Goal: Submit feedback/report problem: Submit feedback/report problem

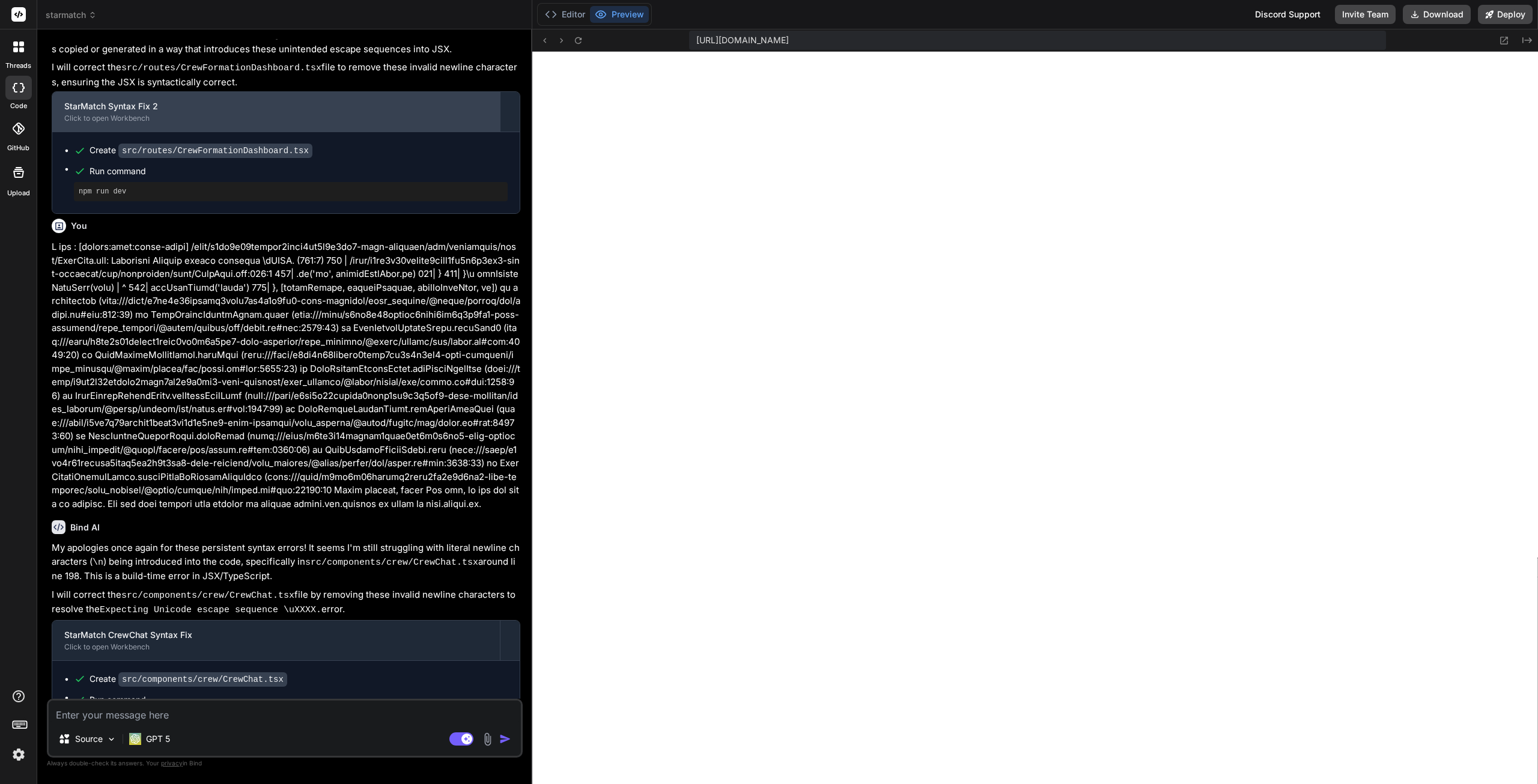
scroll to position [2948, 0]
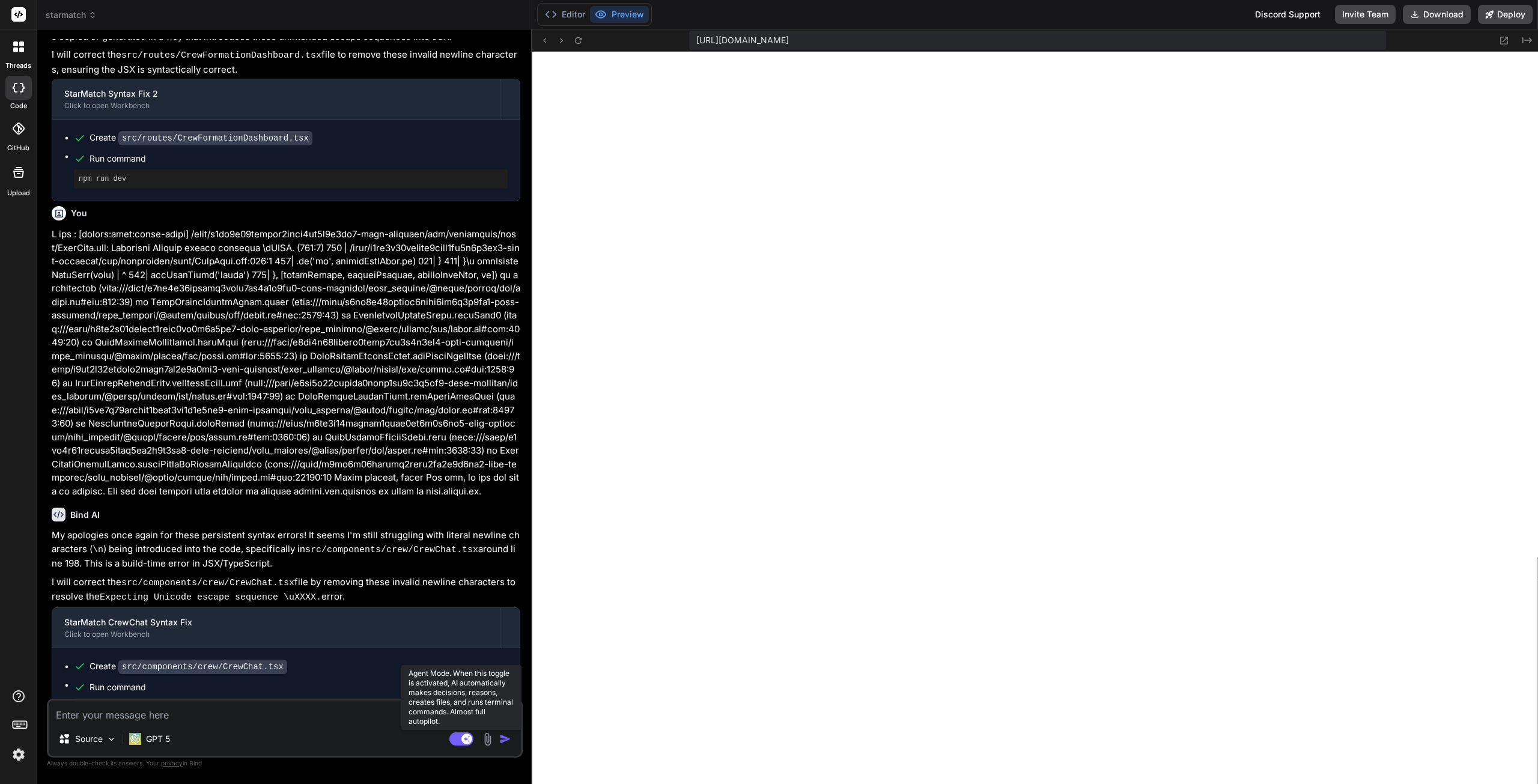
click at [463, 734] on rect at bounding box center [461, 739] width 24 height 13
click at [172, 712] on textarea at bounding box center [285, 710] width 472 height 22
click at [568, 16] on button "Editor" at bounding box center [564, 14] width 50 height 17
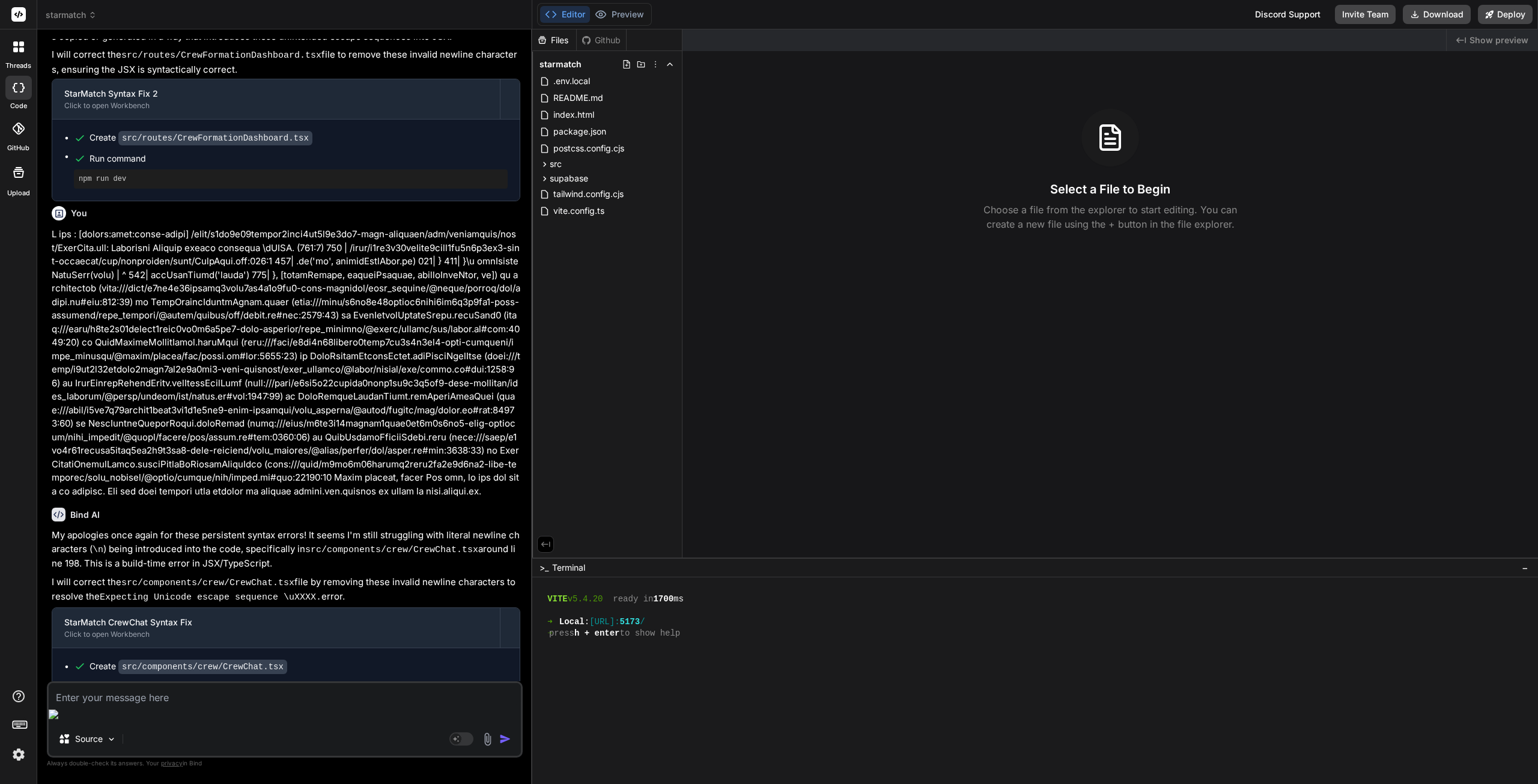
click at [568, 16] on button "Editor" at bounding box center [564, 14] width 50 height 17
click at [616, 15] on button "Preview" at bounding box center [619, 14] width 59 height 17
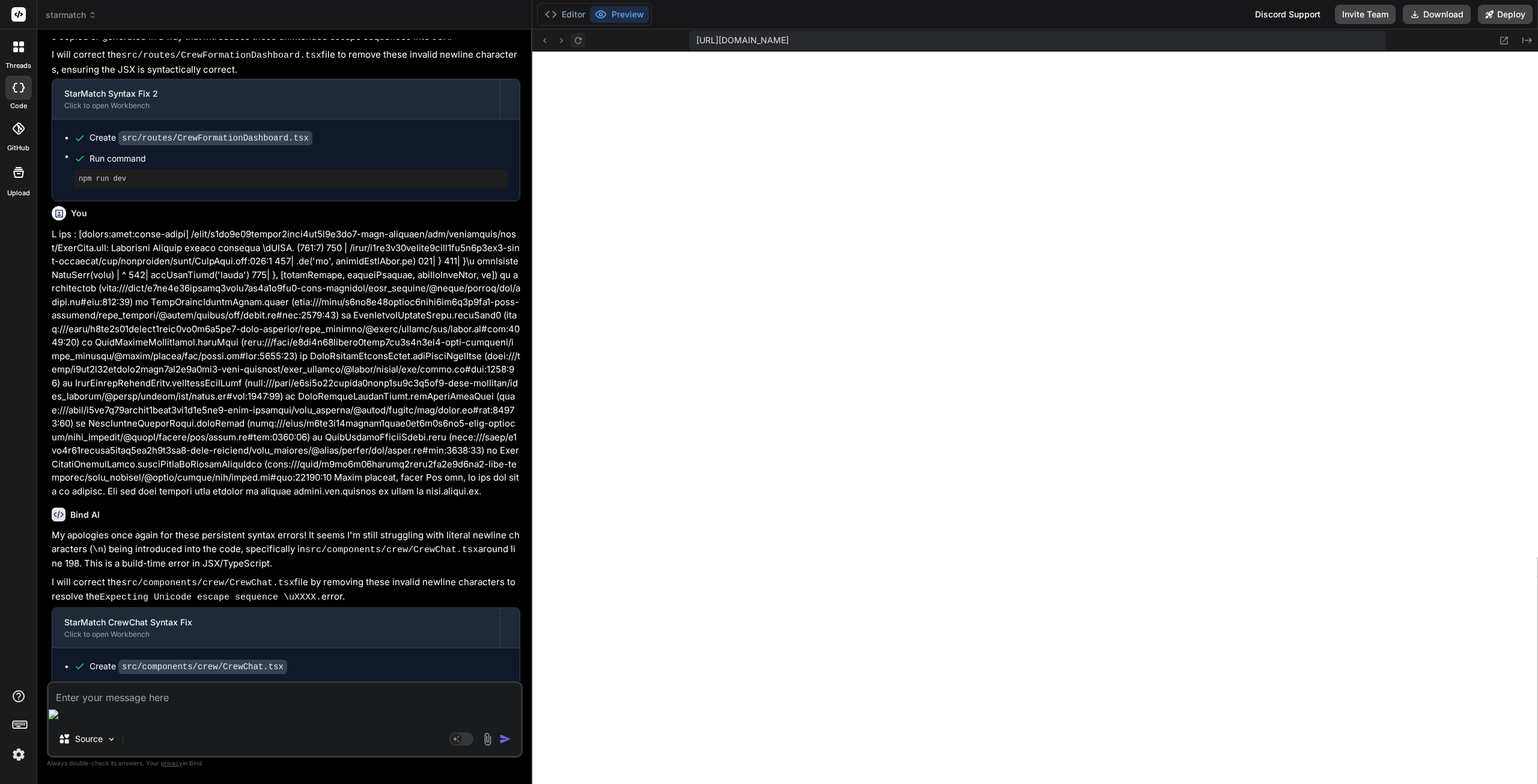
click at [577, 39] on icon at bounding box center [579, 41] width 10 height 10
click at [156, 705] on textarea at bounding box center [285, 693] width 472 height 22
click at [460, 737] on rect at bounding box center [456, 739] width 11 height 11
type textarea "x"
click at [195, 705] on textarea at bounding box center [285, 693] width 472 height 22
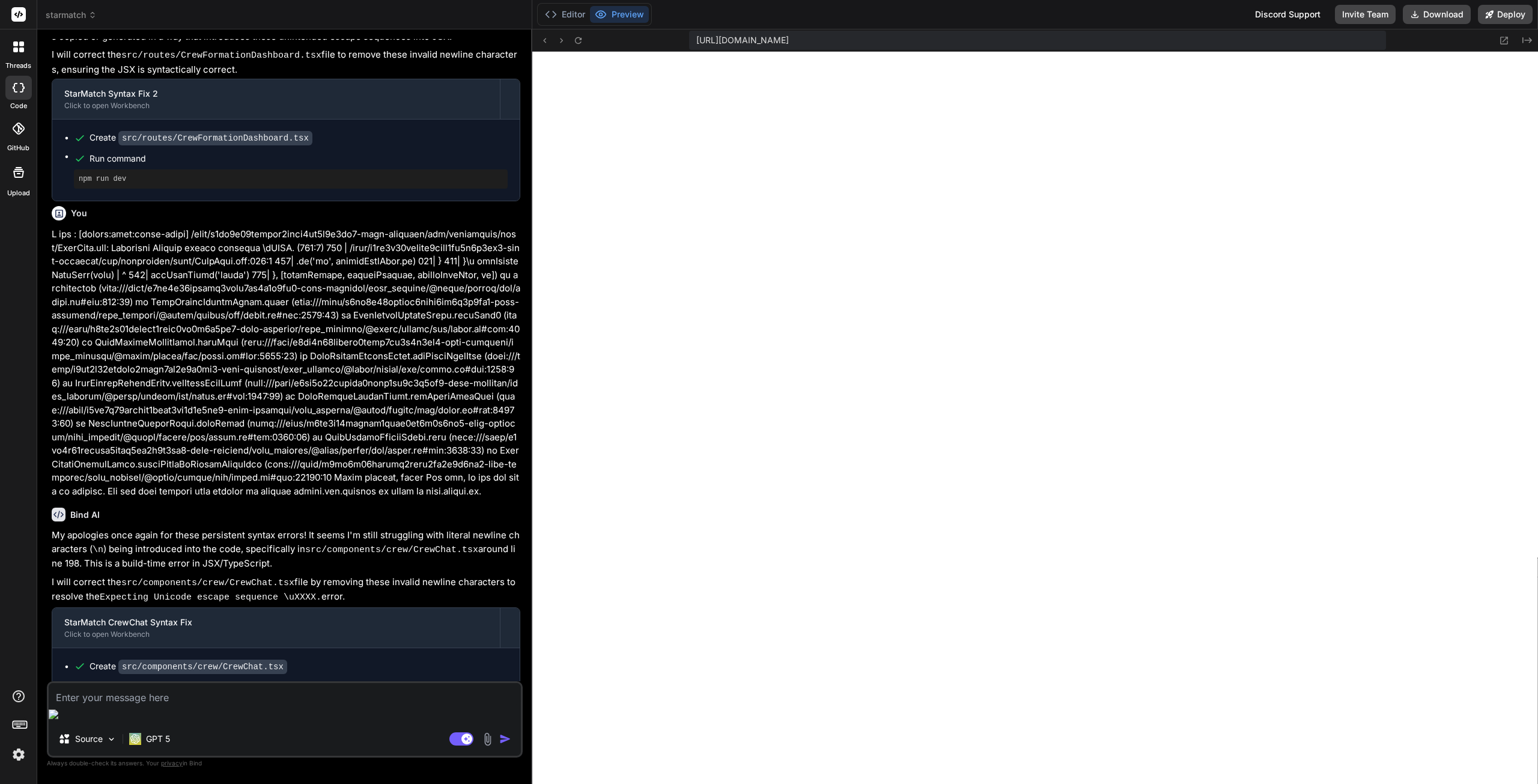
click at [181, 705] on textarea at bounding box center [285, 693] width 472 height 22
type textarea "W"
type textarea "x"
type textarea "Wh"
type textarea "x"
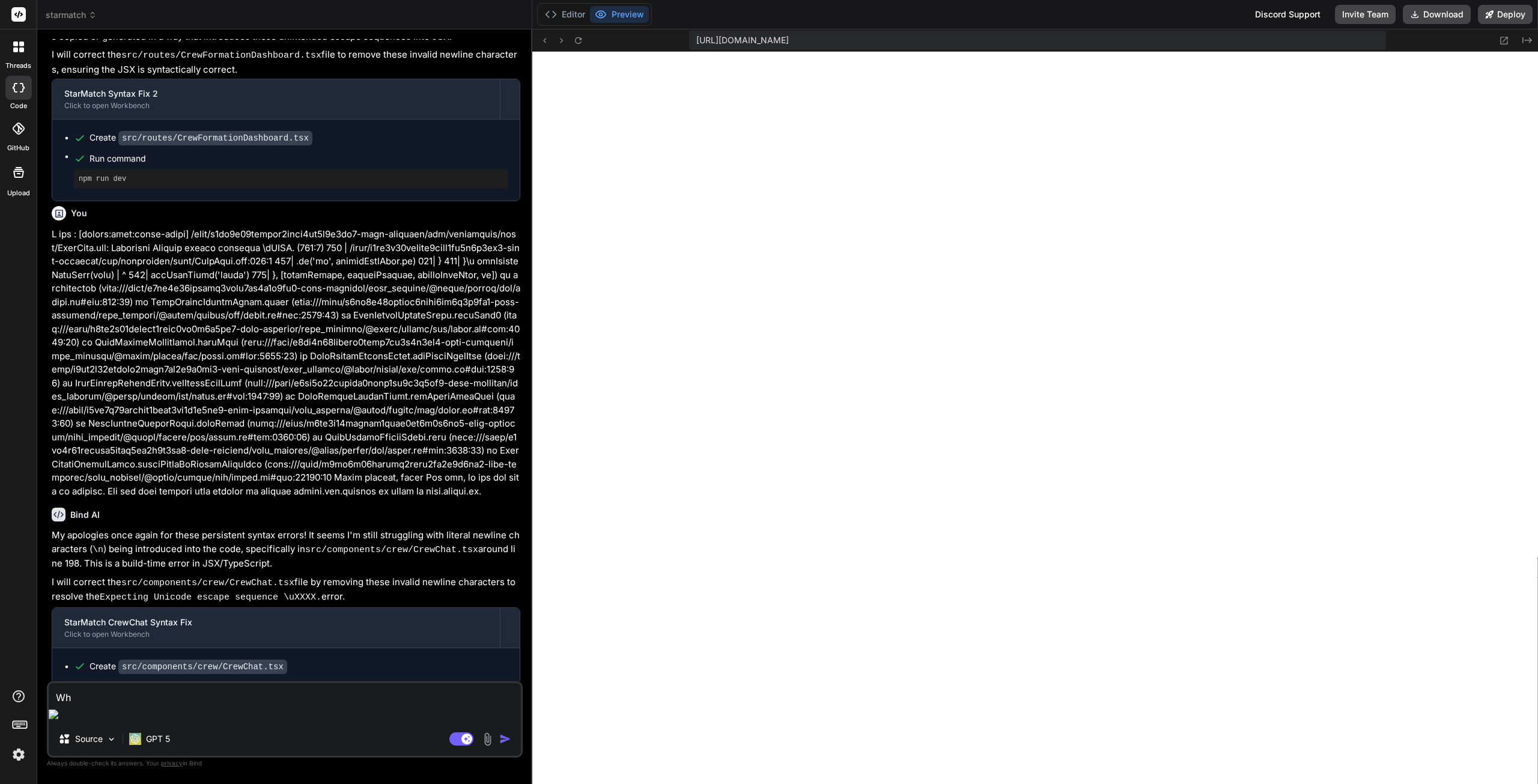
type textarea "Whe"
type textarea "x"
type textarea "When"
type textarea "x"
type textarea "When"
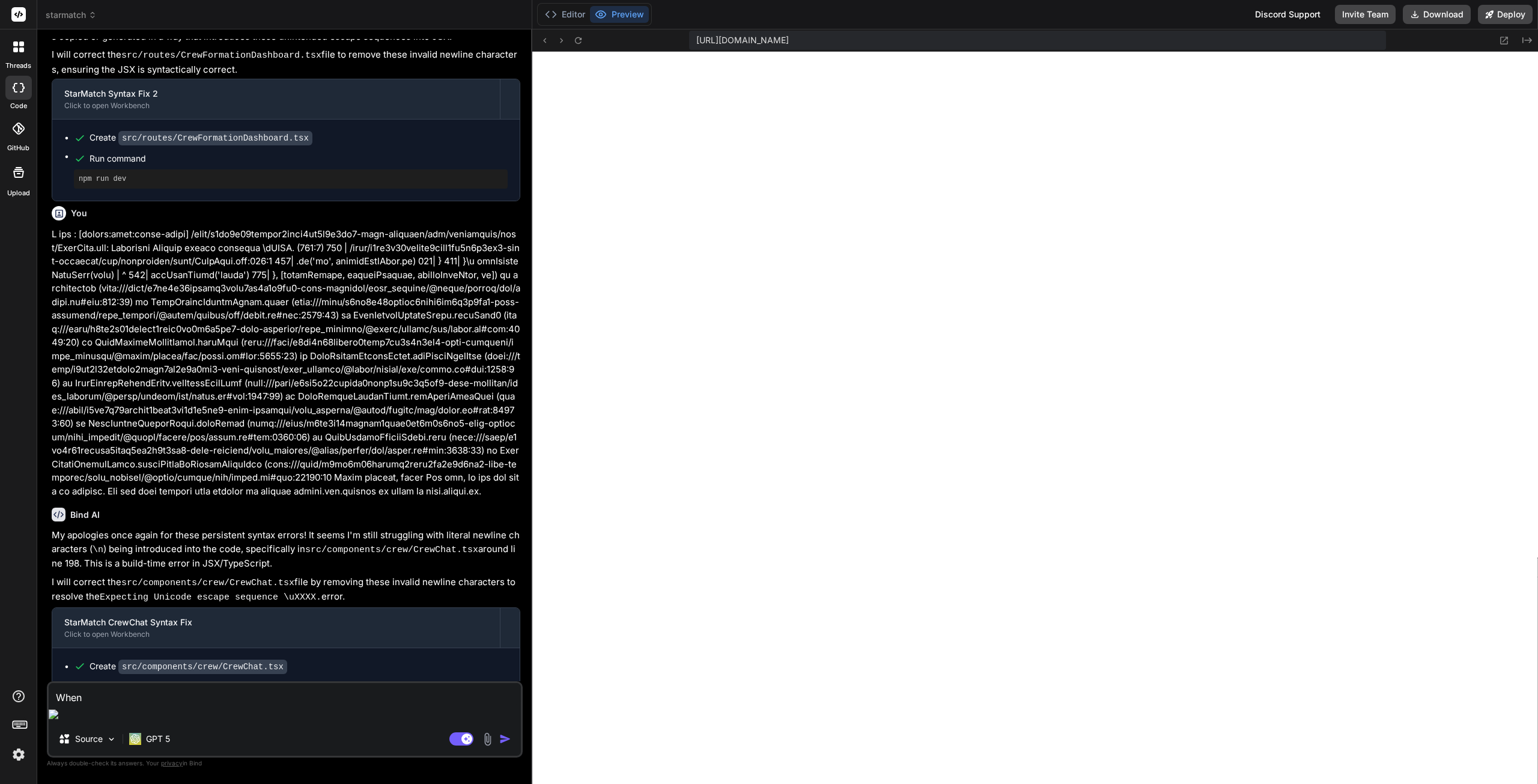
type textarea "x"
type textarea "When c"
type textarea "x"
type textarea "When cl"
type textarea "x"
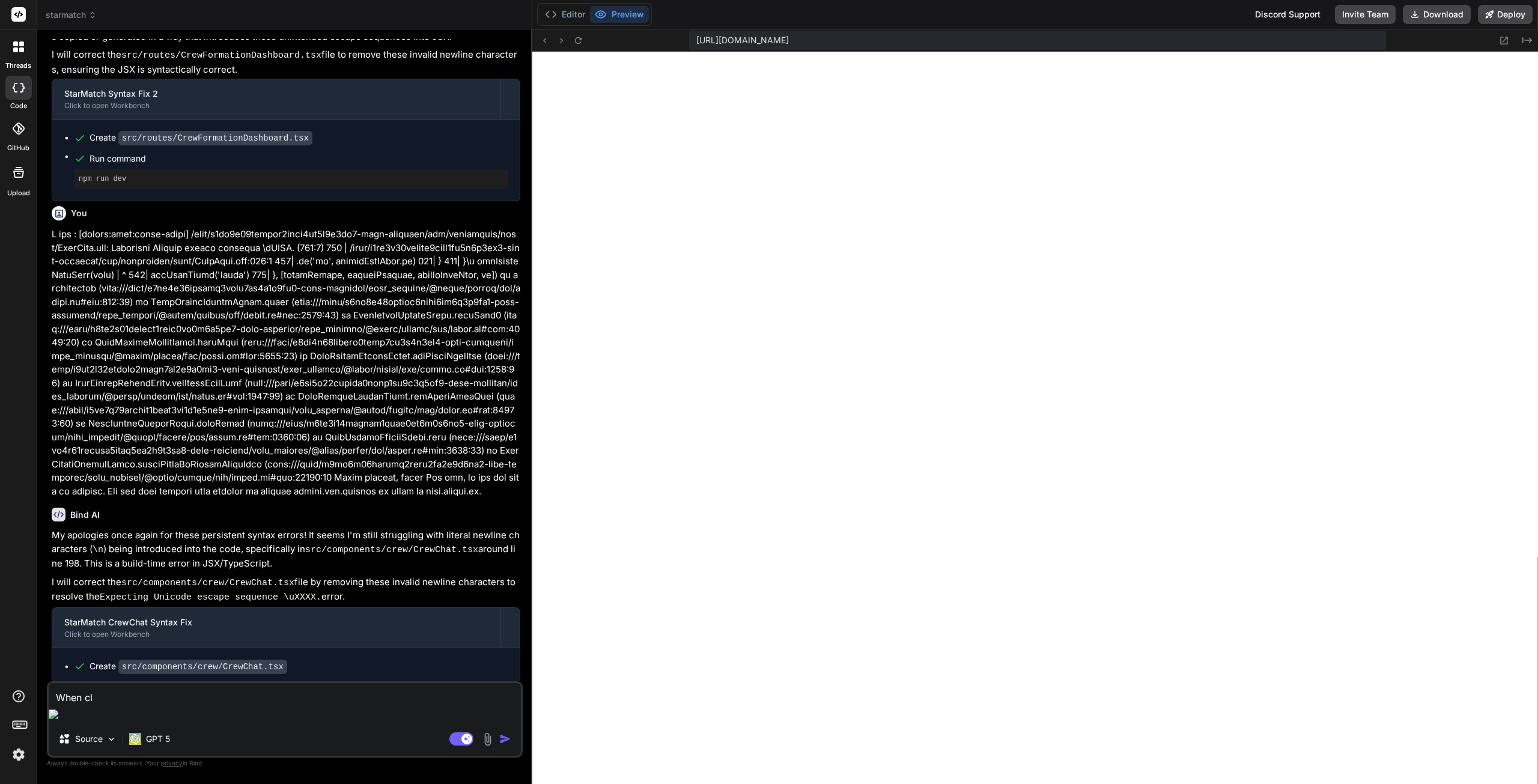
type textarea "When cli"
type textarea "x"
type textarea "When clic"
type textarea "x"
type textarea "When click"
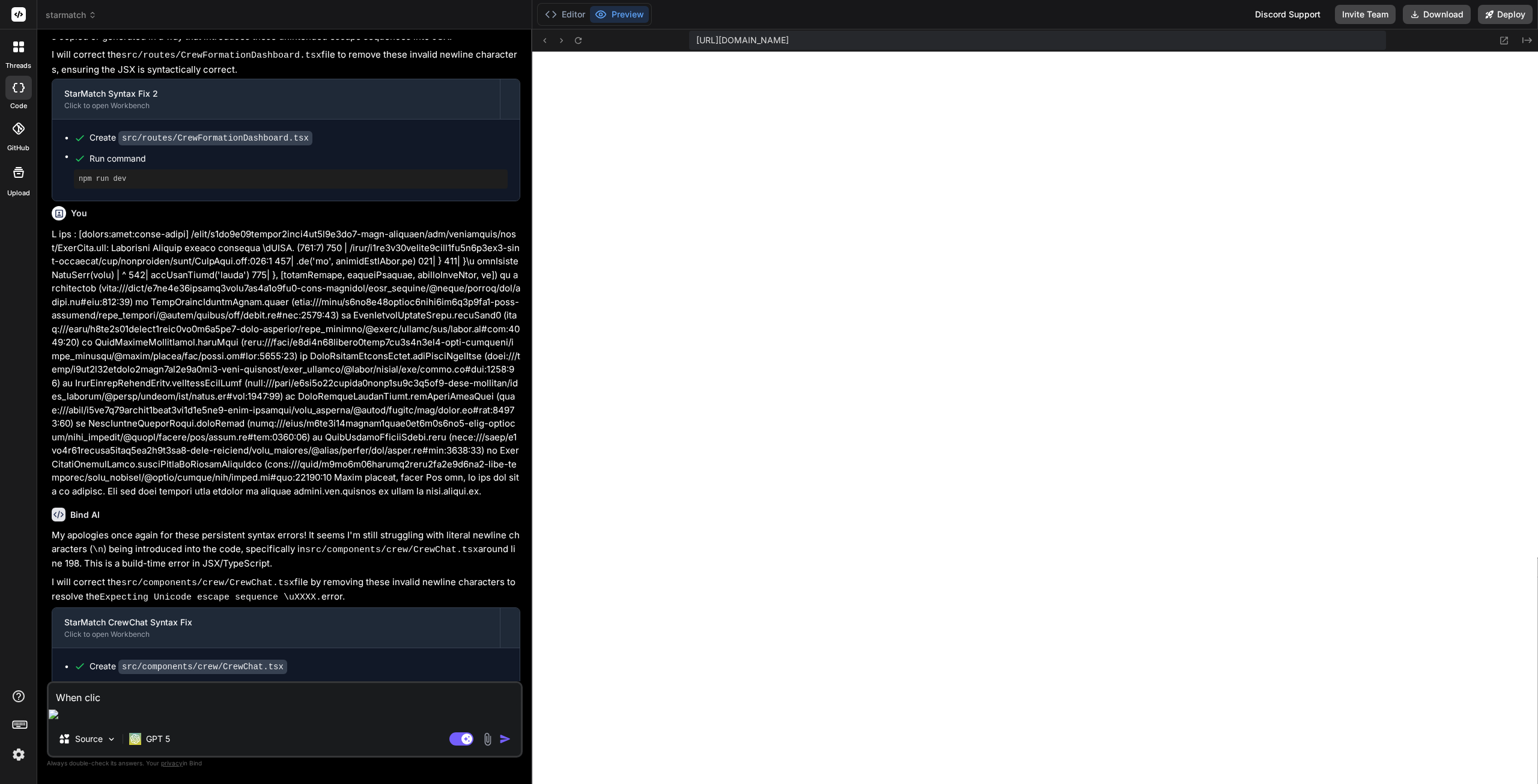
type textarea "x"
type textarea "When clicki"
type textarea "x"
type textarea "When clickin"
type textarea "x"
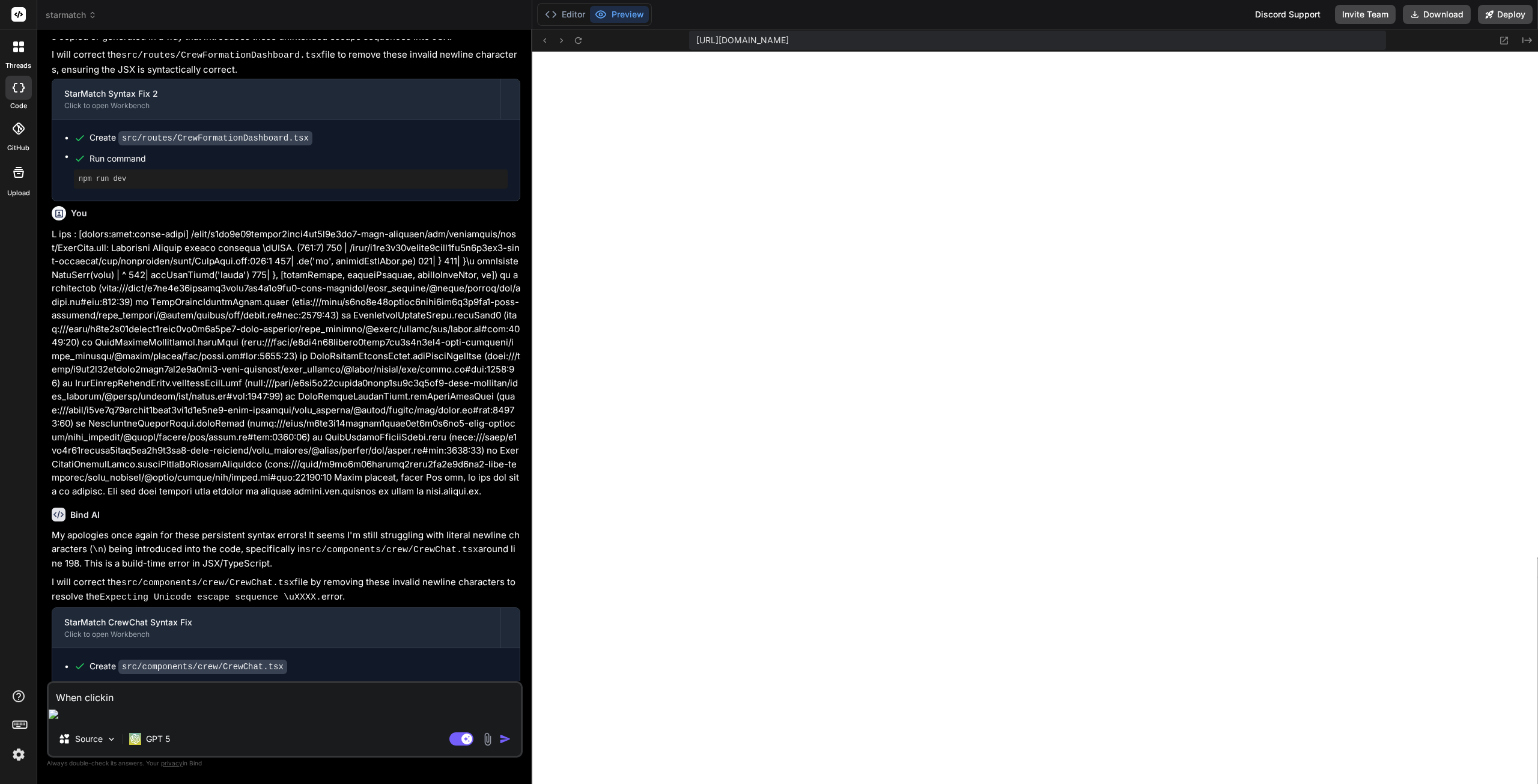
type textarea "When clicking"
type textarea "x"
type textarea "When clicking"
type textarea "x"
type textarea "When clicking a"
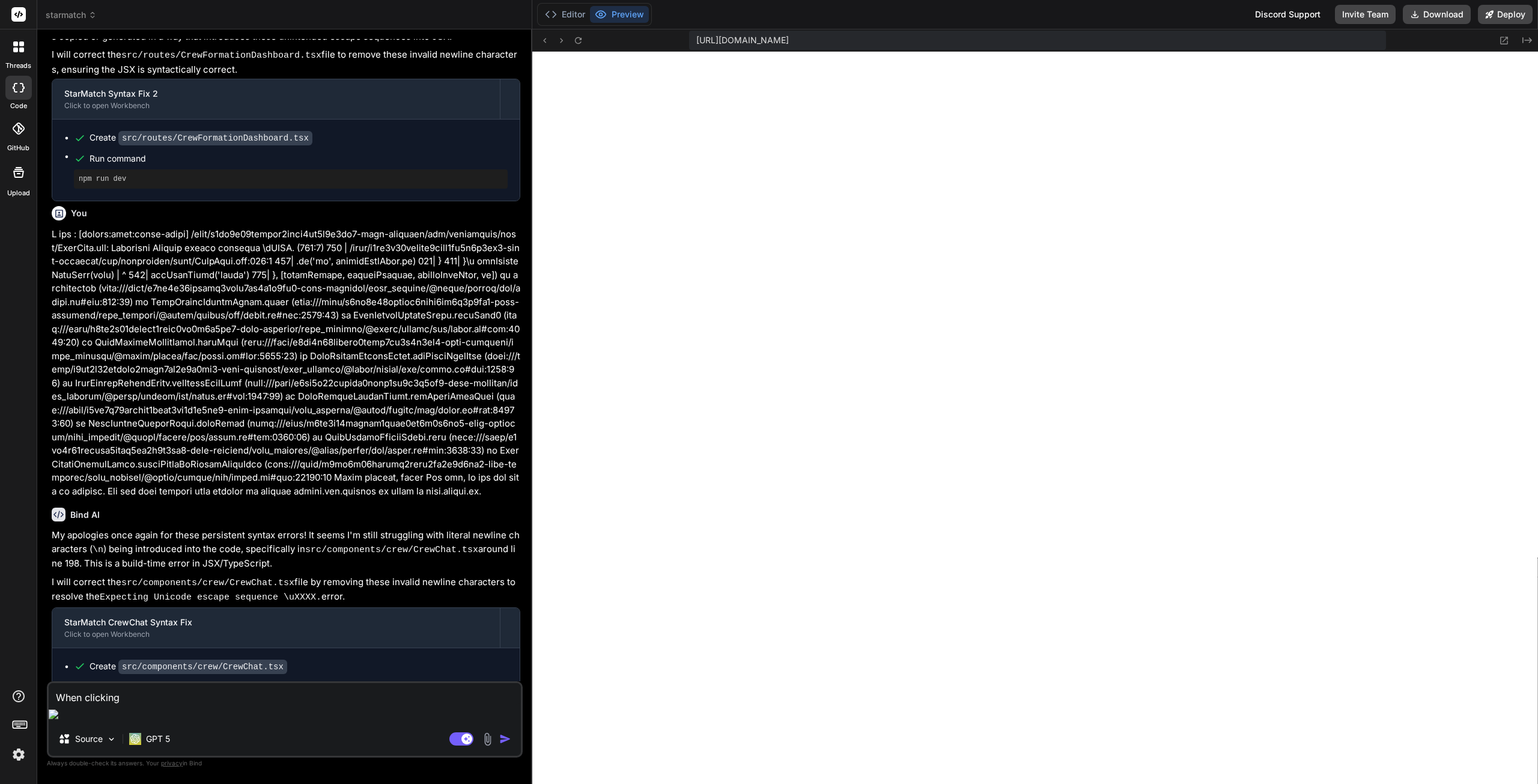
type textarea "x"
type textarea "When clicking a"
type textarea "x"
type textarea "When clicking a p"
type textarea "x"
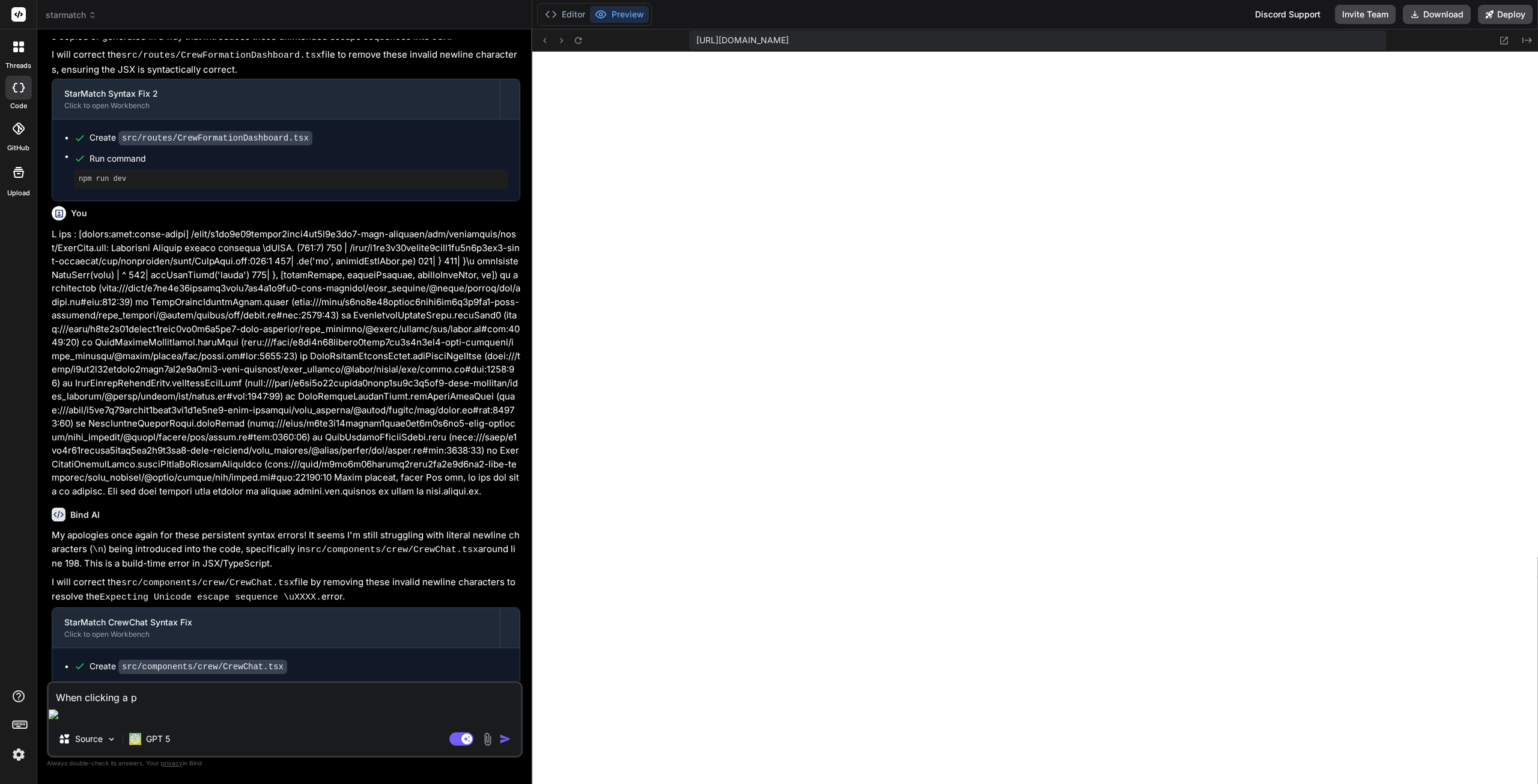
type textarea "When clicking a pr"
type textarea "x"
type textarea "When clicking a pro"
type textarea "x"
type textarea "When clicking a prof"
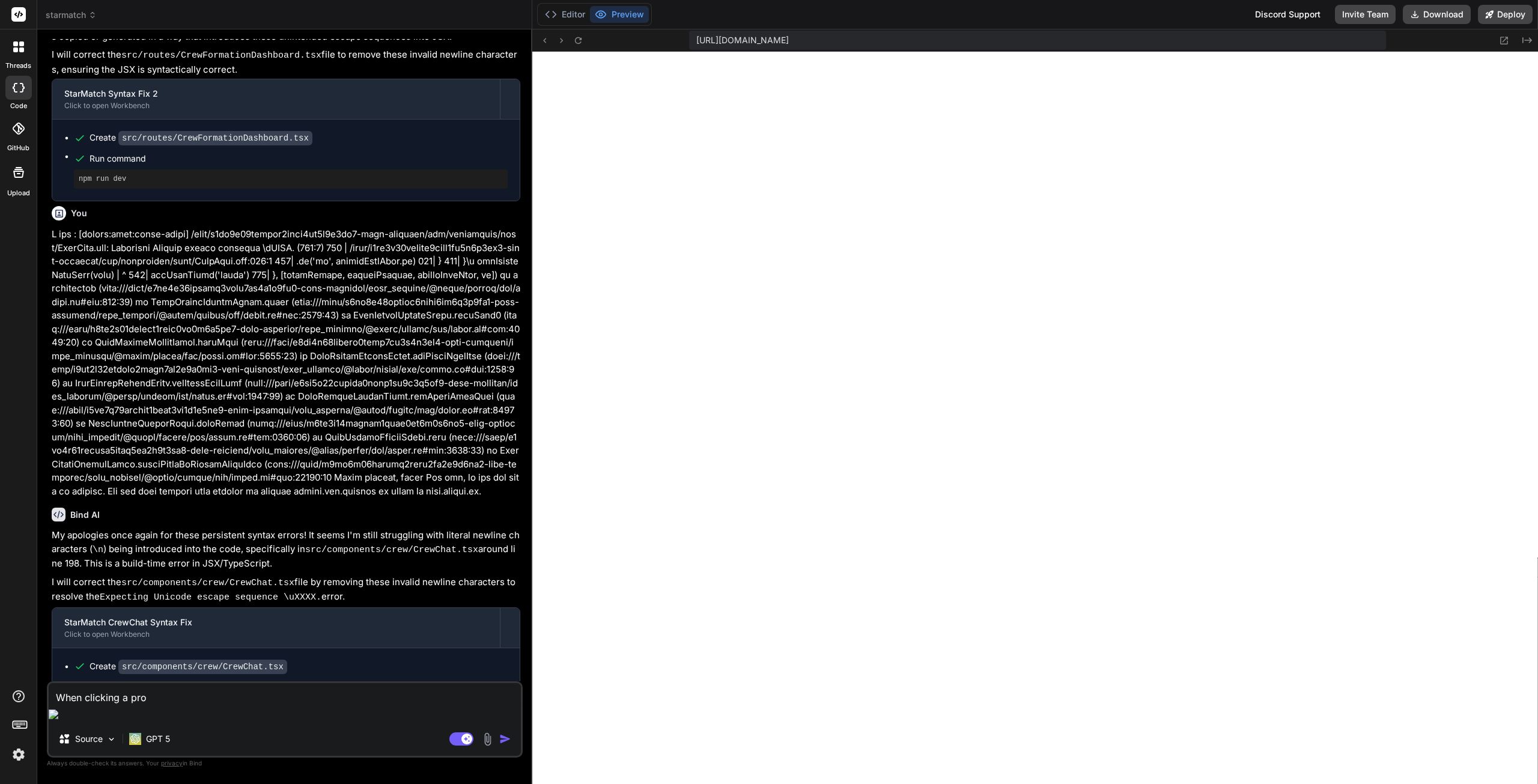
type textarea "x"
type textarea "When clicking a profi"
type textarea "x"
type textarea "When clicking a profil"
type textarea "x"
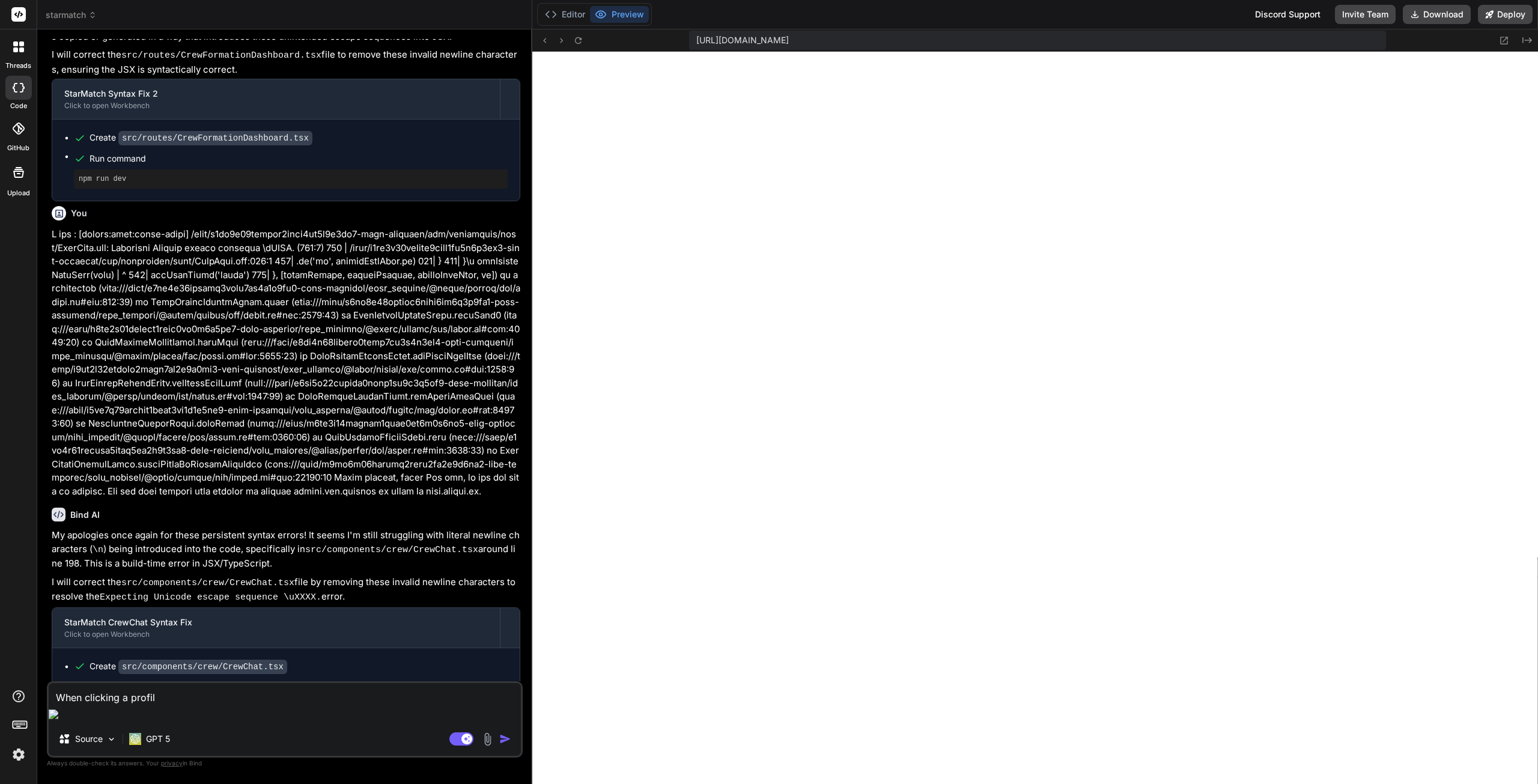
type textarea "When clicking a profile"
type textarea "x"
type textarea "When clicking a profile"
type textarea "x"
type textarea "When clicking a profile u"
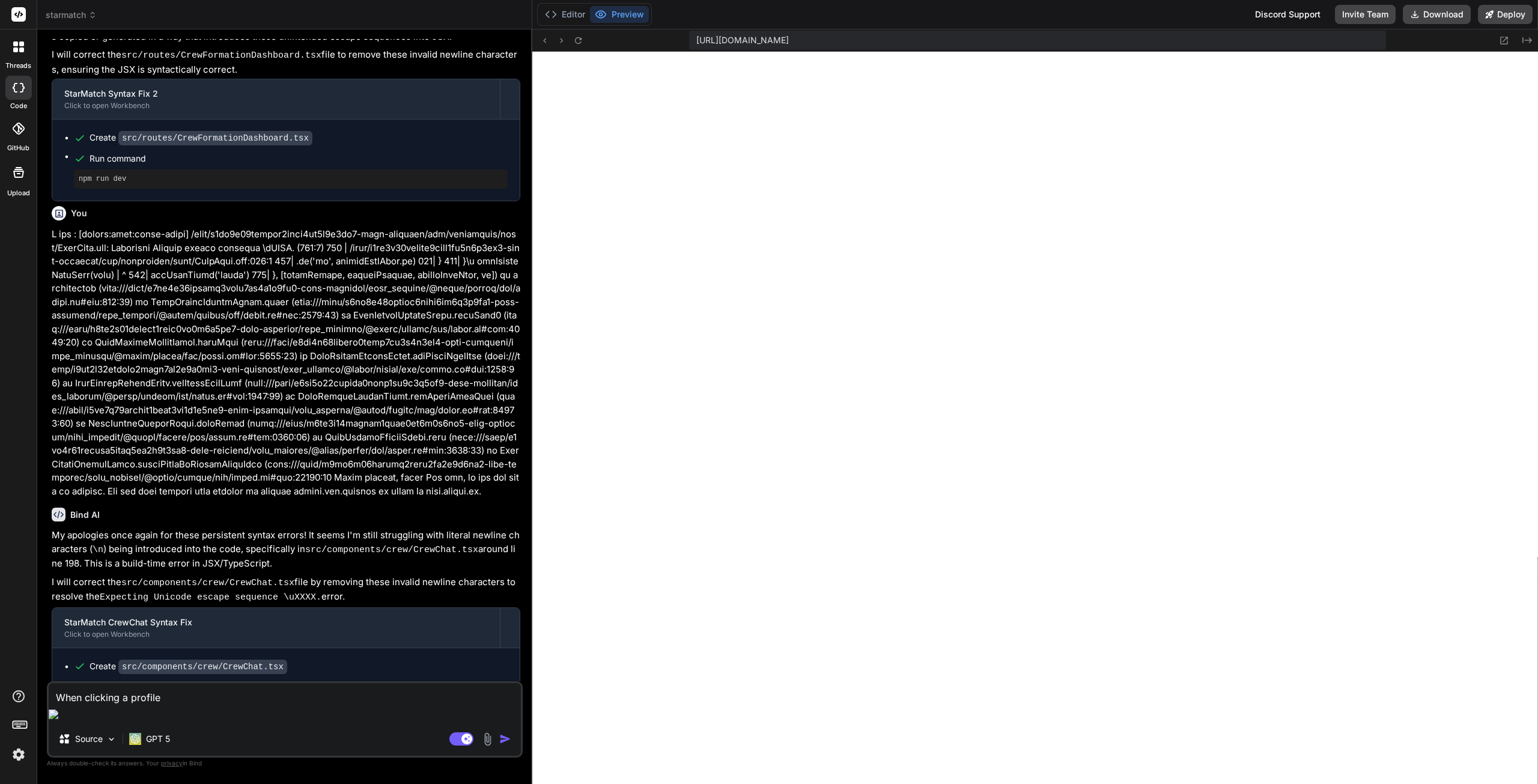
type textarea "x"
type textarea "When clicking a profile un"
type textarea "x"
type textarea "When clicking a profile und"
type textarea "x"
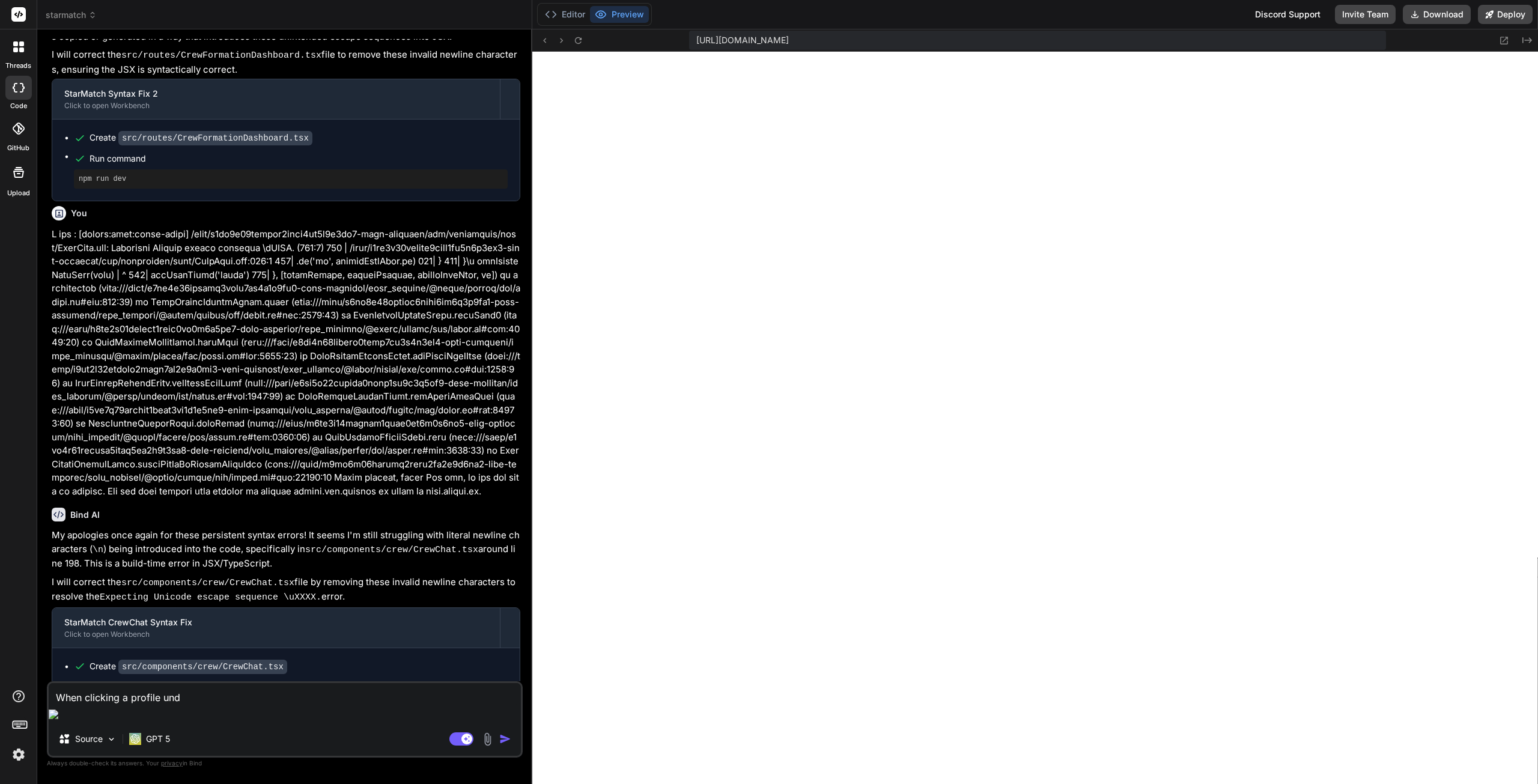
type textarea "When clicking a profile unde"
type textarea "x"
type textarea "When clicking a profile under"
type textarea "x"
type textarea "When clicking a profile under"
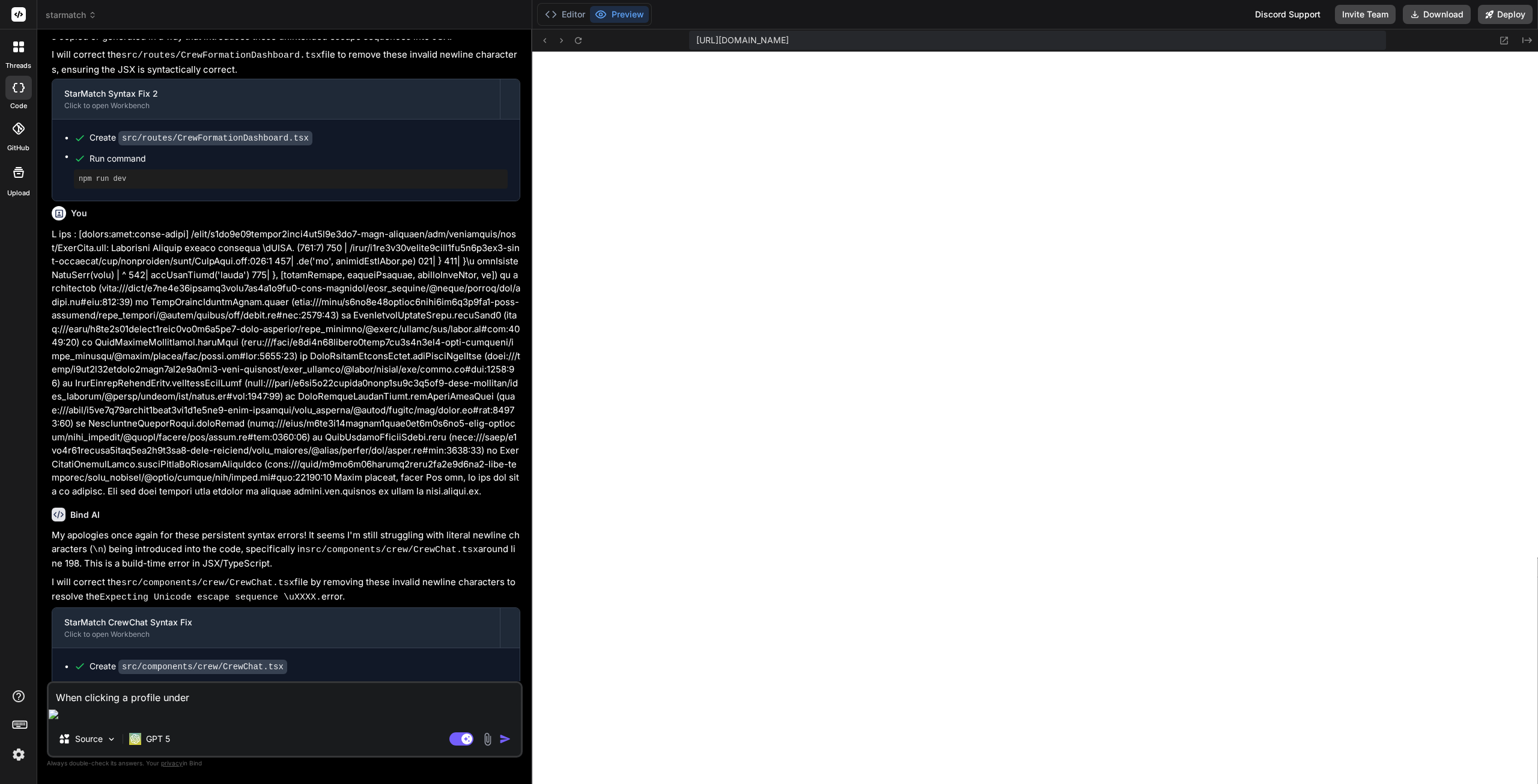
type textarea "x"
type textarea "When clicking a profile under o"
type textarea "x"
type textarea "When clicking a profile under on"
type textarea "x"
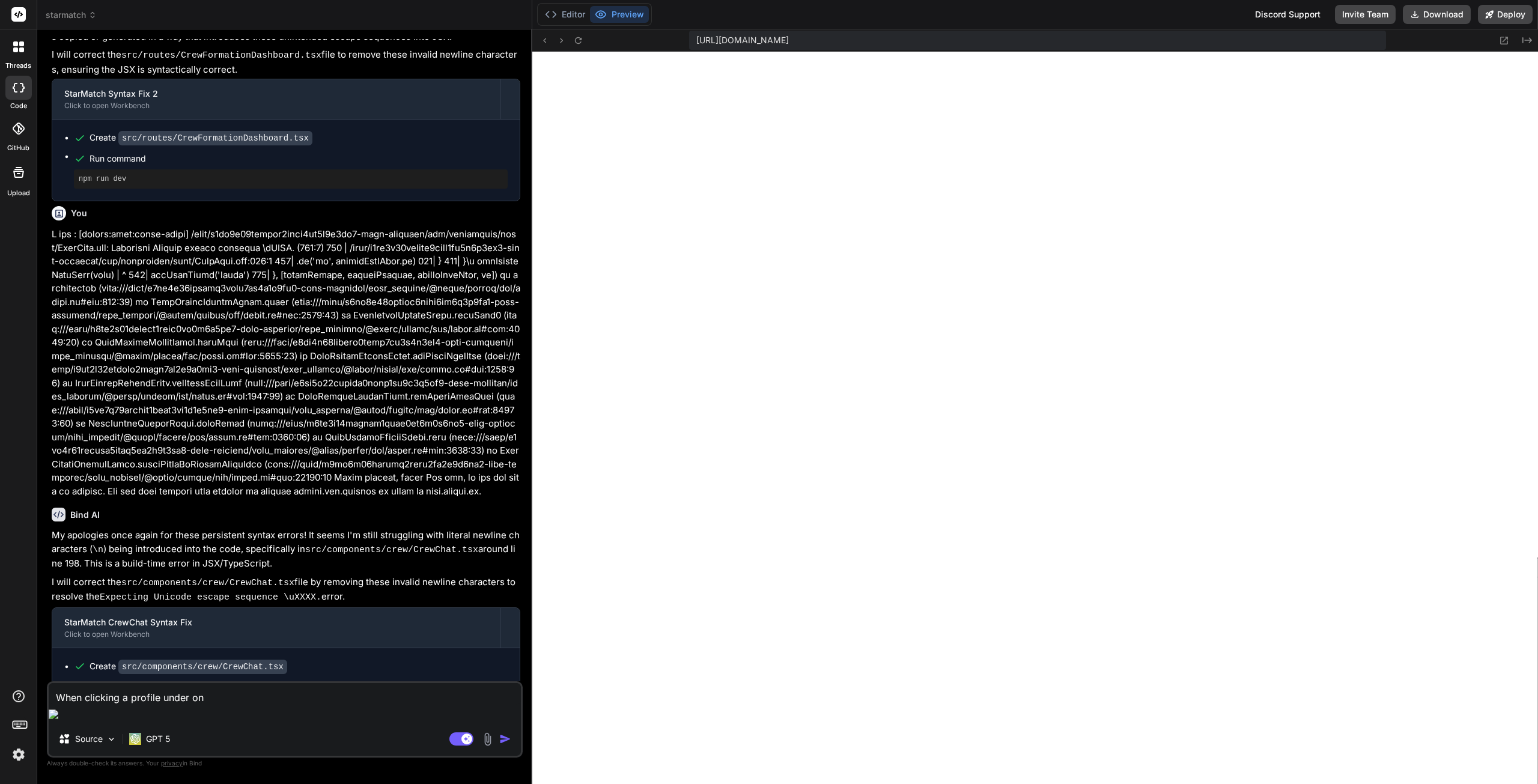
type textarea "When clicking a profile under onl"
type textarea "x"
type textarea "When clicking a profile under onli"
type textarea "x"
type textarea "When clicking a profile under onlin"
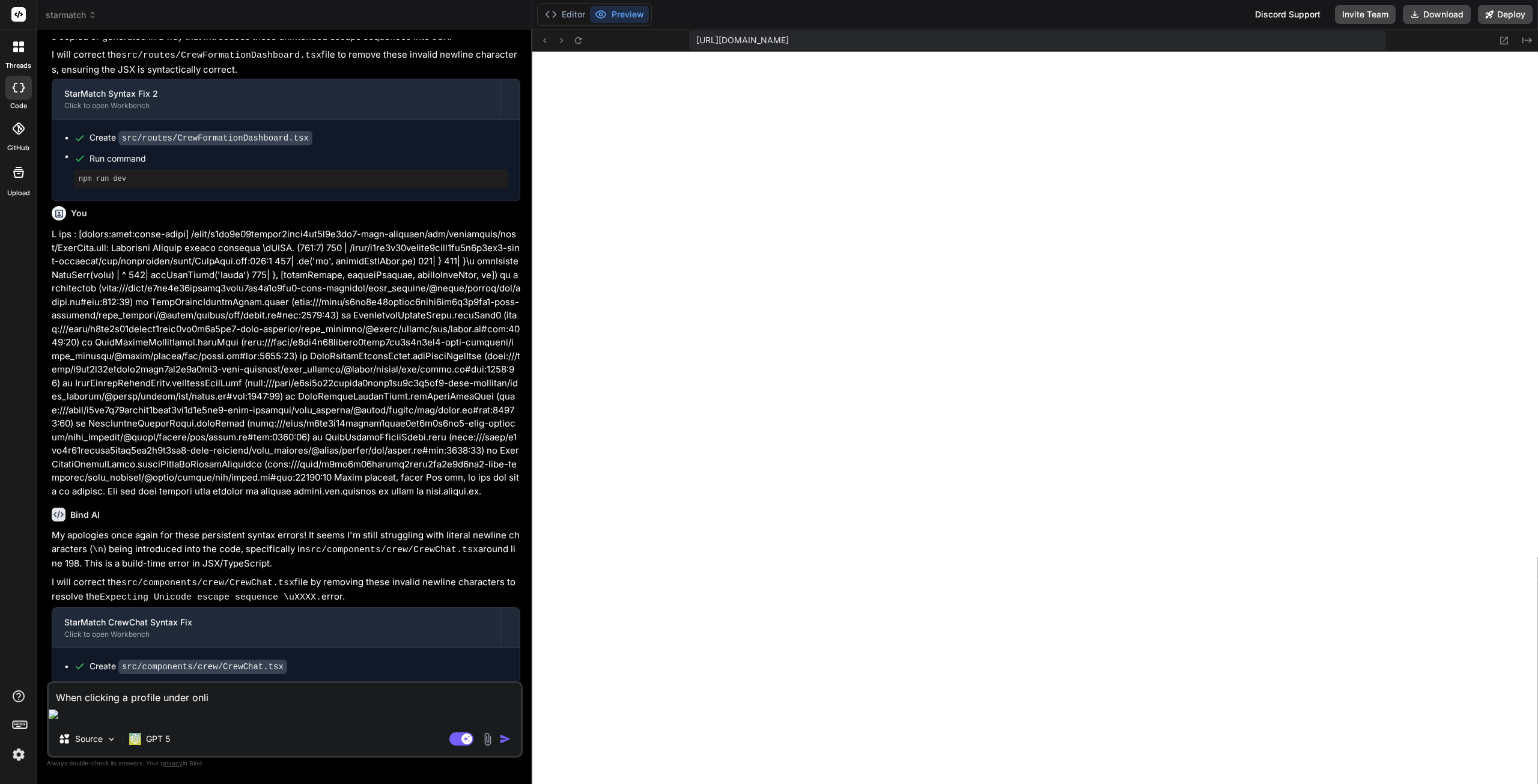
type textarea "x"
type textarea "When clicking a profile under online"
type textarea "x"
type textarea "When clicking a profile under online"
type textarea "x"
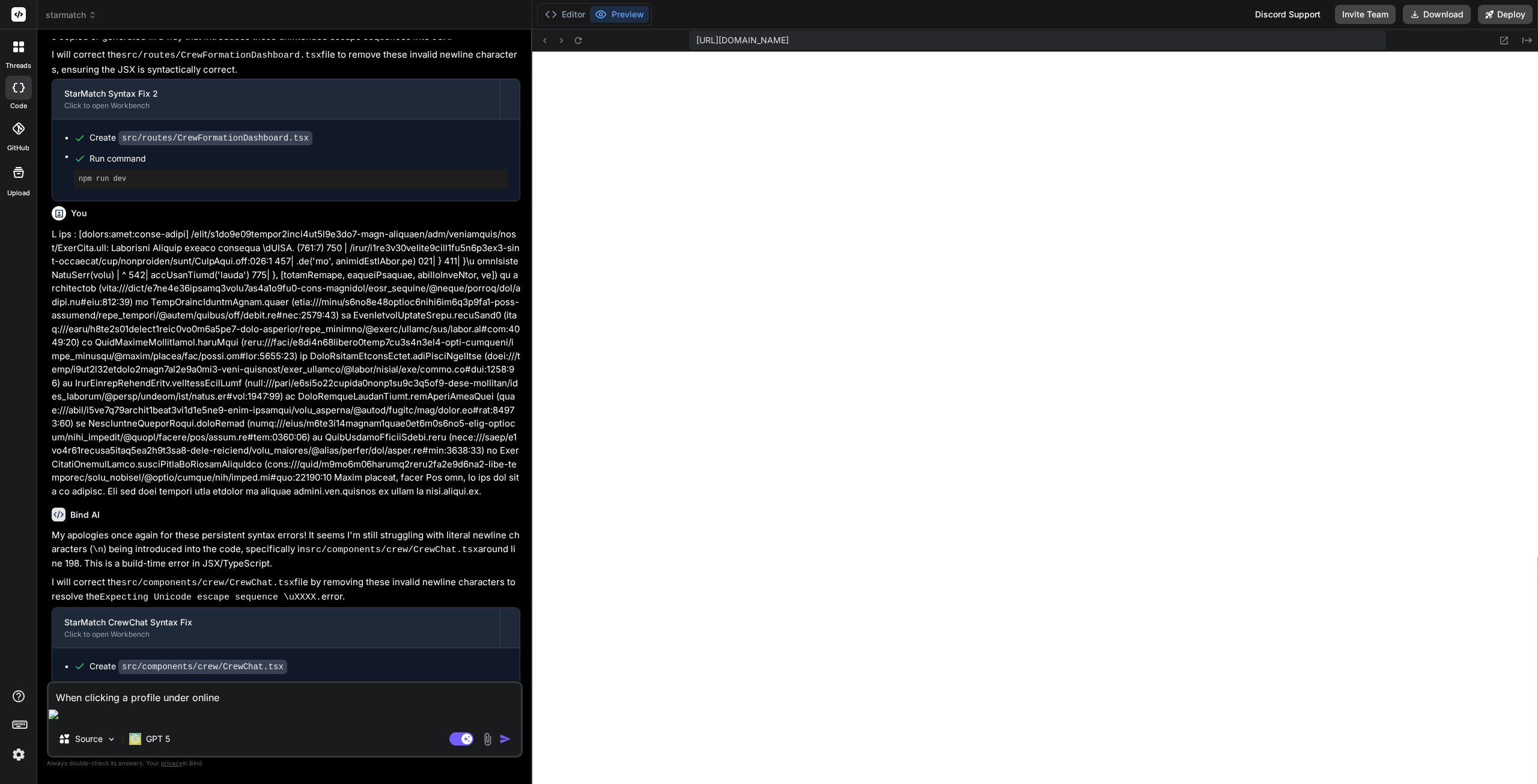
type textarea "When clicking a profile under online t"
type textarea "x"
type textarea "When clicking a profile under online ta"
type textarea "x"
type textarea "When clicking a profile under online tab"
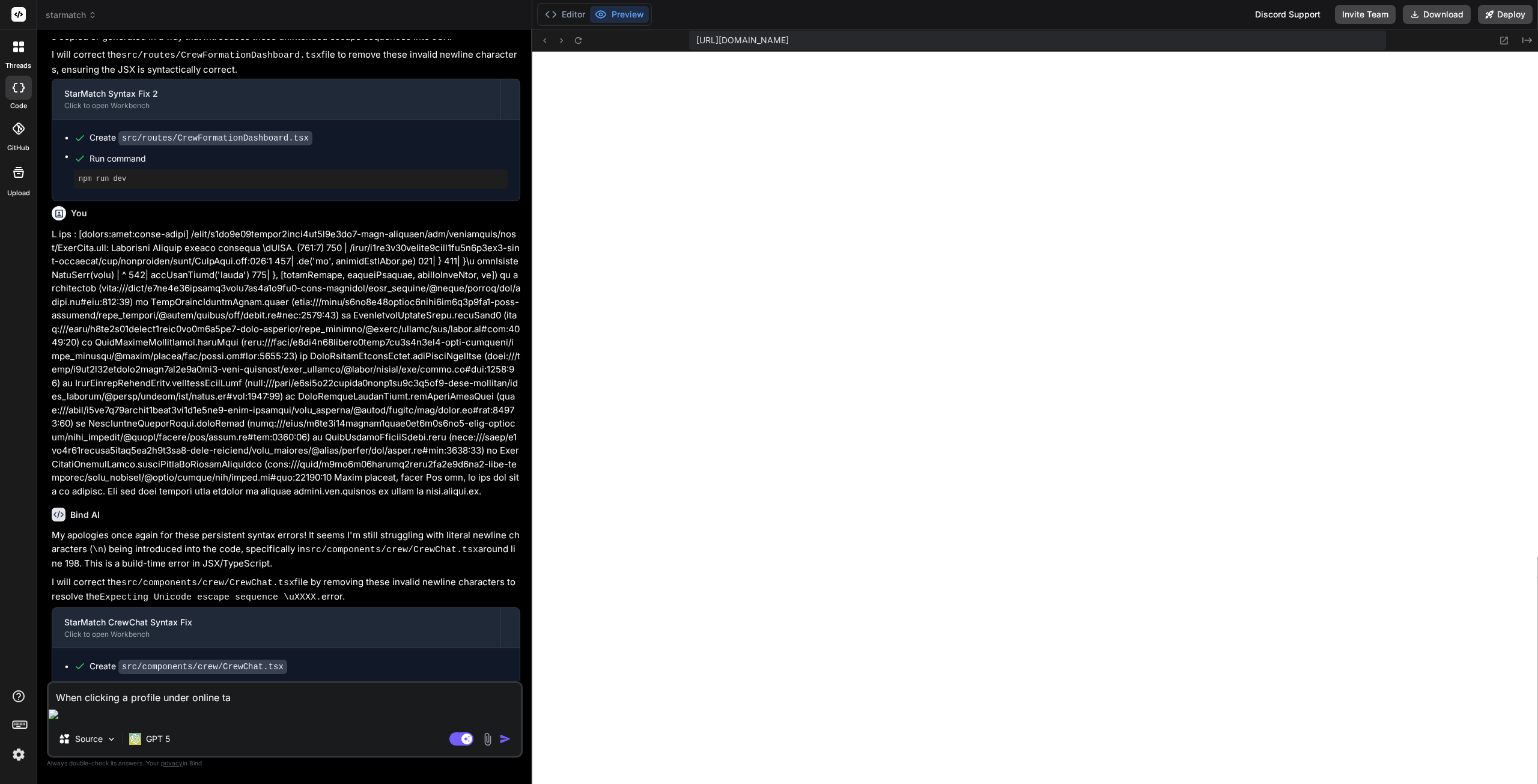
type textarea "x"
type textarea "When clicking a profile under online tab"
type textarea "x"
type textarea "When clicking a profile under online tab o"
type textarea "x"
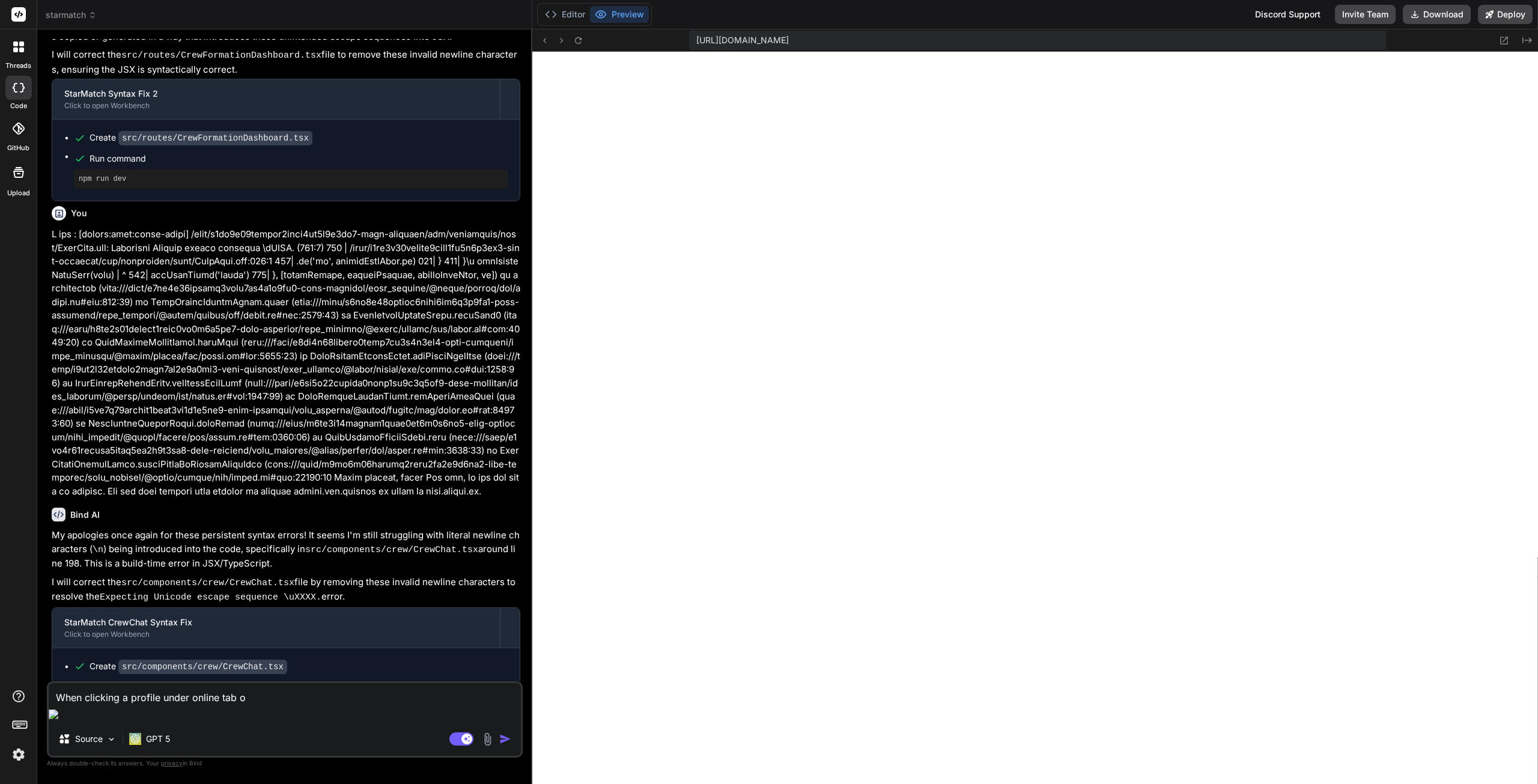
type textarea "When clicking a profile under online tab or"
type textarea "x"
type textarea "When clicking a profile under online tab or"
type textarea "x"
type textarea "When clicking a profile under online tab or a"
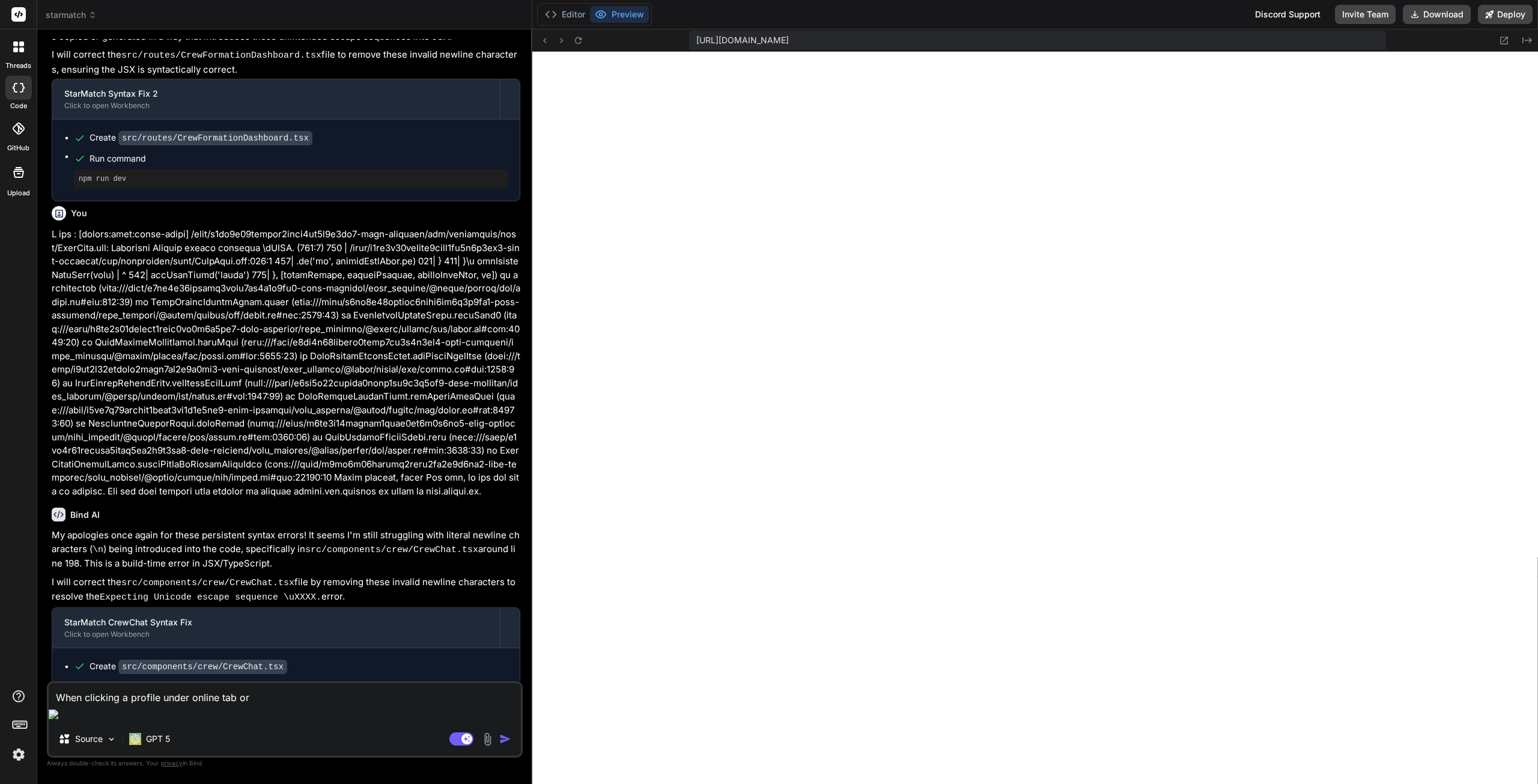
type textarea "x"
type textarea "When clicking a profile under online tab or an"
type textarea "x"
type textarea "When clicking a profile under online tab or any"
type textarea "x"
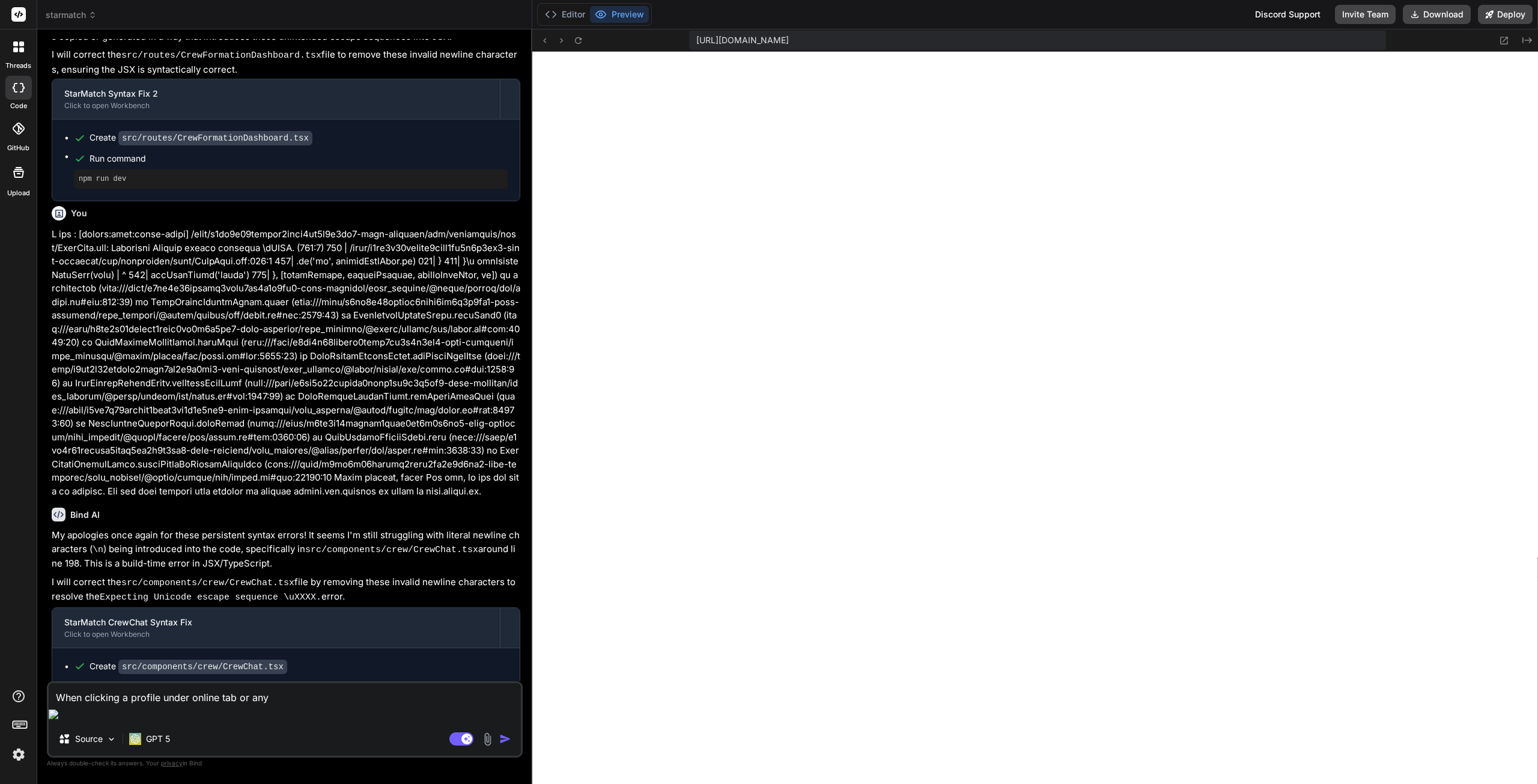
type textarea "When clicking a profile under online tab or anyw"
type textarea "x"
type textarea "When clicking a profile under online tab or anywh"
type textarea "x"
type textarea "When clicking a profile under online tab or anywhe"
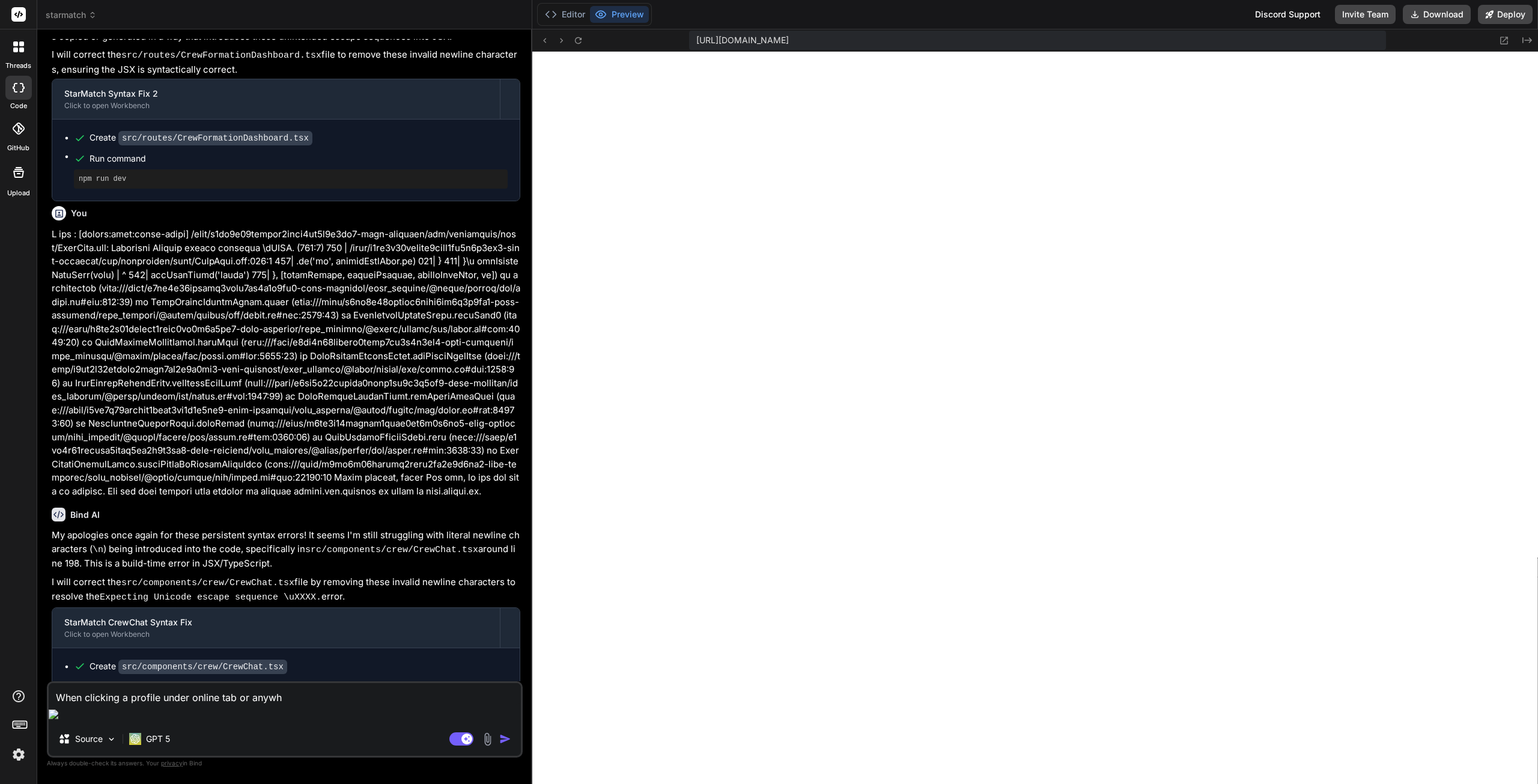
type textarea "x"
type textarea "When clicking a profile under online tab or anywher"
type textarea "x"
type textarea "When clicking a profile under online tab or anywhere"
type textarea "x"
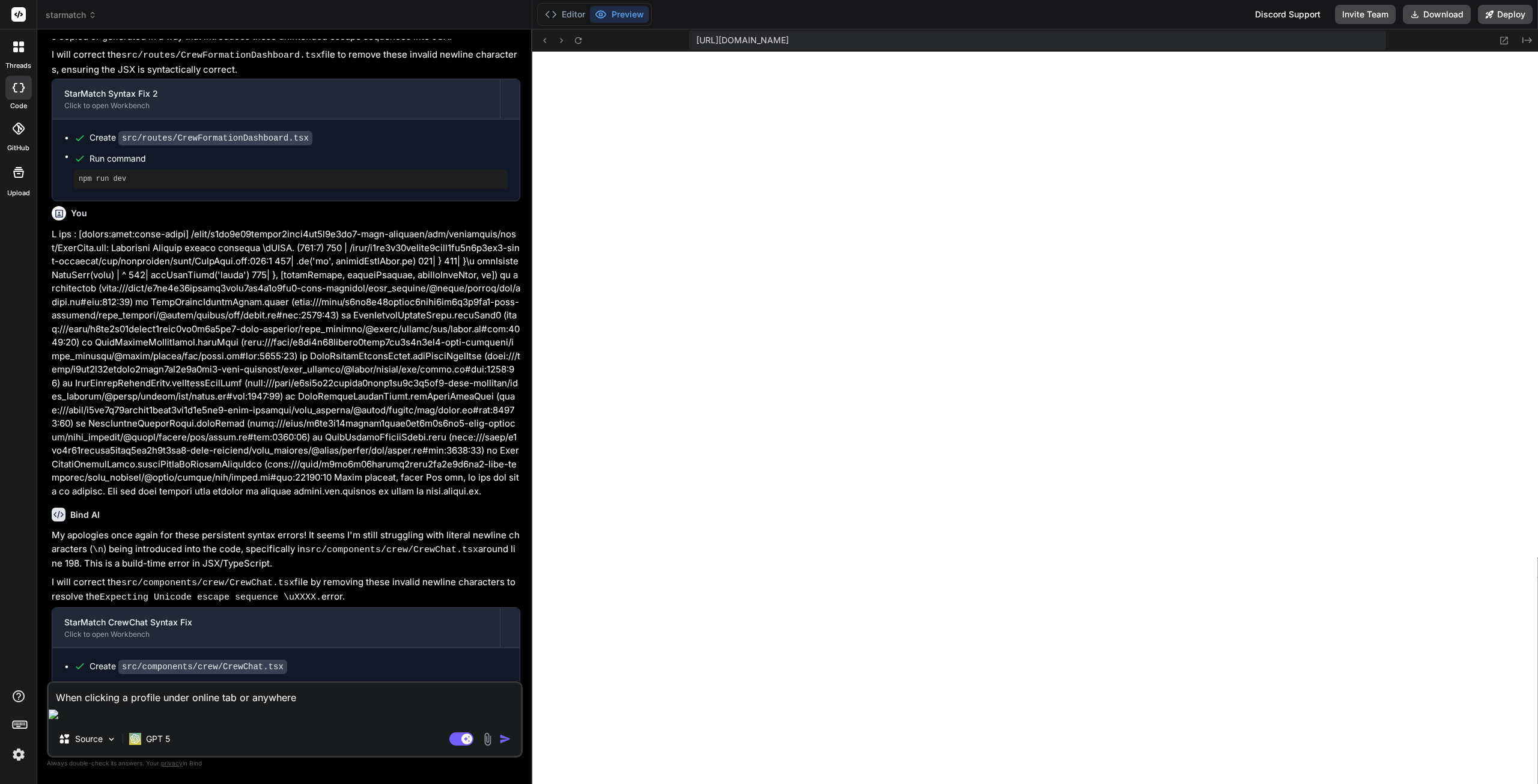
type textarea "When clicking a profile under online tab or anywhere"
type textarea "x"
type textarea "When clicking a profile under online tab or anywhere e"
type textarea "x"
type textarea "When clicking a profile under online tab or anywhere el"
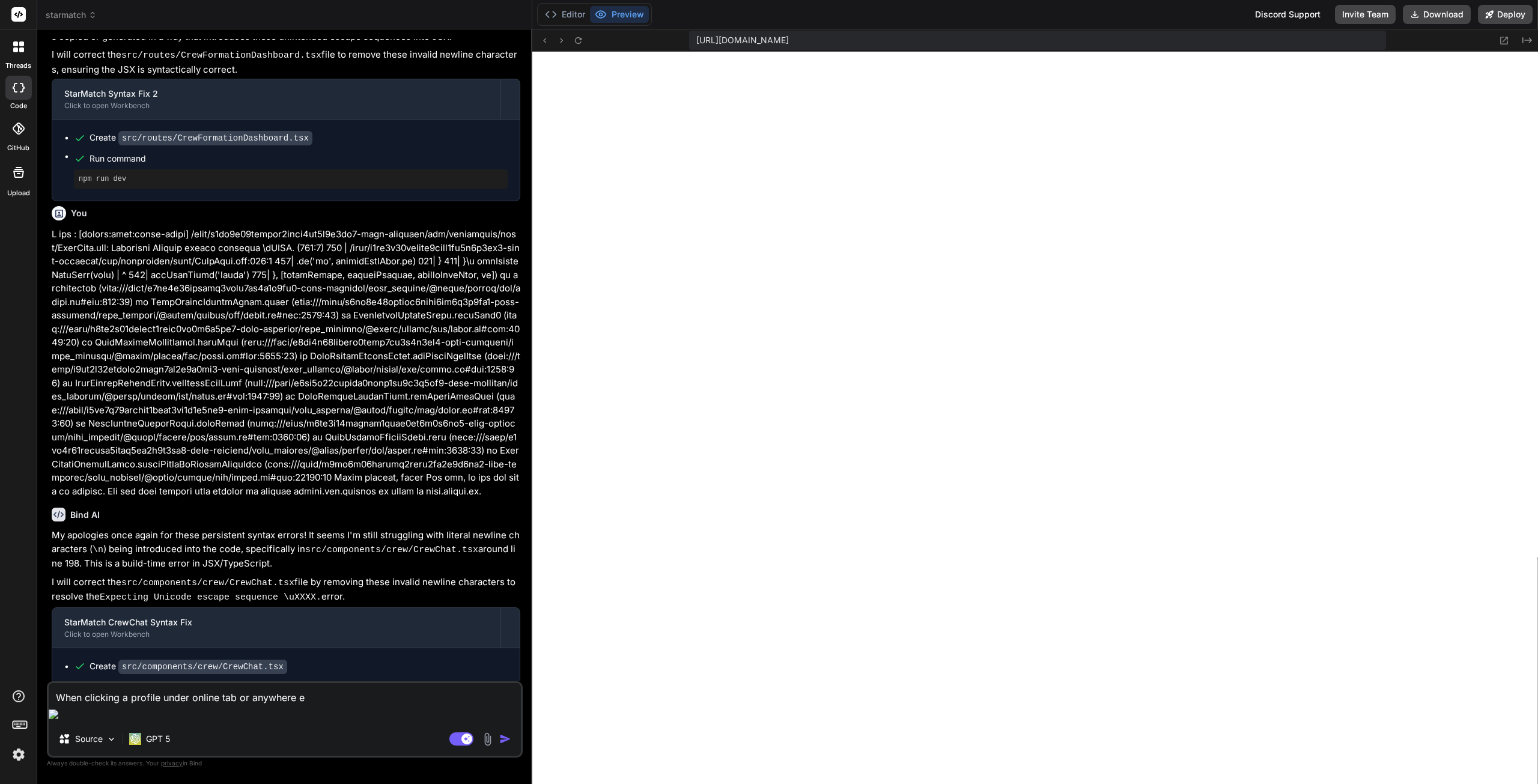
type textarea "x"
type textarea "When clicking a profile under online tab or anywhere ele"
type textarea "x"
type textarea "When clicking a profile under online tab or anywhere eles"
type textarea "x"
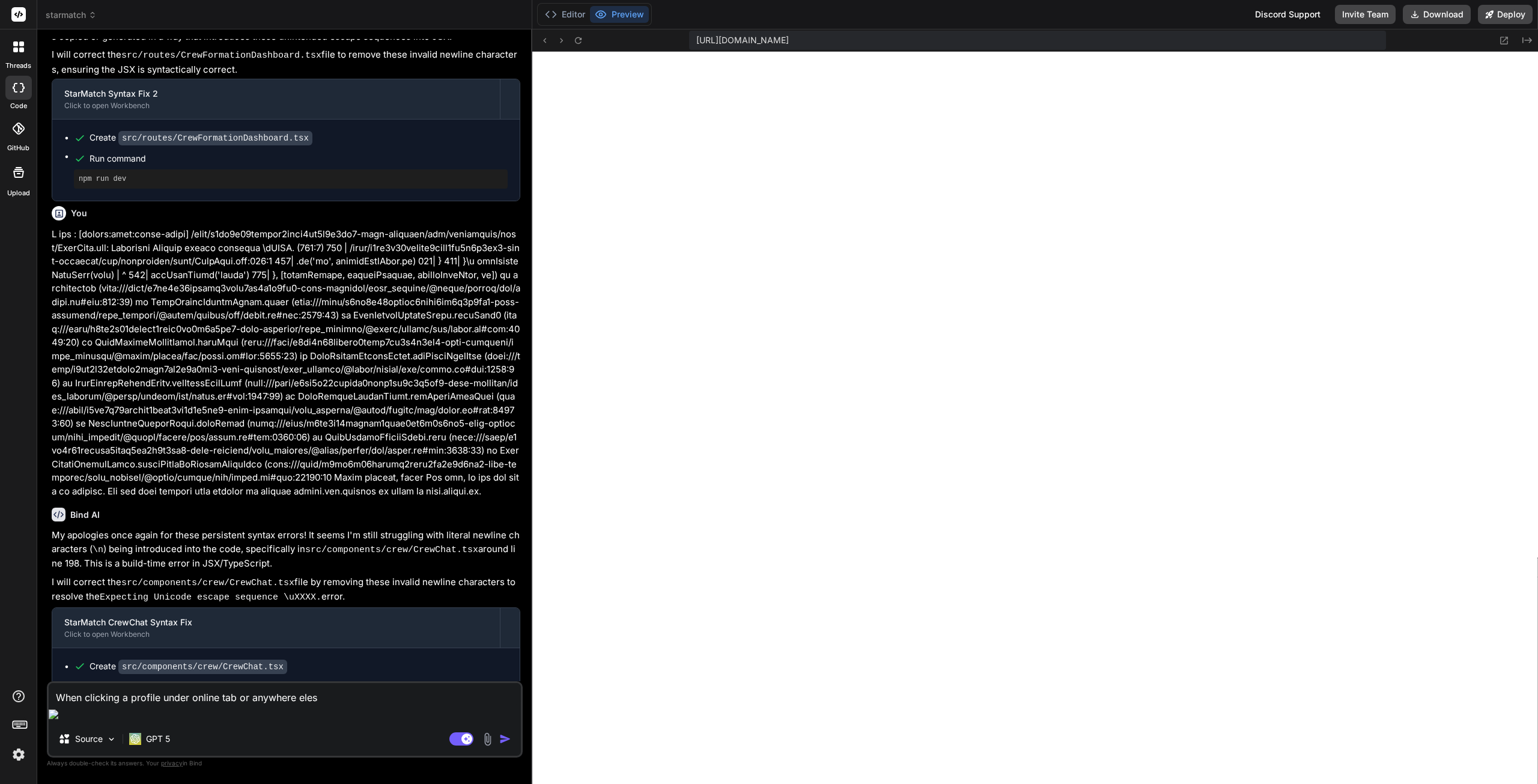
type textarea "When clicking a profile under online tab or anywhere elese"
type textarea "x"
type textarea "When clicking a profile under online tab or anywhere elese,"
type textarea "x"
type textarea "When clicking a profile under online tab or anywhere elese,"
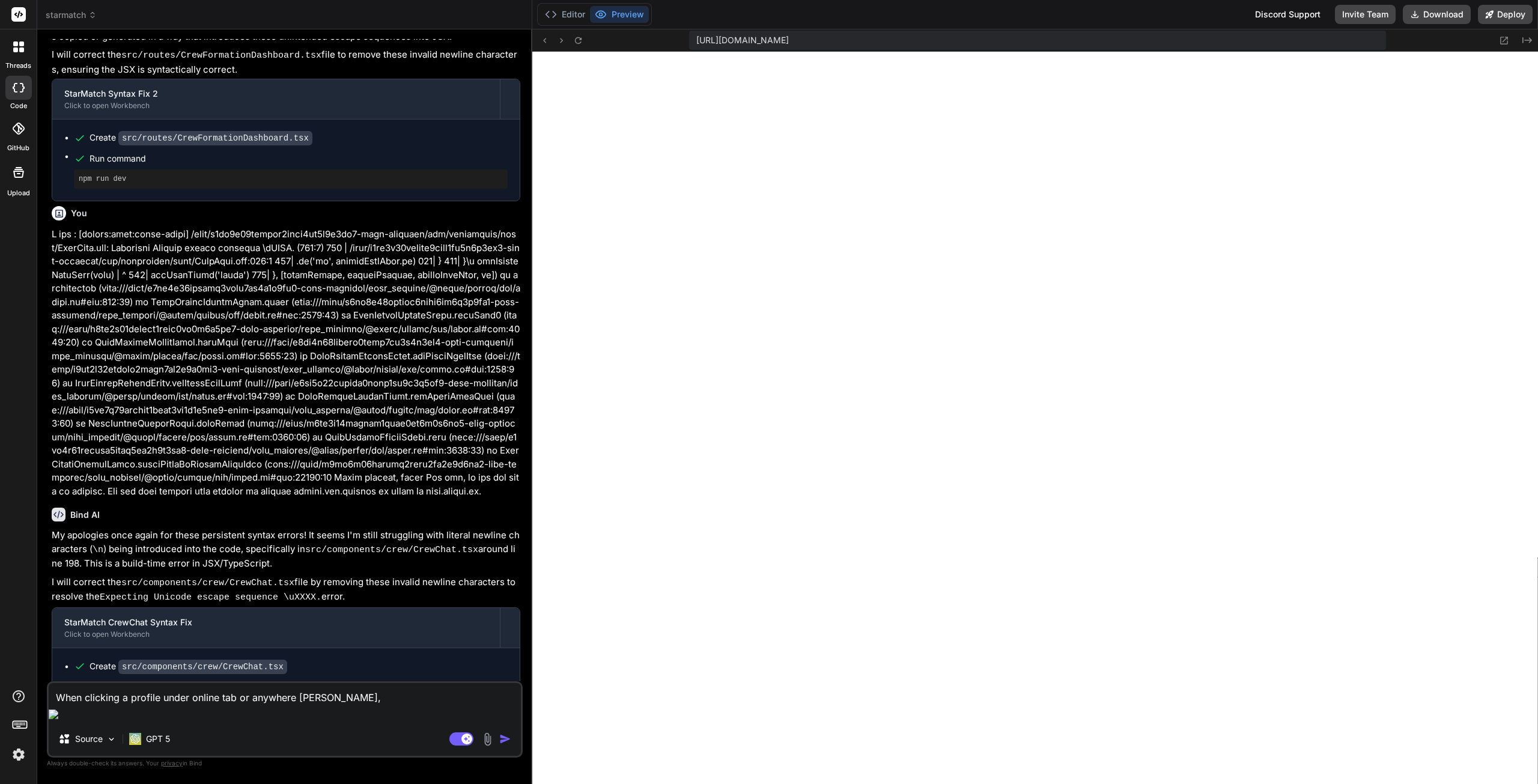
type textarea "x"
type textarea "When clicking a profile under online tab or anywhere elese,"
type textarea "x"
type textarea "When clicking a profile under online tab or anywhere elese"
type textarea "x"
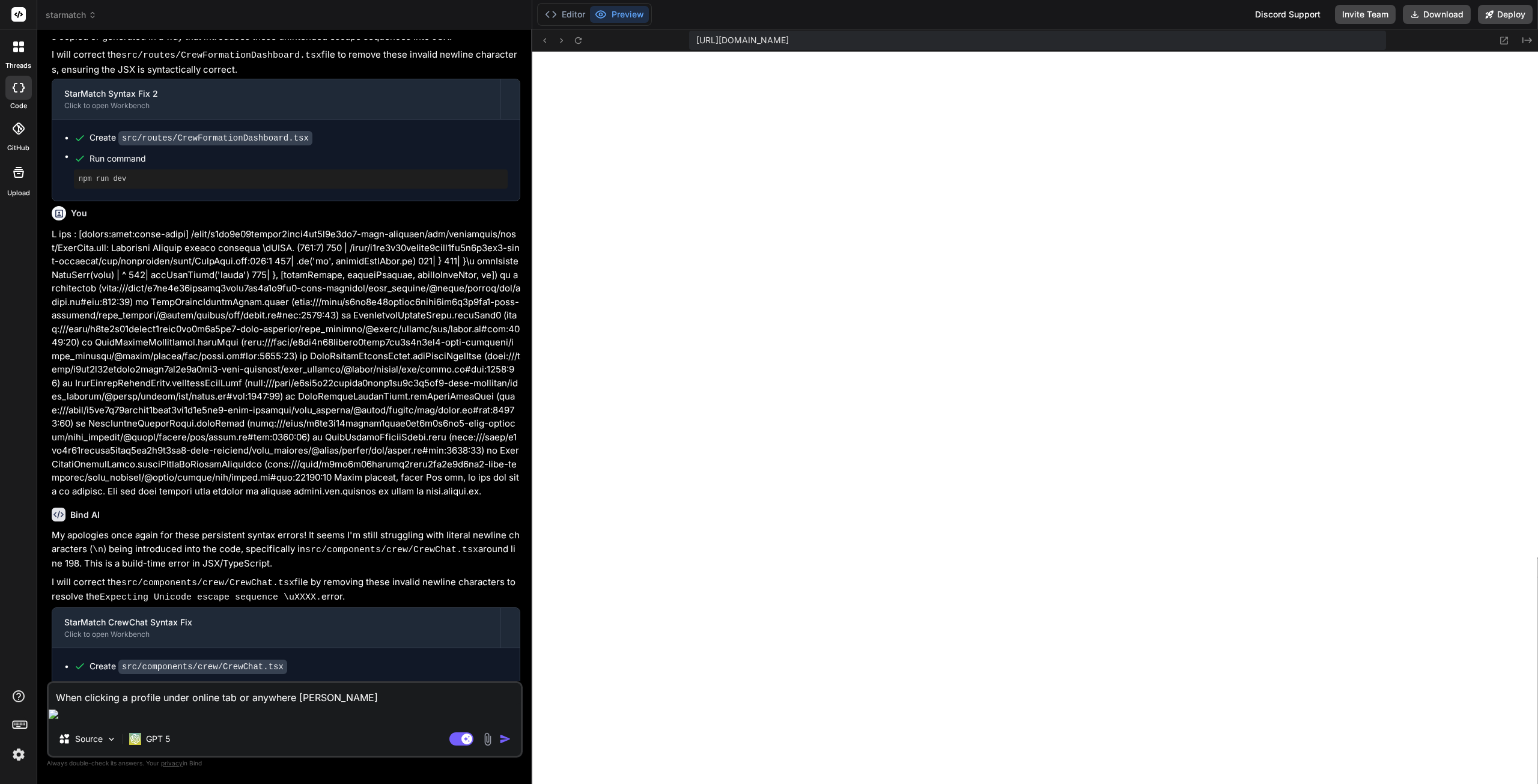
type textarea "When clicking a profile under online tab or anywhere eles"
type textarea "x"
type textarea "When clicking a profile under online tab or anywhere ele"
type textarea "x"
type textarea "When clicking a profile under online tab or anywhere el"
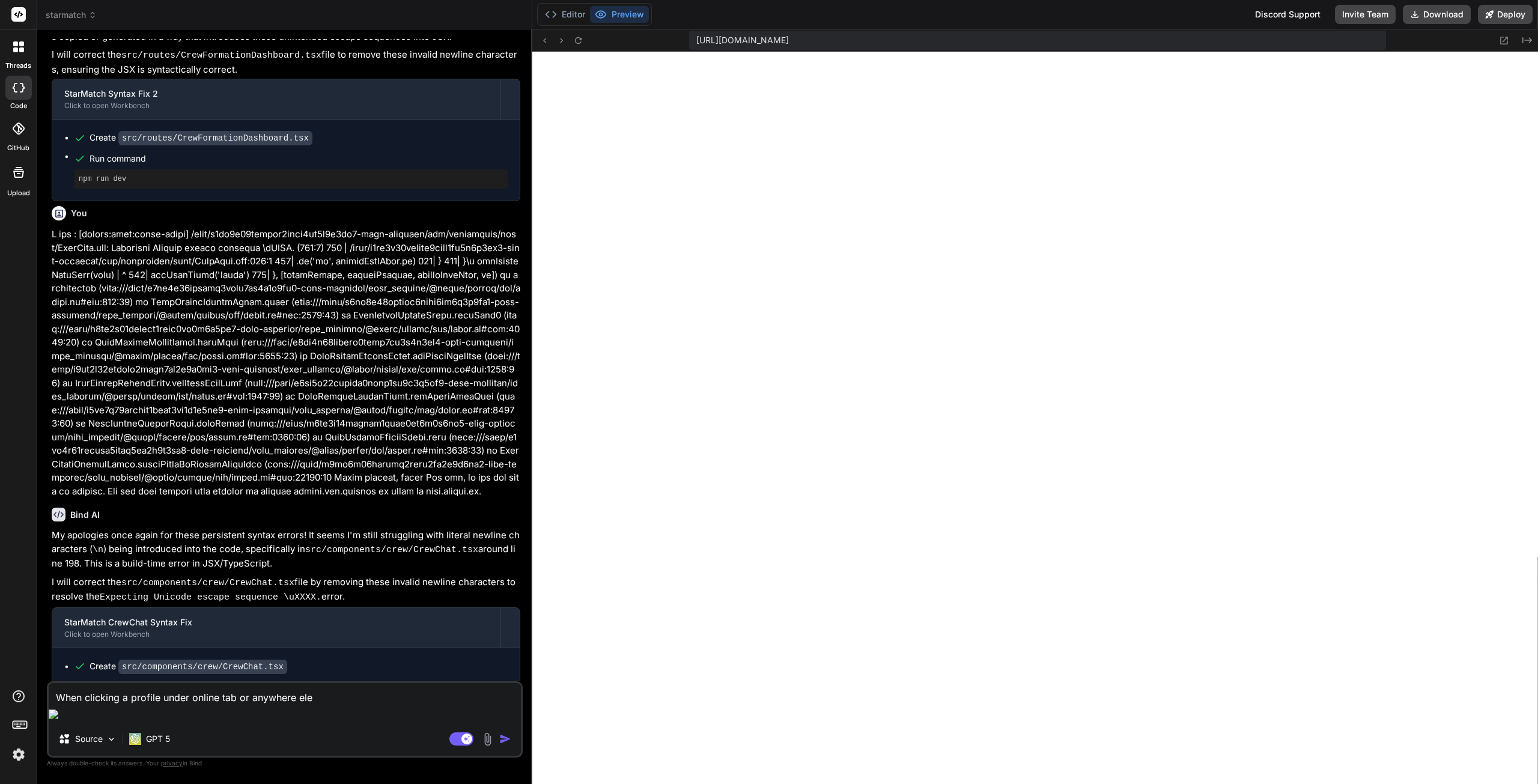
type textarea "x"
type textarea "When clicking a profile under online tab or anywhere els"
type textarea "x"
type textarea "When clicking a profile under online tab or anywhere else"
type textarea "x"
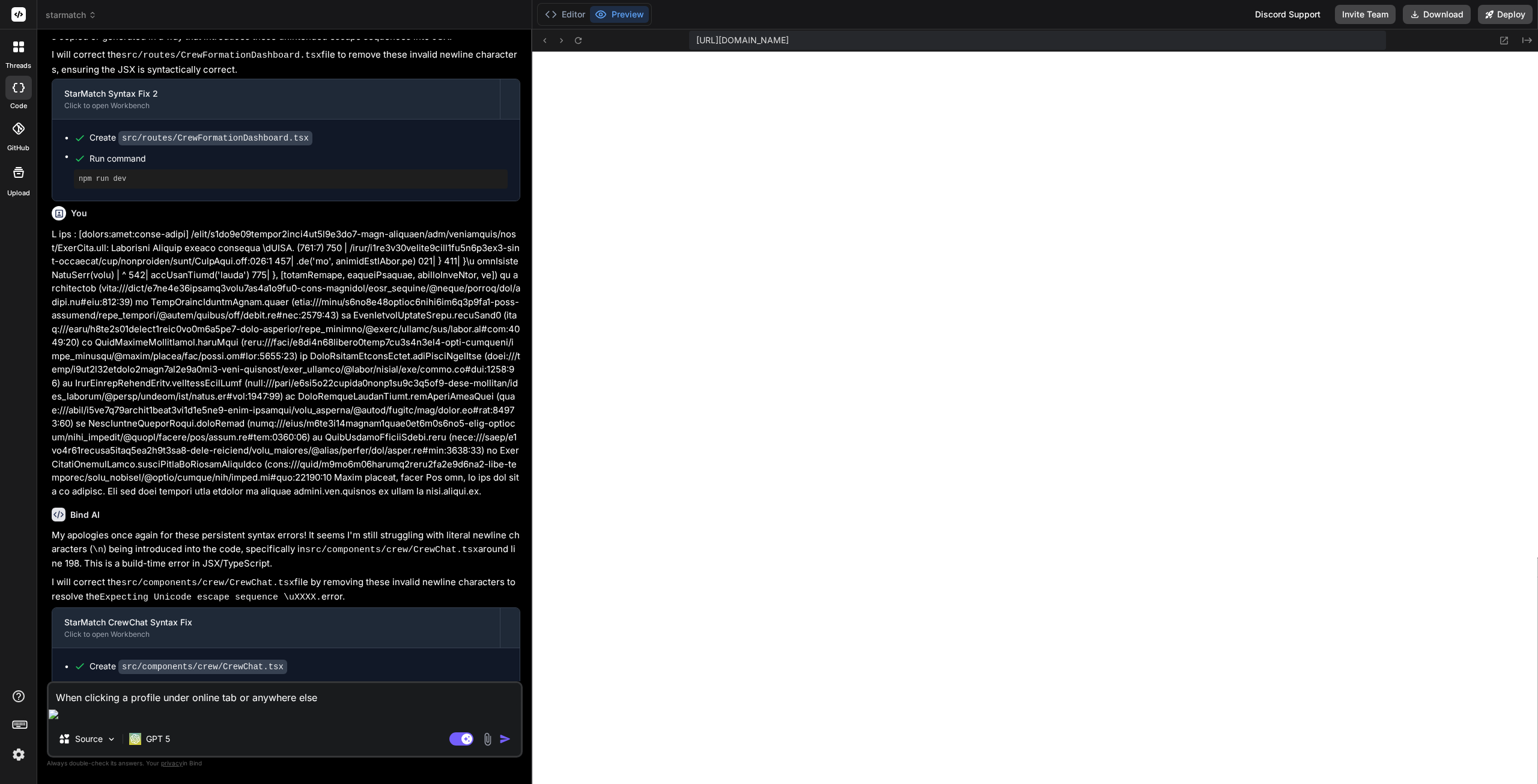
type textarea "When clicking a profile under online tab or anywhere else,"
type textarea "x"
type textarea "When clicking a profile under online tab or anywhere else,"
type textarea "x"
type textarea "When clicking a profile under online tab or anywhere else, I"
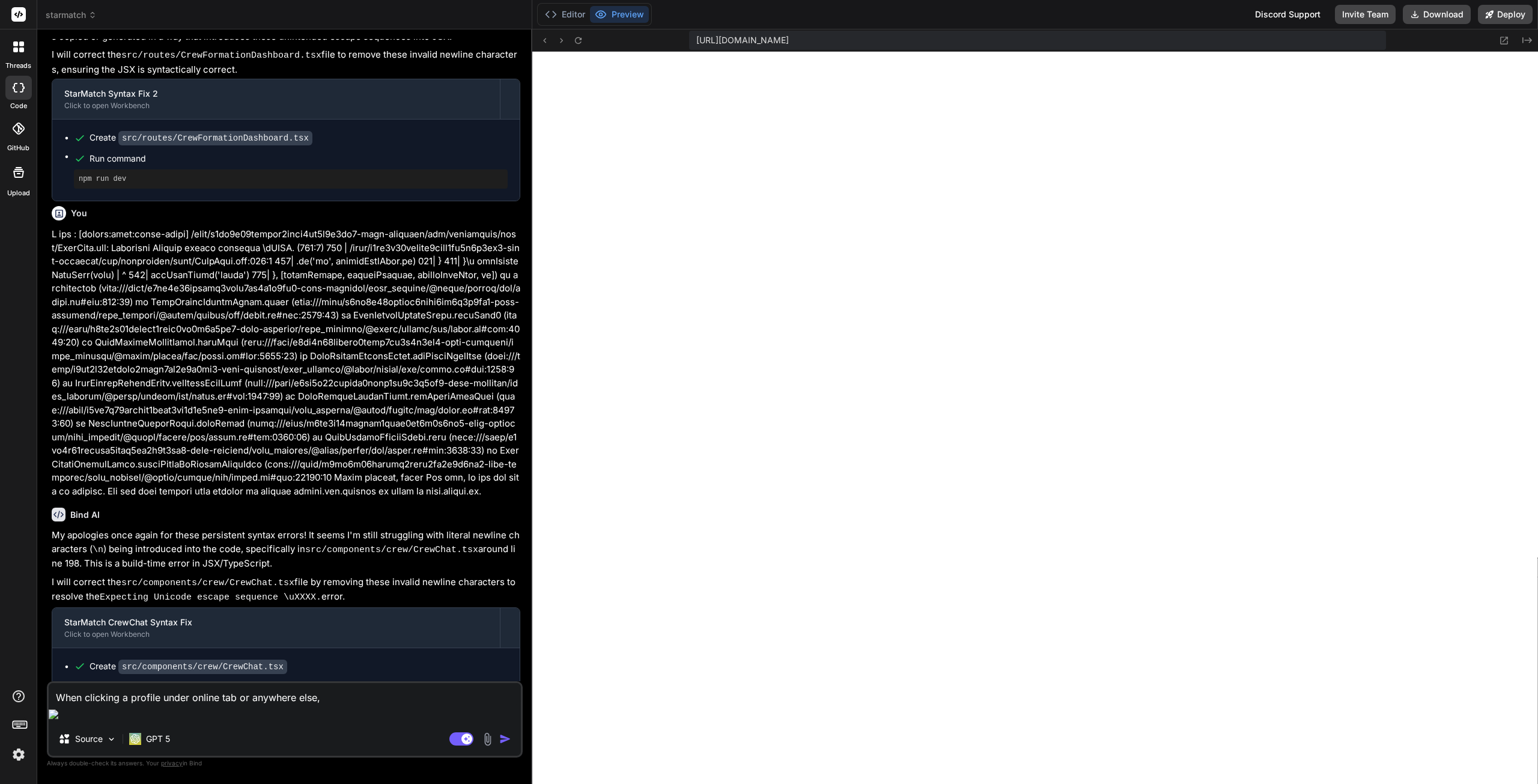
type textarea "x"
type textarea "When clicking a profile under online tab or anywhere else, I"
type textarea "x"
type textarea "When clicking a profile under online tab or anywhere else, I d"
type textarea "x"
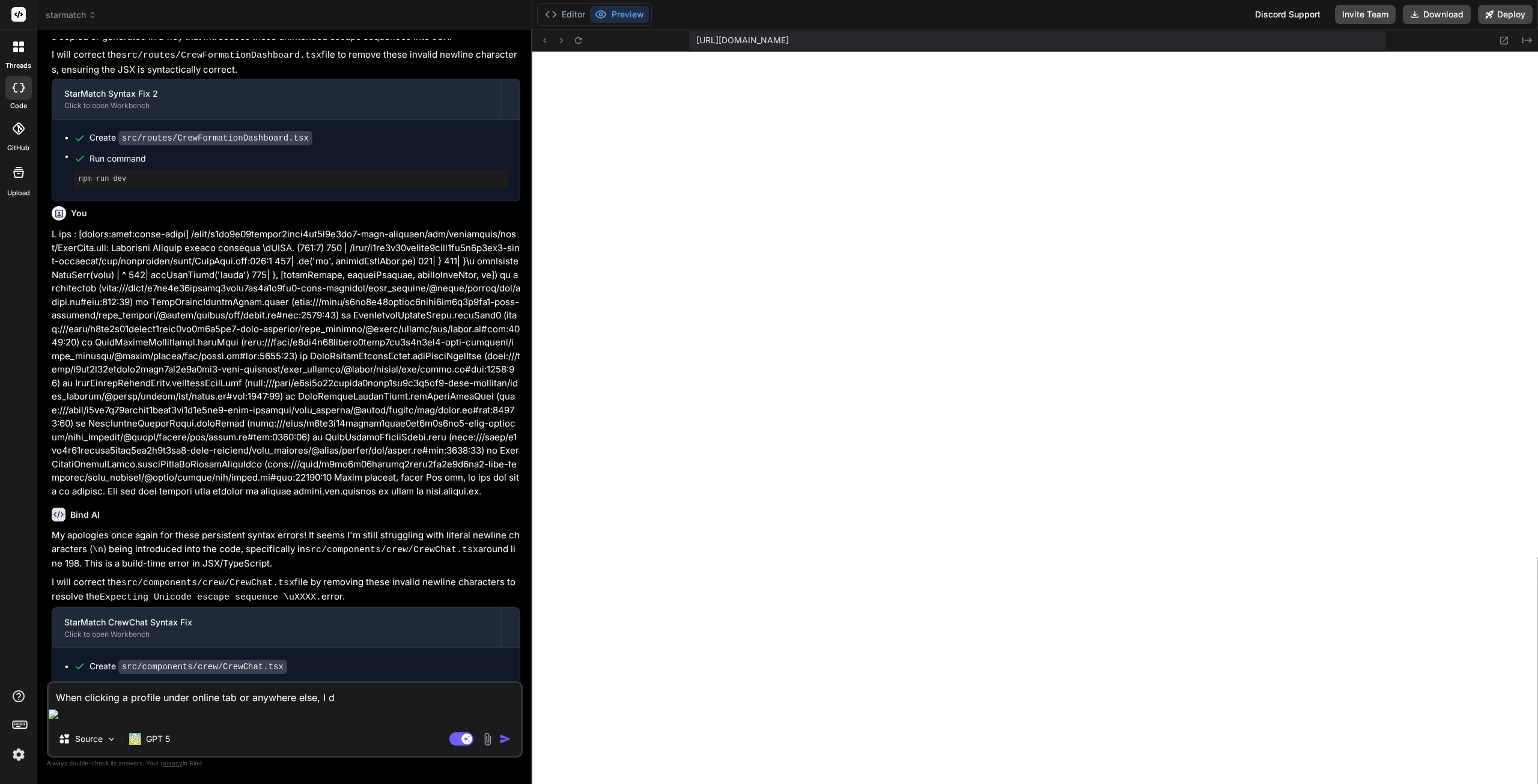
type textarea "When clicking a profile under online tab or anywhere else, I do"
type textarea "x"
type textarea "When clicking a profile under online tab or anywhere else, I don"
type textarea "x"
type textarea "When clicking a profile under online tab or anywhere else, I don'"
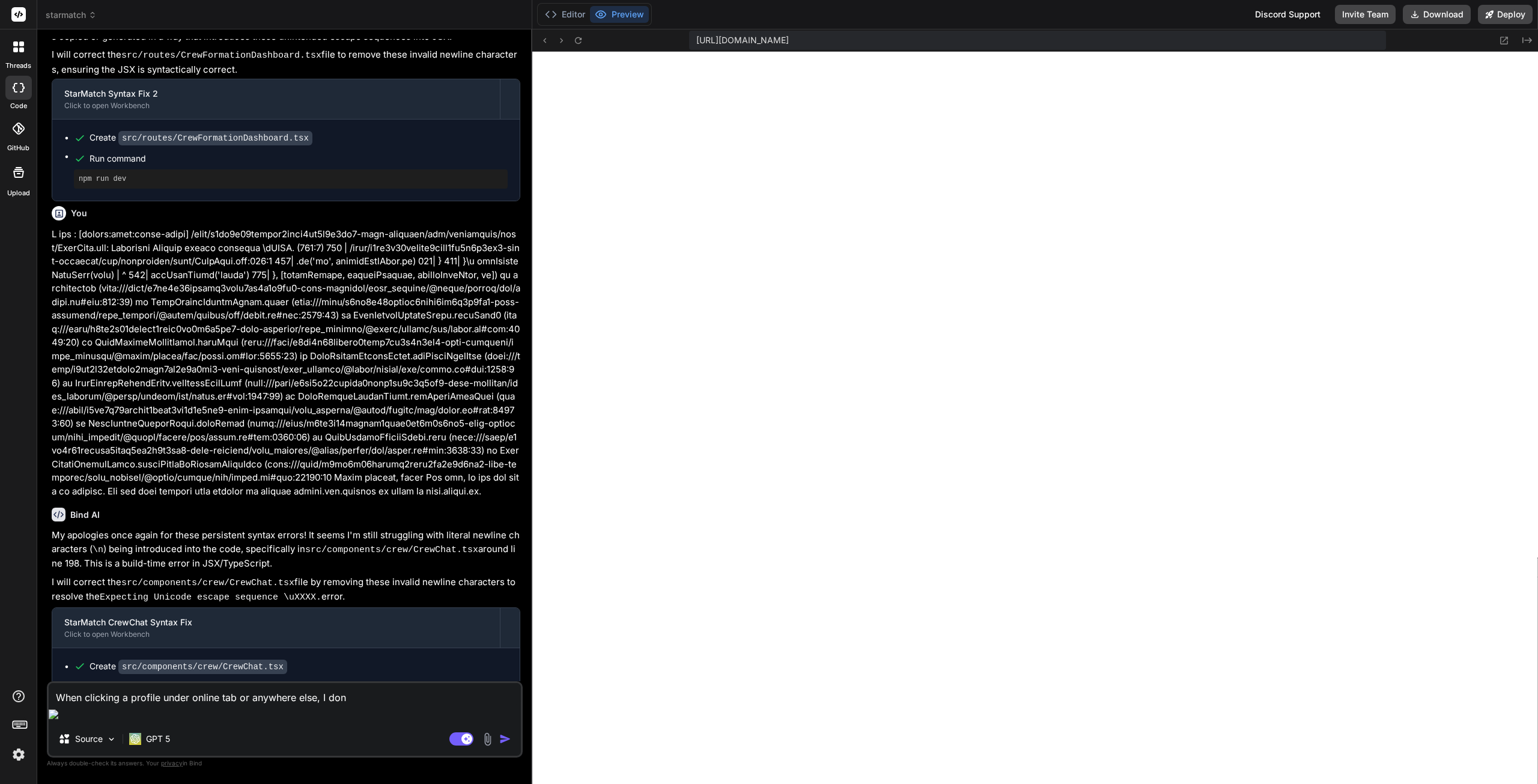
type textarea "x"
type textarea "When clicking a profile under online tab or anywhere else, I don't"
type textarea "x"
type textarea "When clicking a profile under online tab or anywhere else, I don't"
type textarea "x"
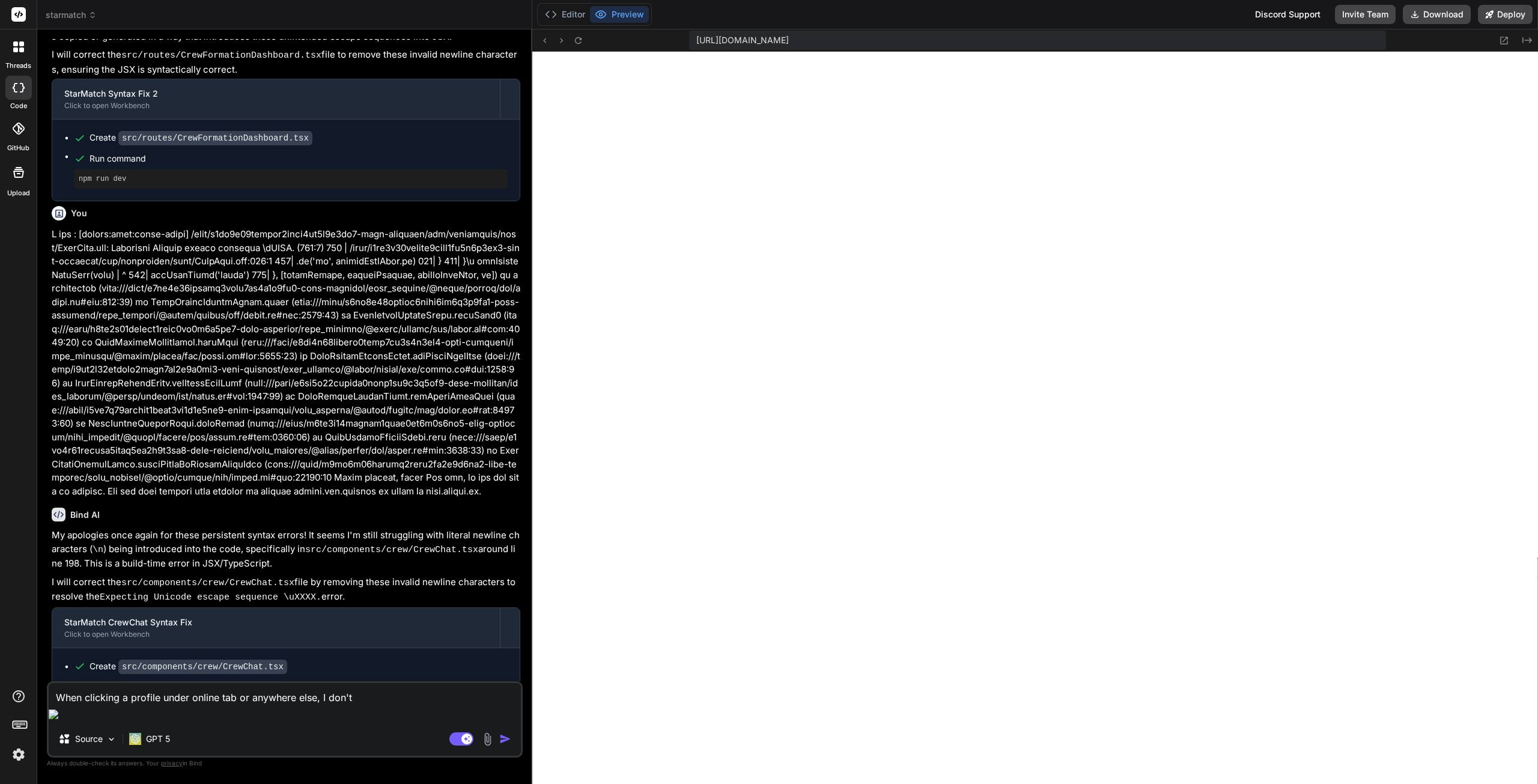
type textarea "When clicking a profile under online tab or anywhere else, I don't w"
type textarea "x"
type textarea "When clicking a profile under online tab or anywhere else, I don't wa"
type textarea "x"
type textarea "When clicking a profile under online tab or anywhere else, I don't wan"
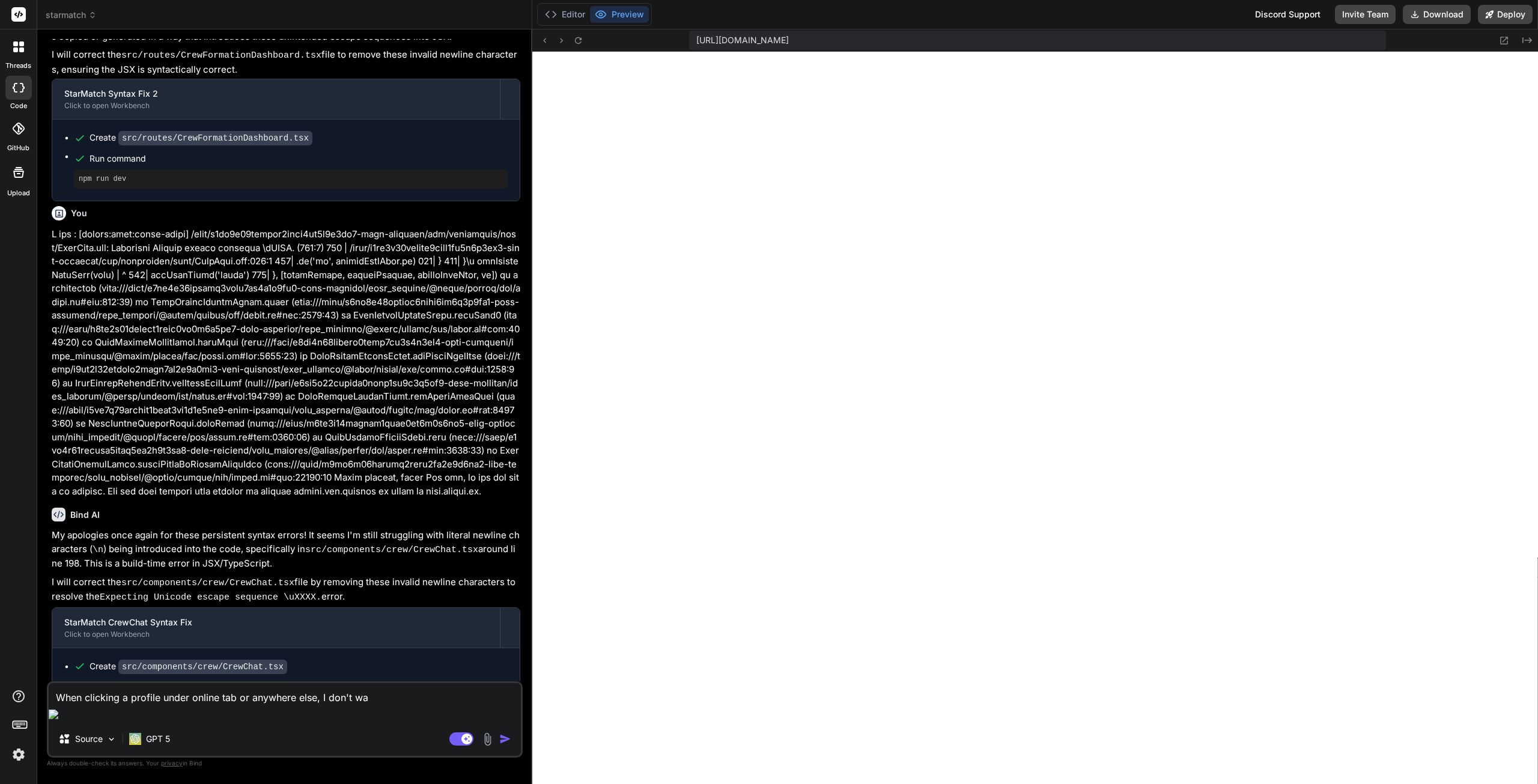
type textarea "x"
type textarea "When clicking a profile under online tab or anywhere else, I don't want"
type textarea "x"
type textarea "When clicking a profile under online tab or anywhere else, I don't want"
type textarea "x"
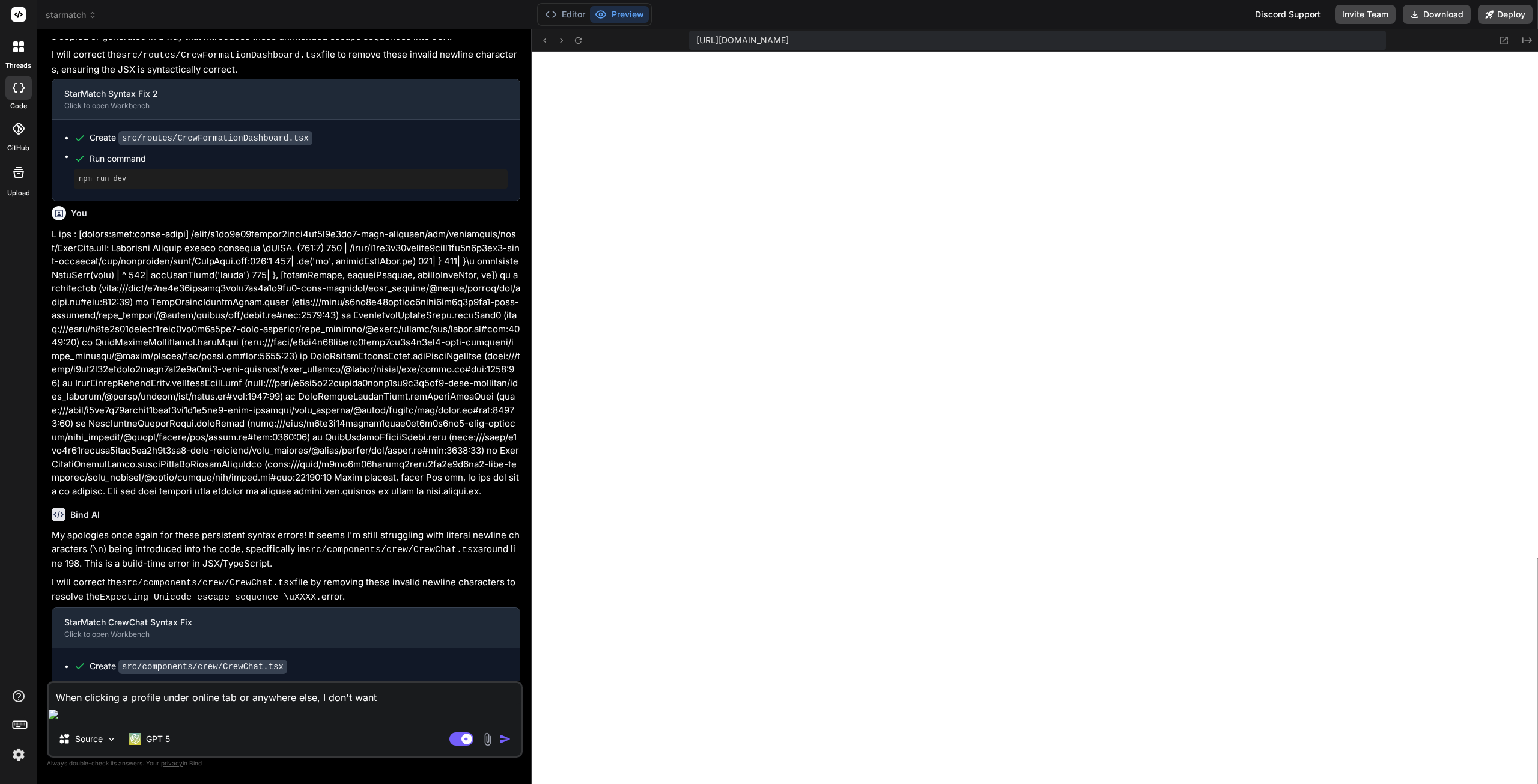
type textarea "When clicking a profile under online tab or anywhere else, I don't want t"
type textarea "x"
type textarea "When clicking a profile under online tab or anywhere else, I don't want to"
type textarea "x"
type textarea "When clicking a profile under online tab or anywhere else, I don't want t"
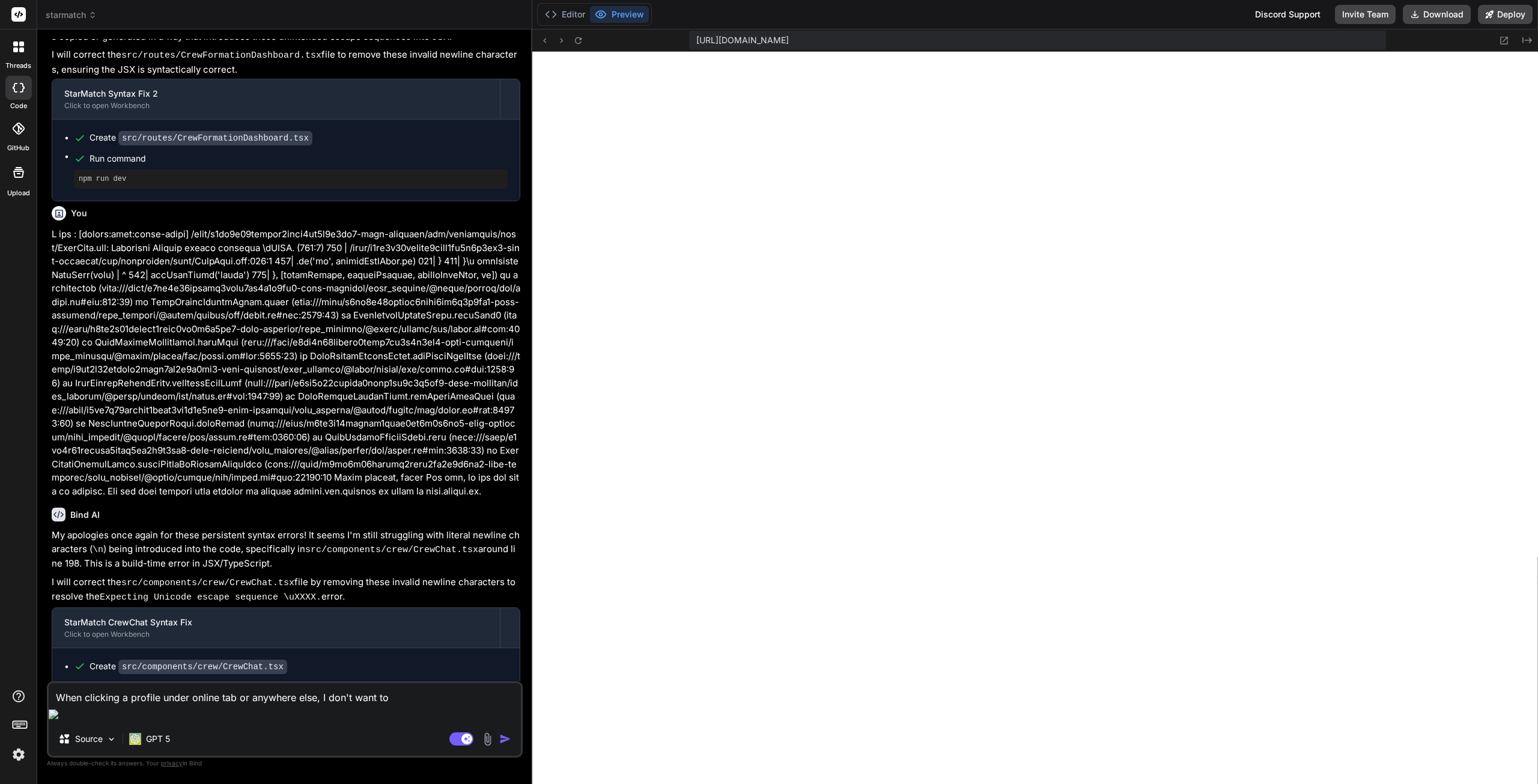
type textarea "x"
type textarea "When clicking a profile under online tab or anywhere else, I don't want th"
type textarea "x"
type textarea "When clicking a profile under online tab or anywhere else, I don't want the"
type textarea "x"
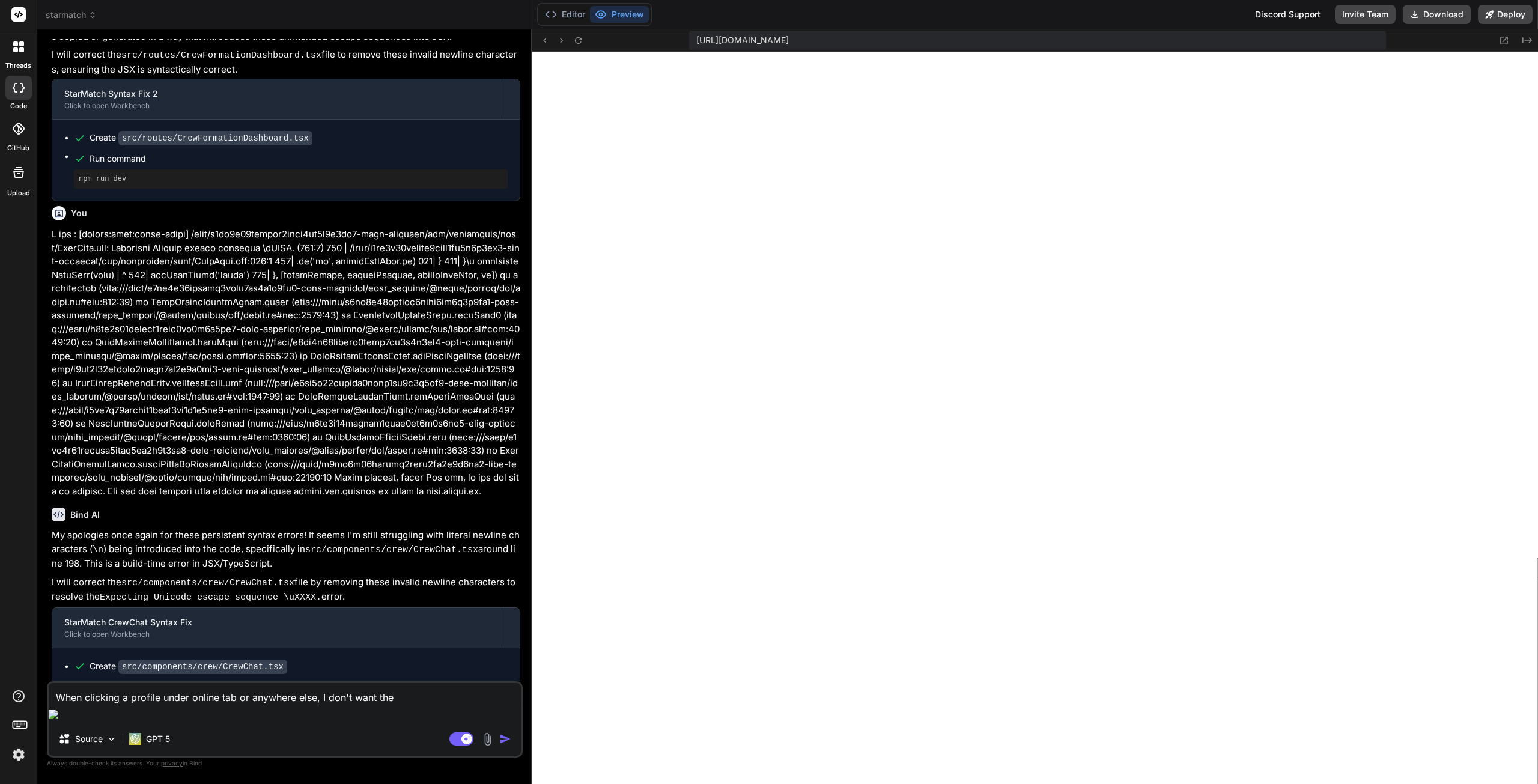
type textarea "When clicking a profile under online tab or anywhere else, I don't want the"
type textarea "x"
type textarea "When clicking a profile under online tab or anywhere else, I don't want the o"
type textarea "x"
type textarea "When clicking a profile under online tab or anywhere else, I don't want the op"
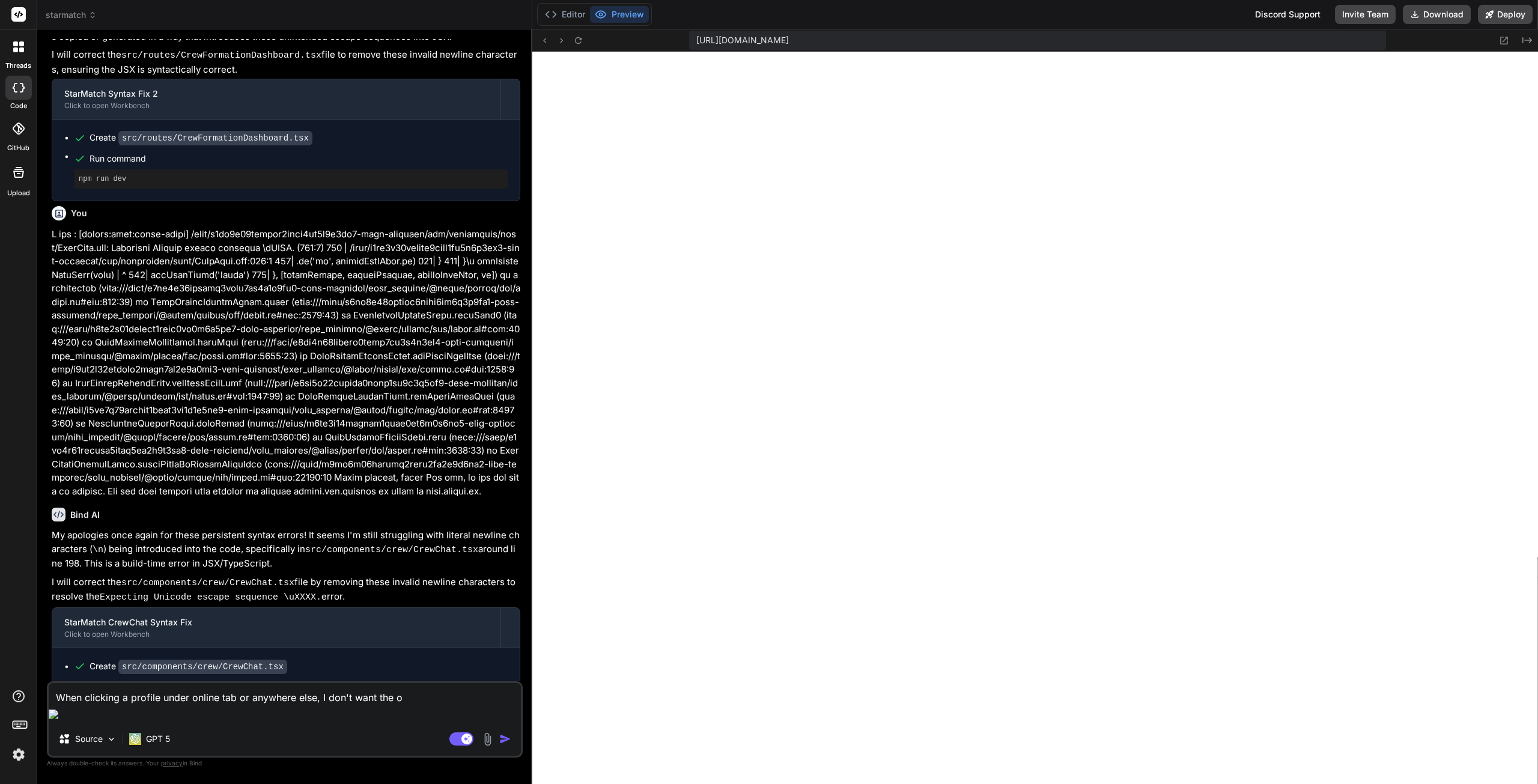
type textarea "x"
type textarea "When clicking a profile under online tab or anywhere else, I don't want the opt"
type textarea "x"
type textarea "When clicking a profile under online tab or anywhere else, I don't want the opti"
type textarea "x"
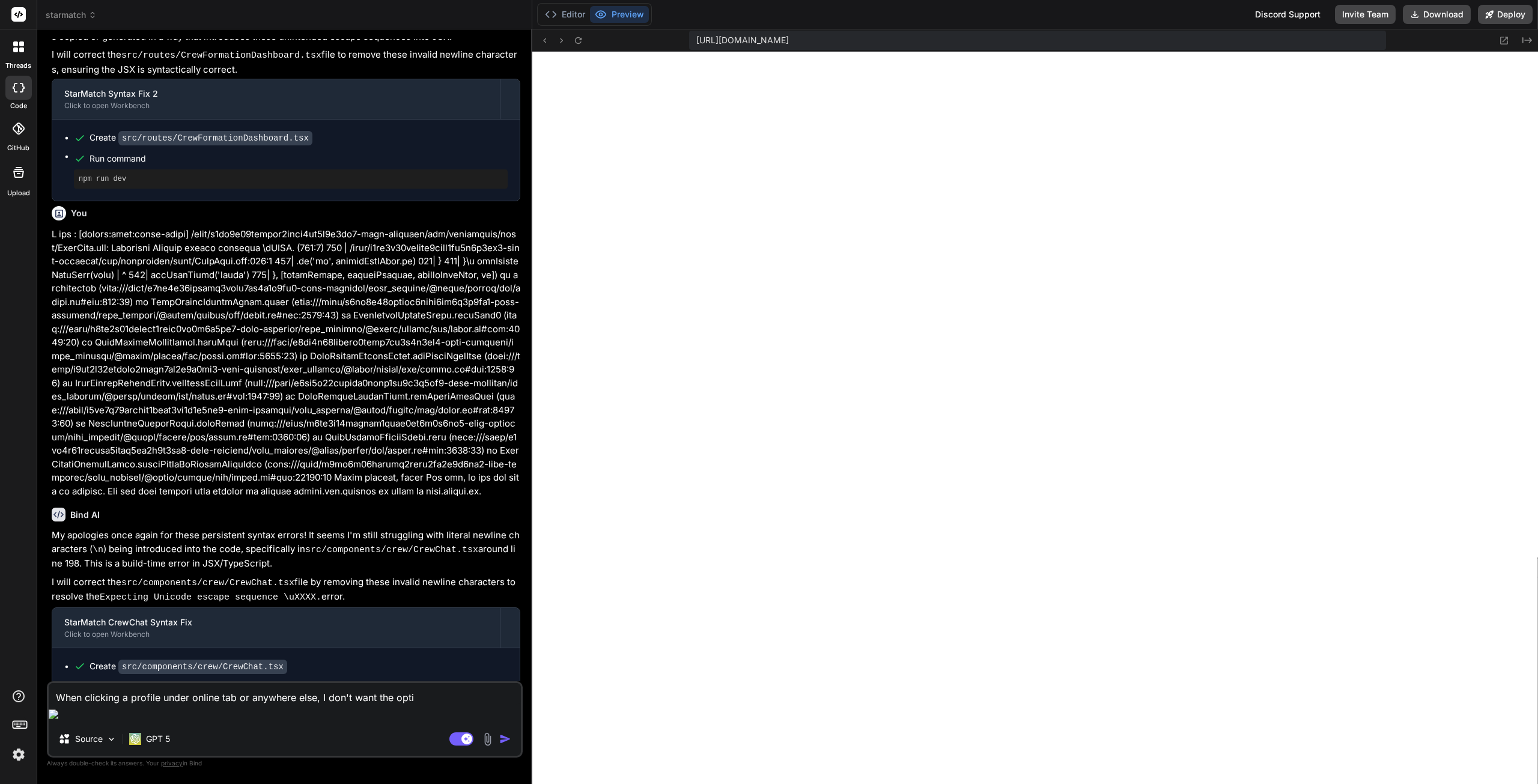
type textarea "When clicking a profile under online tab or anywhere else, I don't want the opt…"
type textarea "x"
type textarea "When clicking a profile under online tab or anywhere else, I don't want the opt…"
type textarea "x"
type textarea "When clicking a profile under online tab or anywhere else, I don't want the opt…"
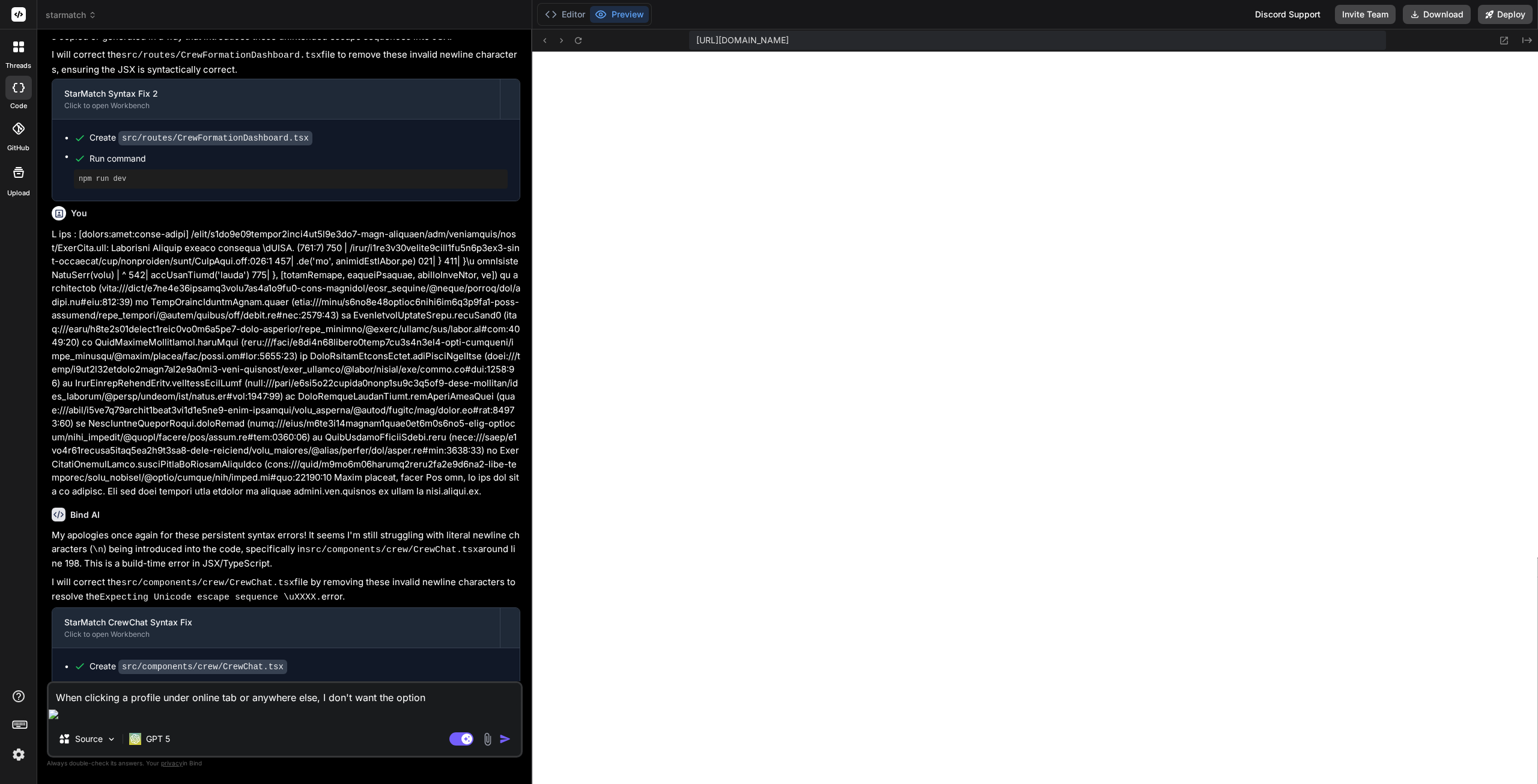
type textarea "x"
type textarea "When clicking a profile under online tab or anywhere else, I don't want the opt…"
type textarea "x"
type textarea "When clicking a profile under online tab or anywhere else, I don't want the opt…"
type textarea "x"
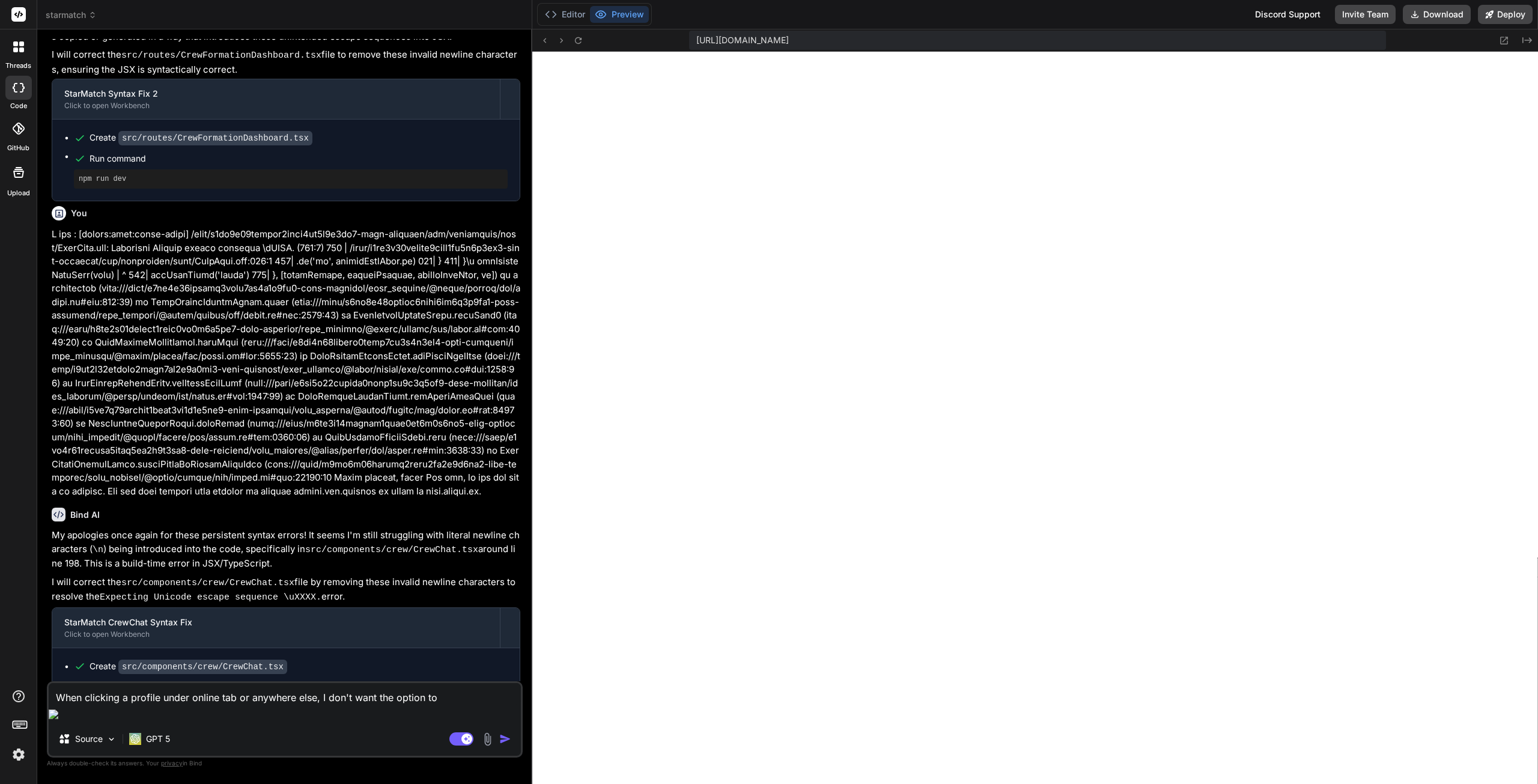
type textarea "When clicking a profile under online tab or anywhere else, I don't want the opt…"
type textarea "x"
drag, startPoint x: 394, startPoint y: 716, endPoint x: 452, endPoint y: 716, distance: 58.0
click at [452, 705] on textarea "When clicking a profile under online tab or anywhere else, I don't want the opt…" at bounding box center [285, 693] width 472 height 22
type textarea "When clicking a profile under online tab or anywhere else, I don't want the b"
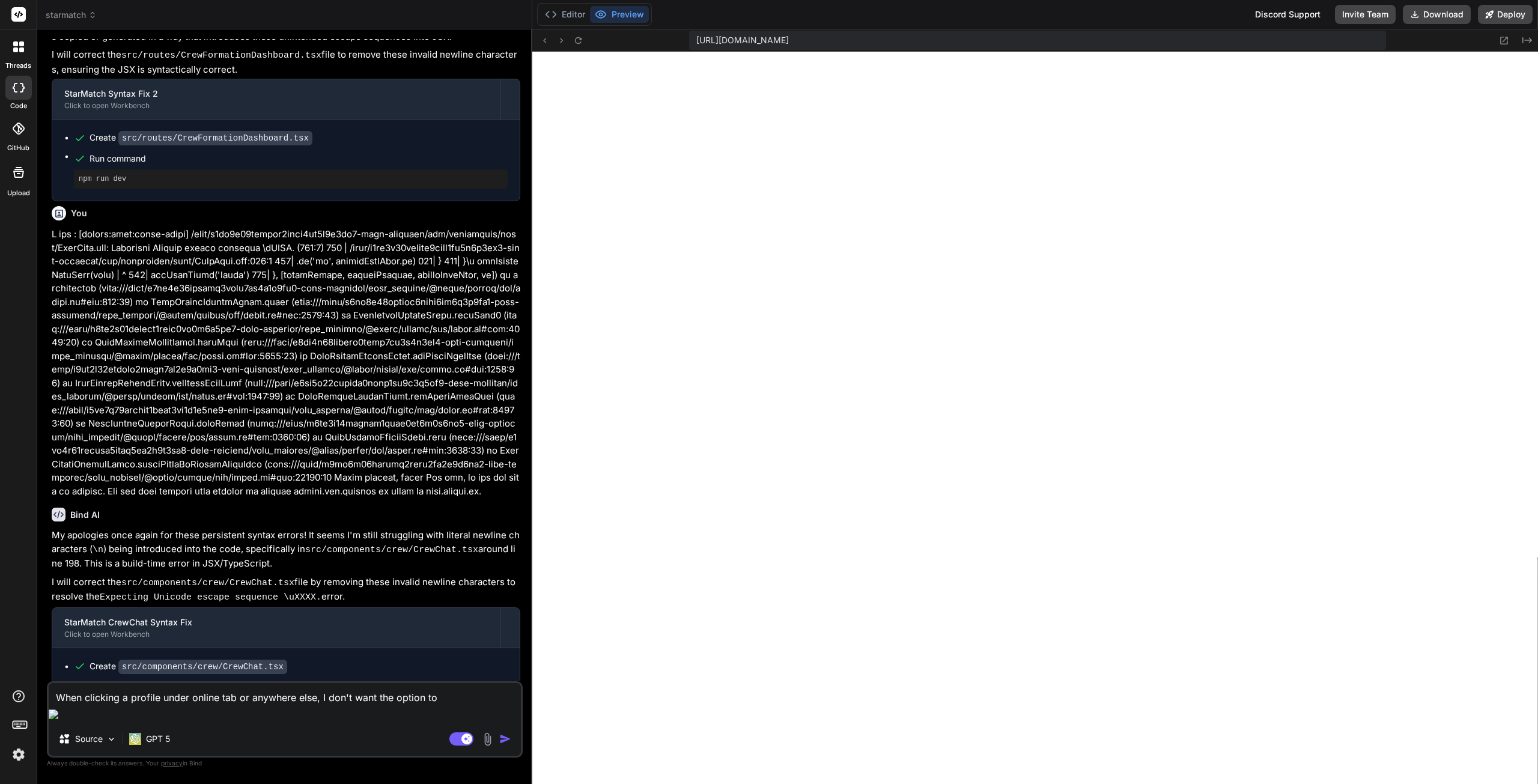
type textarea "x"
type textarea "When clicking a profile under online tab or anywhere else, I don't want the bu"
click at [485, 705] on textarea "When clicking a profile under online tab or anywhere else, I don't want the but…" at bounding box center [285, 693] width 472 height 22
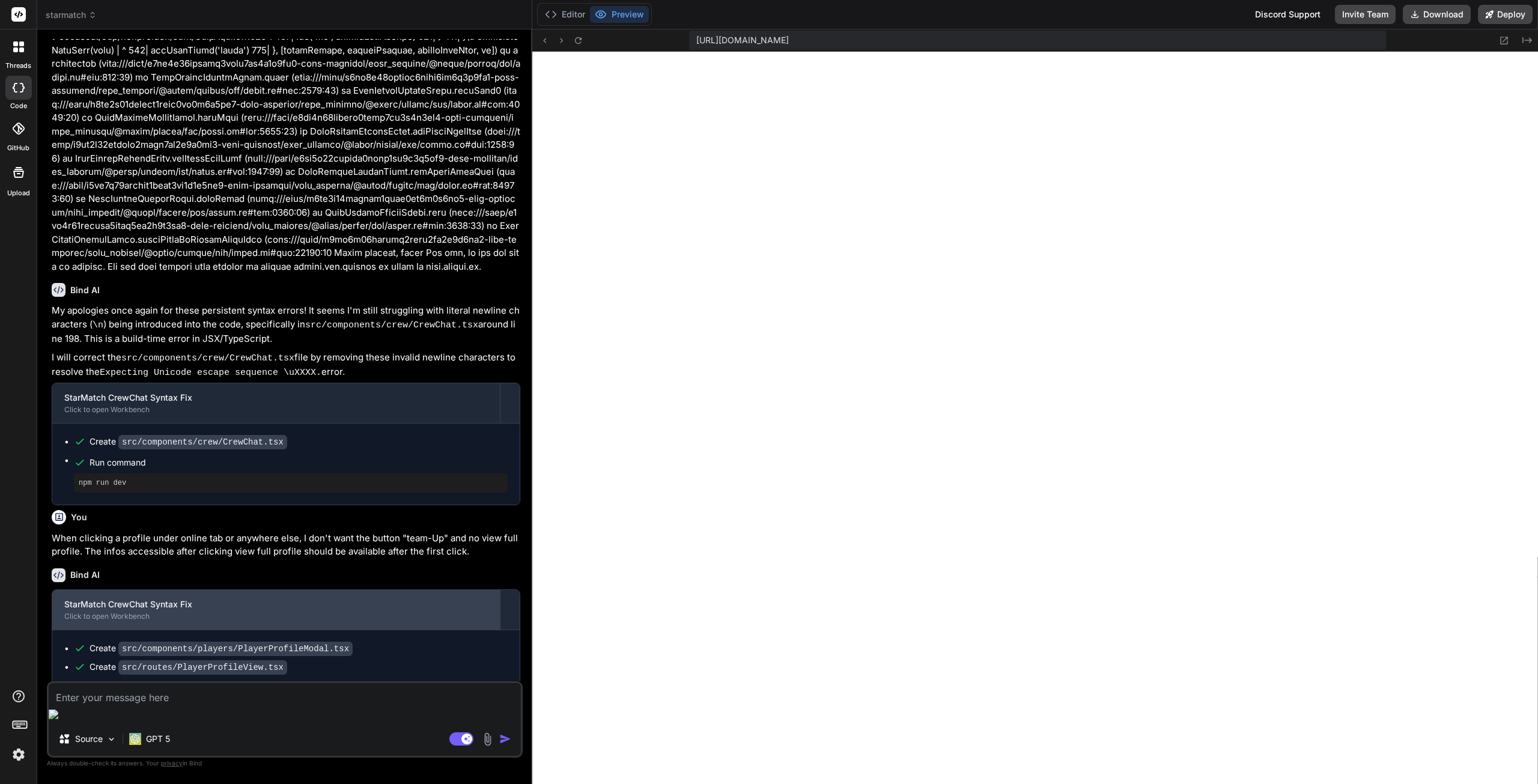
scroll to position [3173, 0]
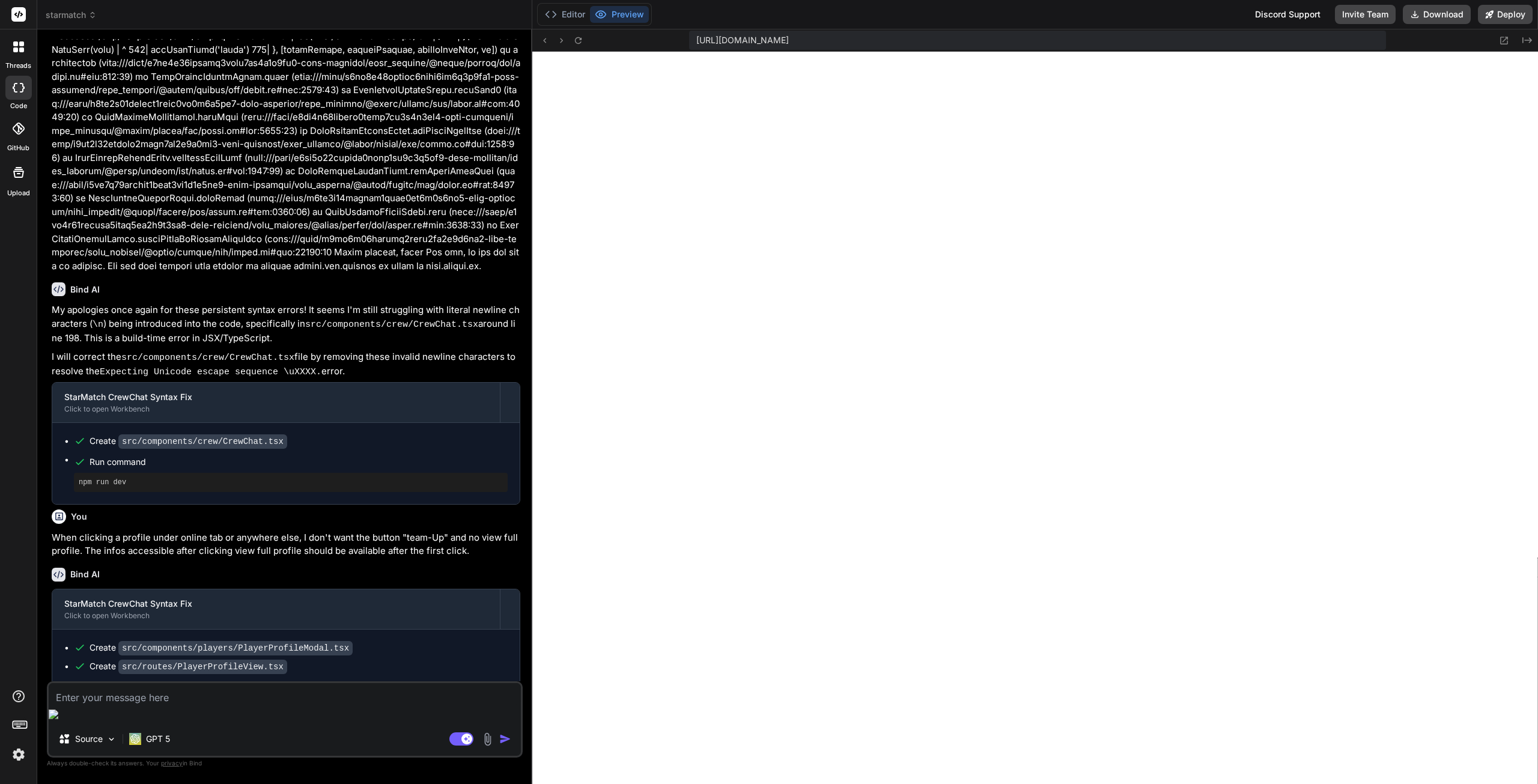
click at [263, 705] on textarea at bounding box center [285, 693] width 472 height 22
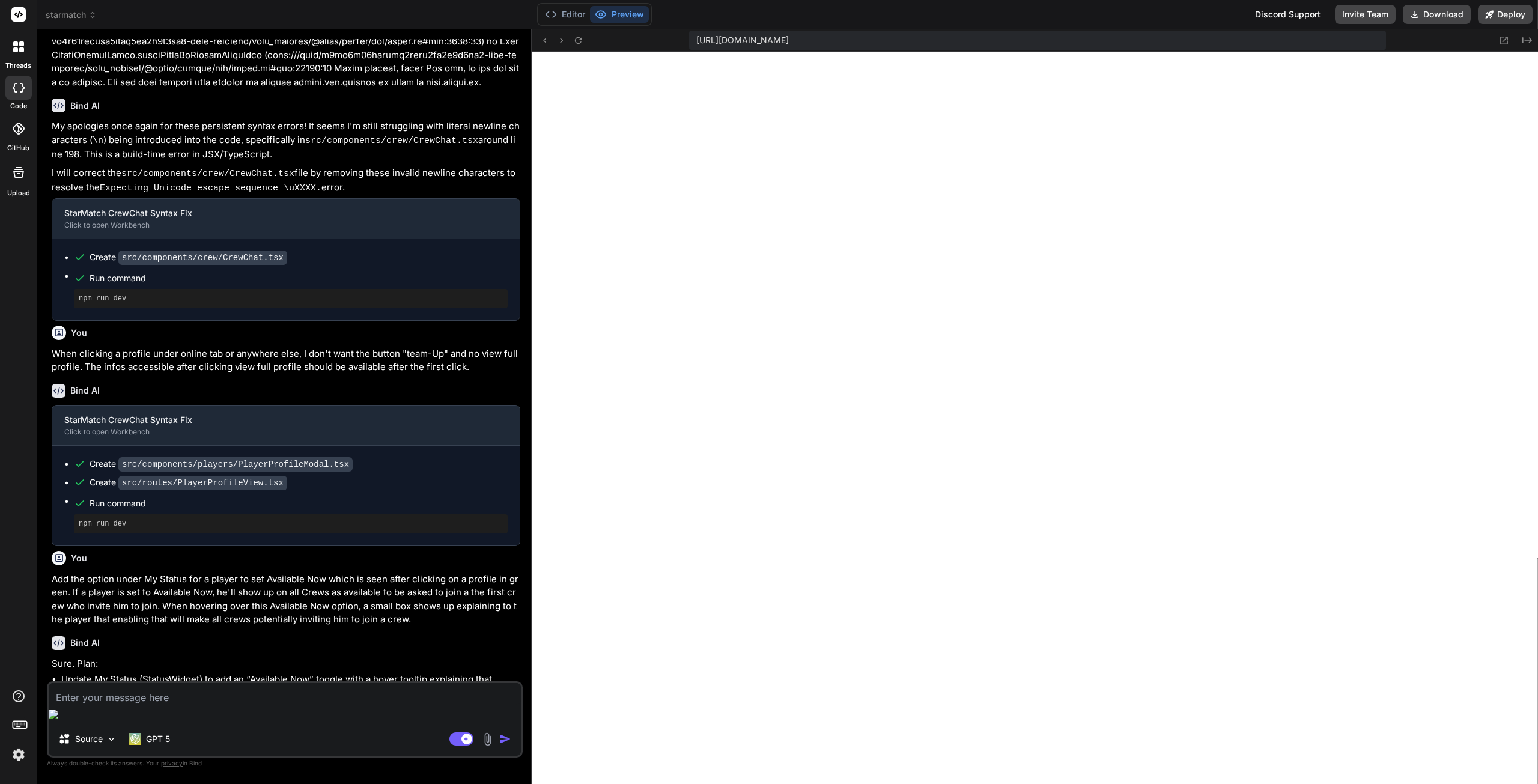
scroll to position [3375, 0]
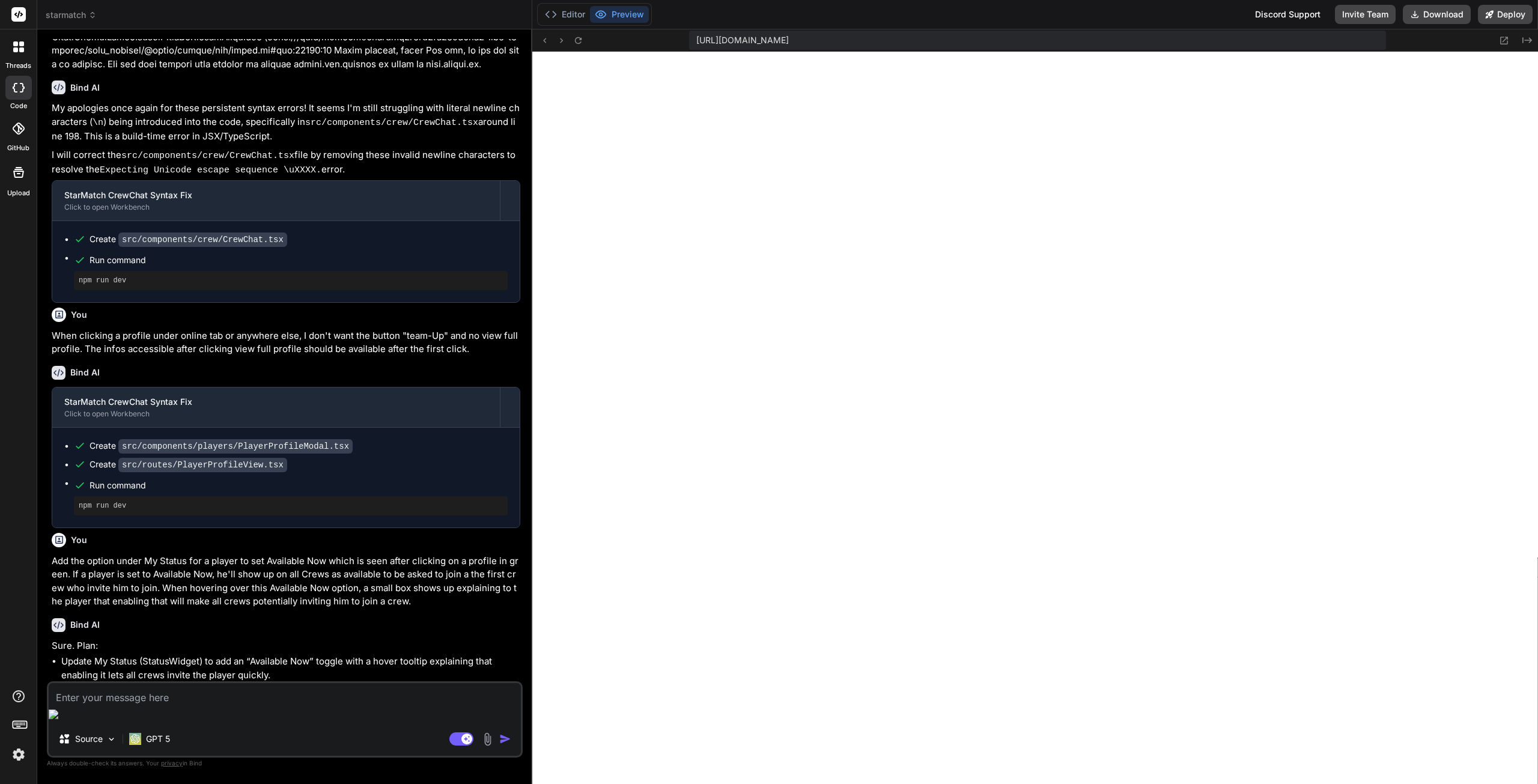
click at [154, 705] on textarea at bounding box center [285, 693] width 472 height 22
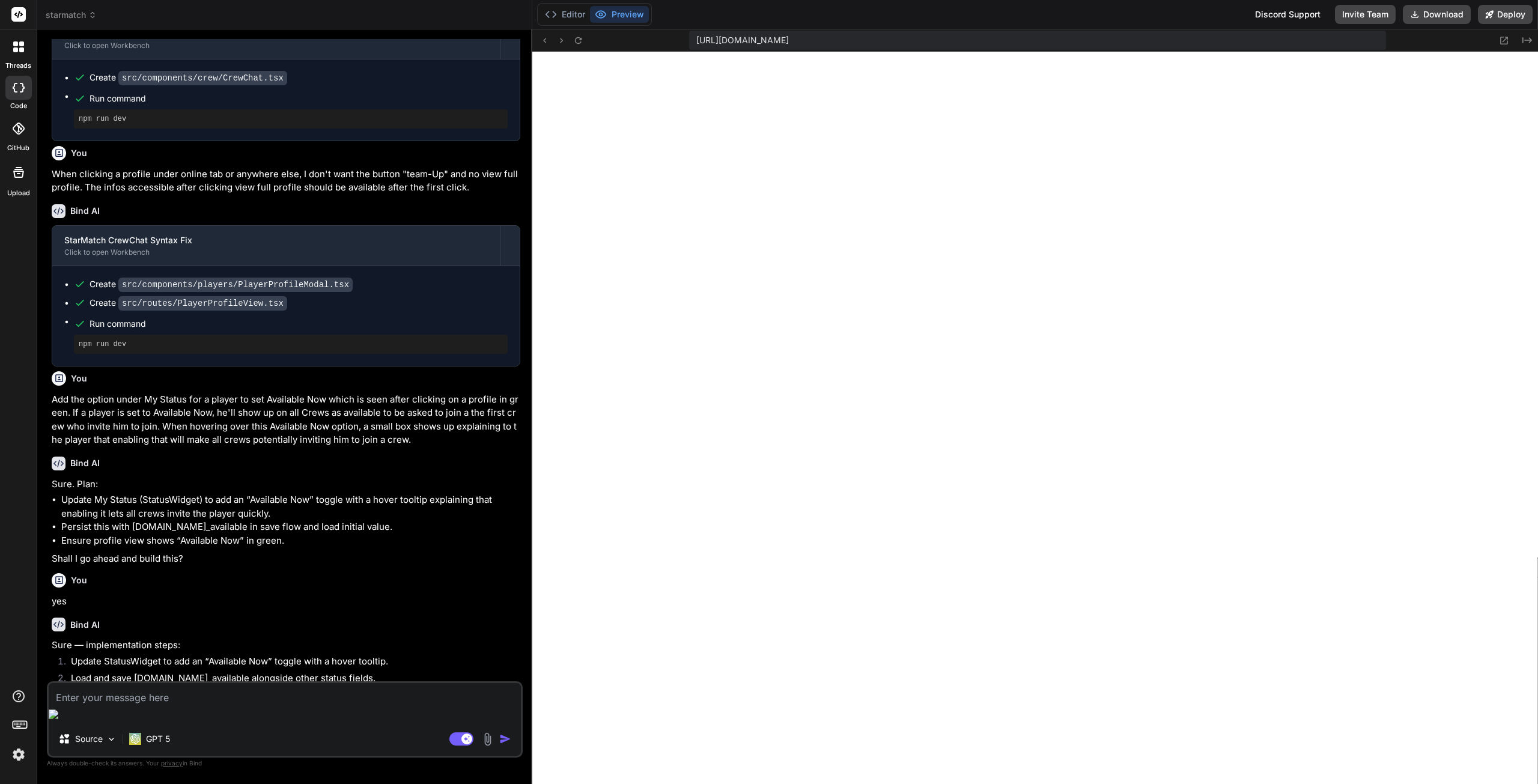
scroll to position [3634, 0]
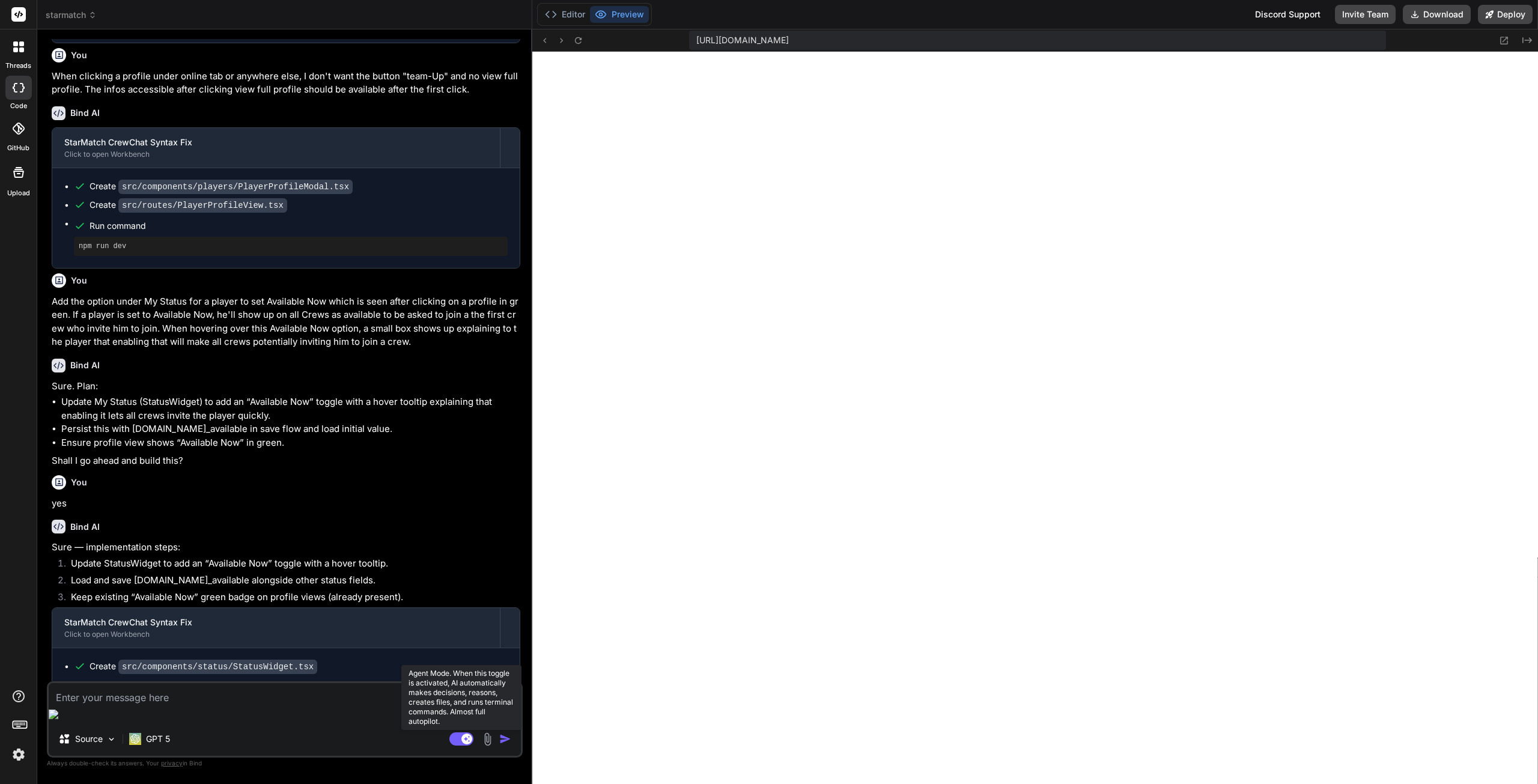
click at [455, 739] on rect at bounding box center [461, 739] width 24 height 13
click at [209, 705] on textarea at bounding box center [285, 693] width 472 height 22
click at [462, 741] on rect at bounding box center [461, 739] width 24 height 13
click at [188, 705] on textarea at bounding box center [285, 693] width 472 height 22
click at [319, 705] on textarea "Turning on Available Now should reflect in real time in the profile" at bounding box center [285, 693] width 472 height 22
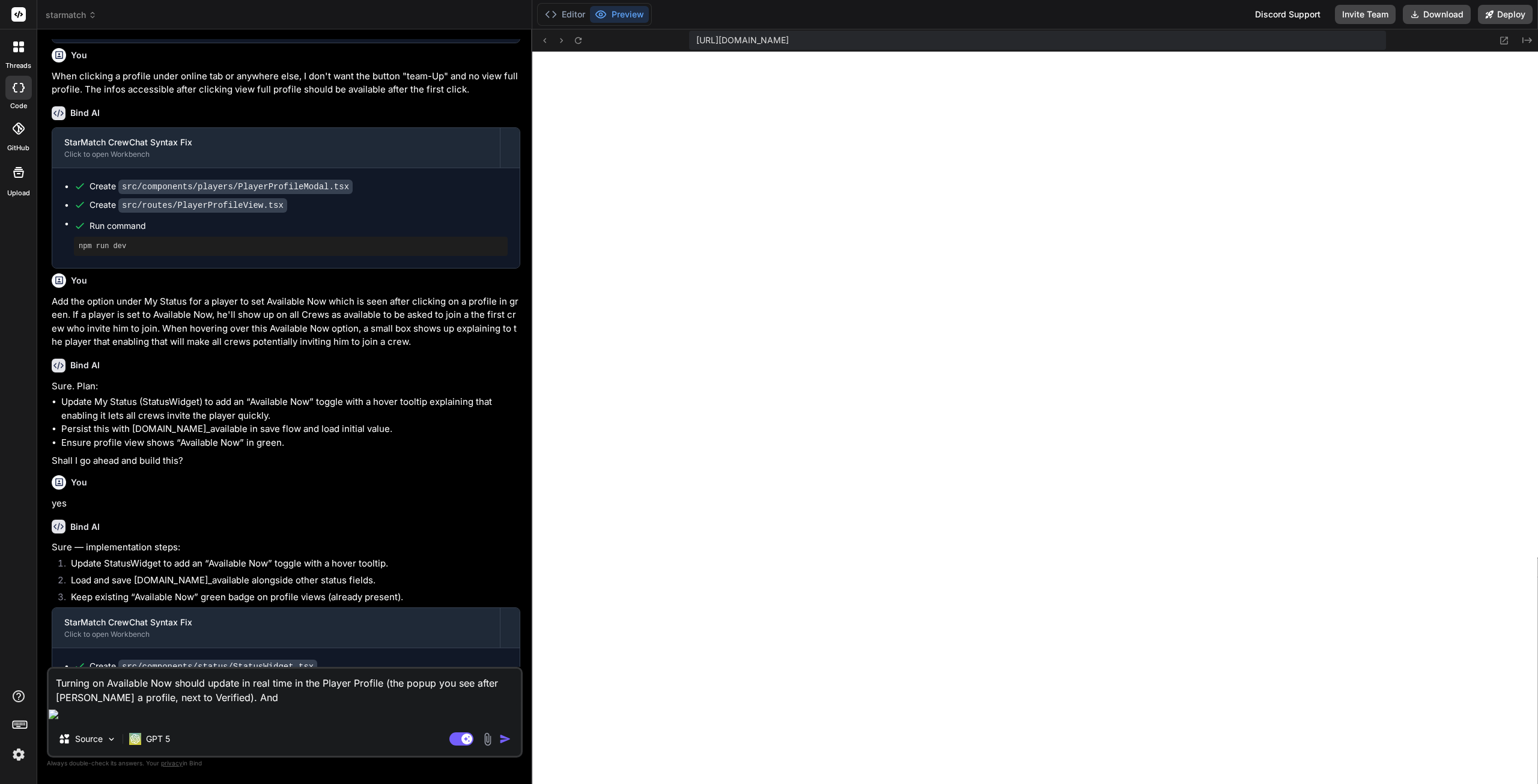
click at [247, 705] on textarea "Turning on Available Now should update in real time in the Player Profile (the …" at bounding box center [285, 686] width 472 height 36
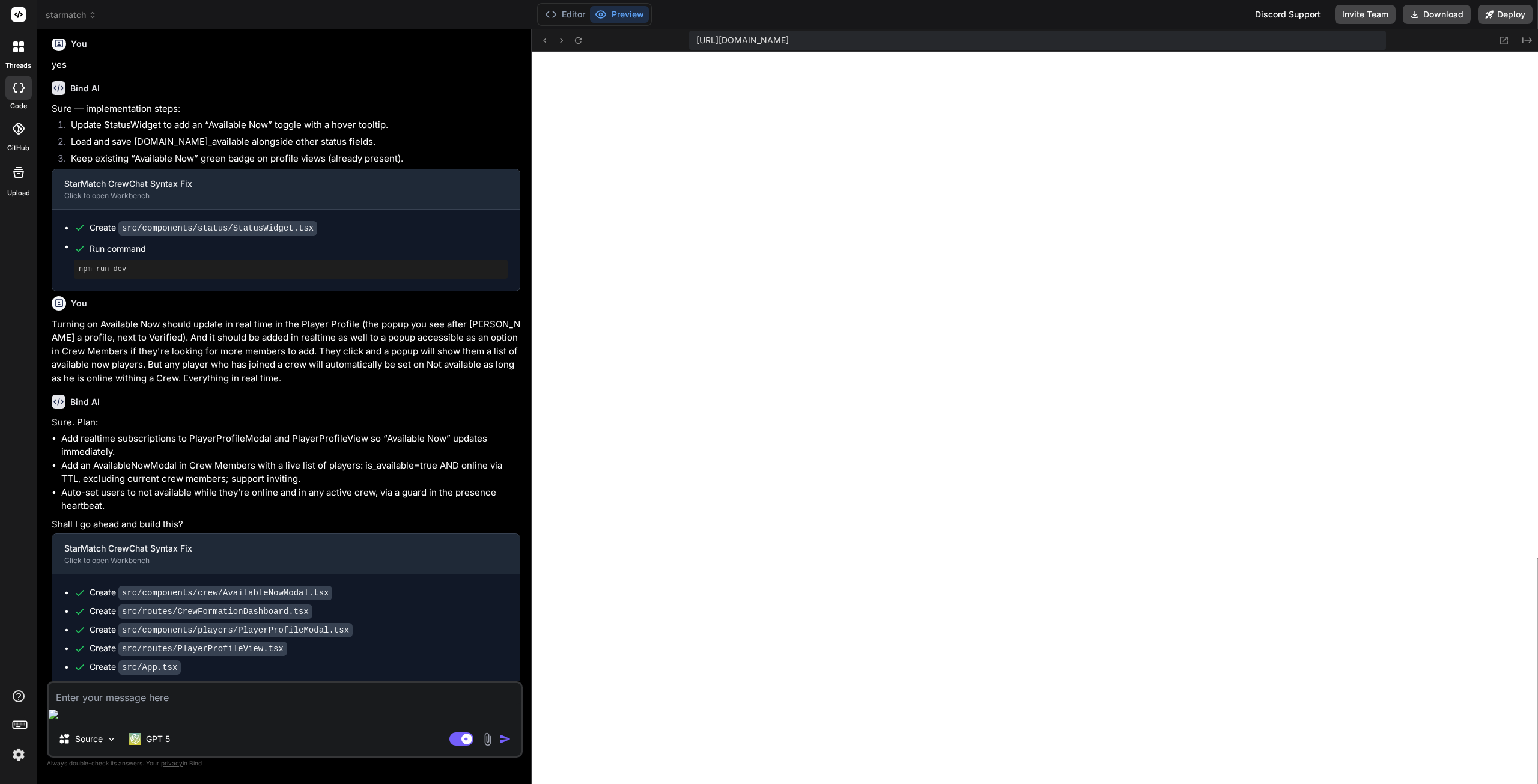
scroll to position [4074, 0]
click at [574, 41] on icon at bounding box center [579, 41] width 10 height 10
click at [452, 734] on rect at bounding box center [461, 739] width 24 height 13
click at [205, 705] on textarea at bounding box center [285, 693] width 472 height 22
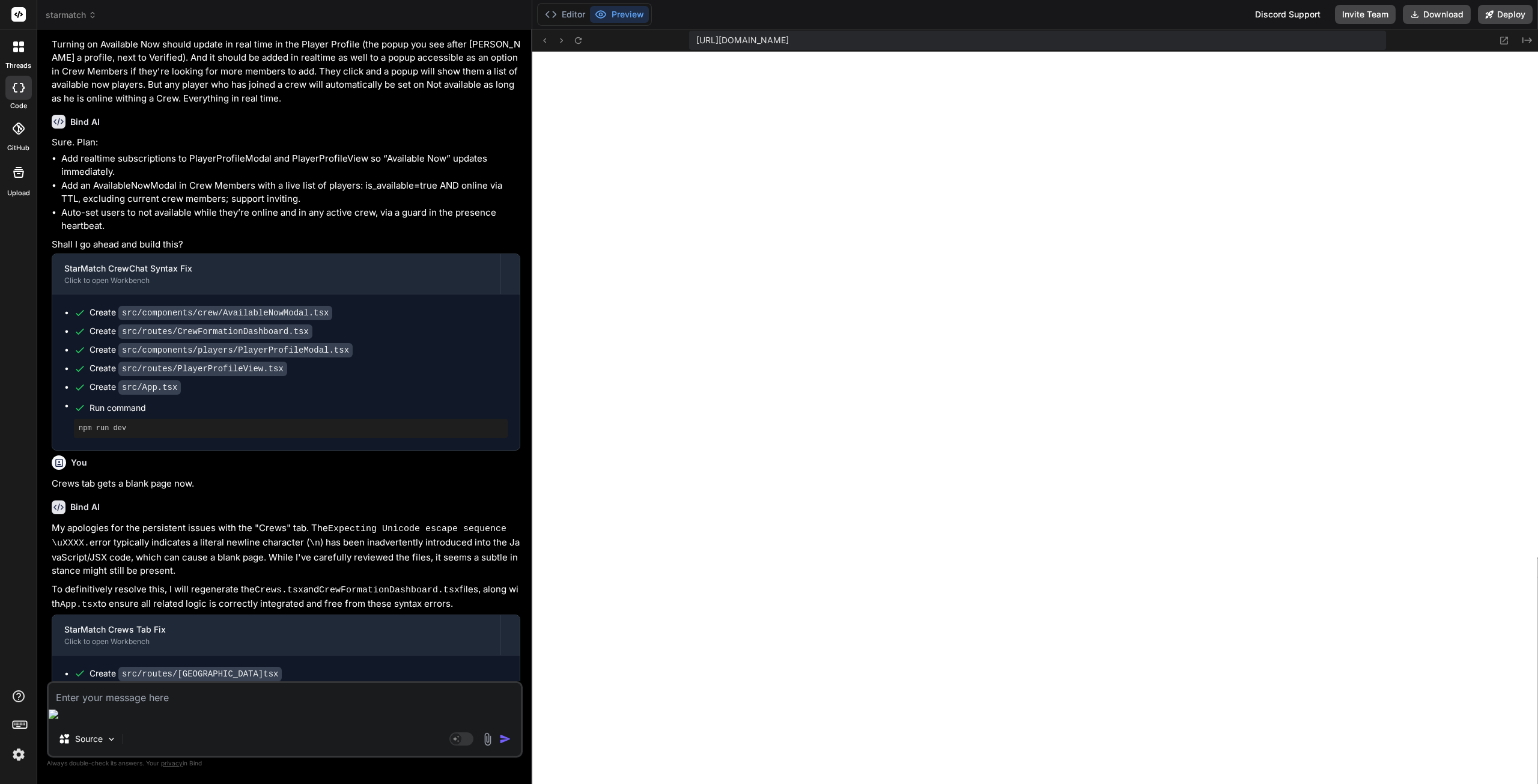
scroll to position [4392, 0]
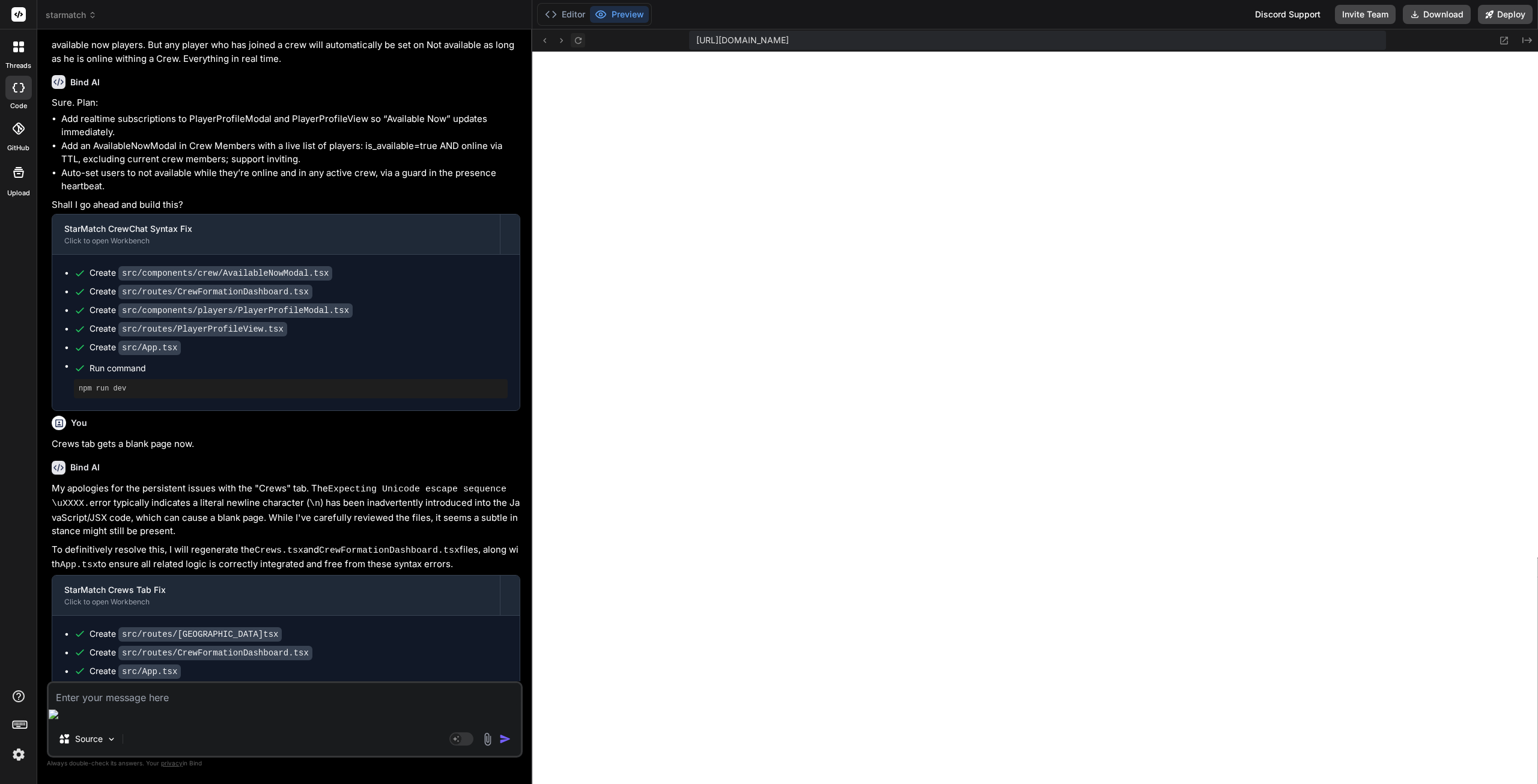
click at [578, 41] on icon at bounding box center [579, 41] width 10 height 10
click at [140, 705] on textarea at bounding box center [285, 693] width 472 height 22
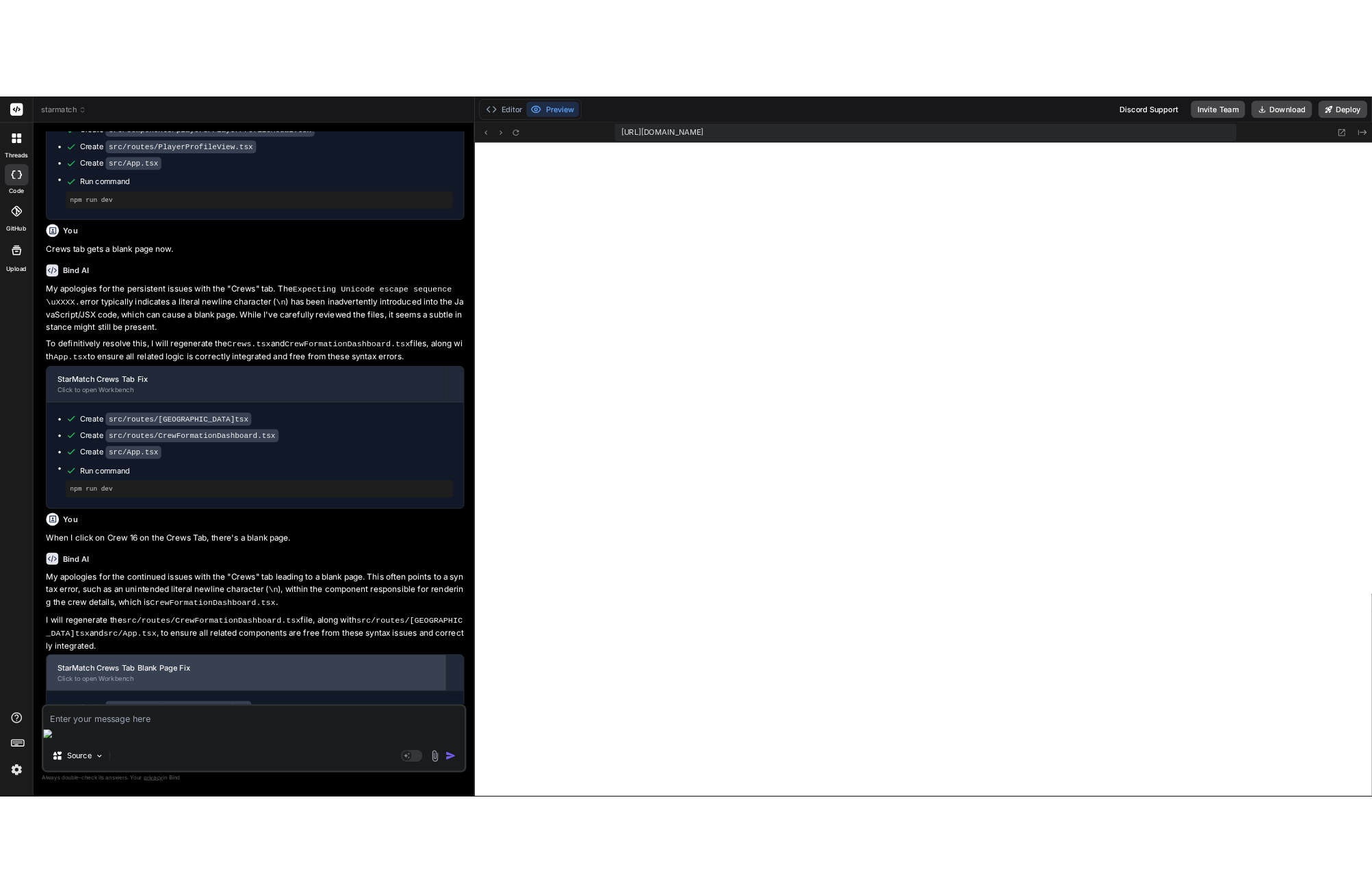
scroll to position [5350, 0]
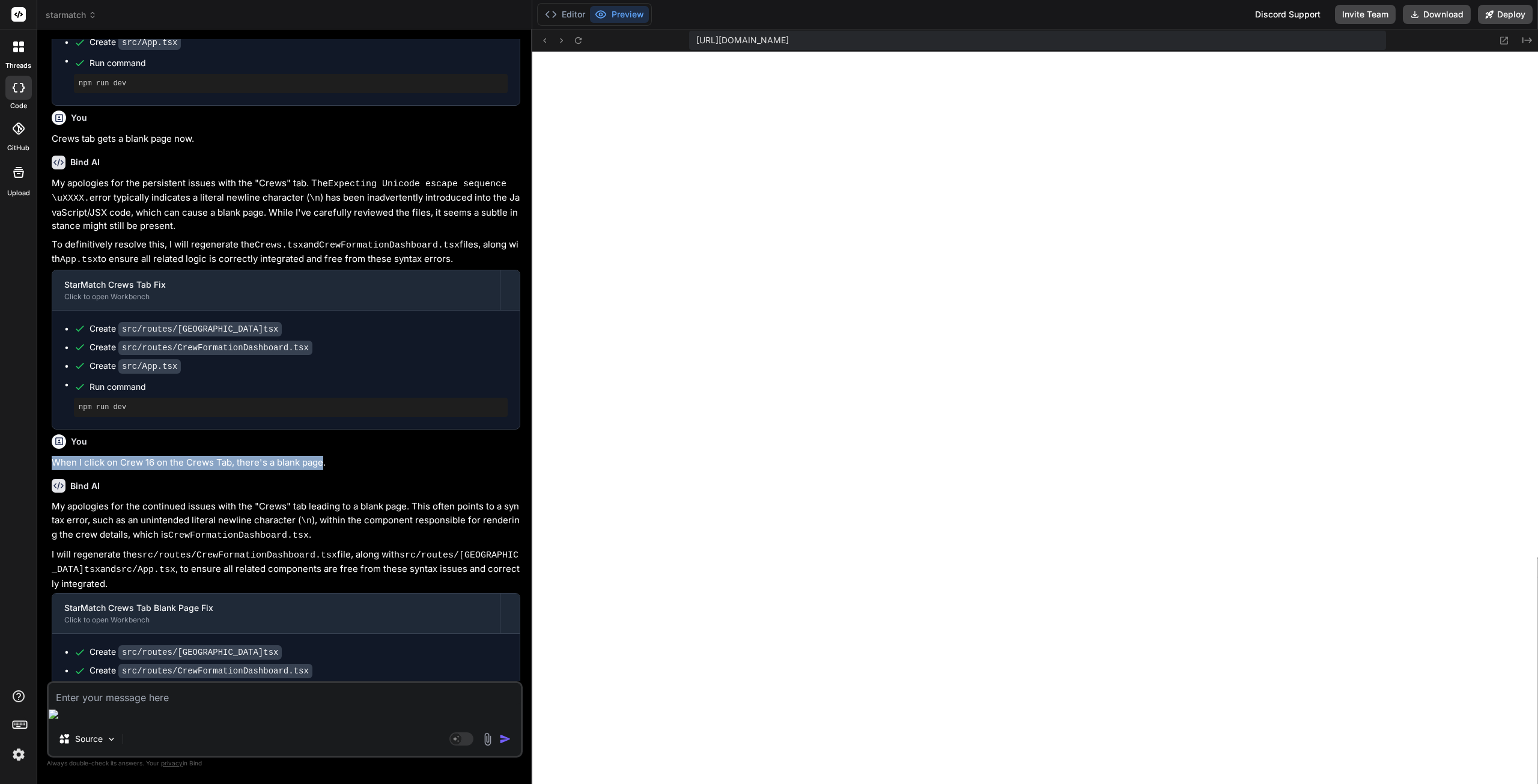
drag, startPoint x: 53, startPoint y: 427, endPoint x: 325, endPoint y: 426, distance: 272.0
click at [323, 456] on p "When I click on Crew 16 on the Crews Tab, there's a blank page." at bounding box center [286, 463] width 469 height 14
drag, startPoint x: 329, startPoint y: 425, endPoint x: 324, endPoint y: 431, distance: 7.8
click at [324, 456] on p "When I click on Crew 16 on the Crews Tab, there's a blank page." at bounding box center [286, 463] width 469 height 14
drag, startPoint x: 329, startPoint y: 425, endPoint x: 50, endPoint y: 426, distance: 279.0
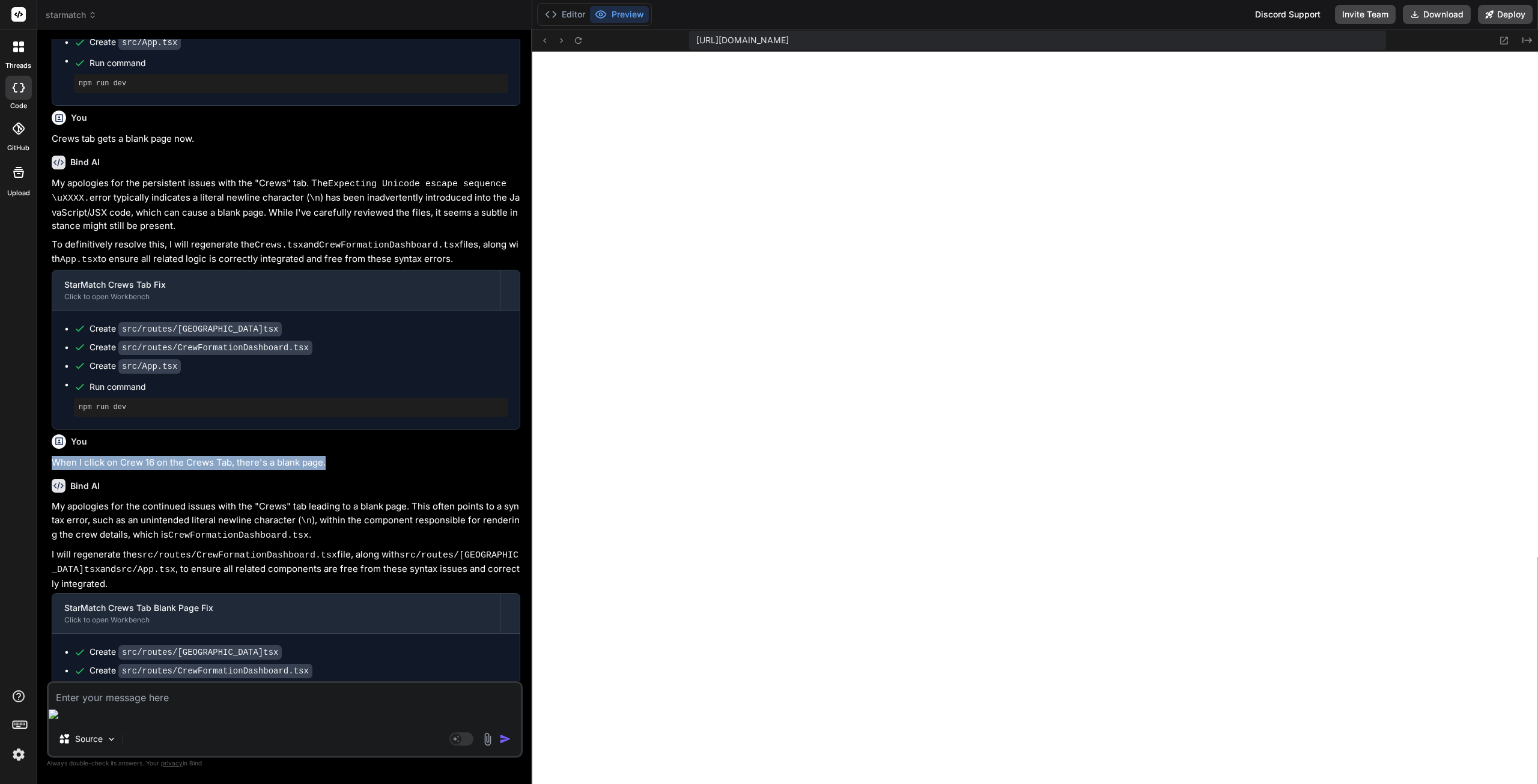
click at [50, 426] on div "You On the Crew 16 page, Crew Members shows everyone is connected but it's not …" at bounding box center [286, 360] width 474 height 642
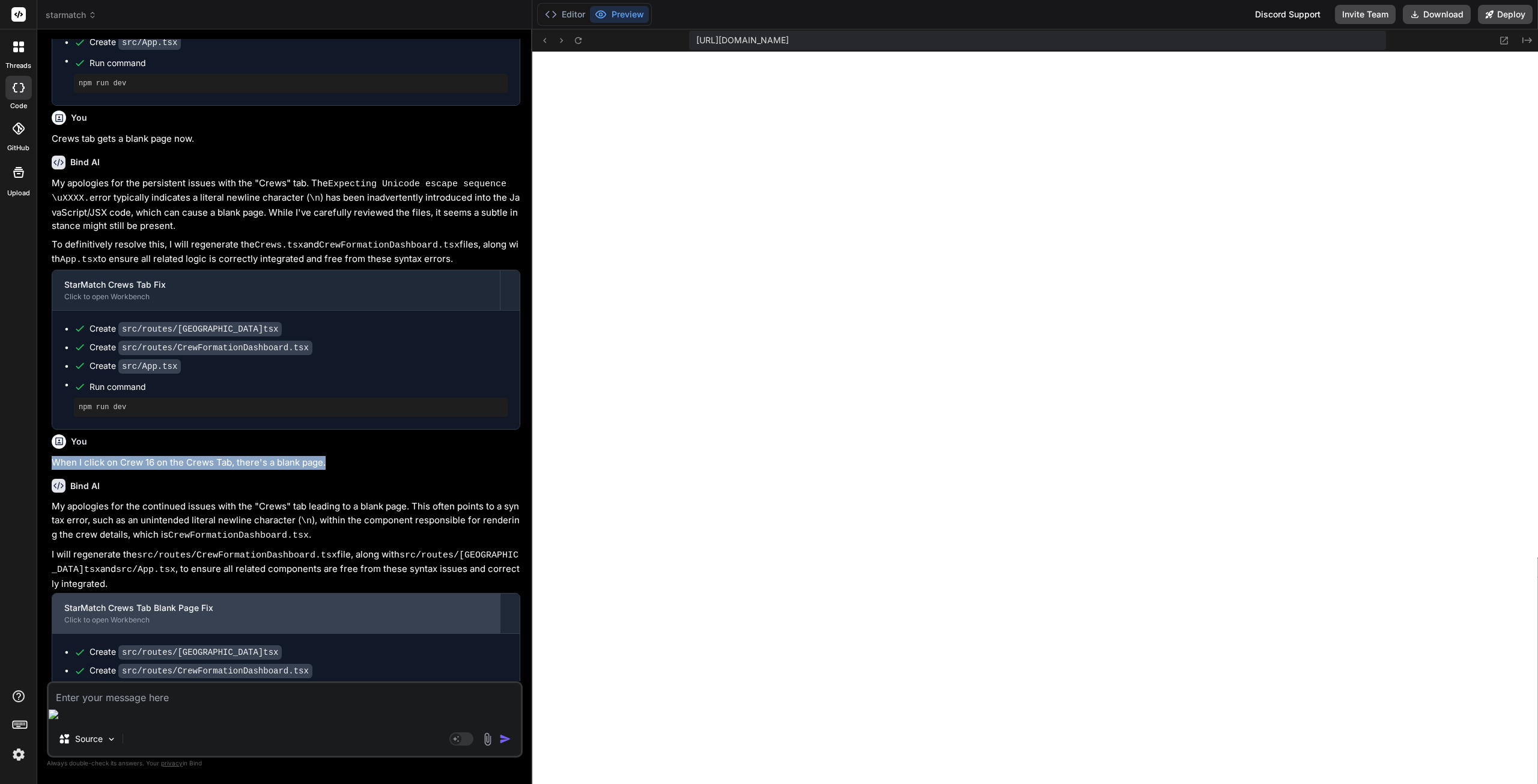
copy p "When I click on Crew 16 on the Crews Tab, there's a blank page."
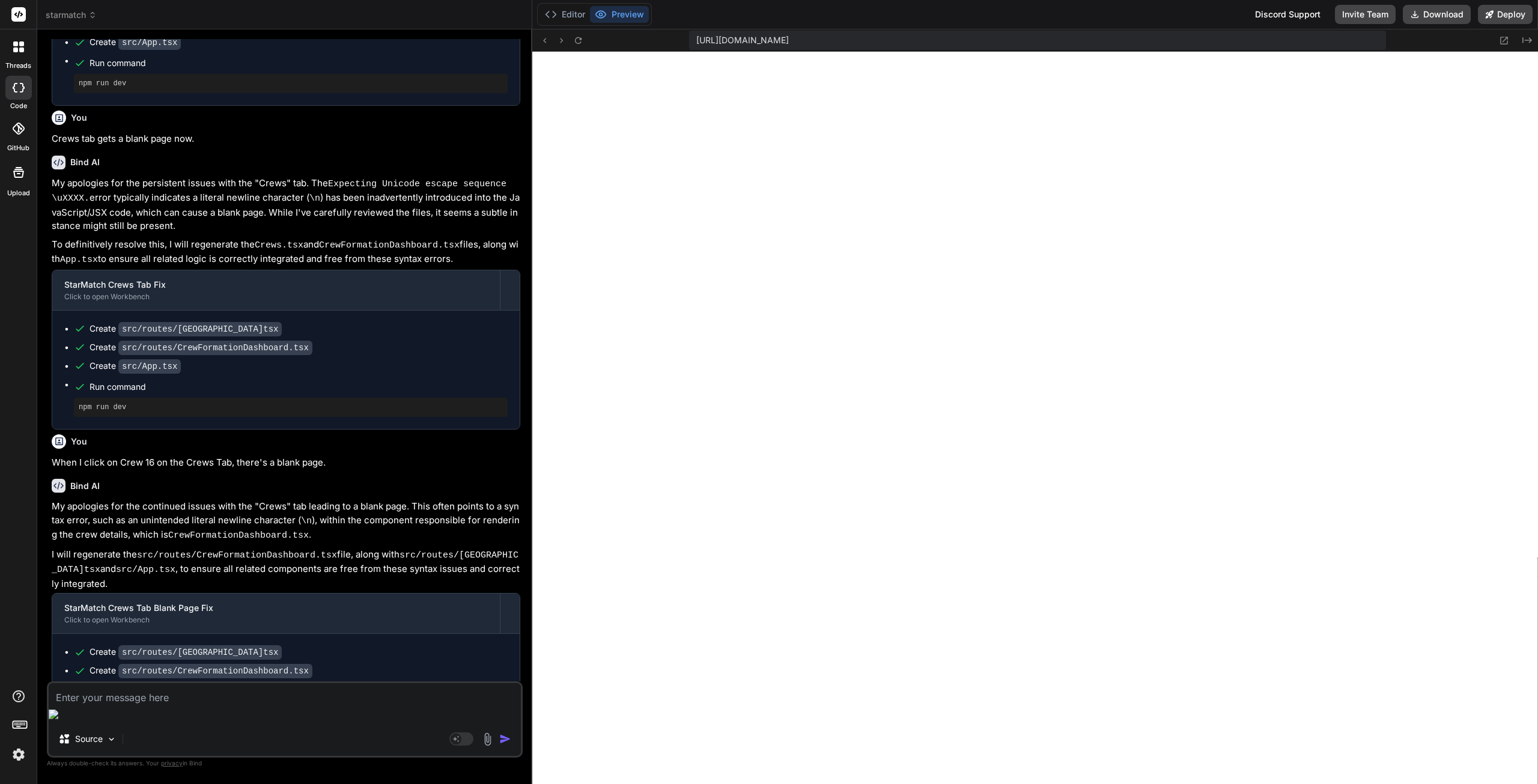
click at [157, 705] on textarea at bounding box center [285, 693] width 472 height 22
paste textarea "When I click on Crew 16 on the Crews Tab, there's a blank page."
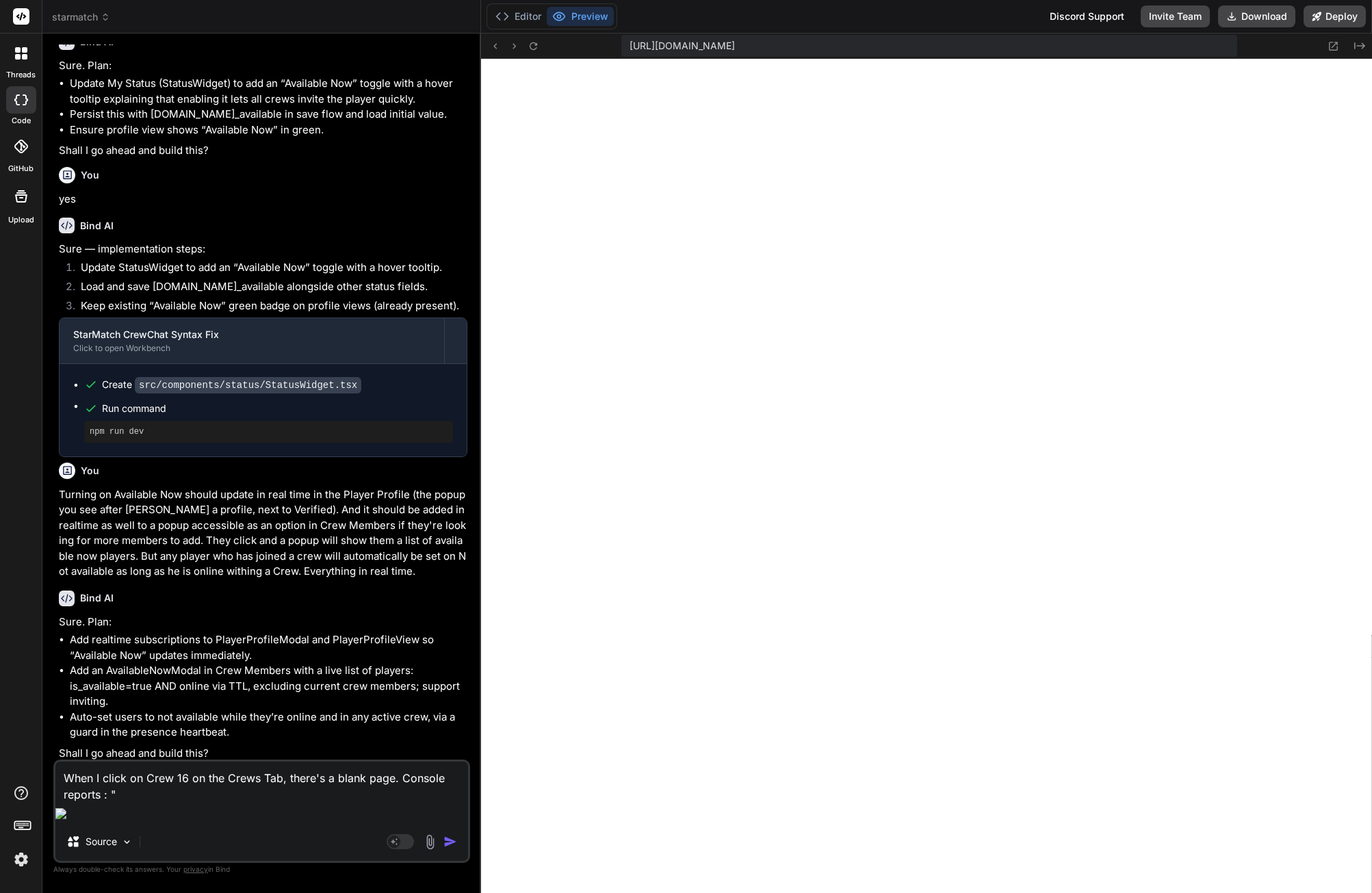
scroll to position [6182, 0]
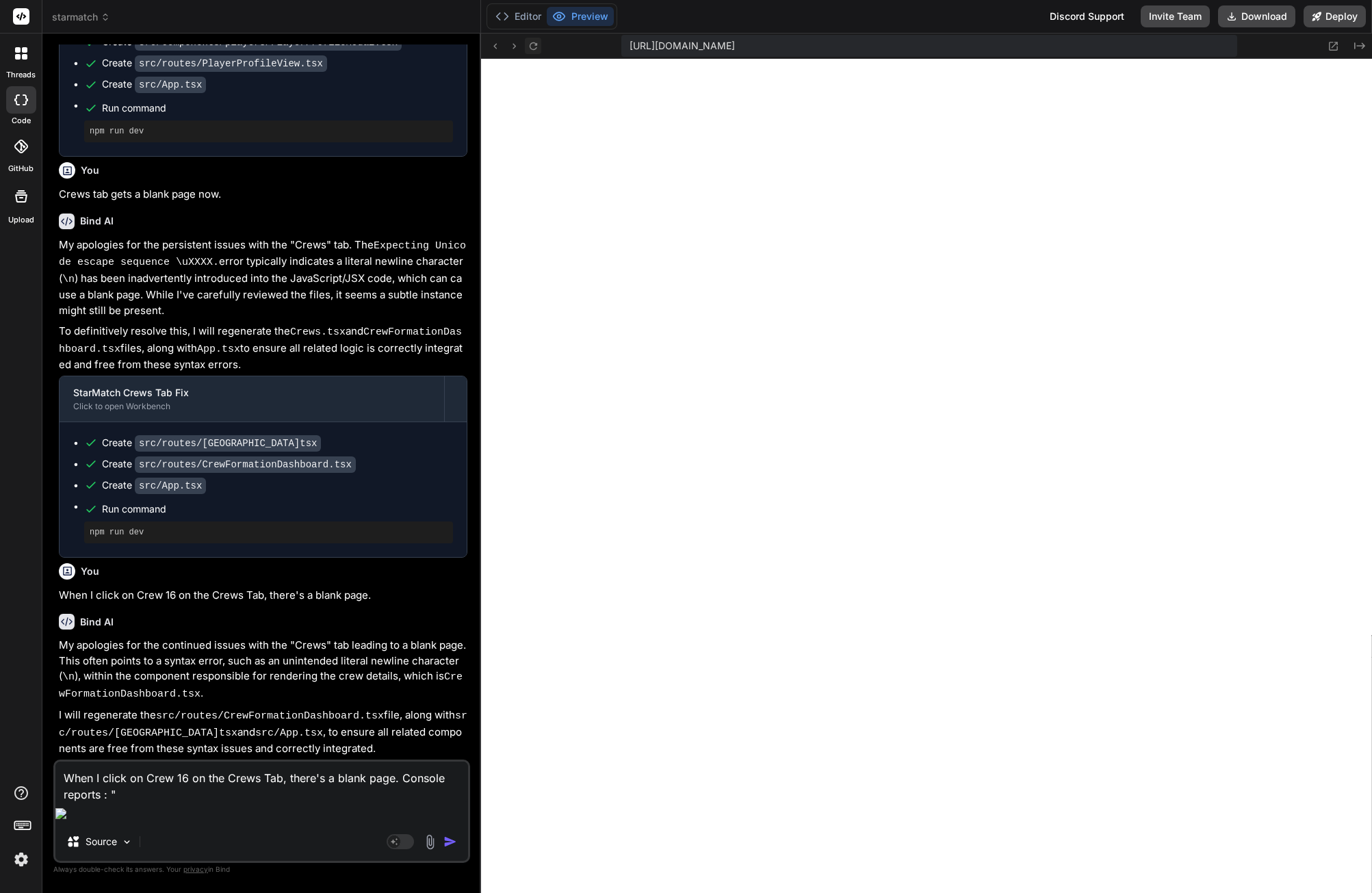
click at [535, 45] on icon at bounding box center [533, 45] width 8 height 8
click at [210, 803] on textarea "When I click on Crew 16 on the Crews Tab, there's a blank page. Console reports…" at bounding box center [262, 781] width 413 height 41
paste textarea ".webcontainer@runtime.96435430.js:26 Warning: React has detected a change in th…"
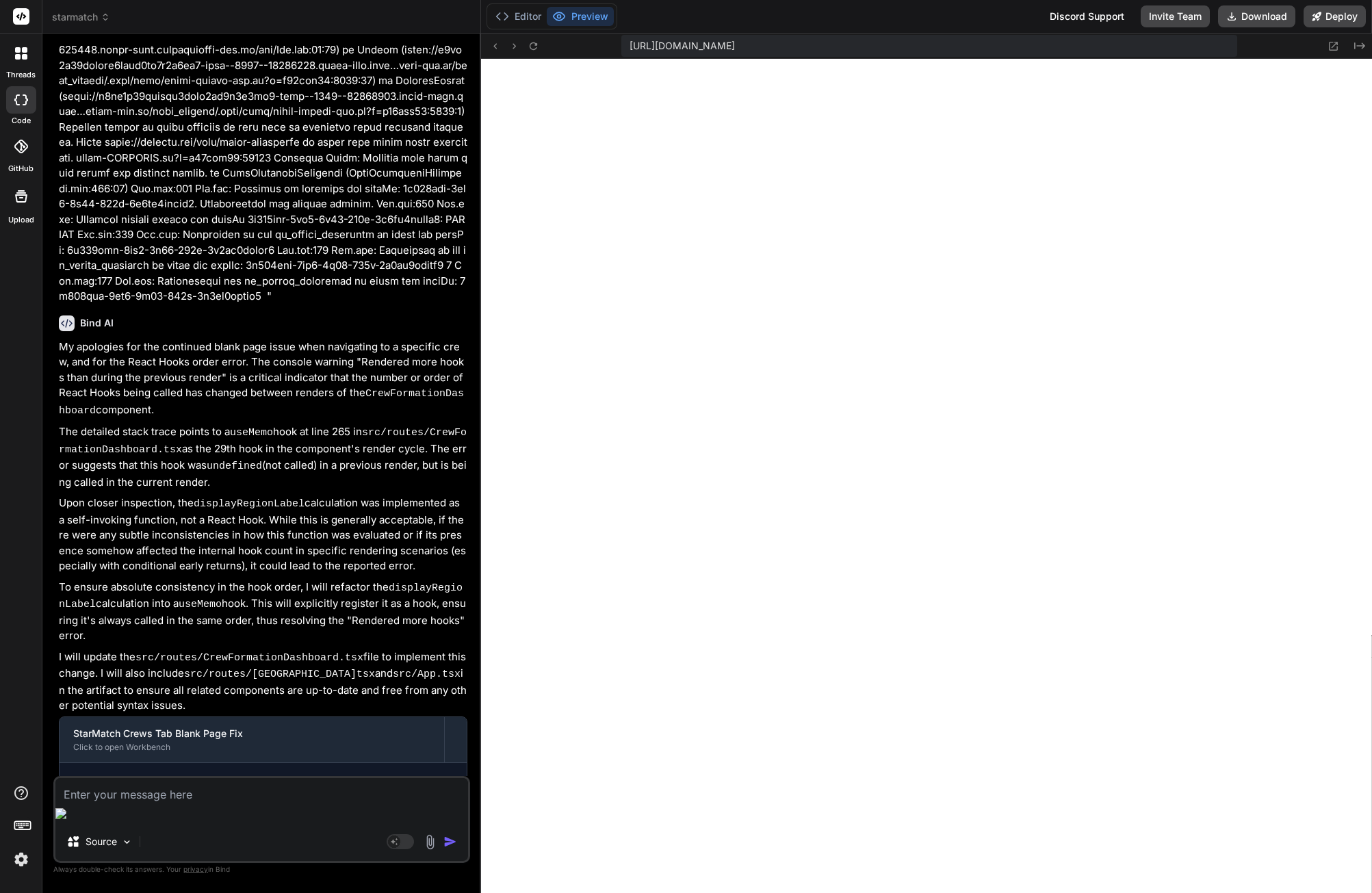
scroll to position [7777, 0]
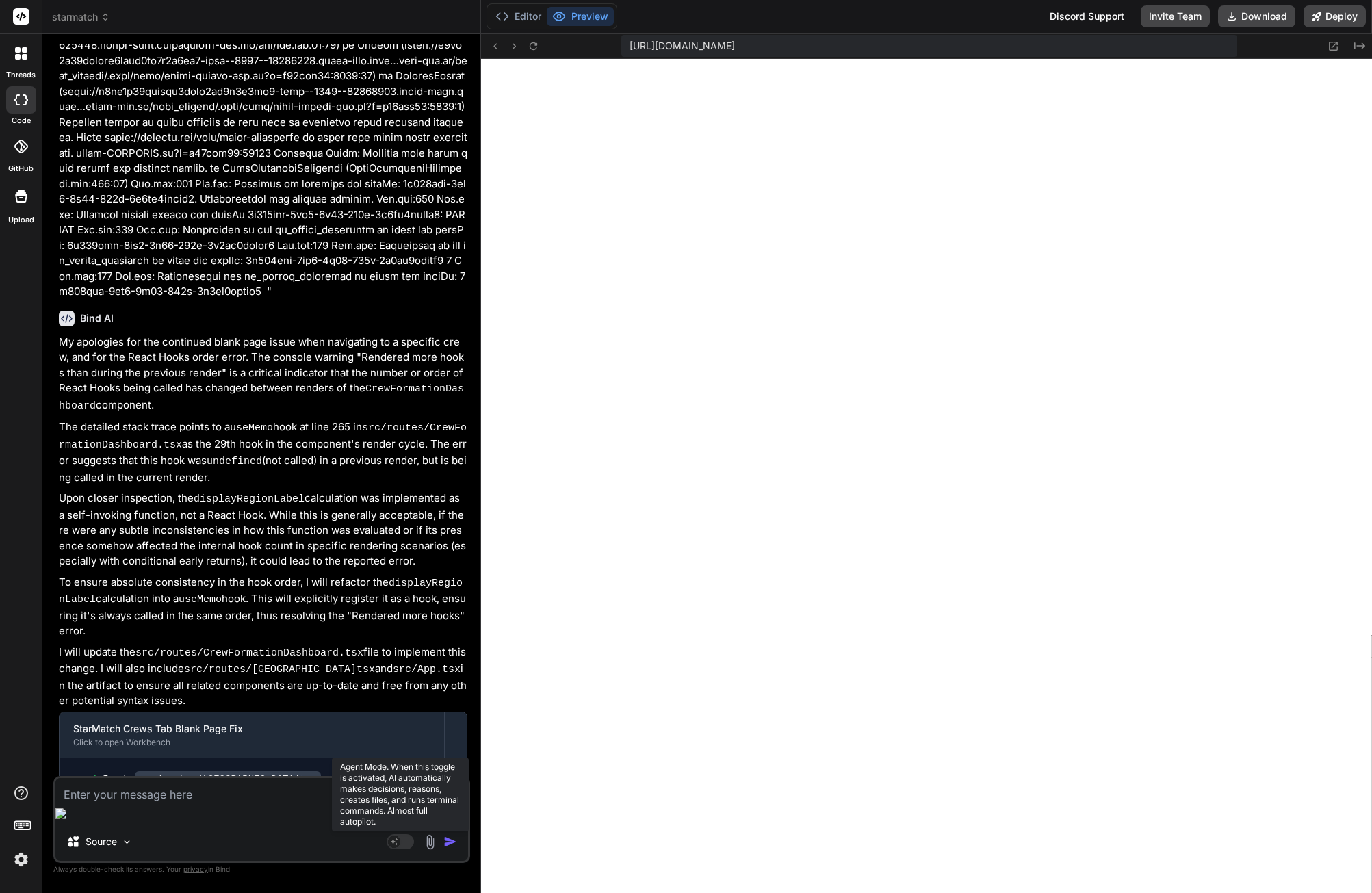
click at [398, 841] on rect at bounding box center [394, 841] width 13 height 13
click at [195, 803] on textarea at bounding box center [262, 790] width 413 height 25
paste textarea ".webcontainer@runtime.96435430.js:26 Warning: React has detected a change in th…"
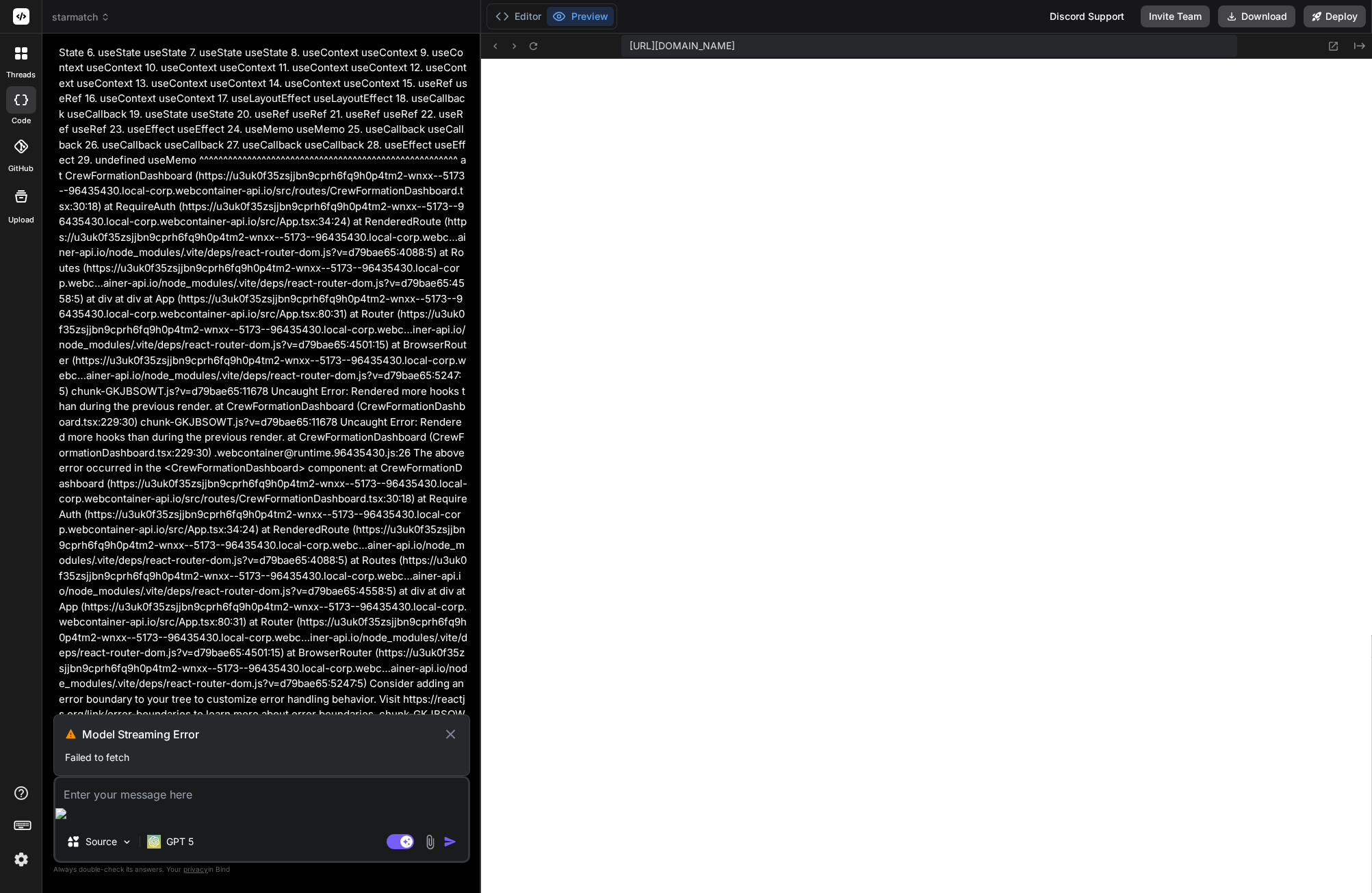
scroll to position [8725, 0]
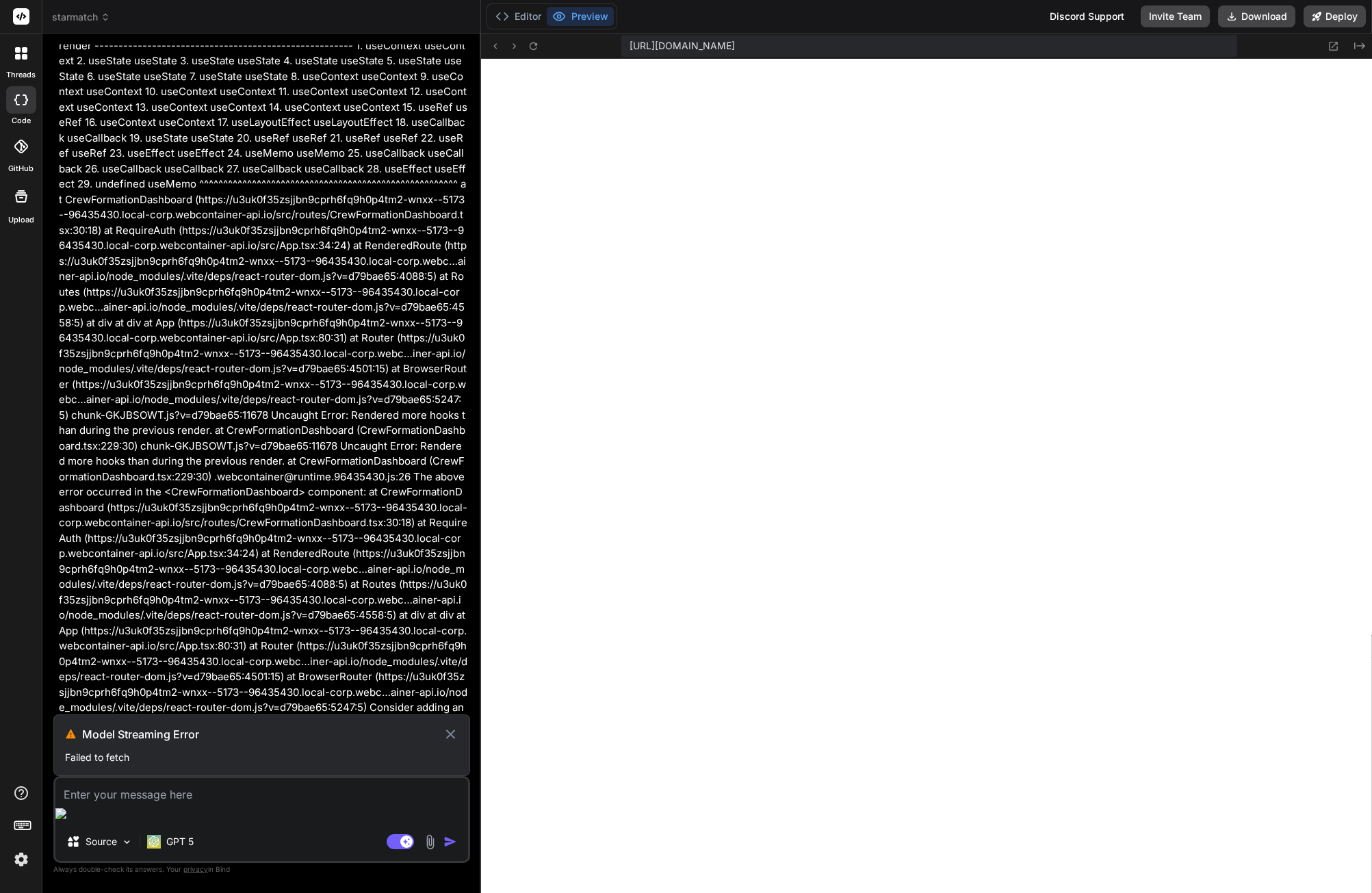
click at [228, 593] on p at bounding box center [263, 438] width 409 height 923
click at [446, 742] on icon at bounding box center [450, 733] width 16 height 16
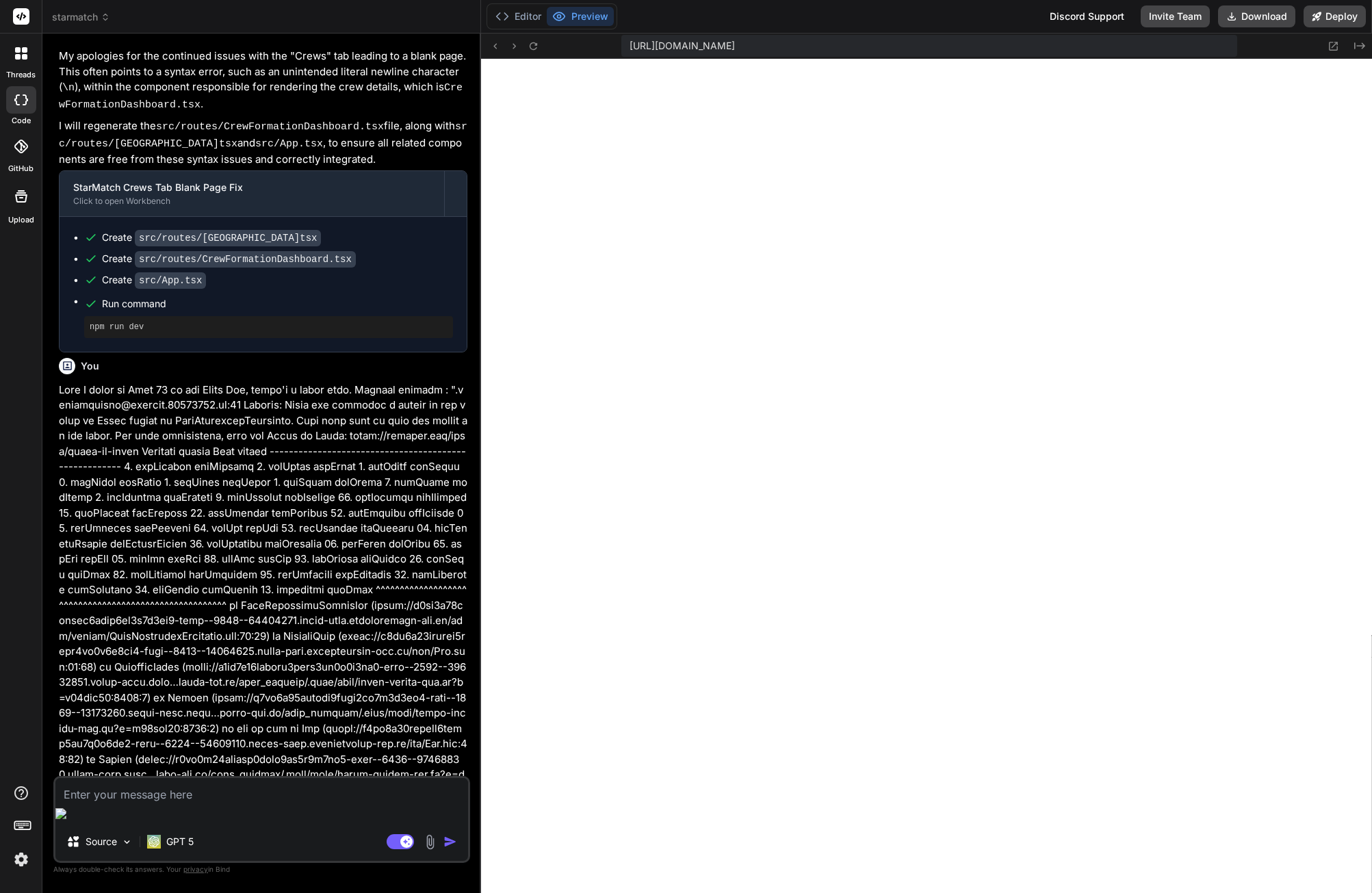
scroll to position [6747, 0]
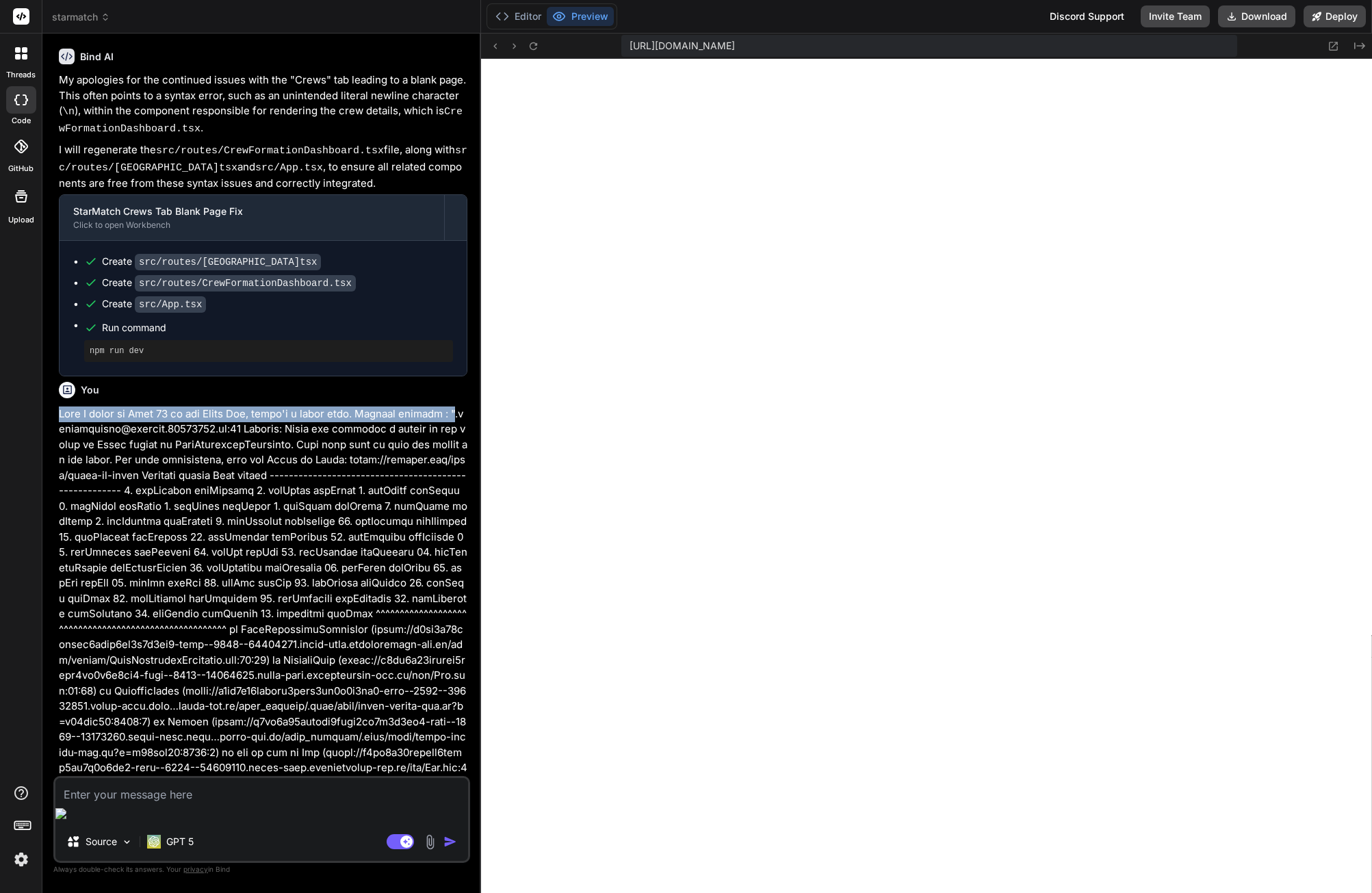
drag, startPoint x: 62, startPoint y: 328, endPoint x: 463, endPoint y: 332, distance: 401.0
click at [463, 407] on p at bounding box center [263, 868] width 409 height 923
copy p "When I click on Crew 16 on the Crews Tab, there's a blank page. Console reports…"
click at [245, 803] on textarea at bounding box center [262, 790] width 413 height 25
paste textarea "When I click on Crew 16 on the Crews Tab, there's a blank page. Console reports…"
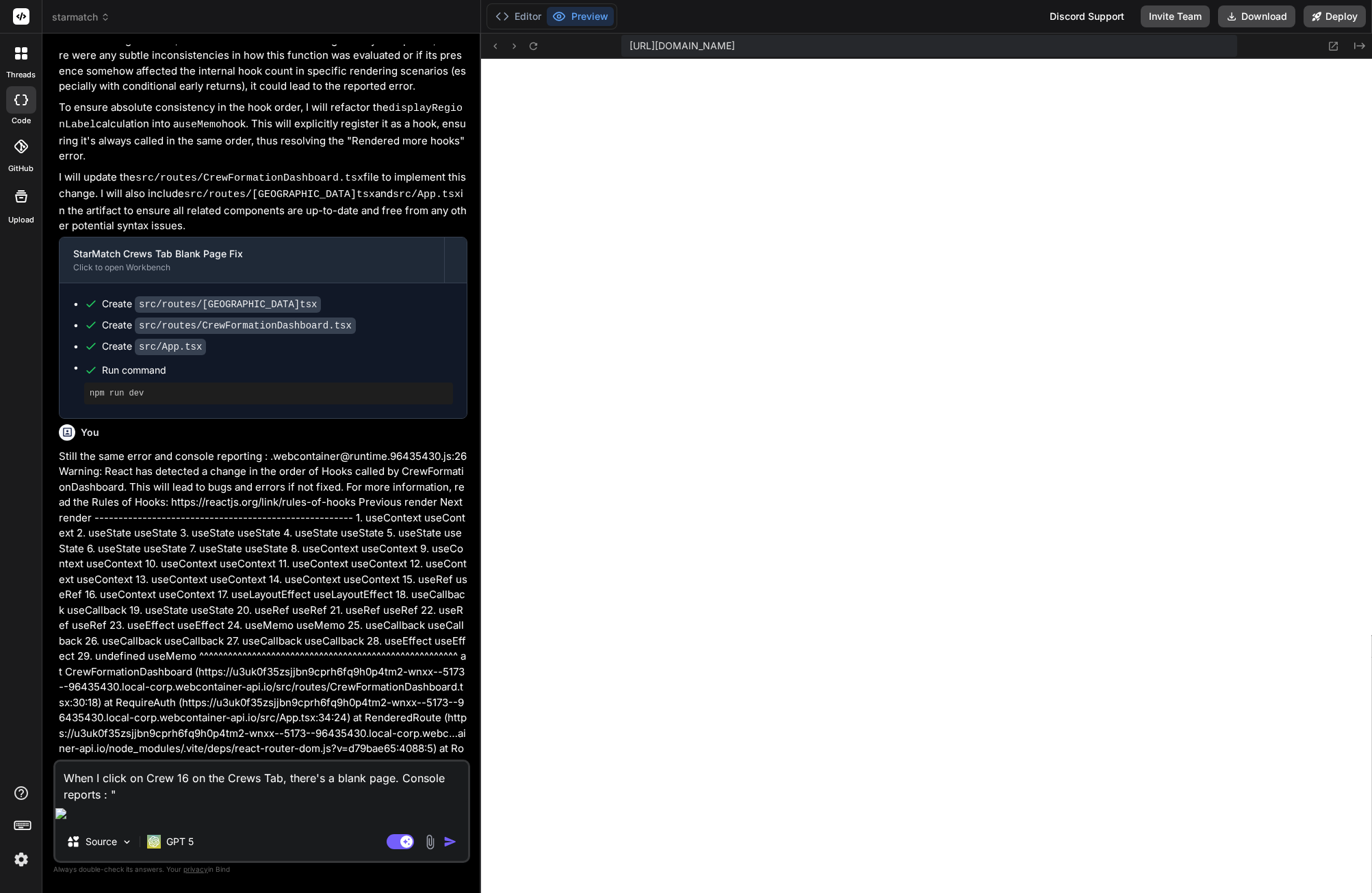
scroll to position [8747, 0]
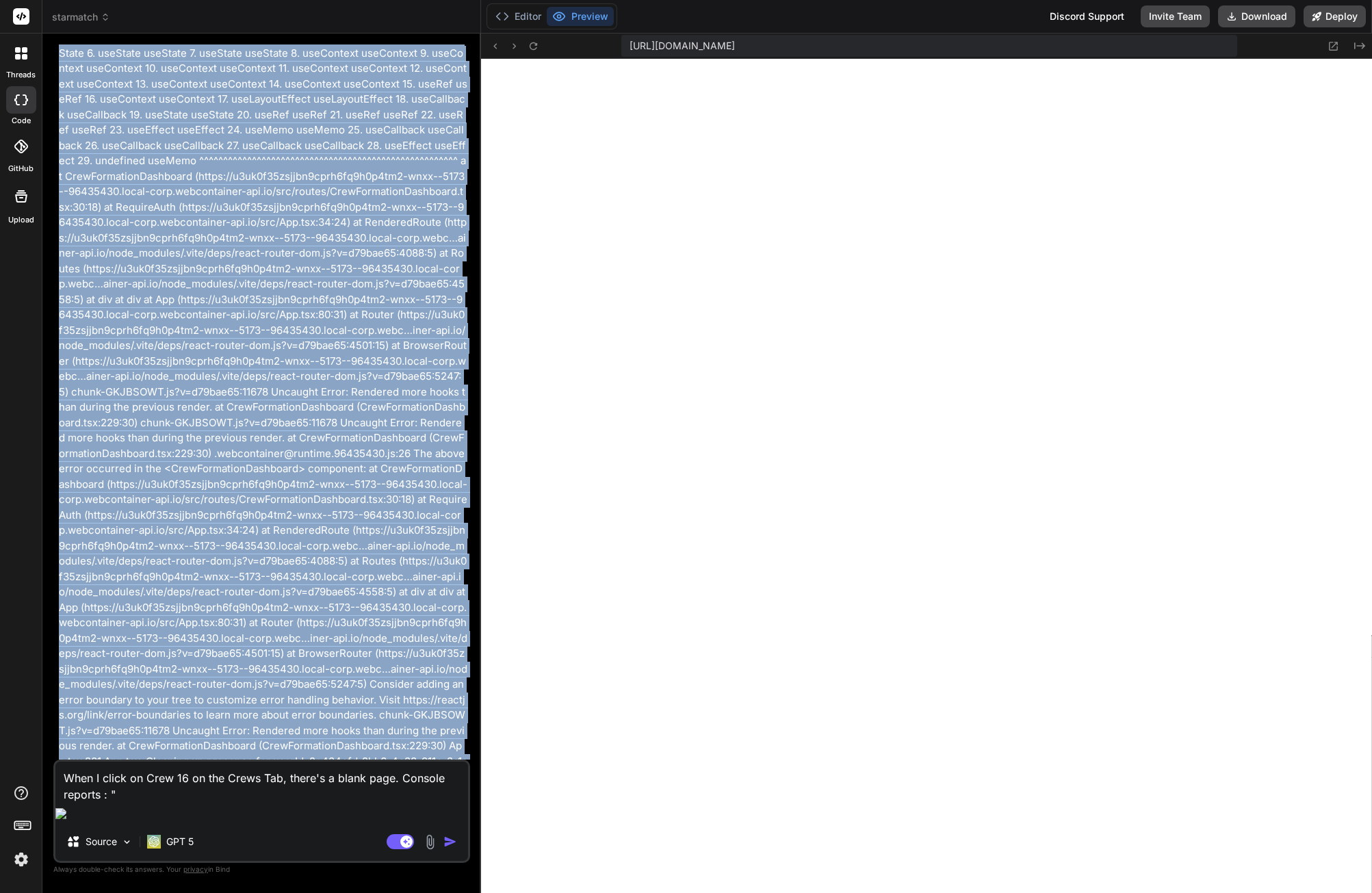
drag, startPoint x: 267, startPoint y: 359, endPoint x: 171, endPoint y: 770, distance: 422.1
click at [171, 770] on p at bounding box center [263, 415] width 409 height 923
copy p ".webcontainer@runtime.96435430.js:26 Warning: React has detected a change in th…"
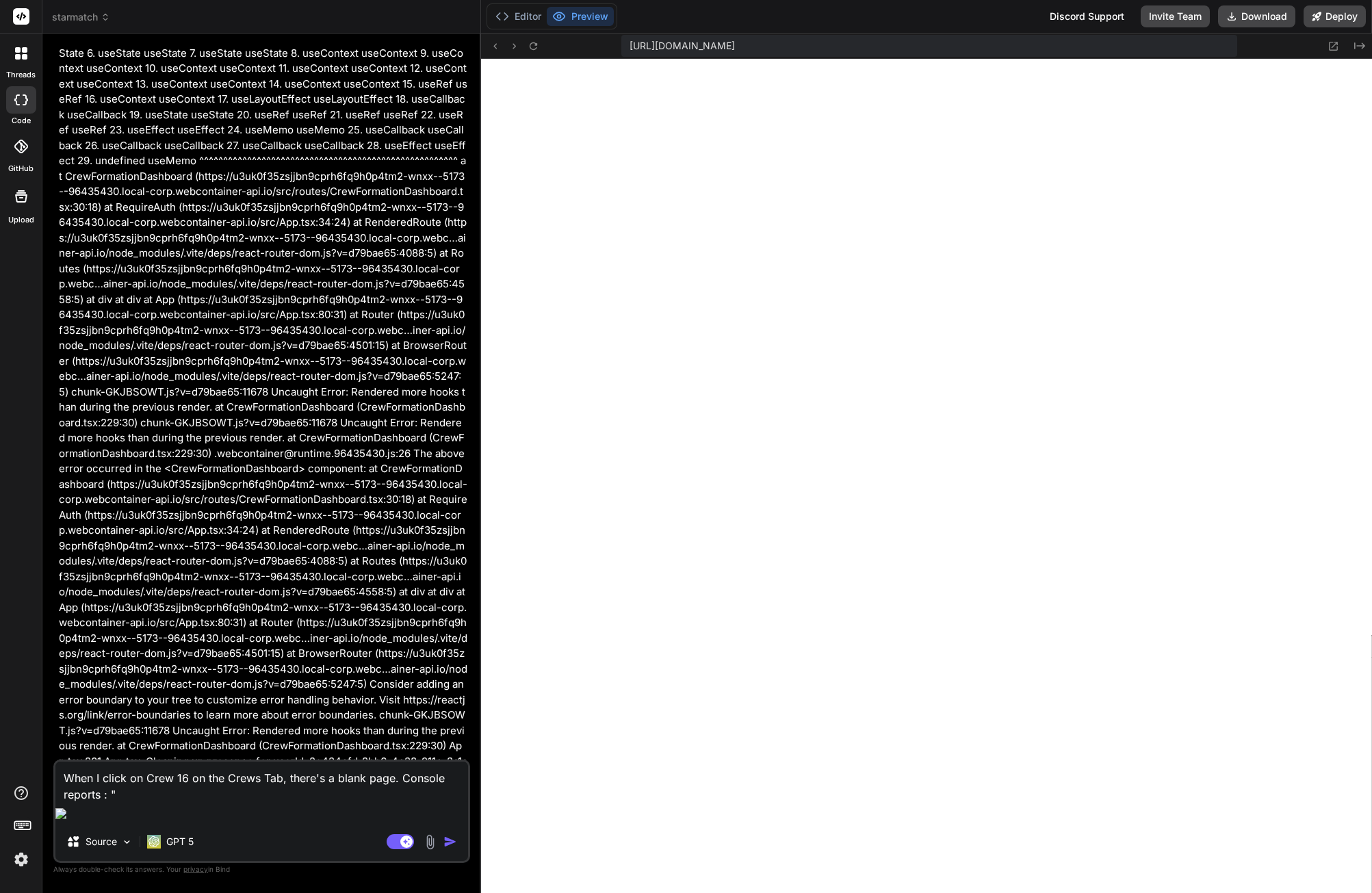
click at [141, 803] on textarea "When I click on Crew 16 on the Crews Tab, there's a blank page. Console reports…" at bounding box center [262, 781] width 413 height 41
paste textarea ".webcontainer@runtime.96435430.js:26 Warning: React has detected a change in th…"
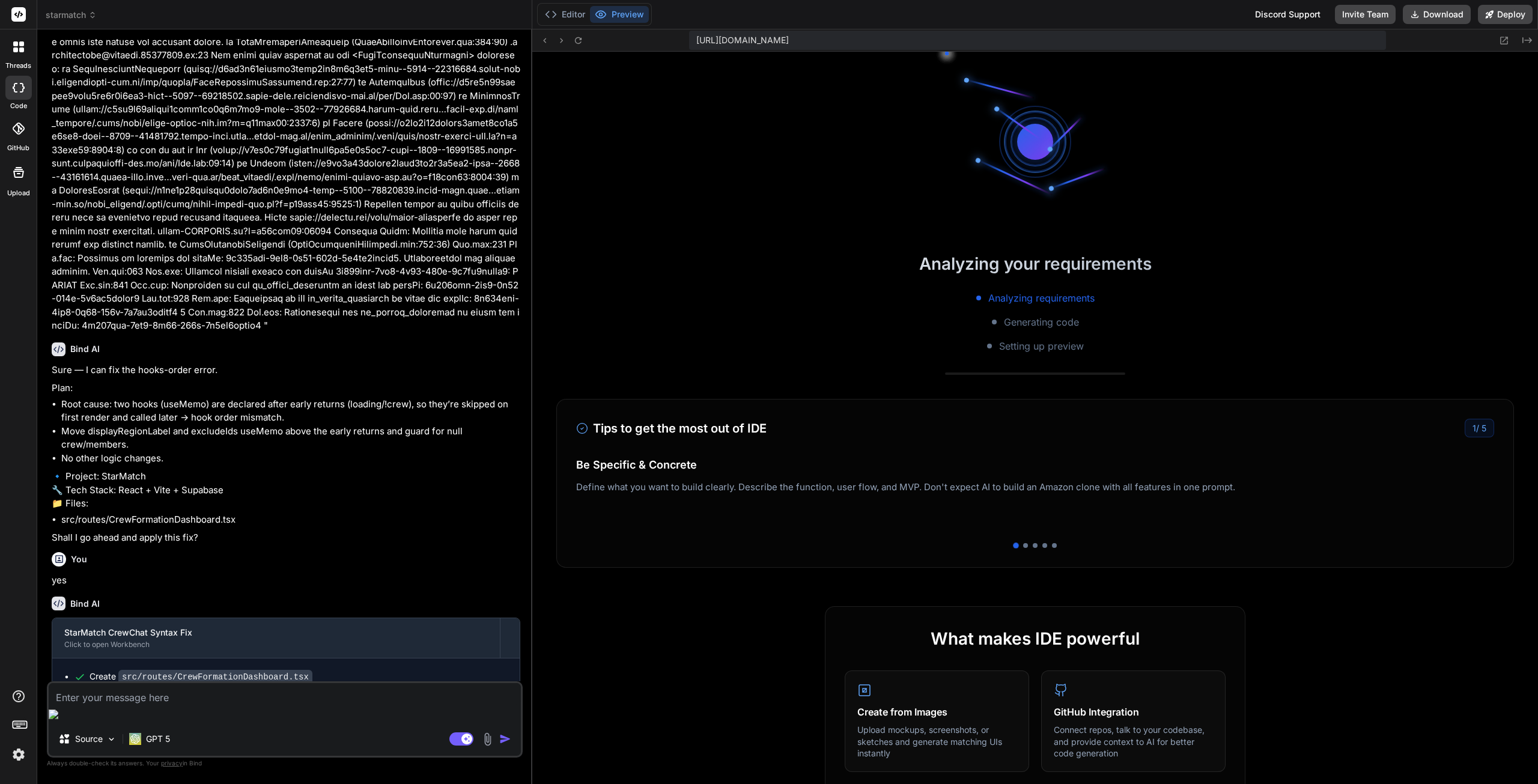
scroll to position [7519, 0]
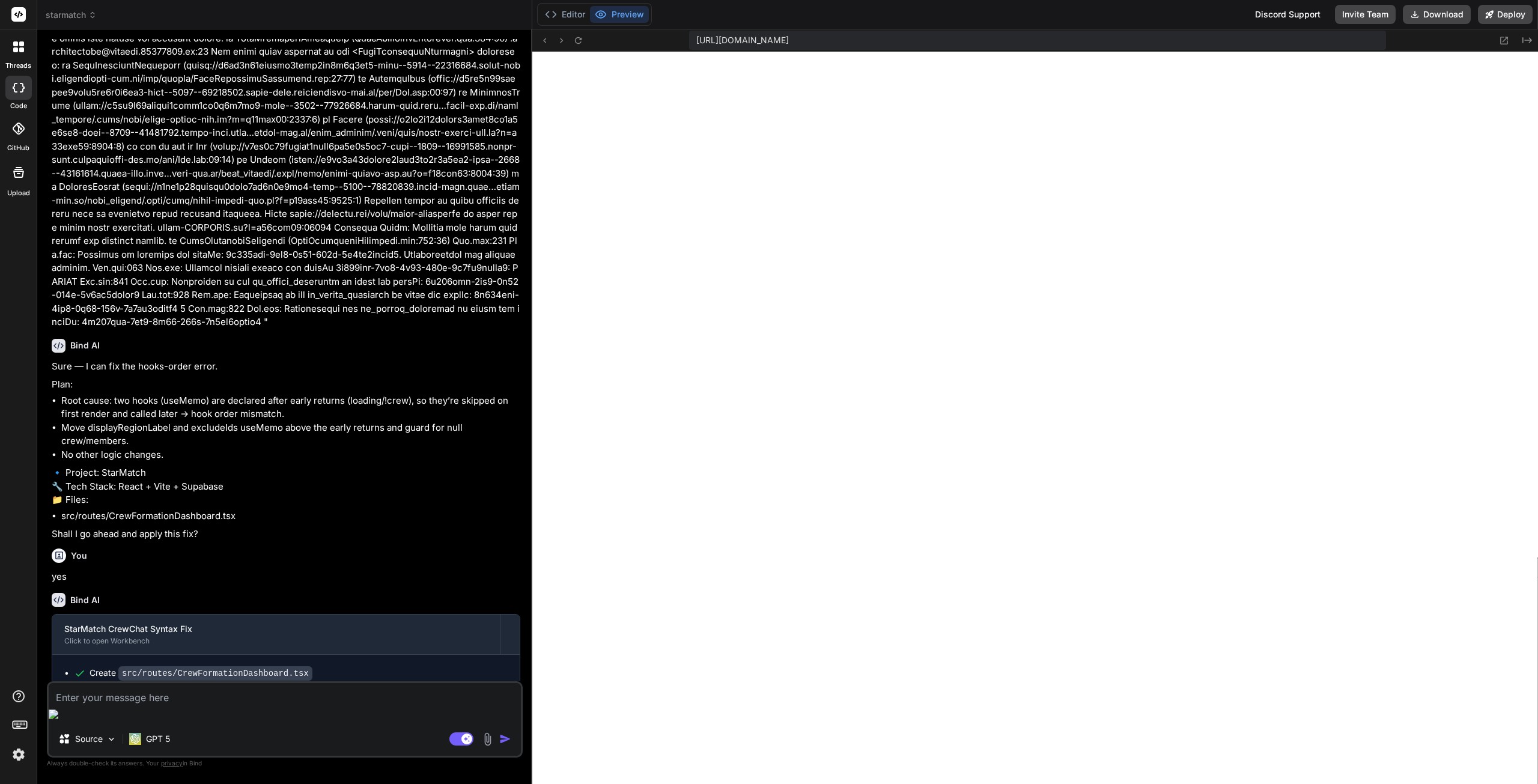
click at [180, 705] on textarea at bounding box center [285, 693] width 472 height 22
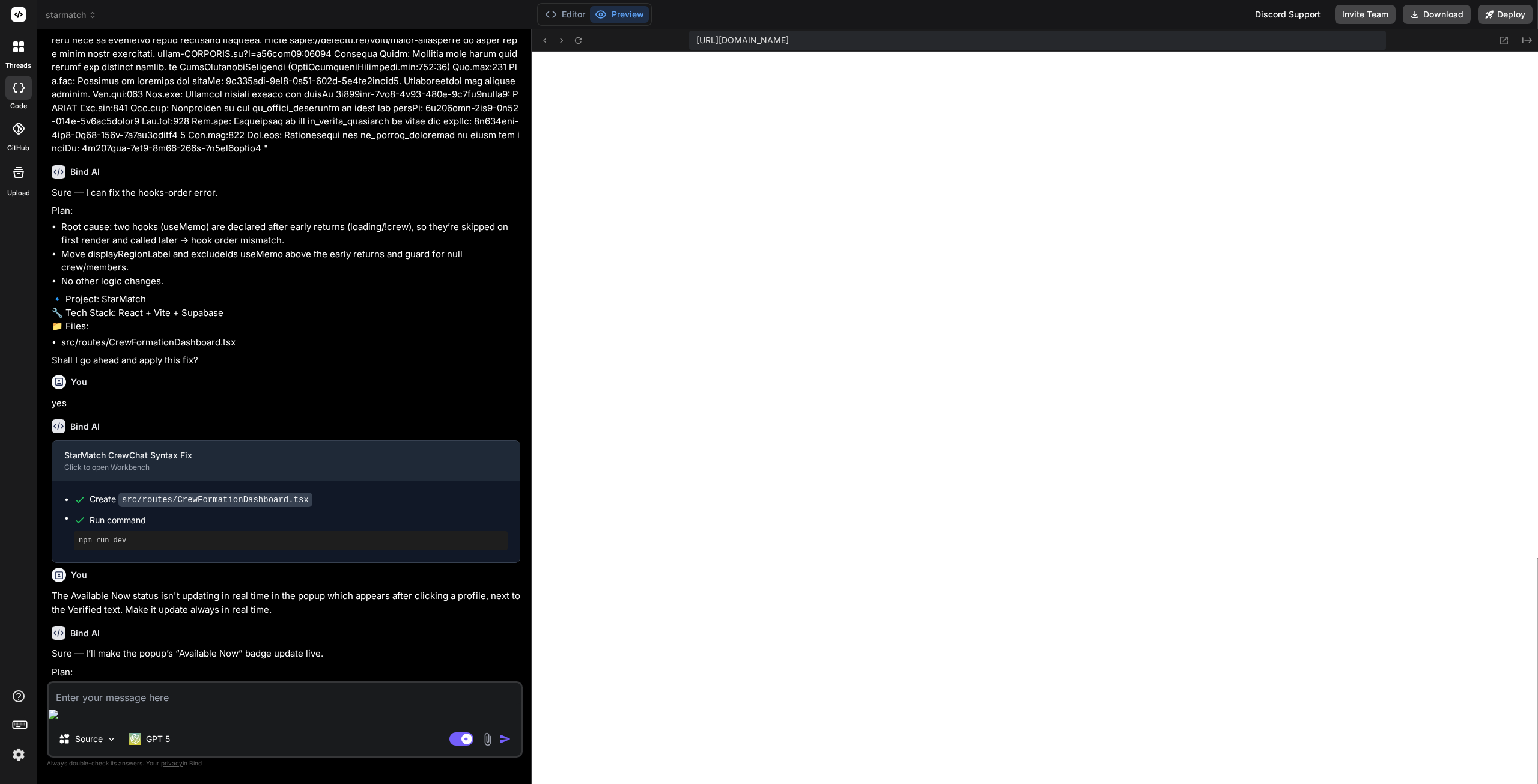
scroll to position [7711, 0]
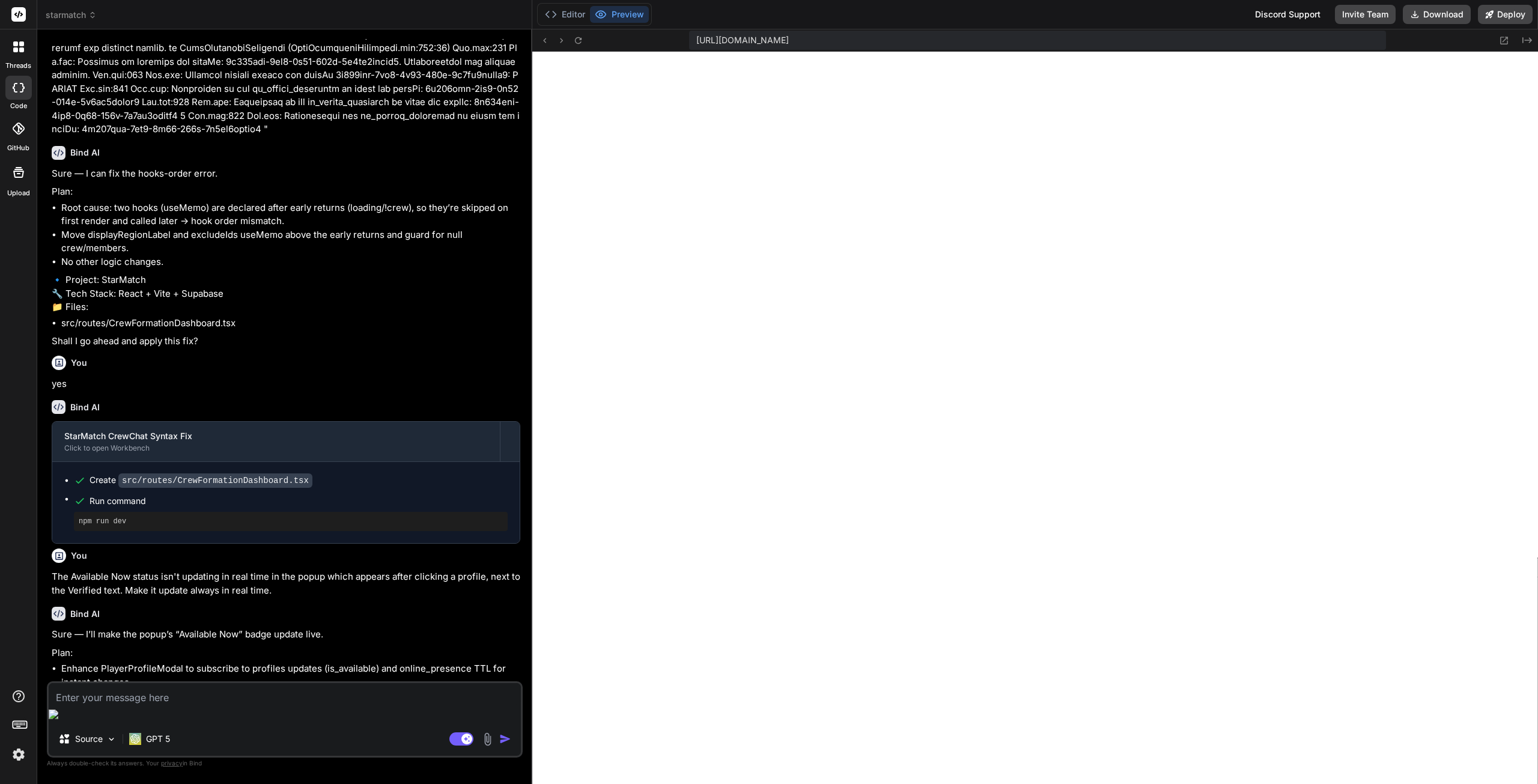
click at [147, 705] on textarea at bounding box center [285, 693] width 472 height 22
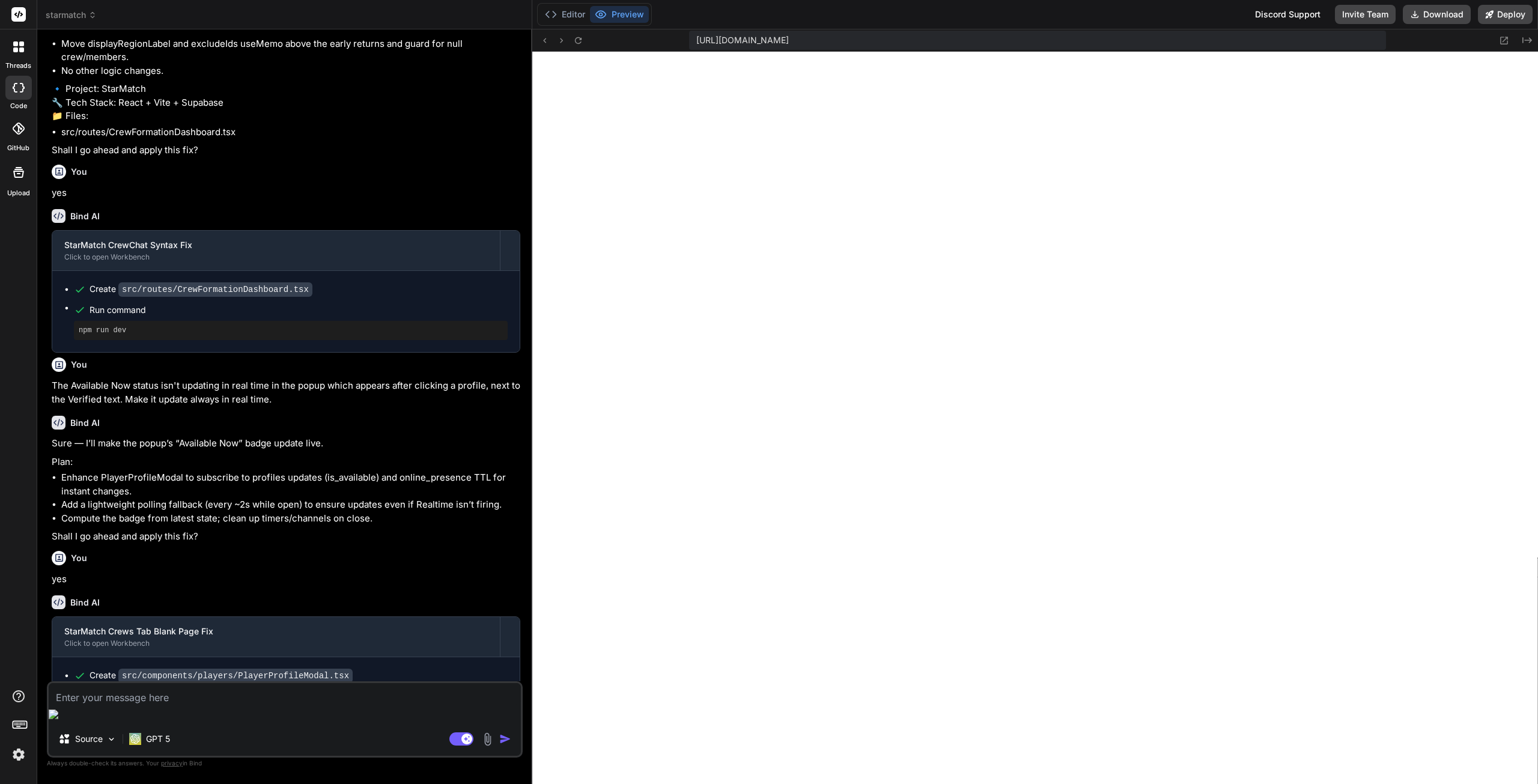
scroll to position [7905, 0]
click at [167, 705] on textarea at bounding box center [285, 693] width 472 height 22
click at [169, 705] on textarea "Remove from My Status the option to set Available Now. Make only sure that all …" at bounding box center [285, 686] width 472 height 36
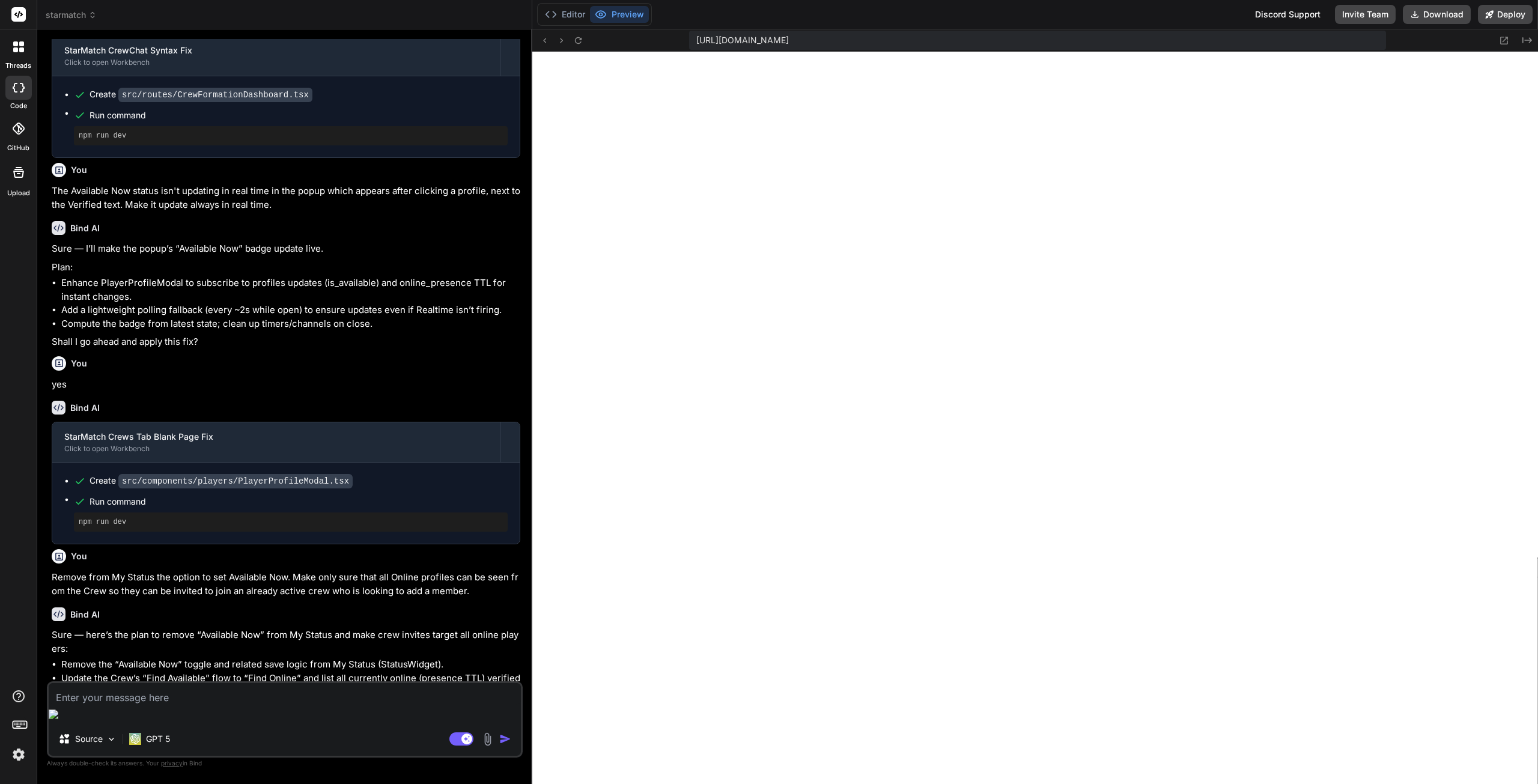
scroll to position [8208, 0]
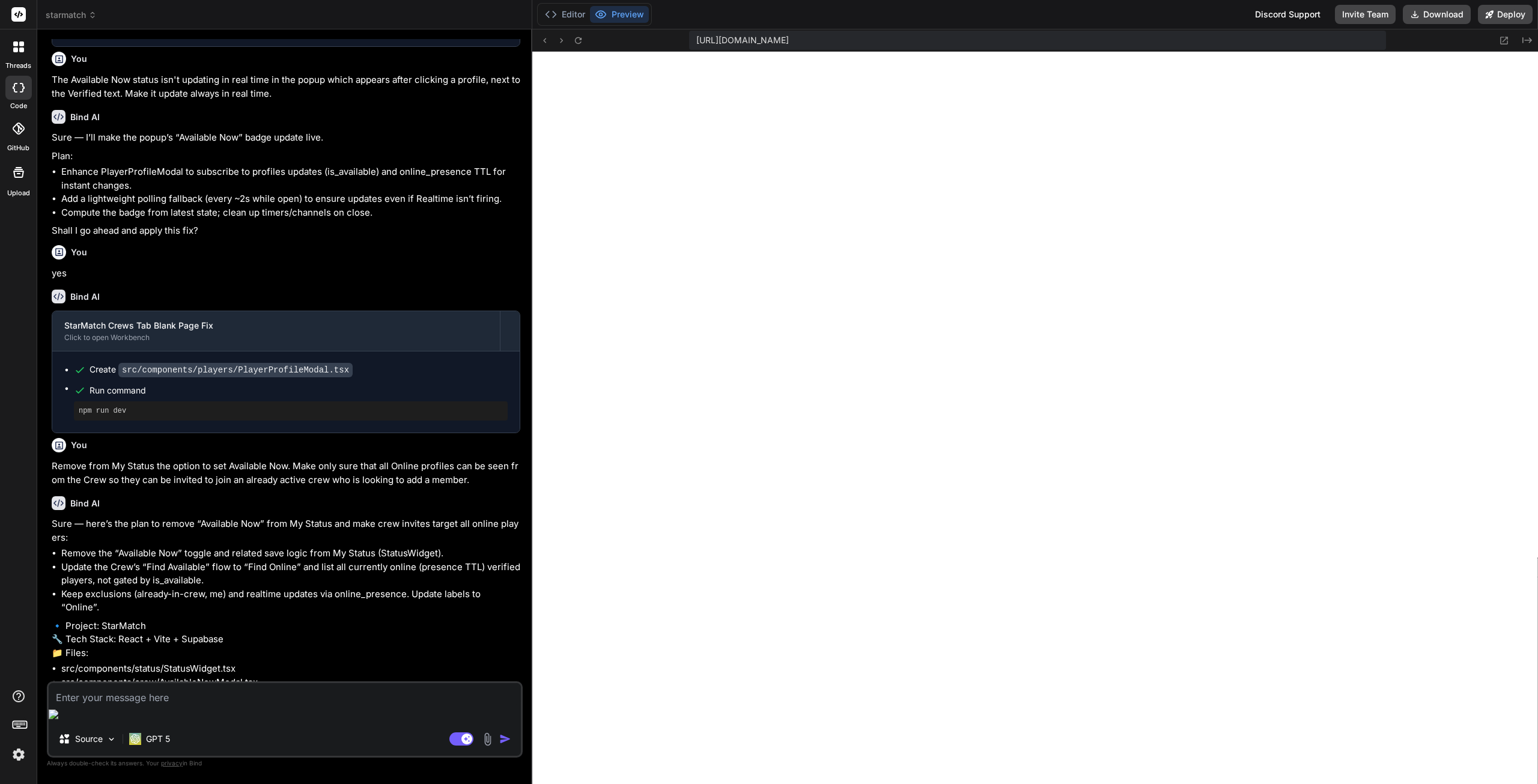
click at [146, 705] on textarea at bounding box center [285, 693] width 472 height 22
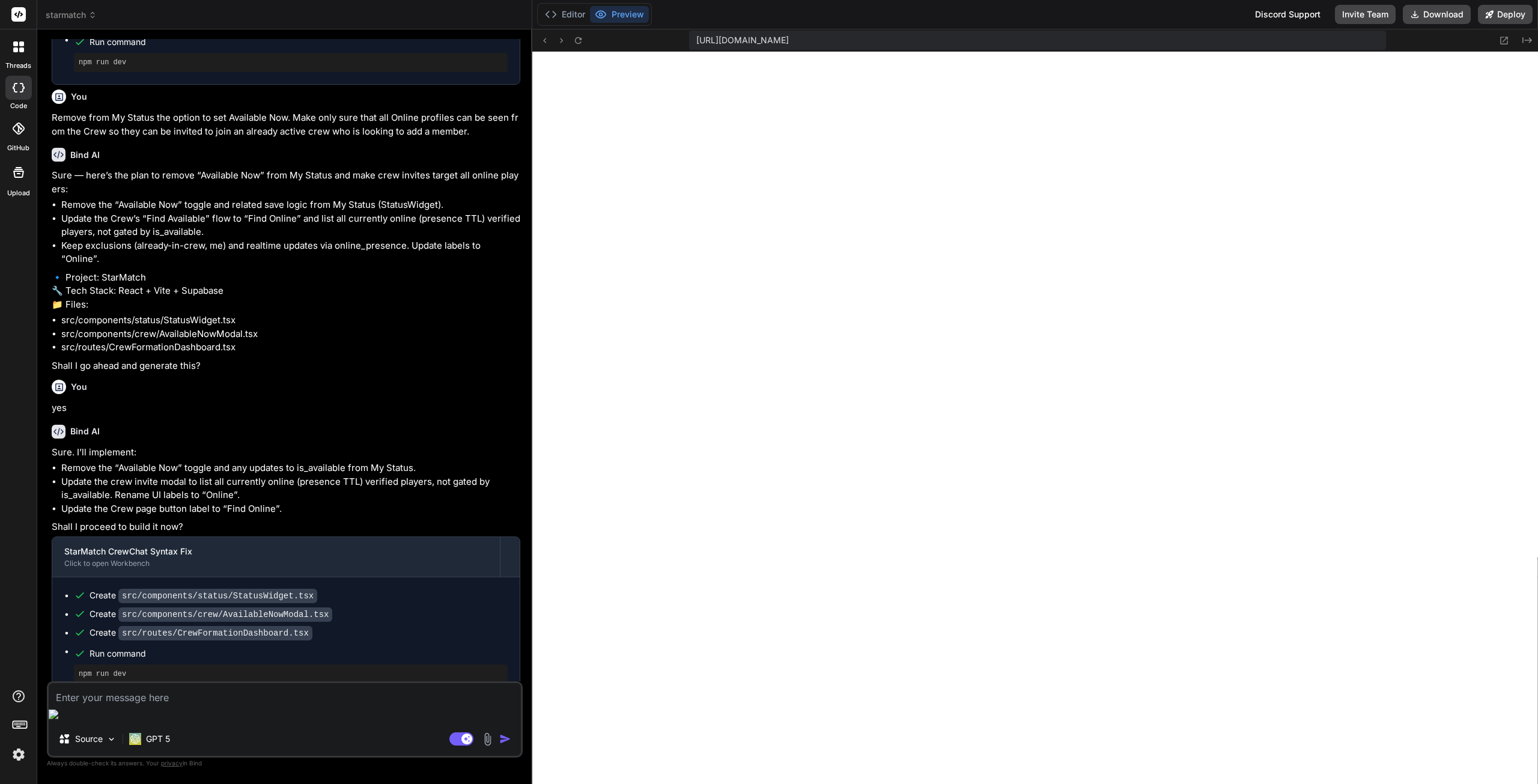
scroll to position [8529, 0]
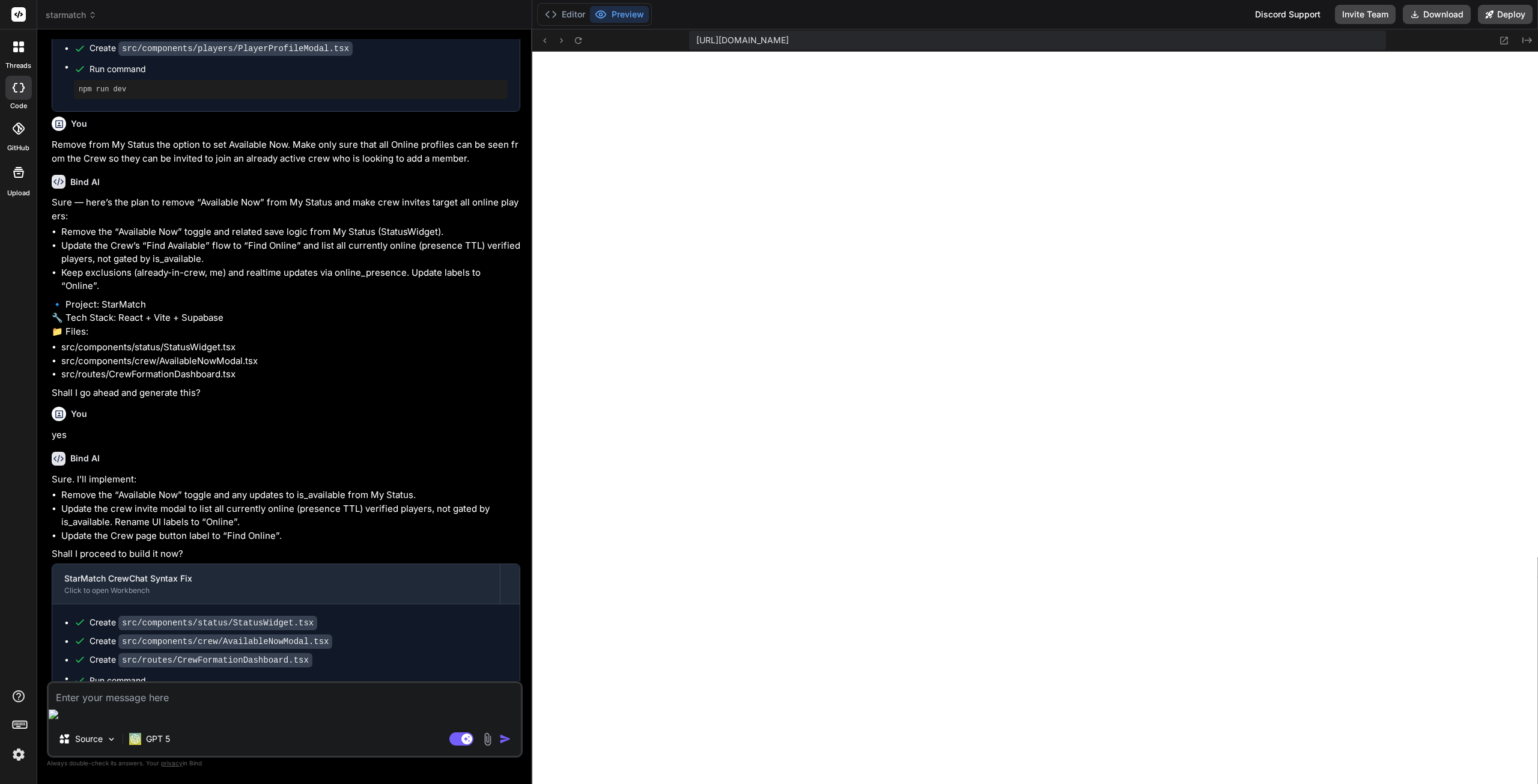
click at [180, 722] on div "Source GPT 5 Agent Mode. When this toggle is activated, AI automatically makes …" at bounding box center [284, 719] width 476 height 76
click at [180, 705] on textarea at bounding box center [285, 693] width 472 height 22
click at [181, 705] on textarea at bounding box center [285, 693] width 472 height 22
click at [140, 705] on textarea "Remove the" at bounding box center [285, 693] width 472 height 22
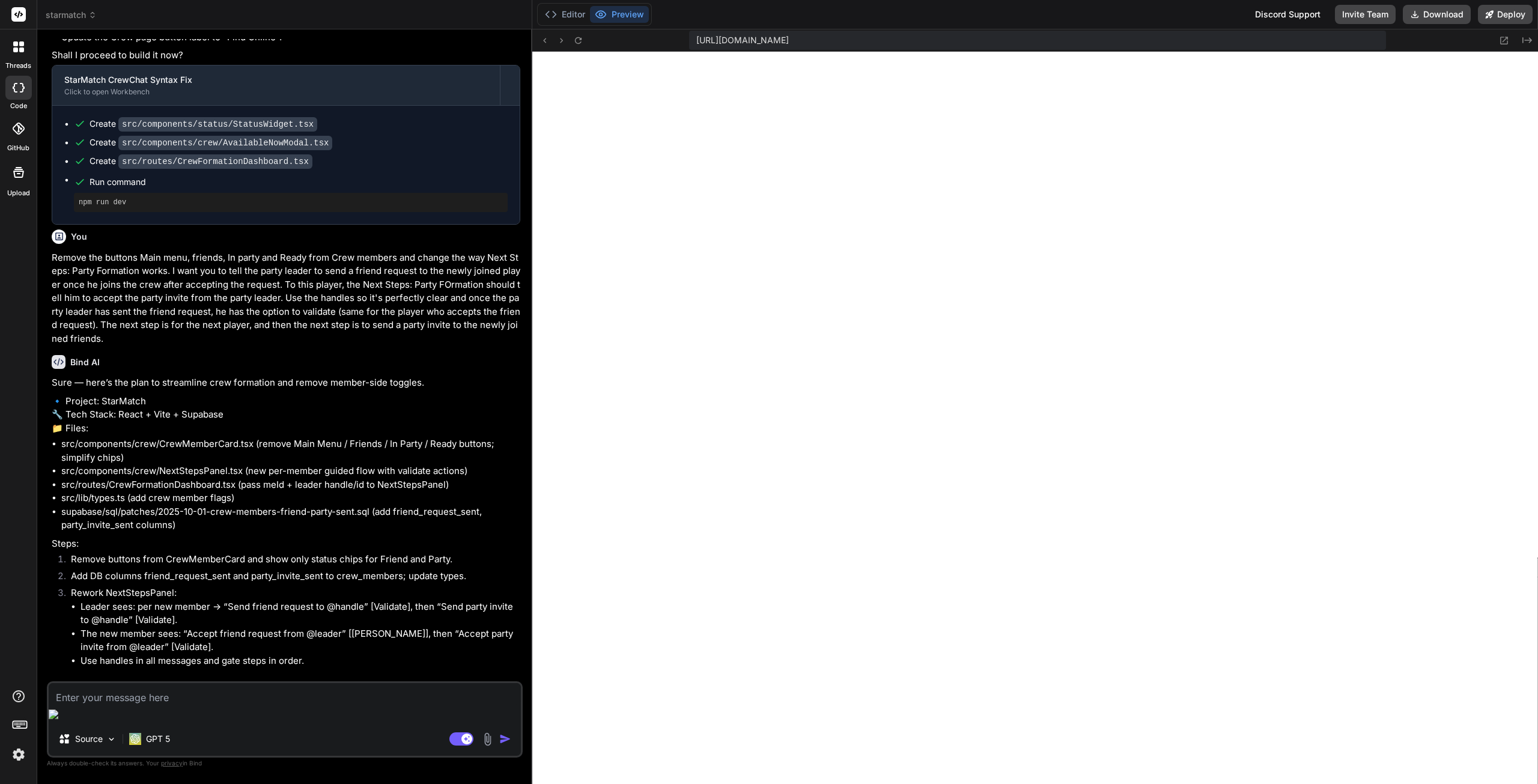
scroll to position [9050, 0]
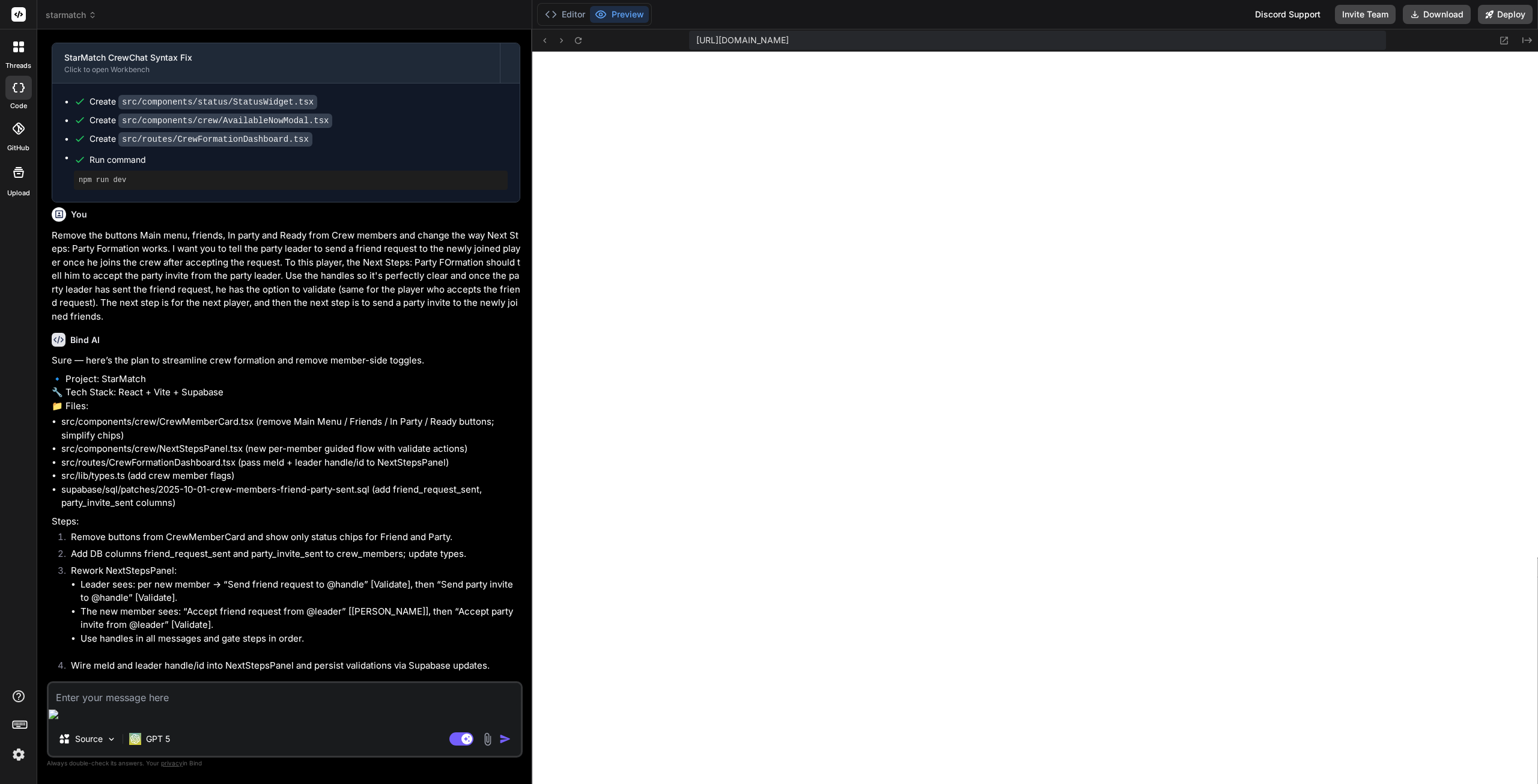
click at [107, 705] on textarea at bounding box center [285, 693] width 472 height 22
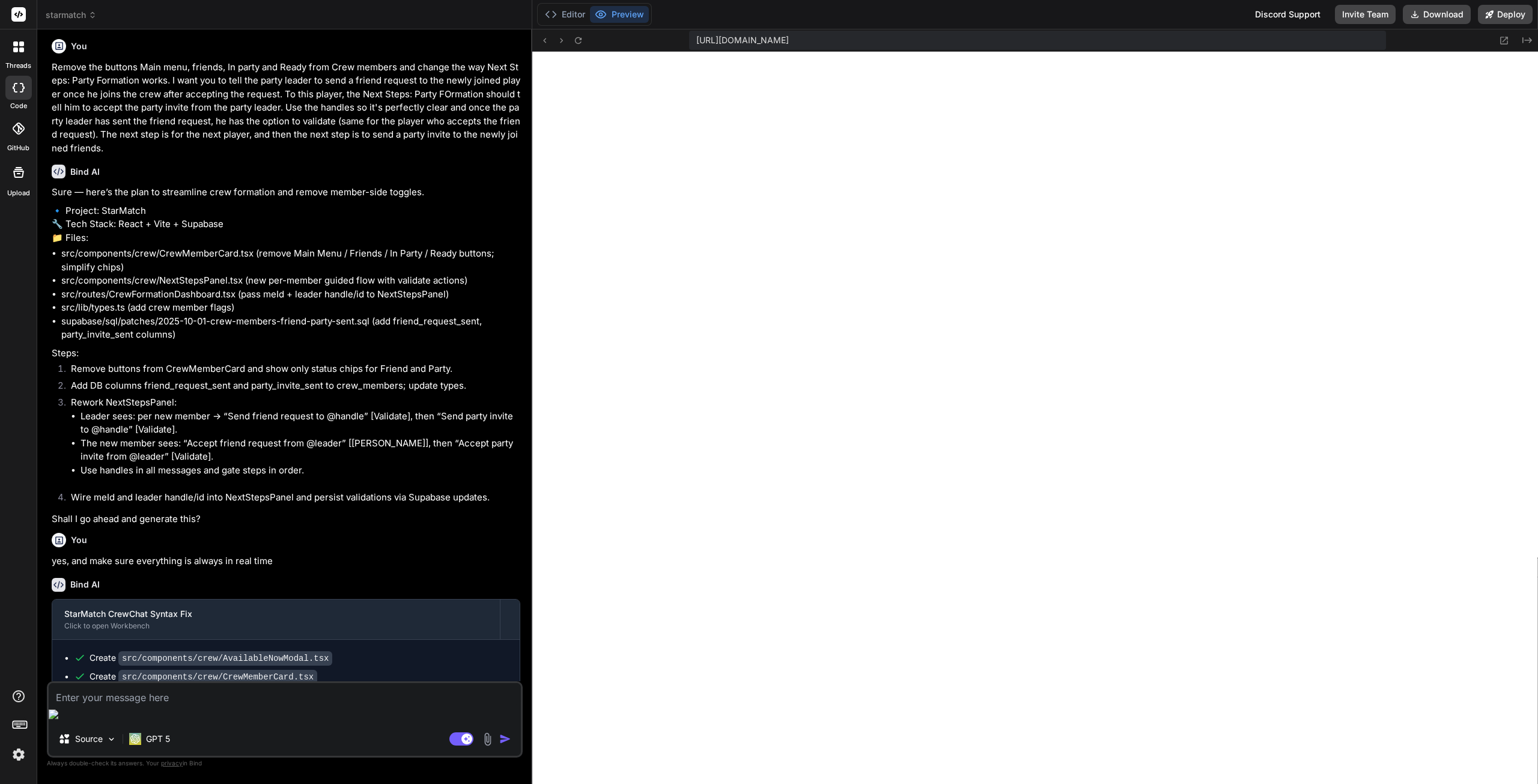
scroll to position [9336, 0]
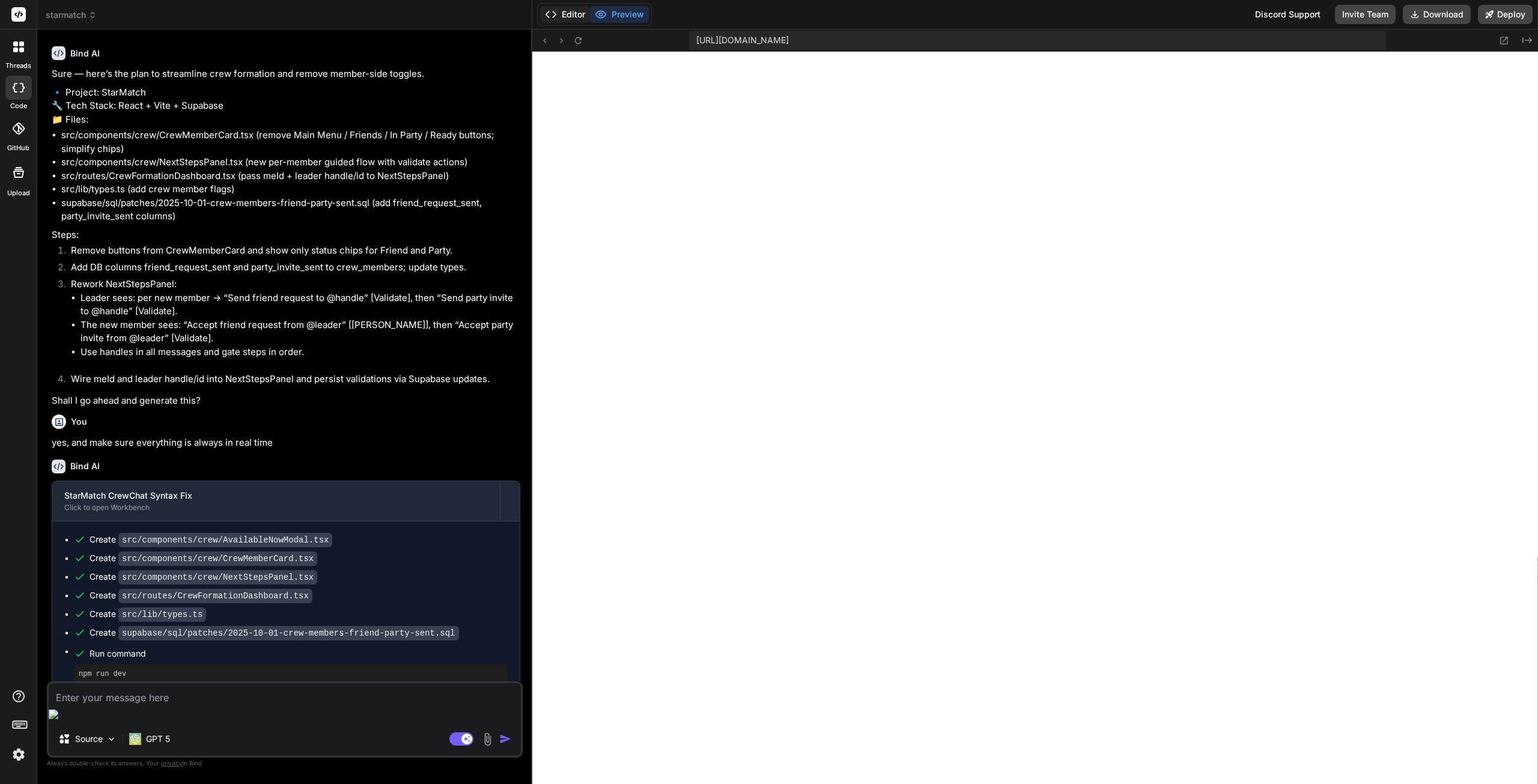
click at [564, 16] on button "Editor" at bounding box center [564, 14] width 50 height 17
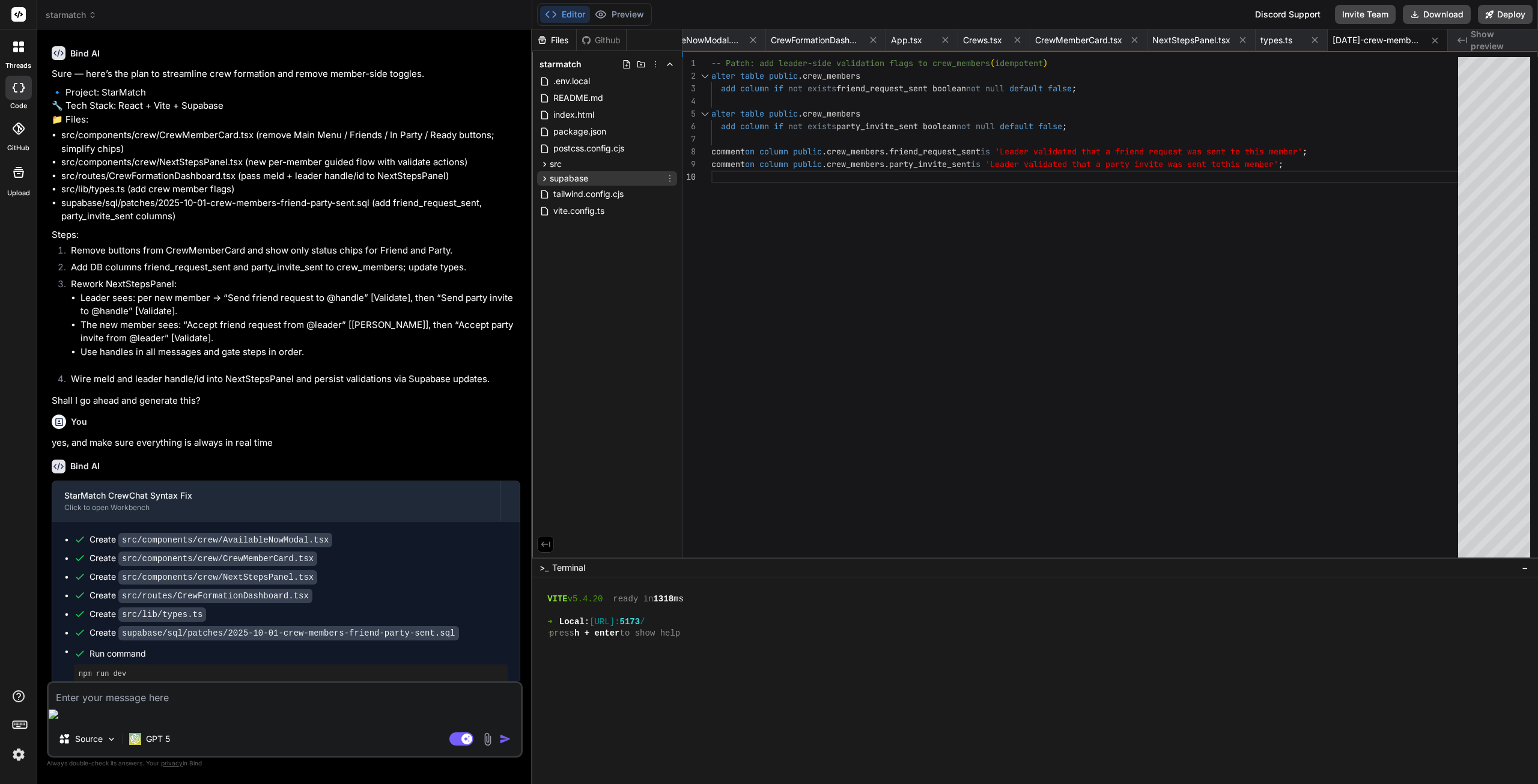
click at [574, 179] on span "supabase" at bounding box center [569, 178] width 39 height 12
click at [568, 160] on div "src" at bounding box center [607, 163] width 140 height 14
click at [574, 169] on div "src" at bounding box center [607, 163] width 140 height 14
click at [587, 222] on div "sql" at bounding box center [612, 222] width 130 height 14
click at [602, 284] on div "patches" at bounding box center [617, 284] width 120 height 14
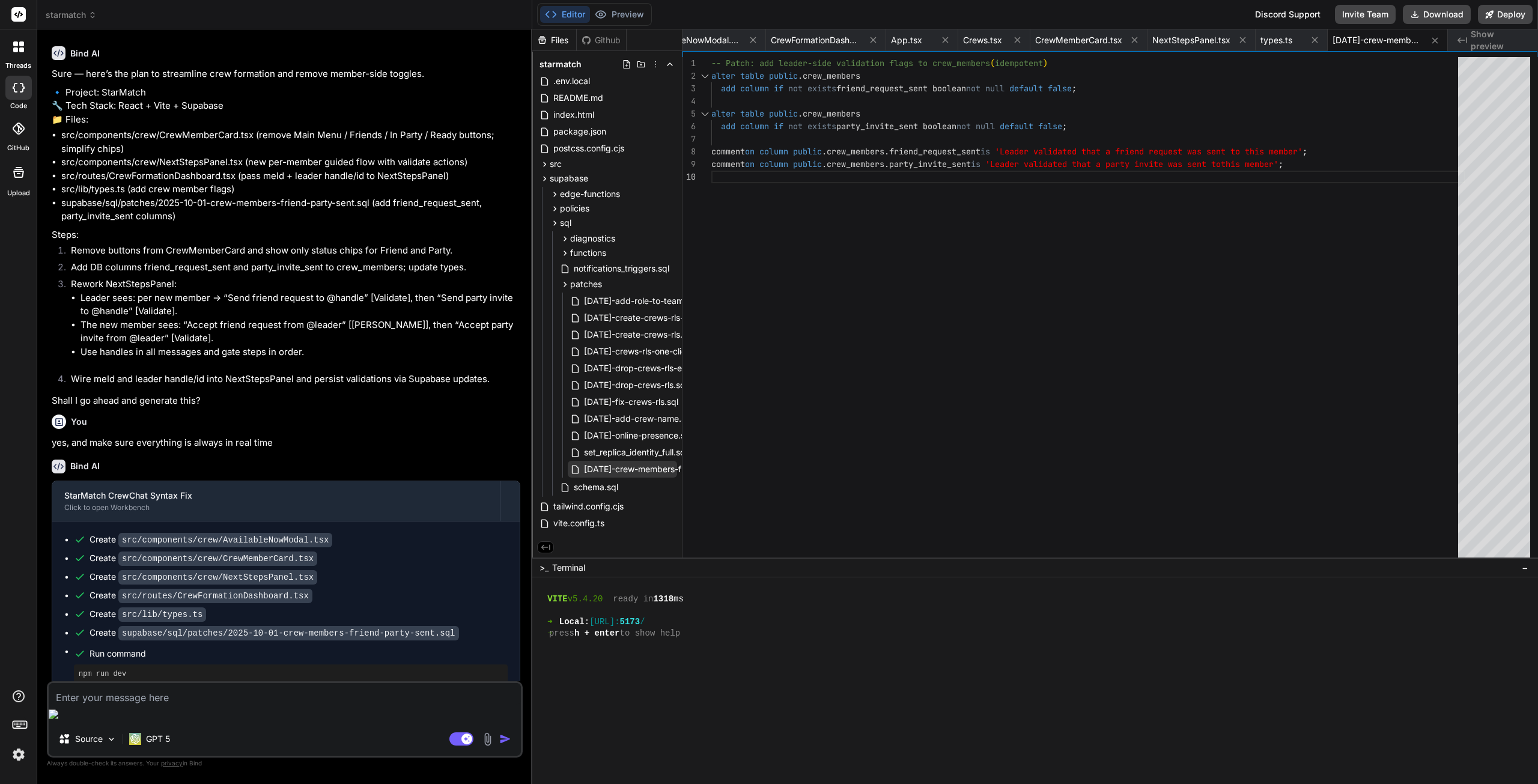
click at [626, 472] on span "[DATE]-crew-members-friend-party-sent.sql" at bounding box center [671, 468] width 177 height 14
click at [828, 291] on div "-- Patch: add leader-side validation flags to crew _members ( idempotent ) alte…" at bounding box center [1088, 310] width 754 height 506
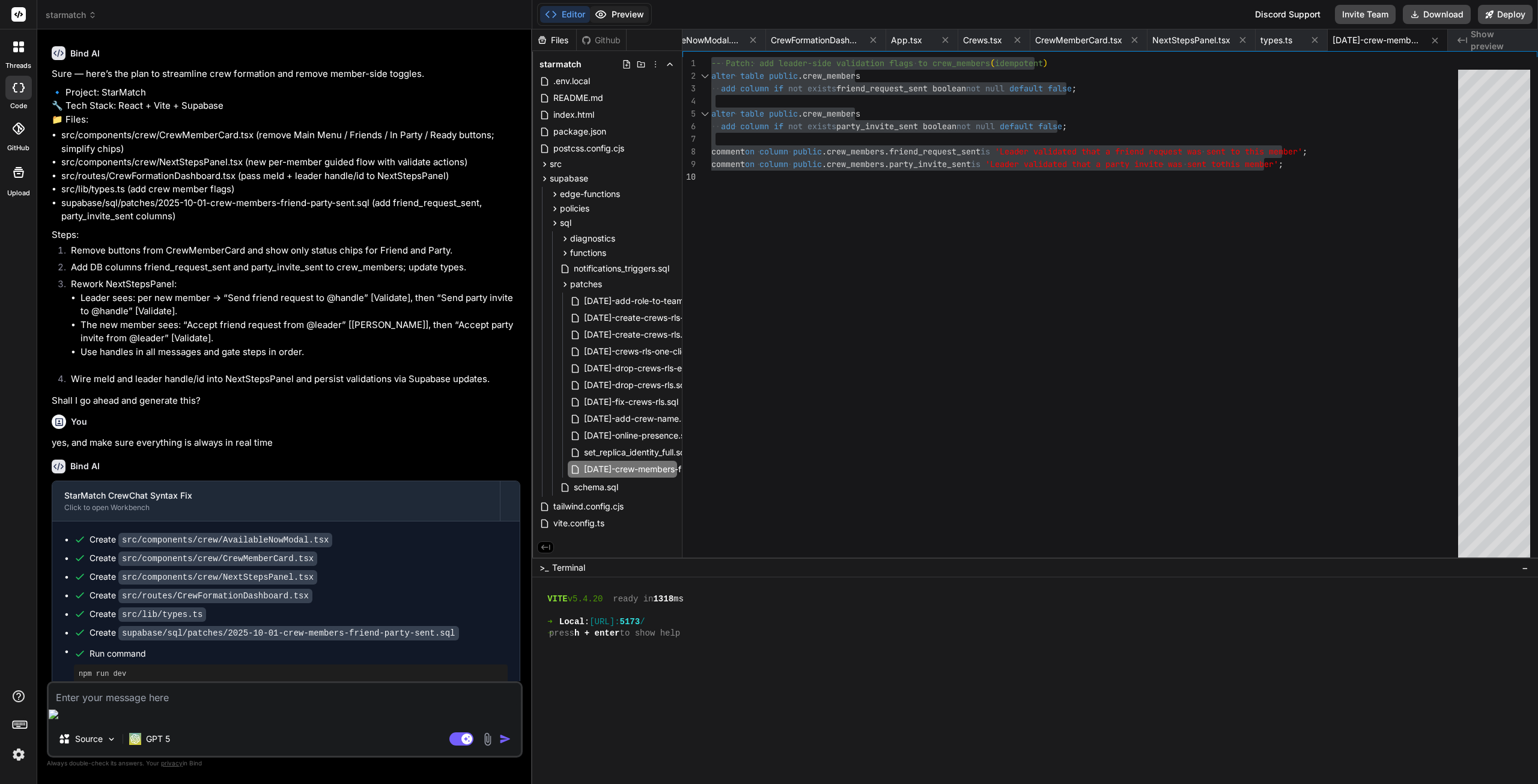
click at [609, 12] on button "Preview" at bounding box center [619, 14] width 59 height 17
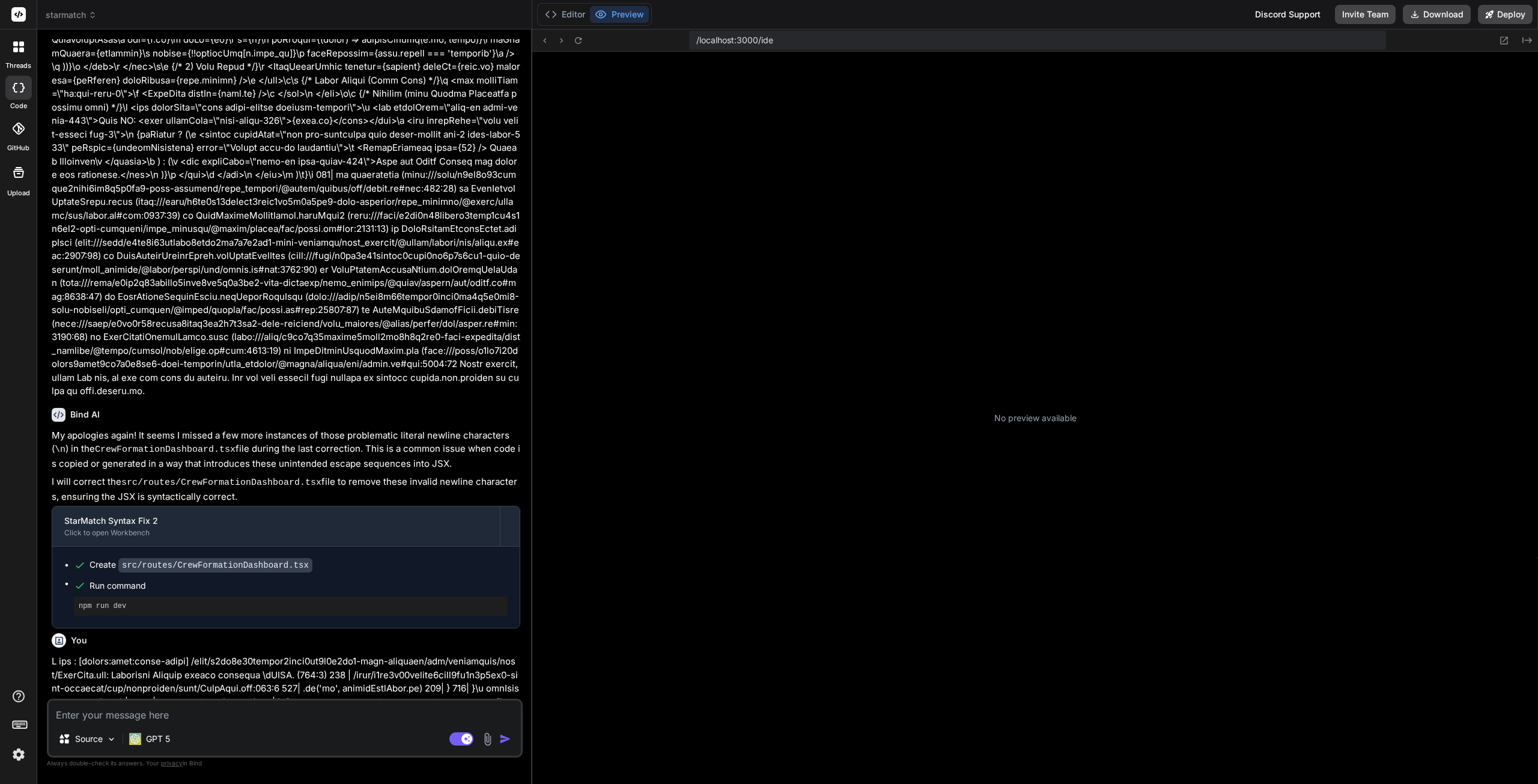
scroll to position [45, 0]
type textarea "x"
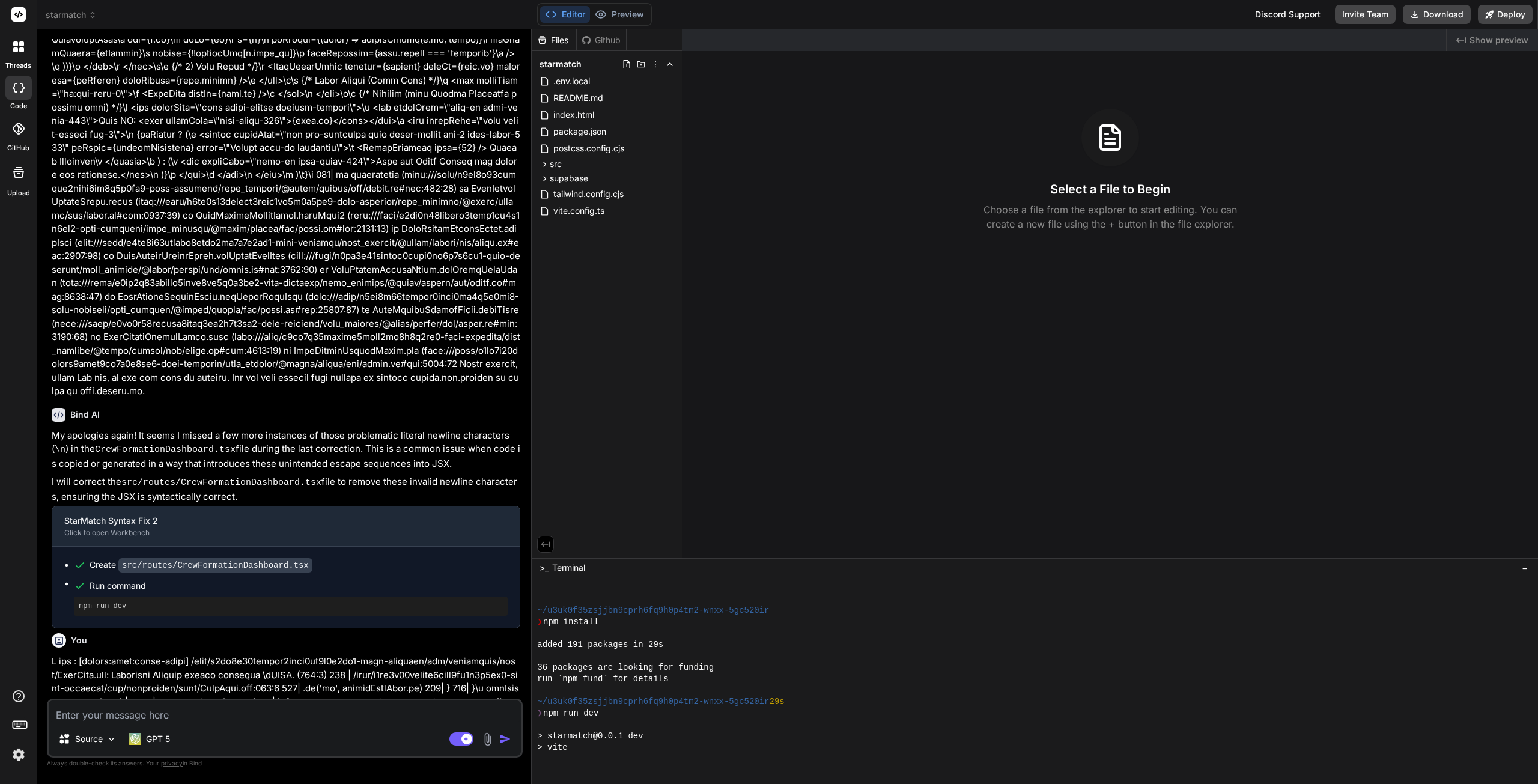
scroll to position [228, 0]
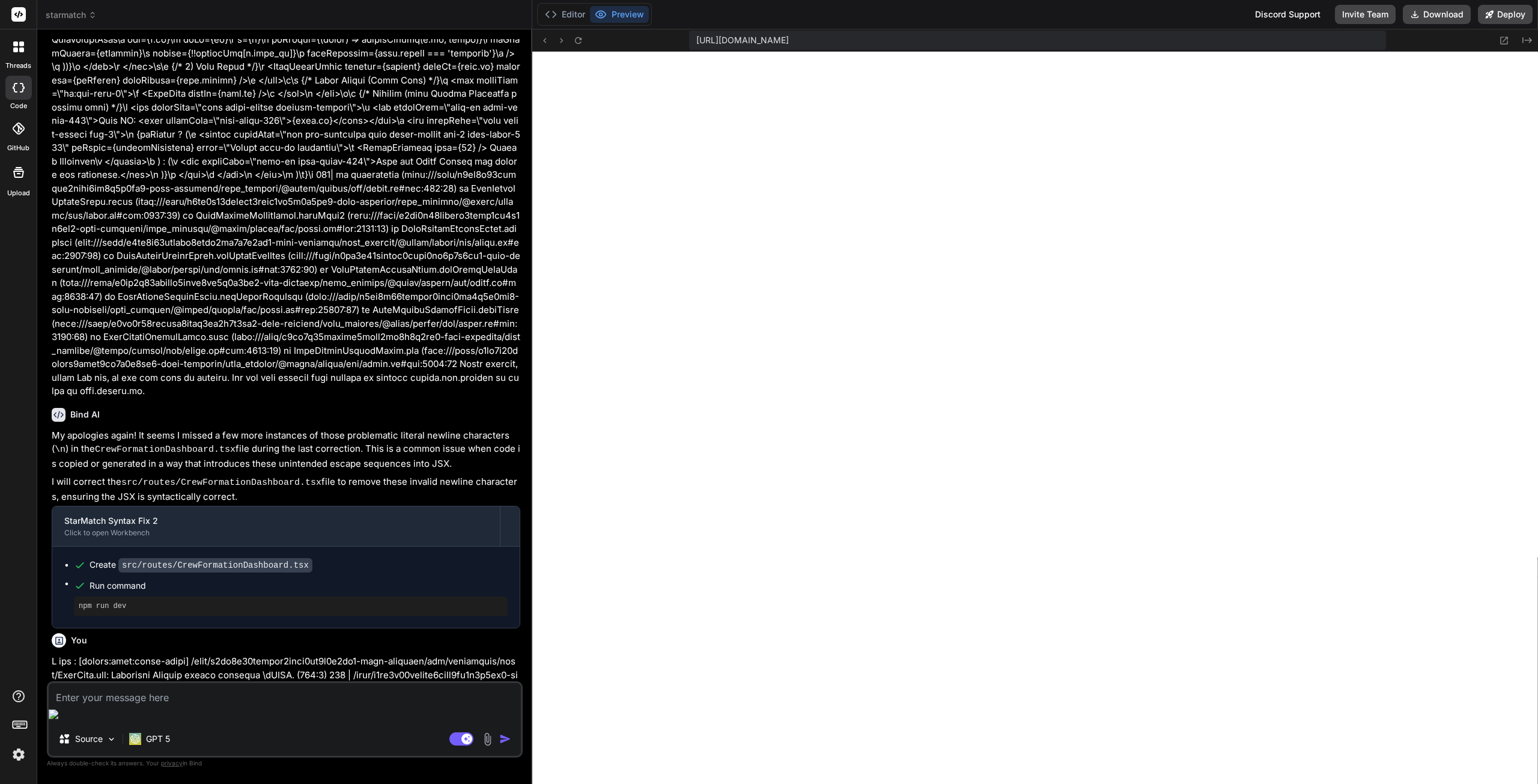
click at [574, 48] on div "https://u3uk0f35zsjjbn9cprh6fq9h0p4tm2-wnxx-5gc520ir--5173--96435430.local-corp…" at bounding box center [1035, 41] width 1006 height 22
click at [575, 45] on icon at bounding box center [579, 41] width 10 height 10
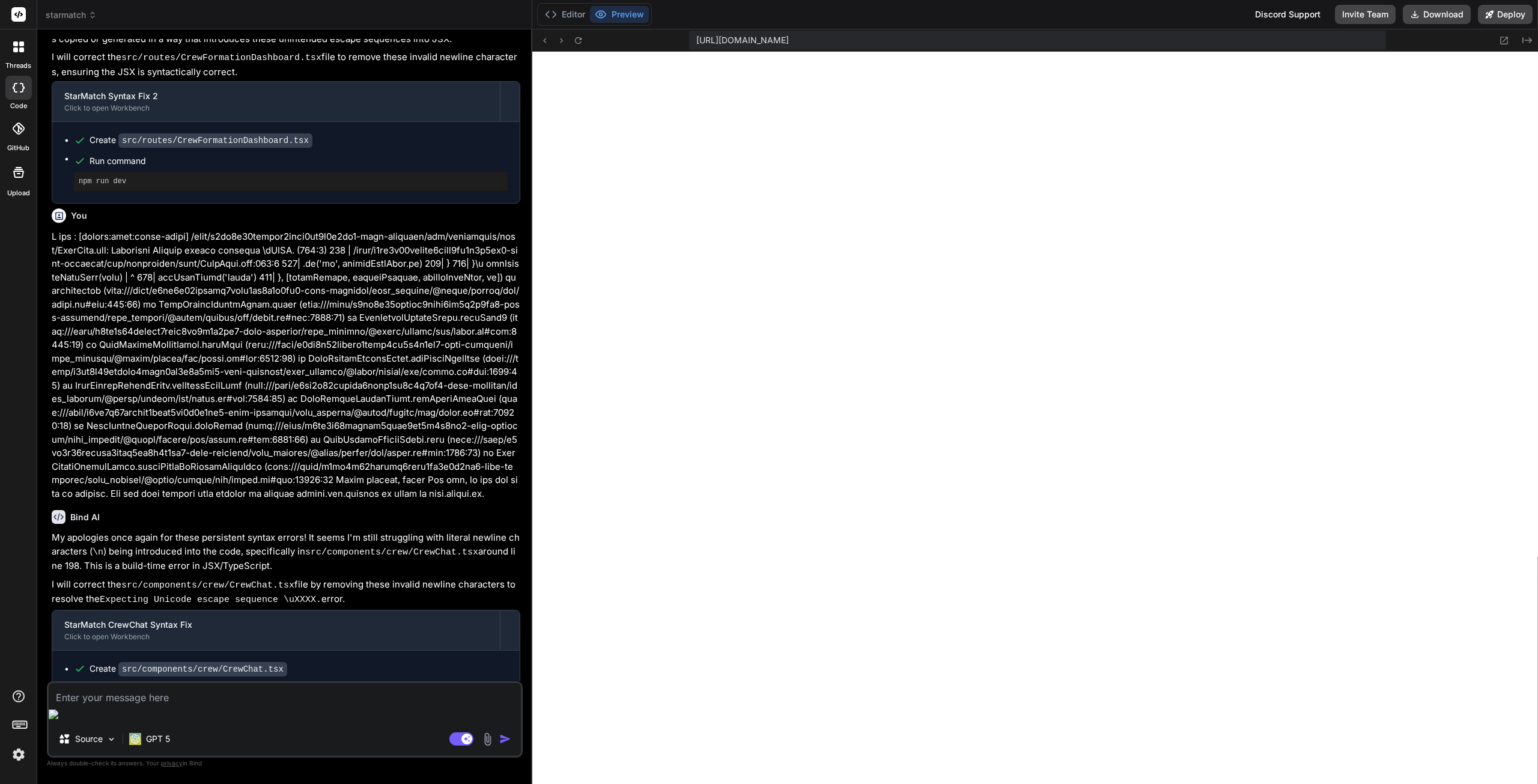
scroll to position [2948, 0]
click at [581, 39] on icon at bounding box center [578, 39] width 7 height 7
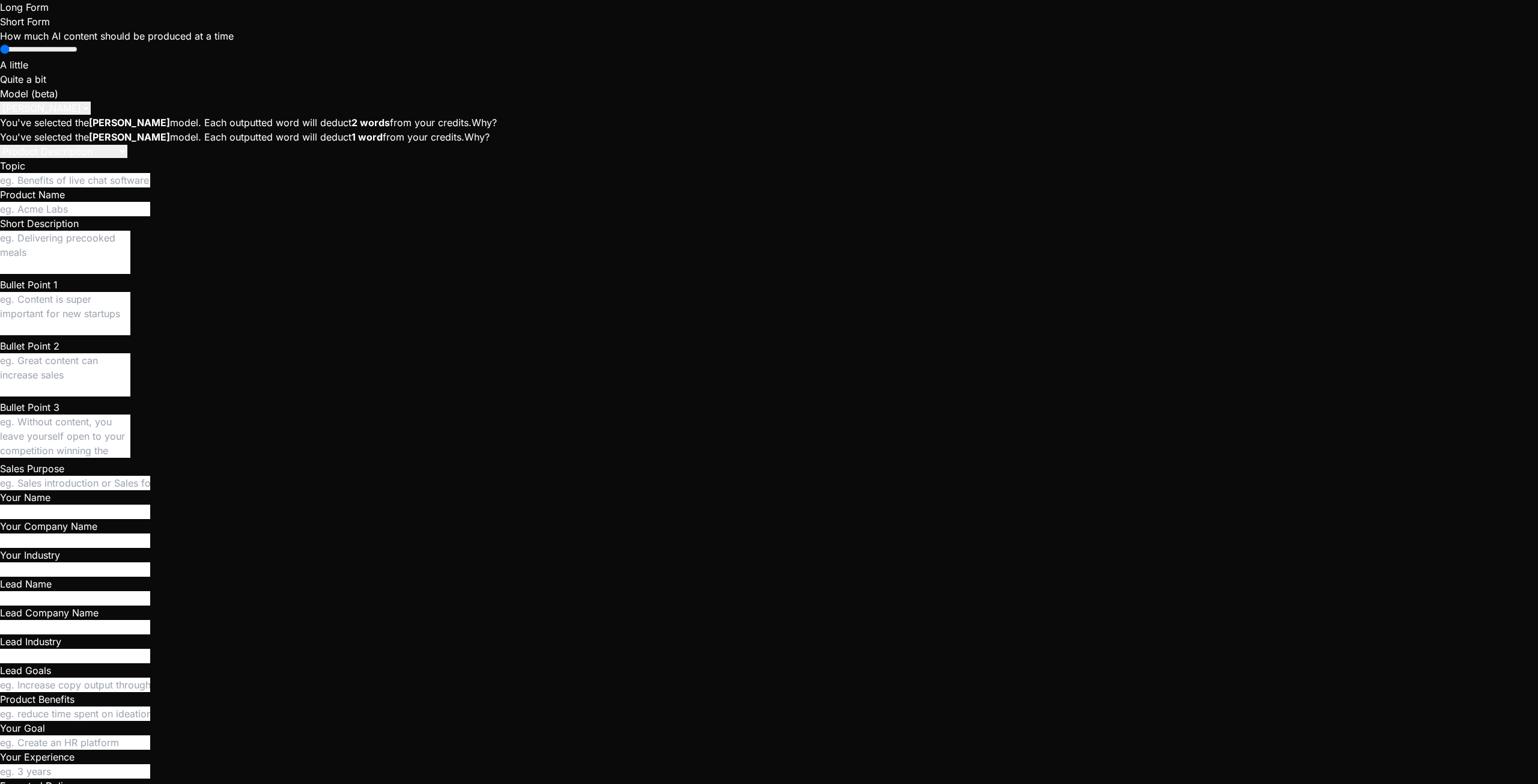
scroll to position [45, 0]
type textarea "x"
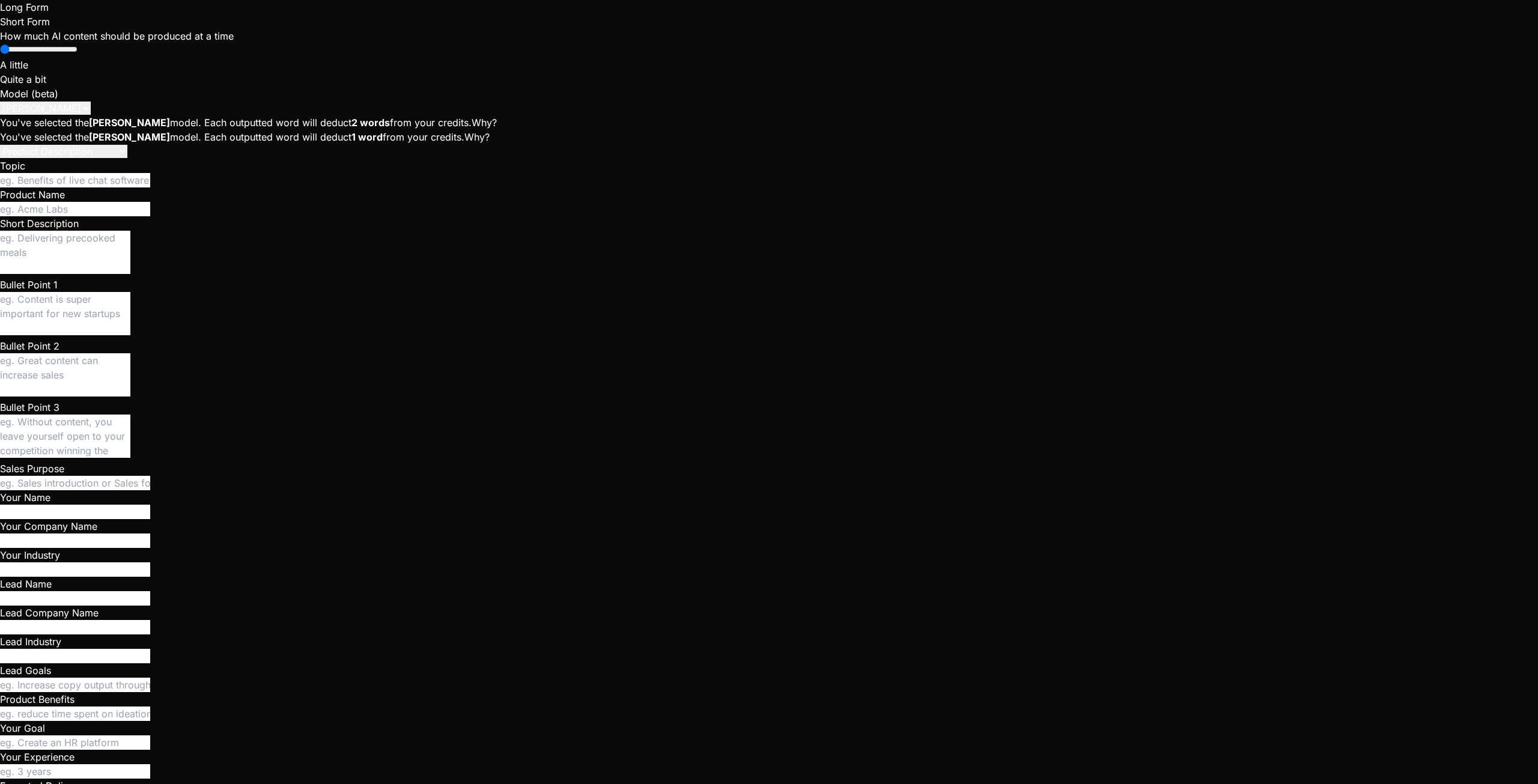
scroll to position [228, 0]
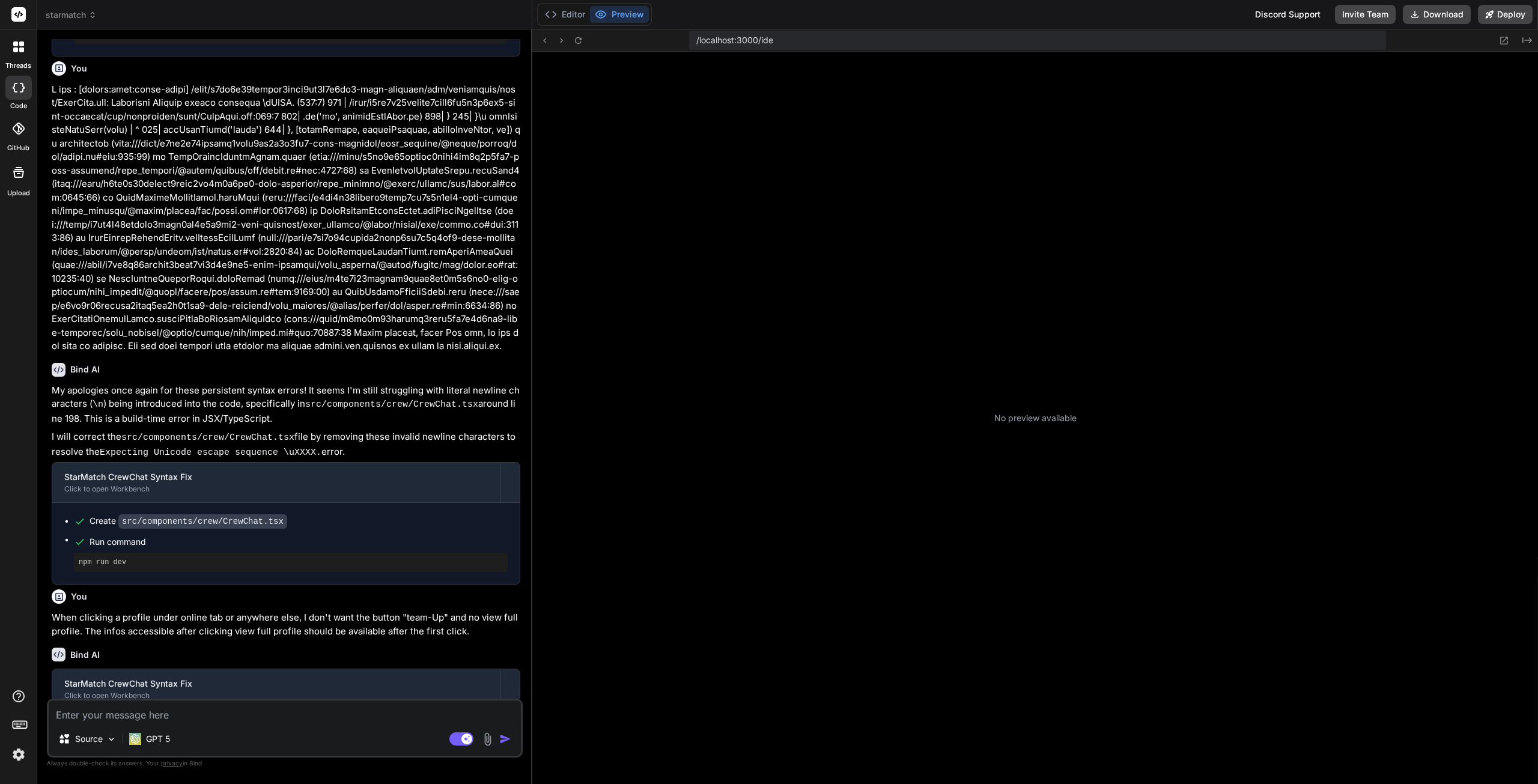
scroll to position [45, 0]
type textarea "x"
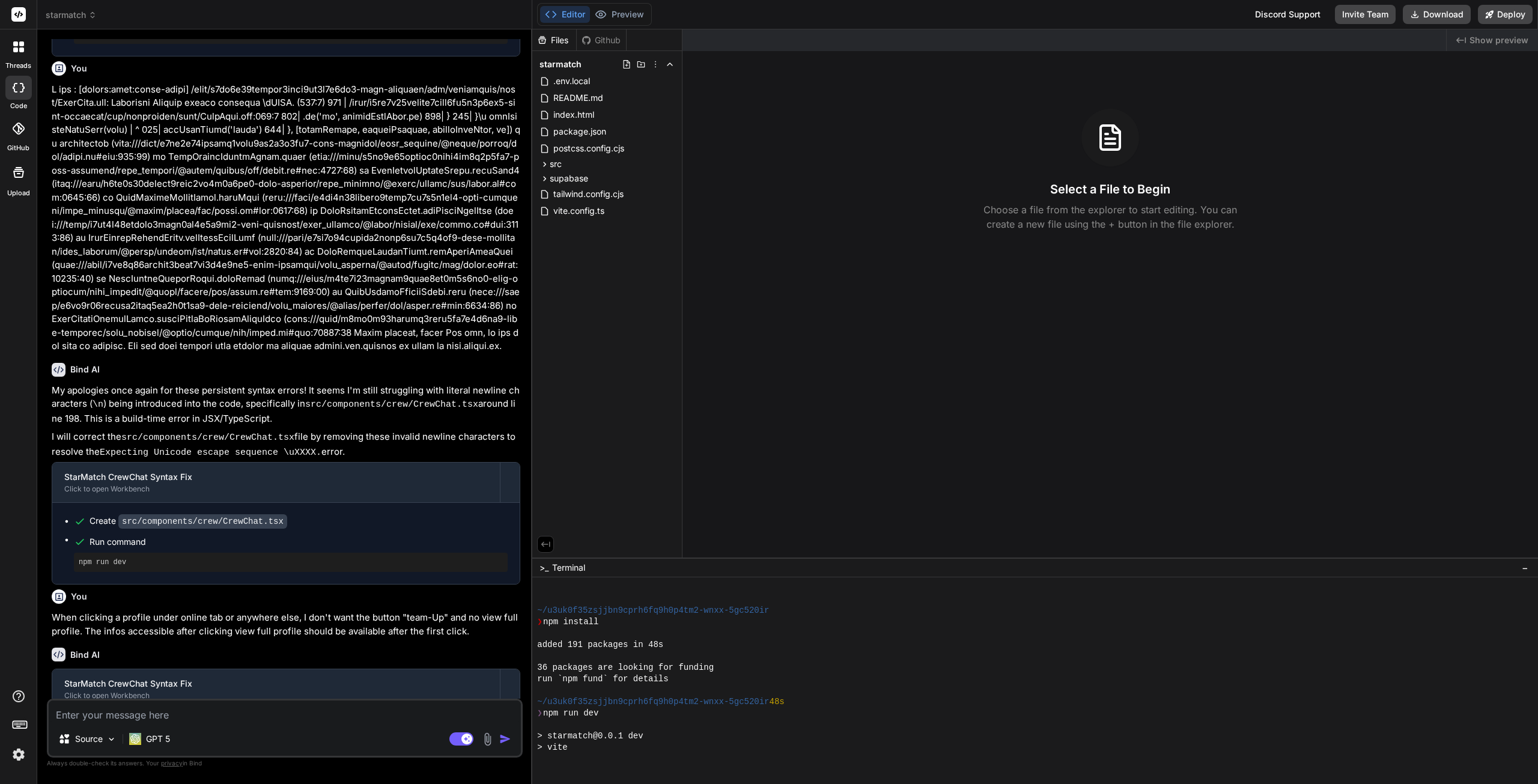
scroll to position [228, 0]
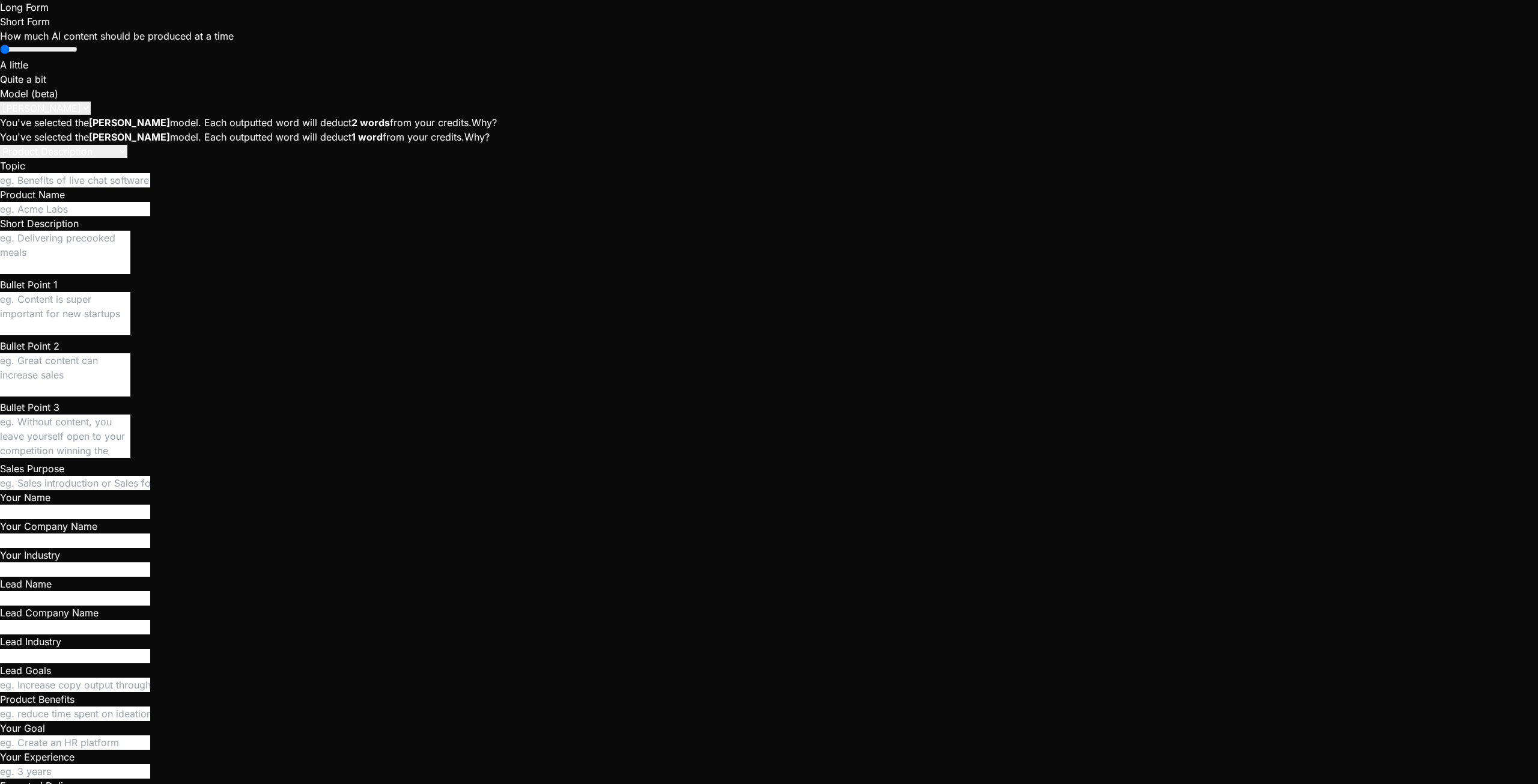
scroll to position [45, 0]
type textarea "x"
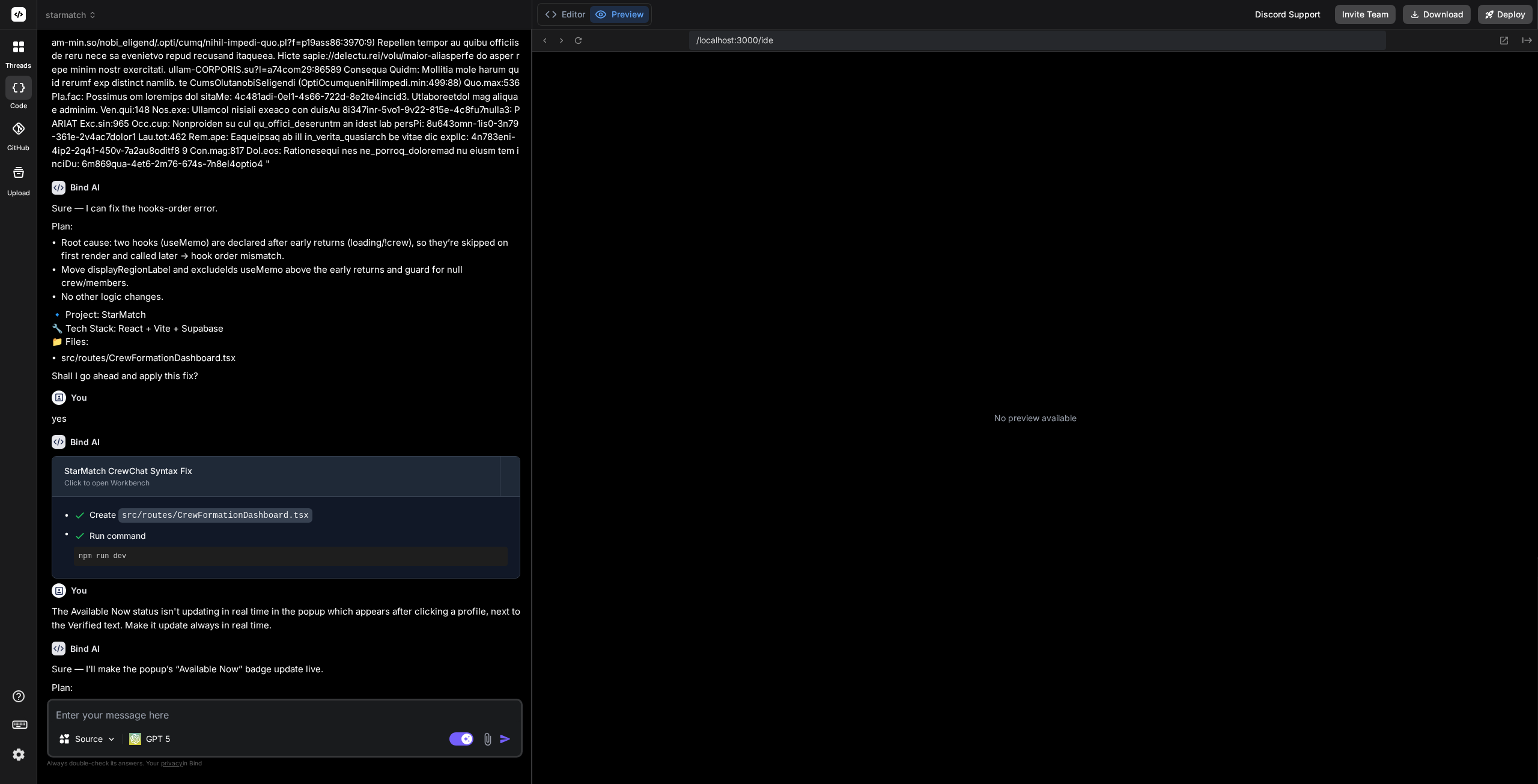
scroll to position [45, 0]
type textarea "x"
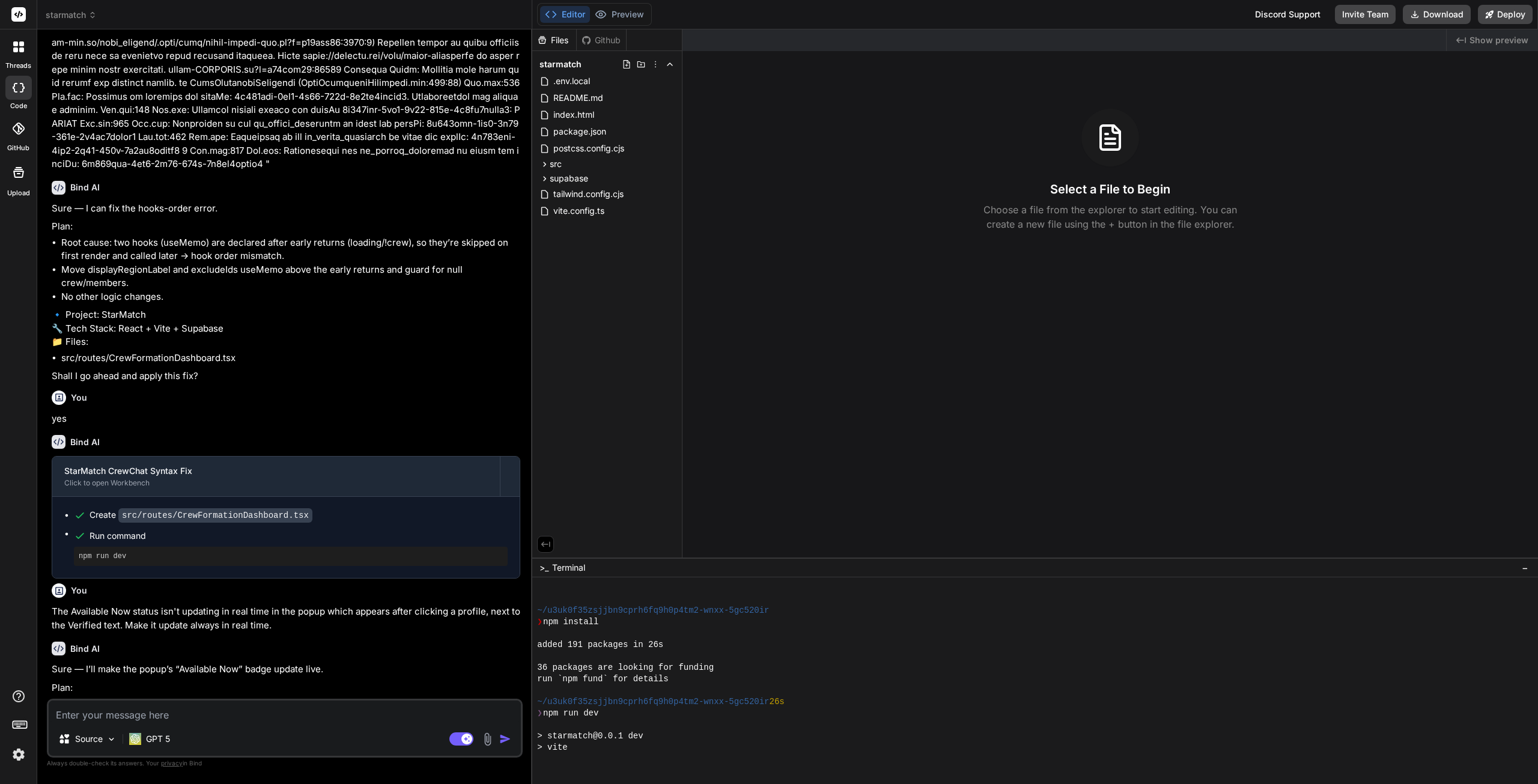
scroll to position [228, 0]
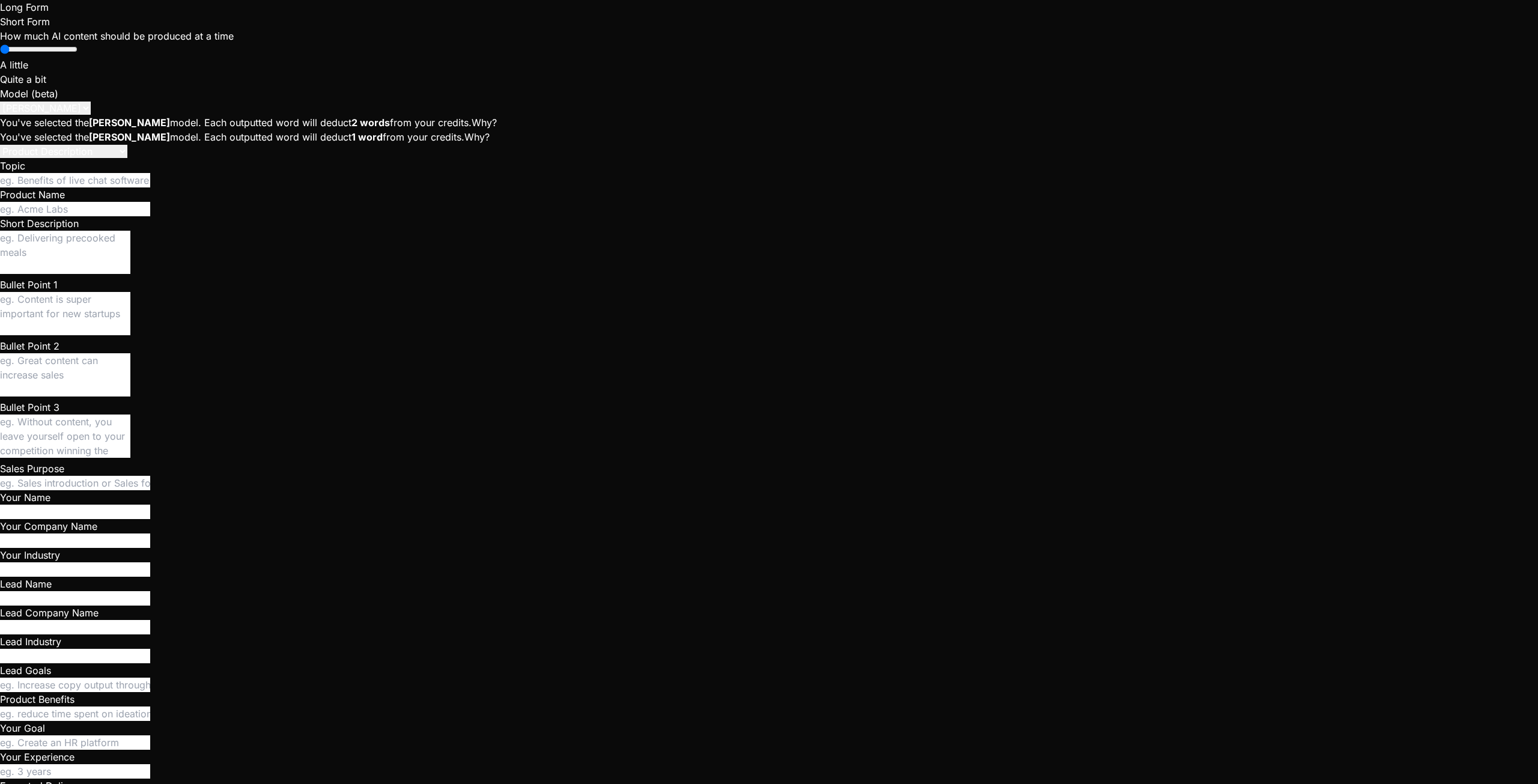
scroll to position [344, 0]
type textarea "x"
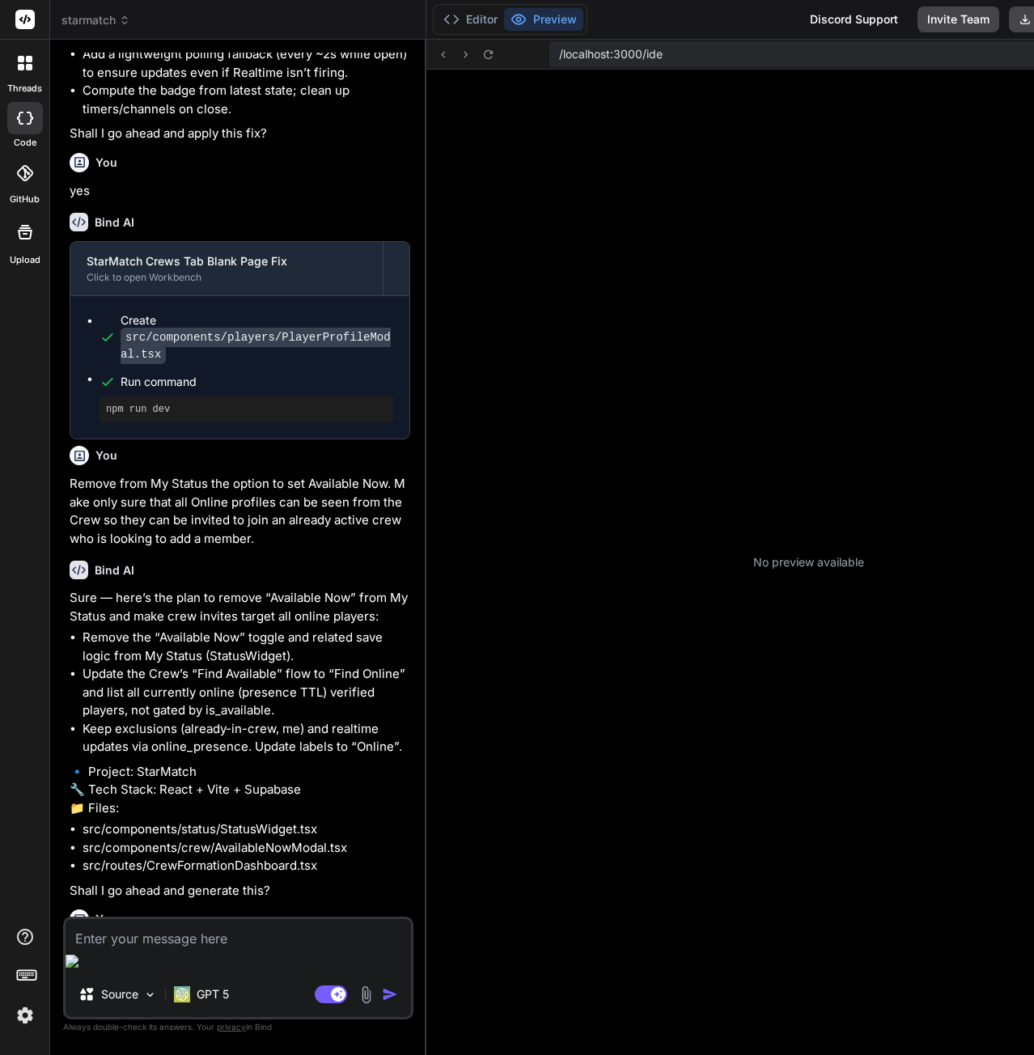
scroll to position [61, 0]
type textarea "x"
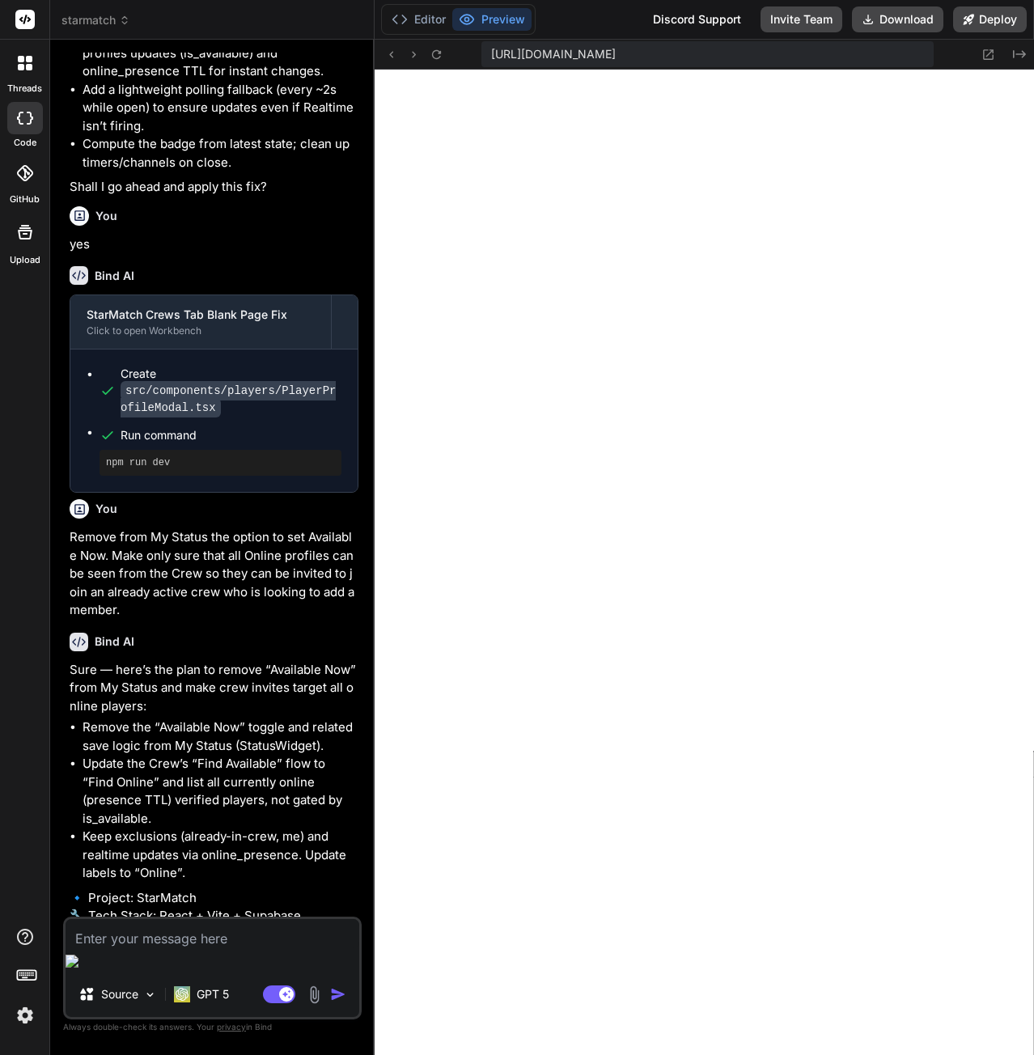
scroll to position [570, 0]
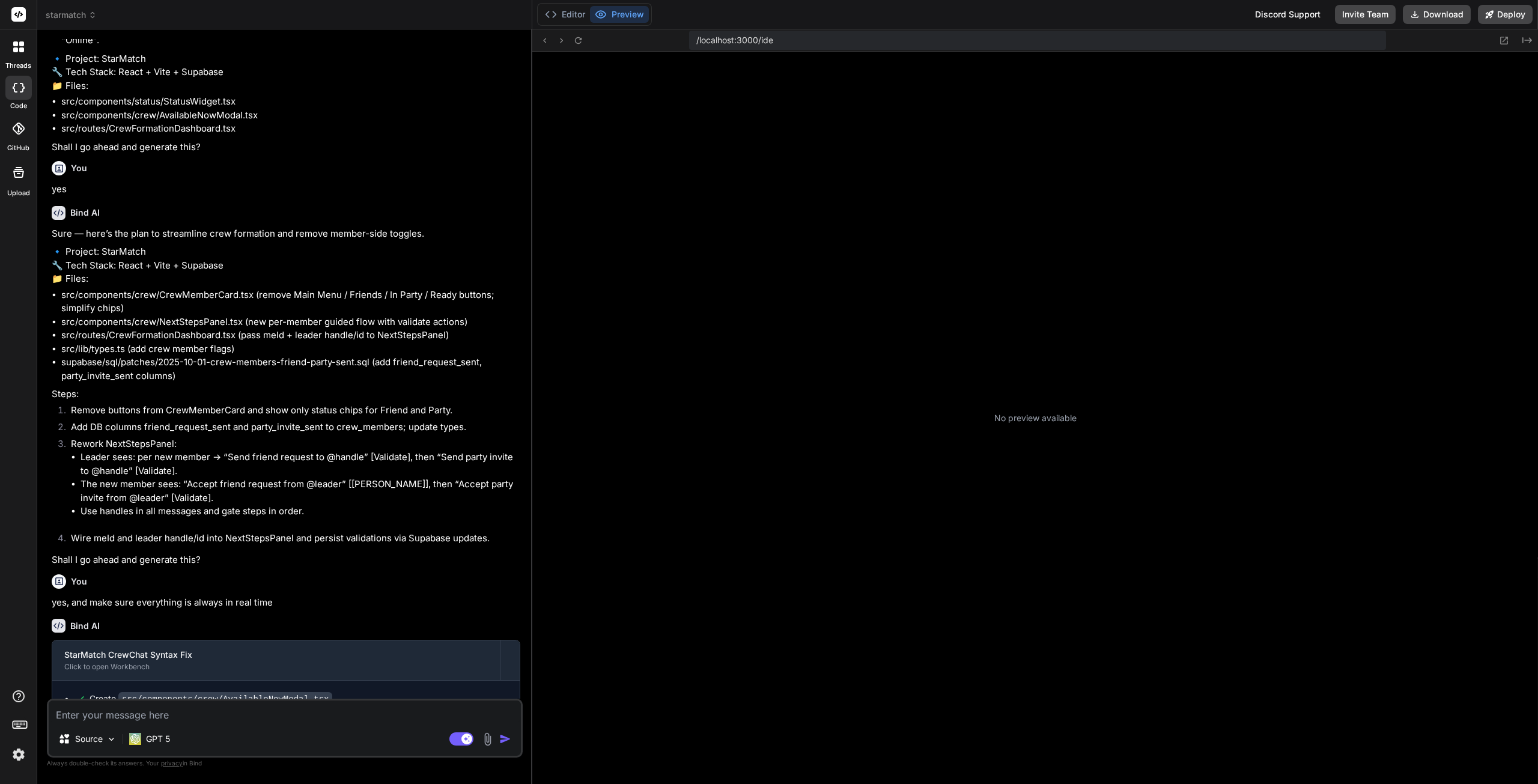
scroll to position [45, 0]
type textarea "x"
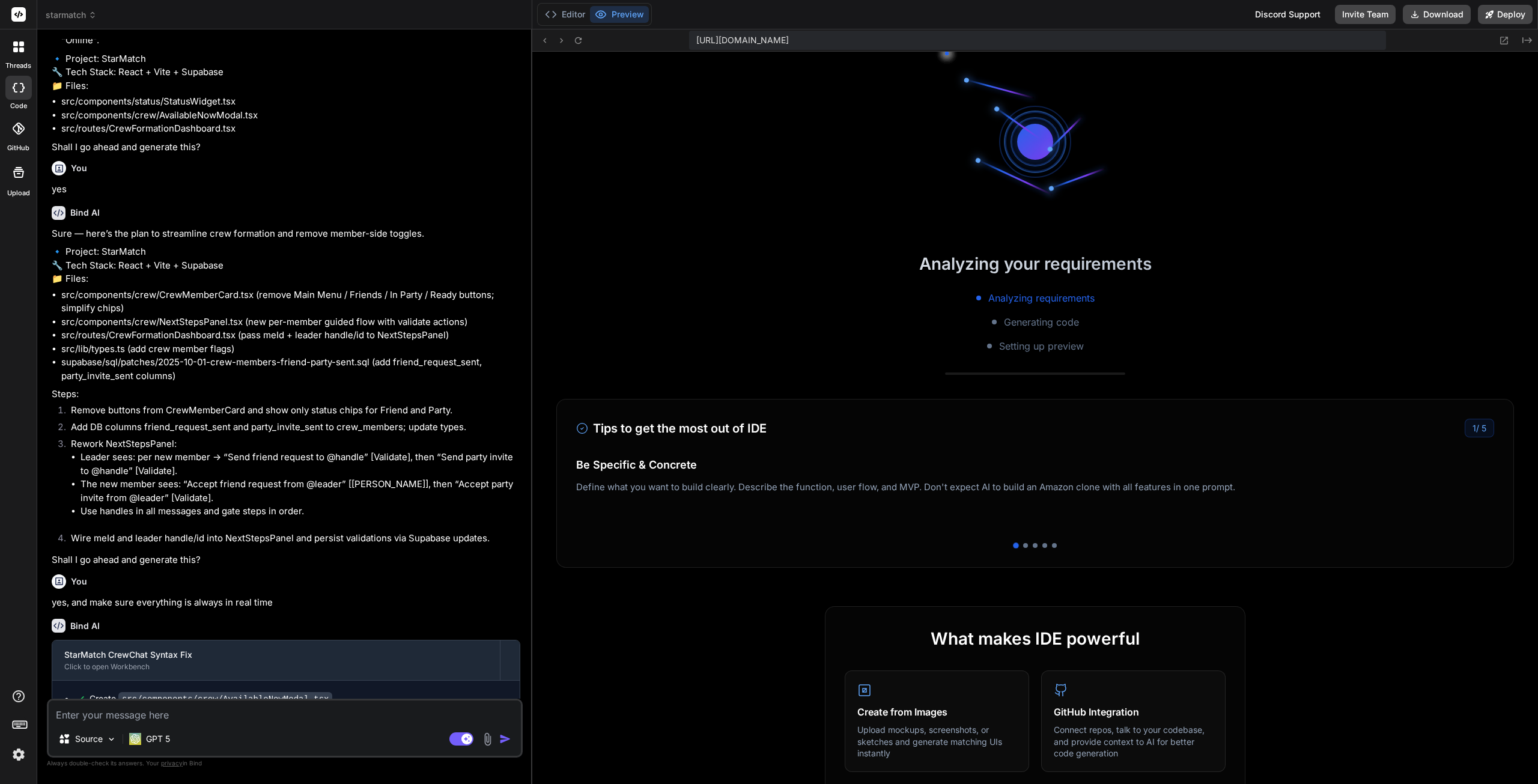
scroll to position [228, 0]
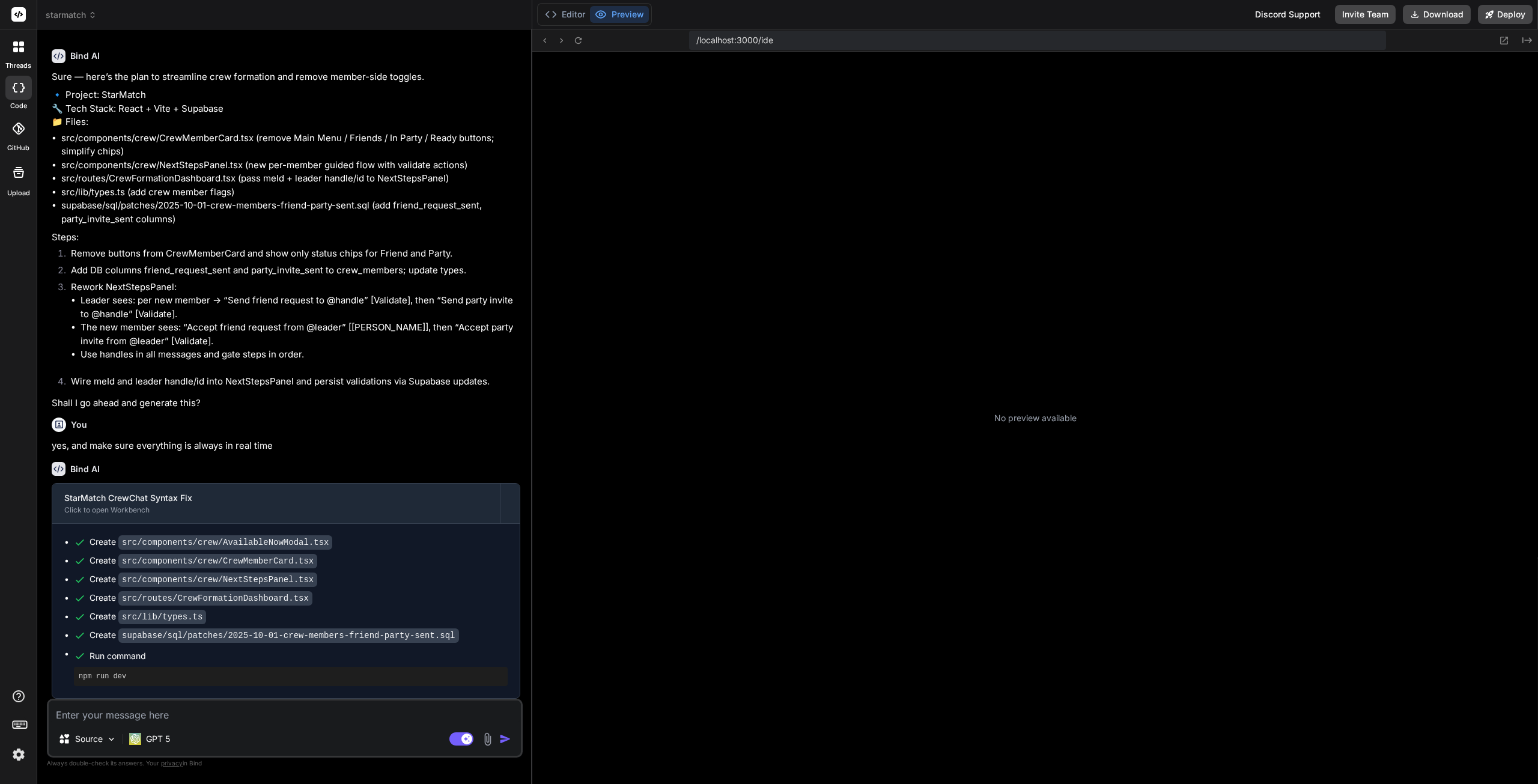
scroll to position [45, 0]
type textarea "x"
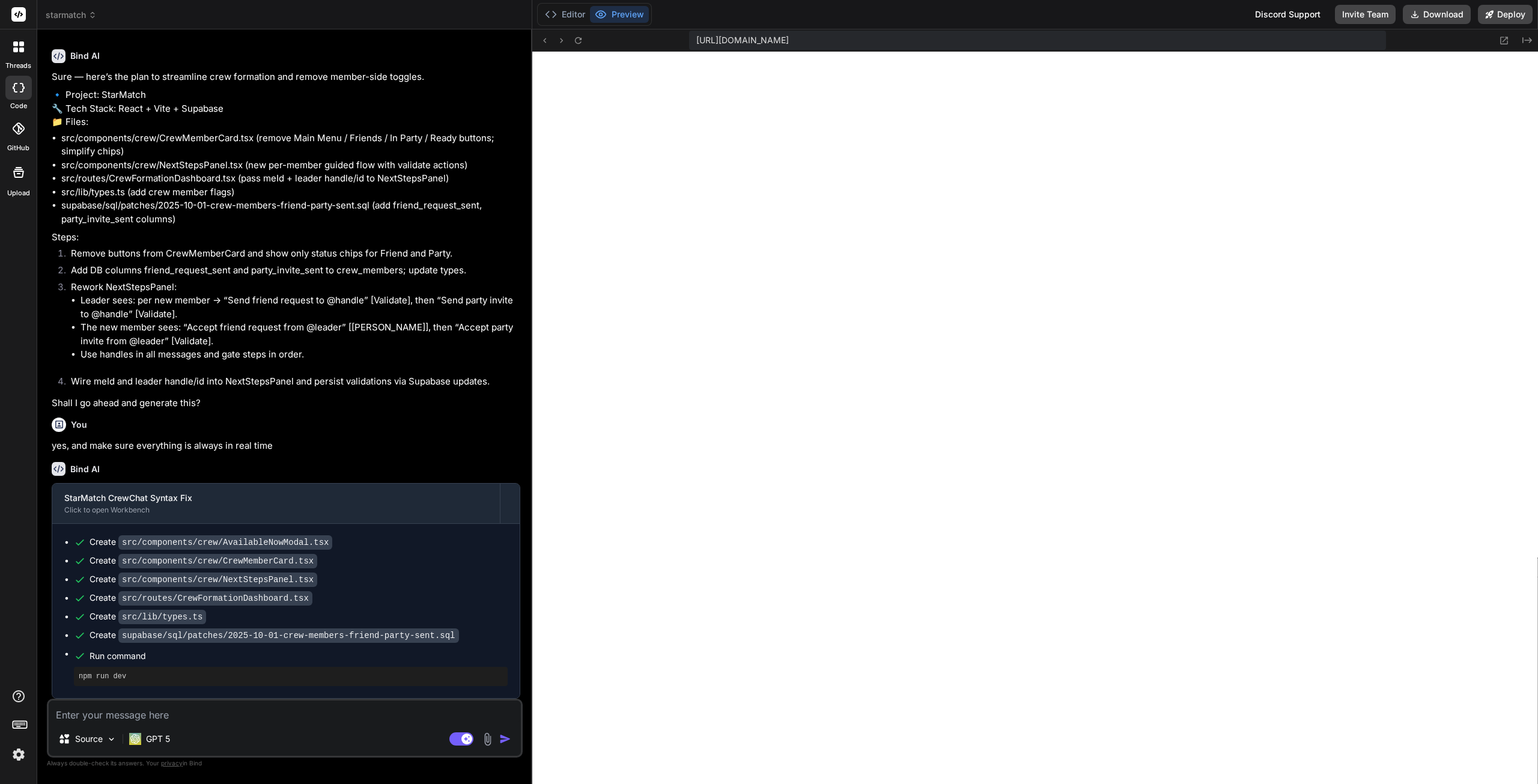
scroll to position [228, 0]
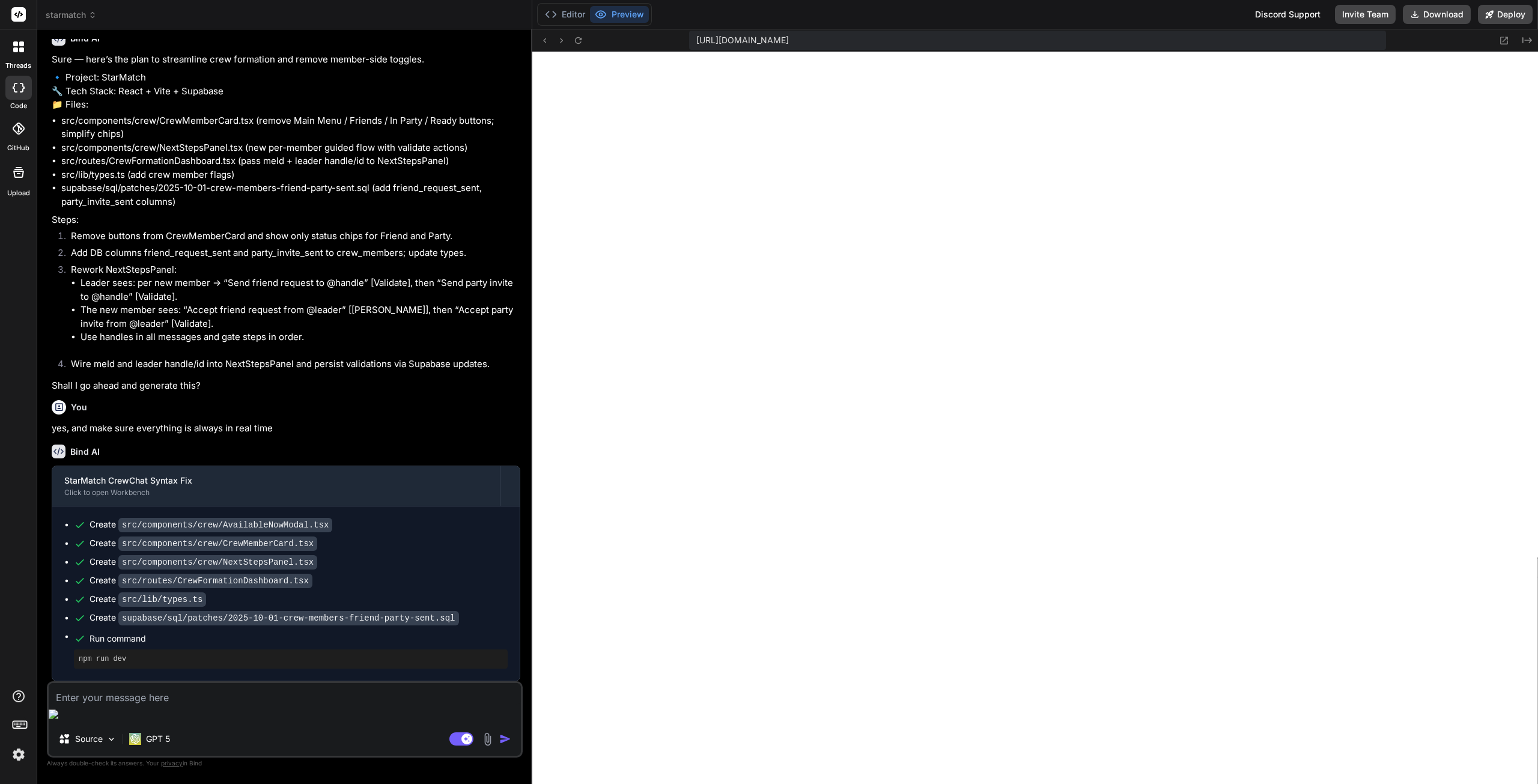
click at [212, 705] on textarea at bounding box center [285, 693] width 472 height 22
type textarea "I"
type textarea "x"
type textarea "If"
type textarea "x"
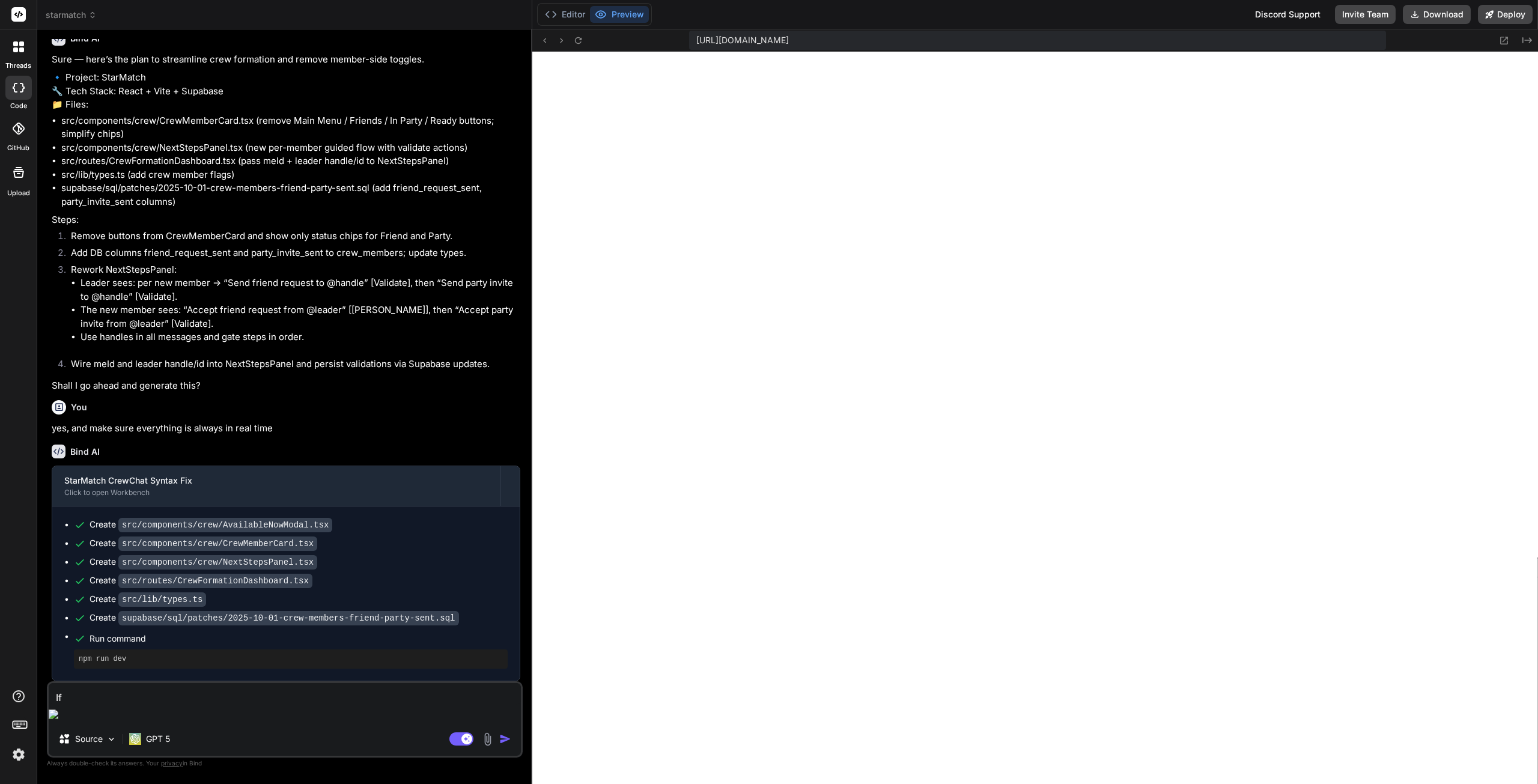
type textarea "If"
type textarea "x"
type textarea "If"
type textarea "x"
type textarea "If a"
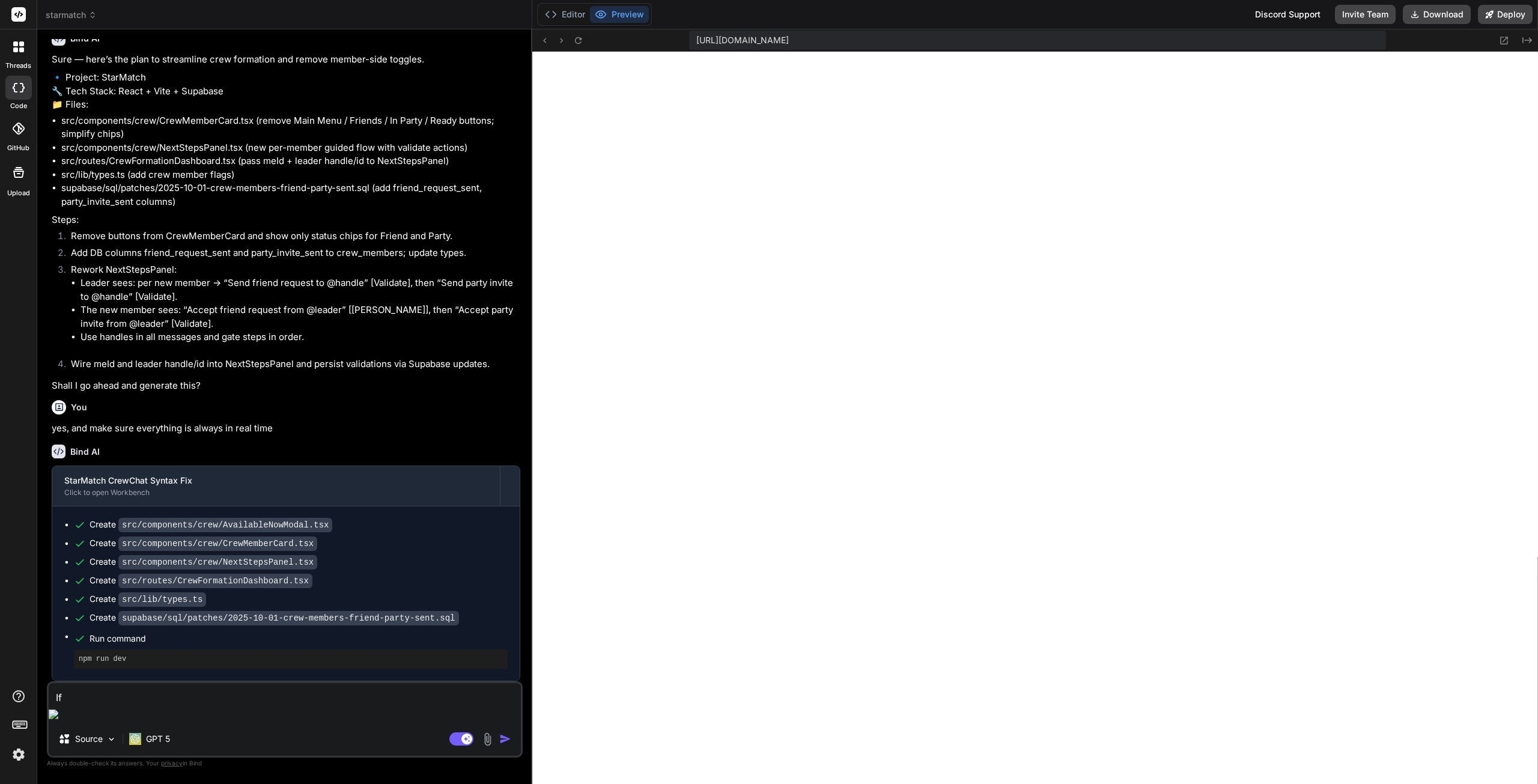
type textarea "x"
type textarea "If a"
type textarea "x"
type textarea "If a c"
type textarea "x"
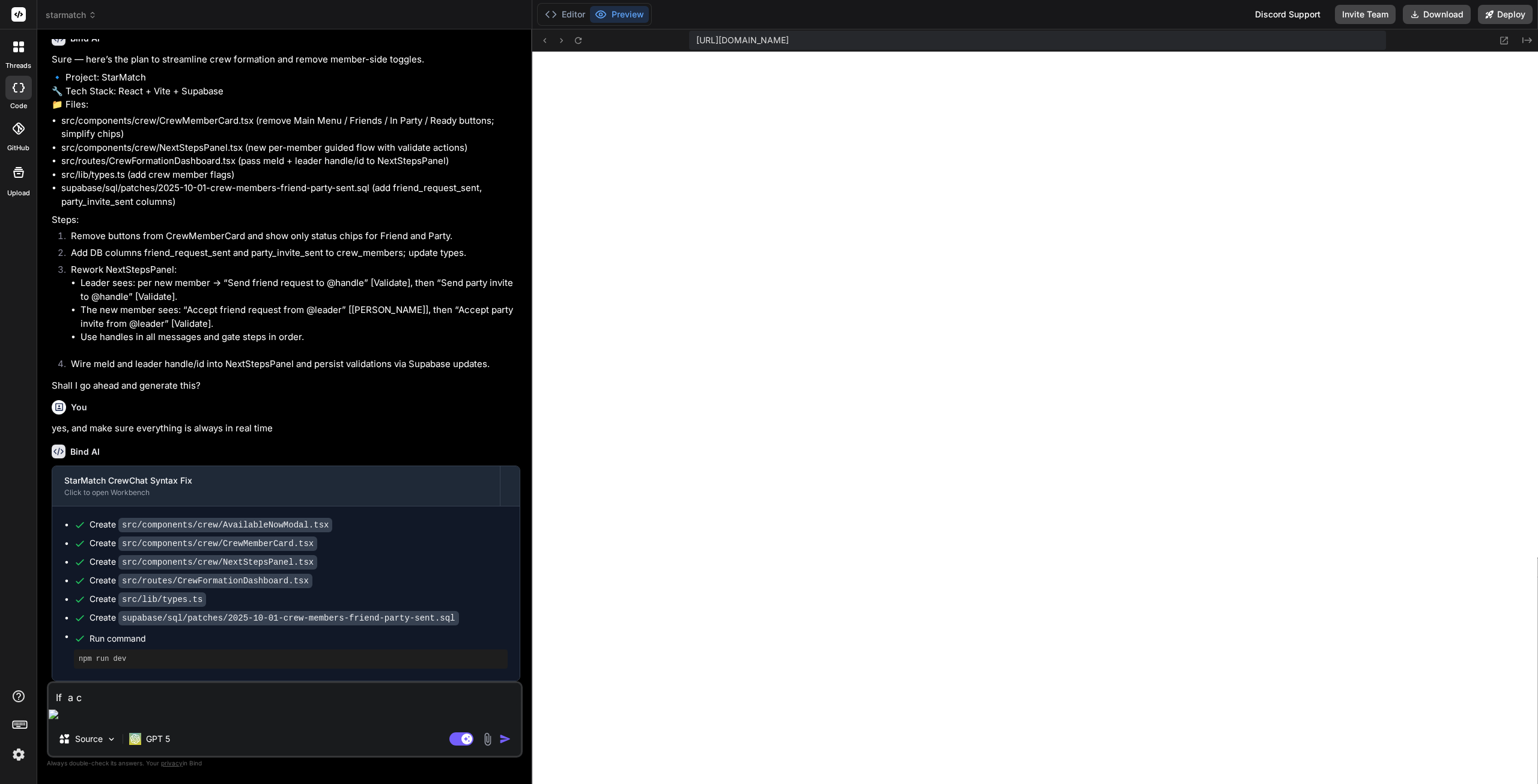
type textarea "If a ce"
type textarea "x"
type textarea "If a cew"
type textarea "x"
type textarea "If a ce"
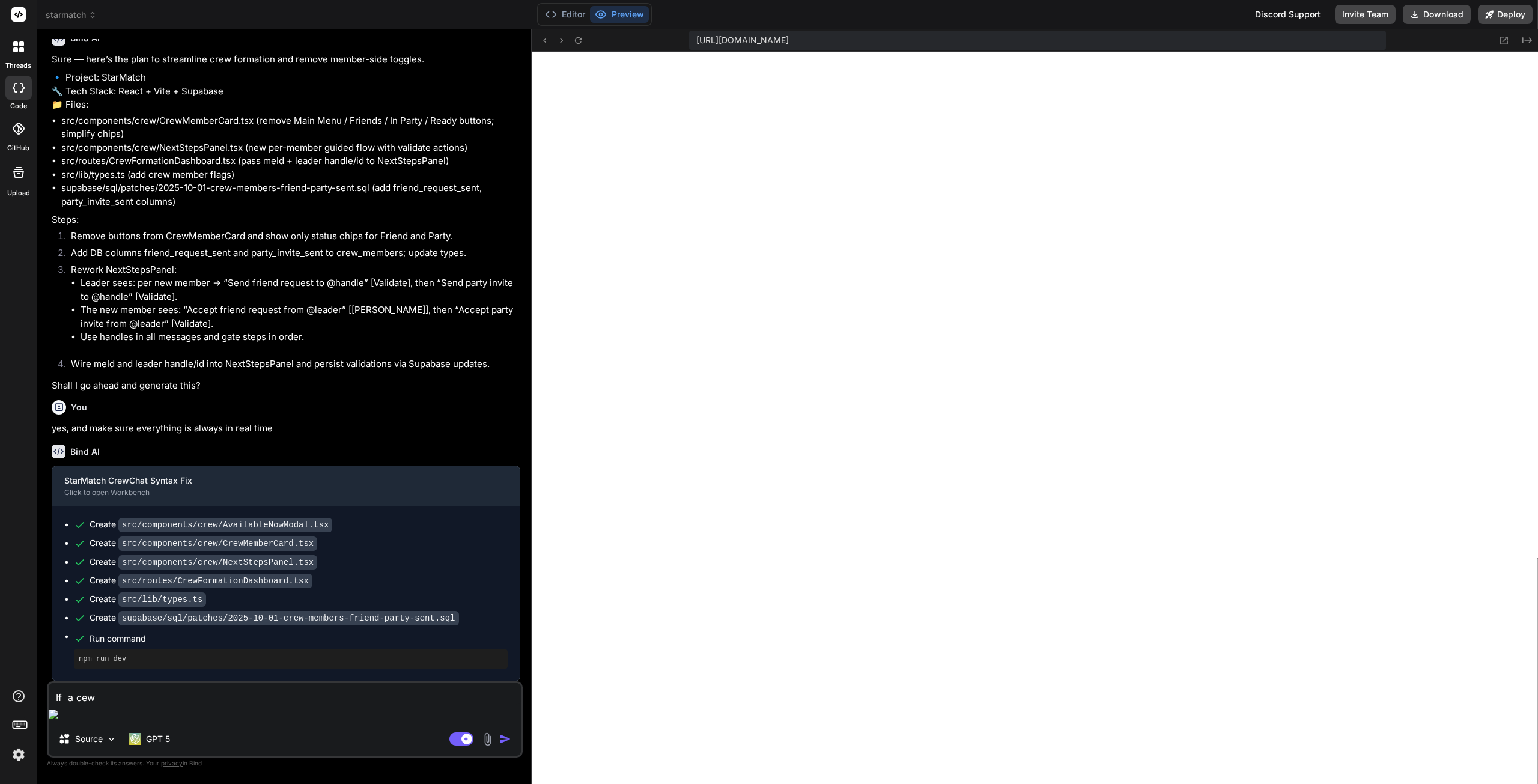
type textarea "x"
type textarea "If a c"
type textarea "x"
type textarea "If a cr"
type textarea "x"
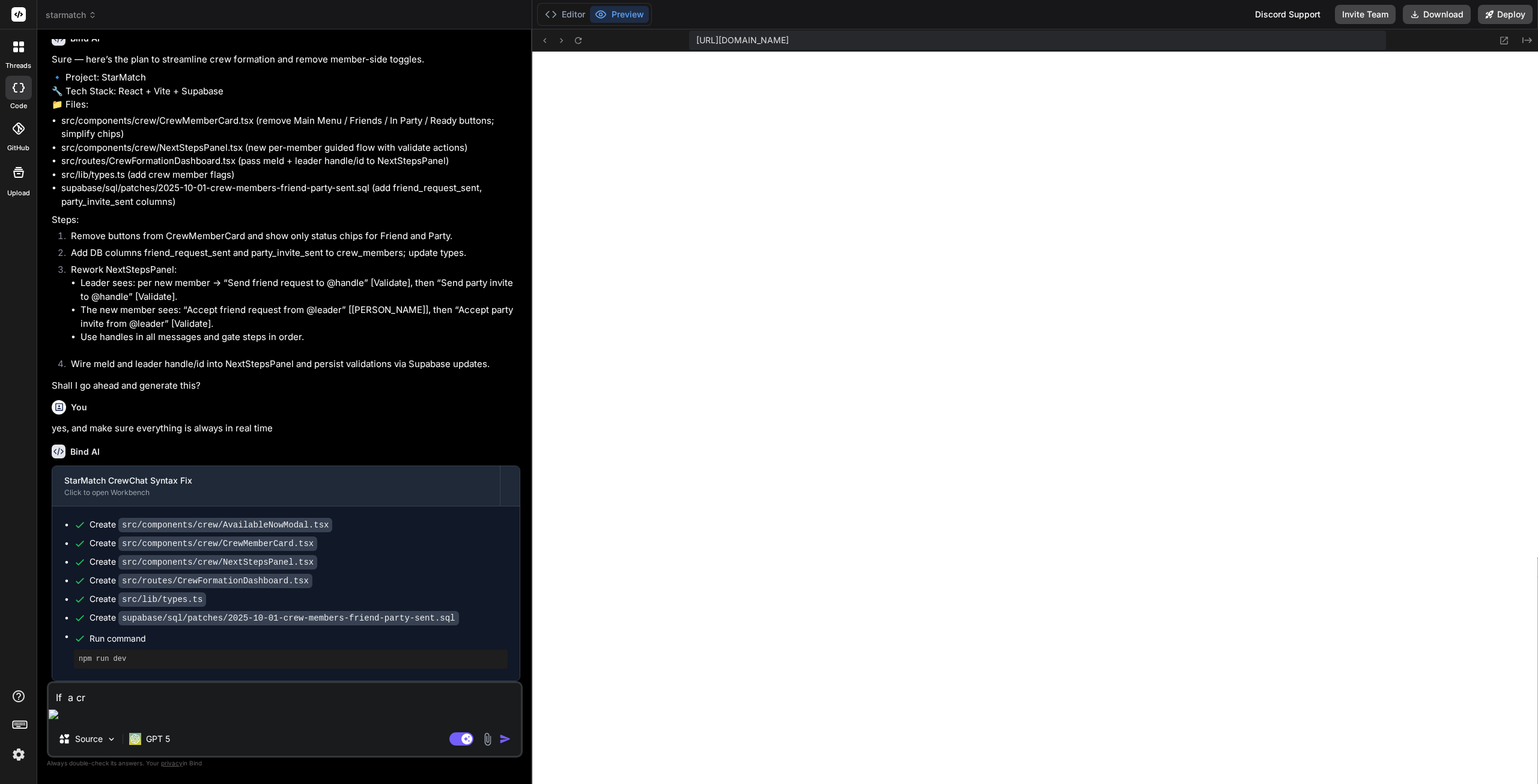
type textarea "If a cre"
type textarea "x"
type textarea "If a crew"
type textarea "x"
type textarea "If a crew"
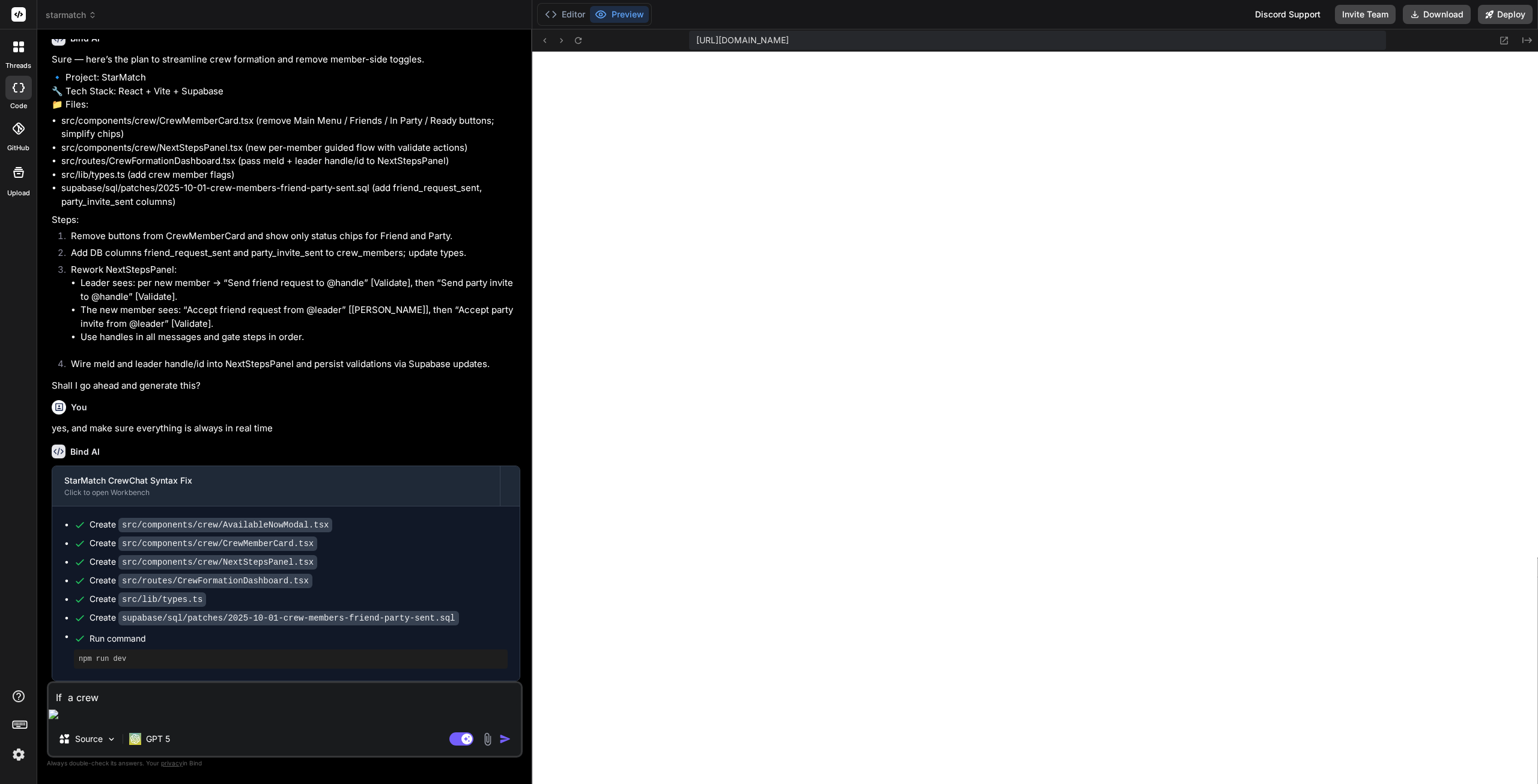
type textarea "x"
type textarea "If a crew h"
type textarea "x"
type textarea "If a crew ha"
type textarea "x"
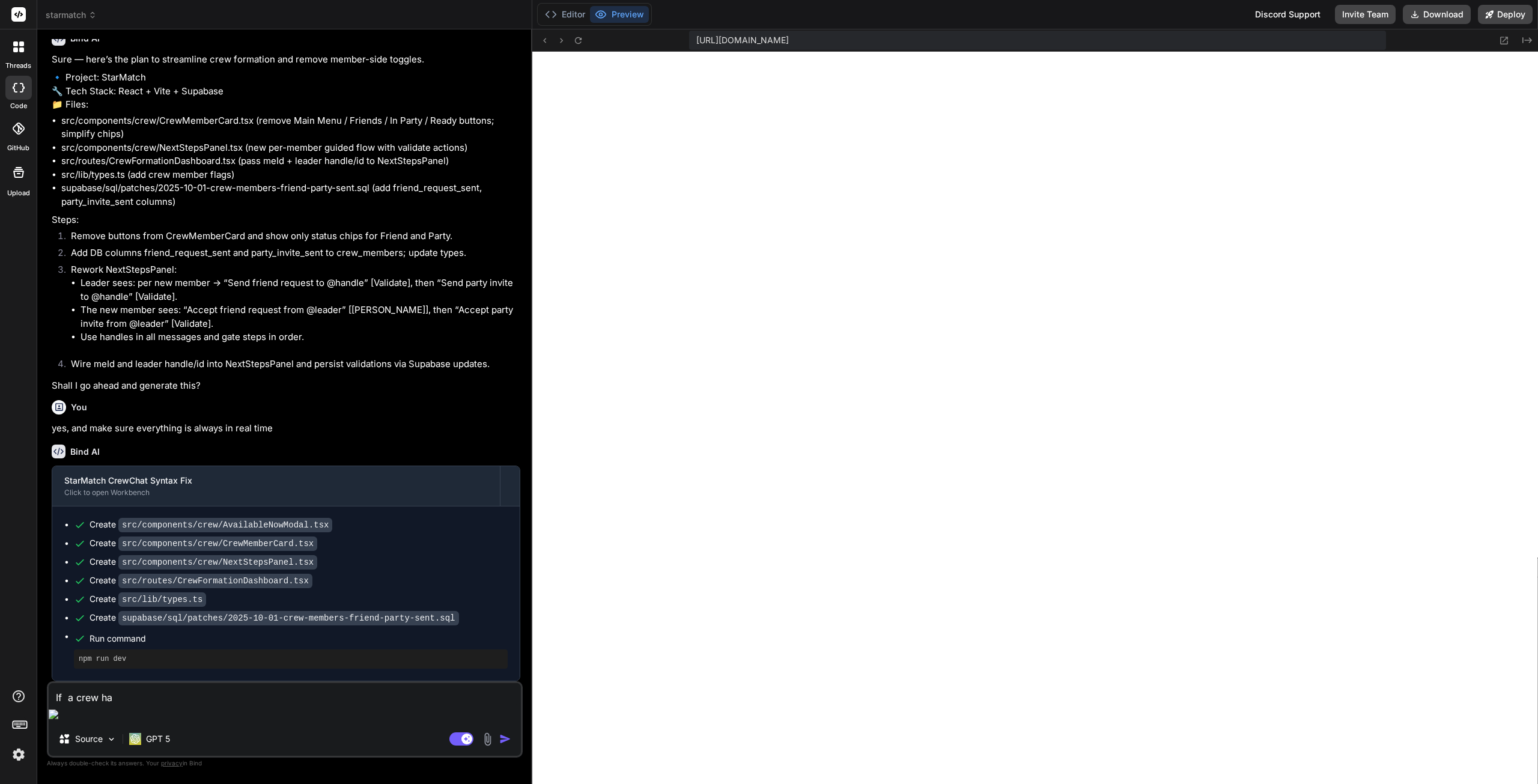
type textarea "If a crew has"
type textarea "x"
type textarea "If a crew has"
type textarea "x"
type textarea "If a crew has b"
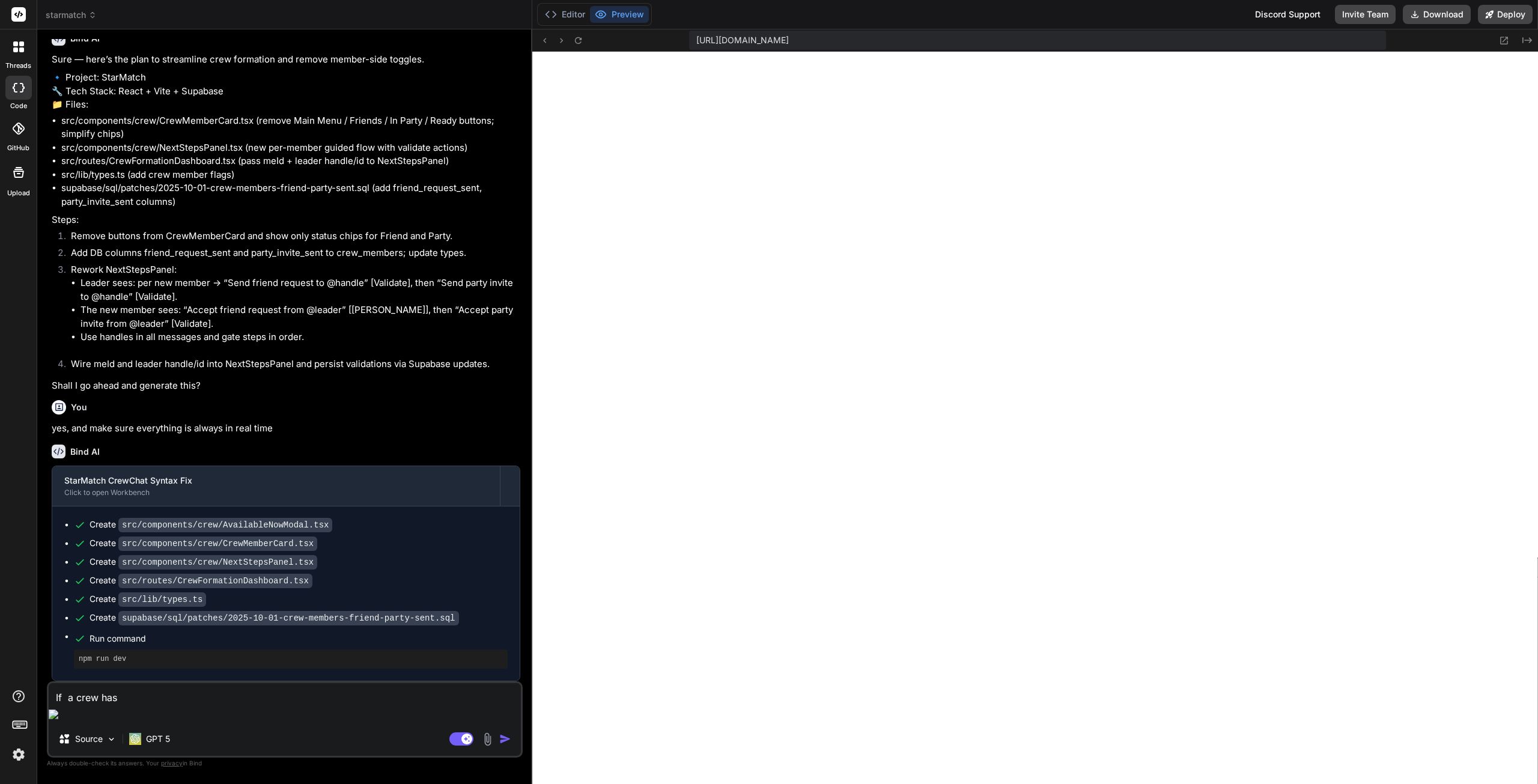
type textarea "x"
type textarea "If a crew has be"
type textarea "x"
type textarea "If a crew has bee"
type textarea "x"
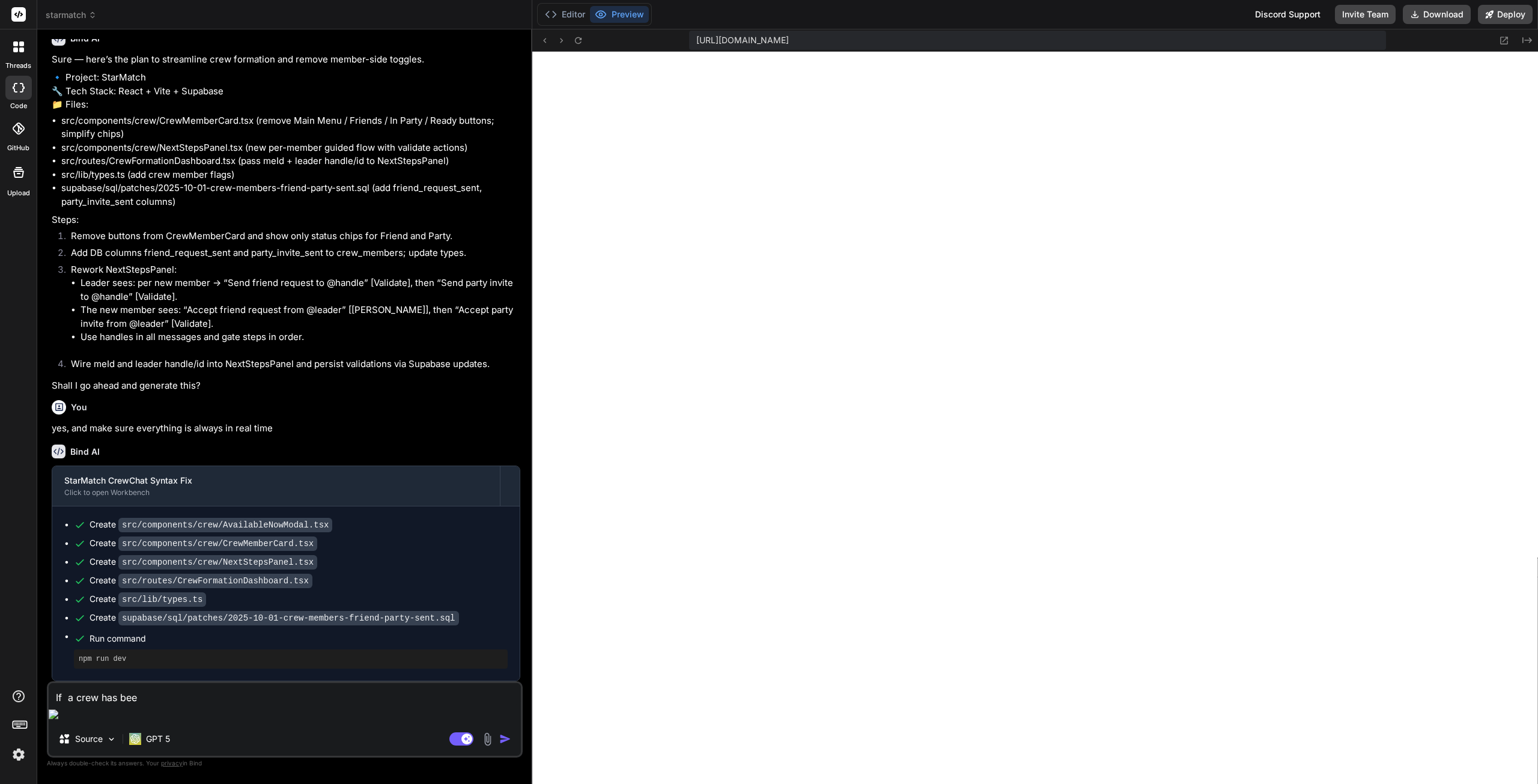
type textarea "If a crew has been"
type textarea "x"
type textarea "If a crew has been"
type textarea "x"
type textarea "If a crew has been a"
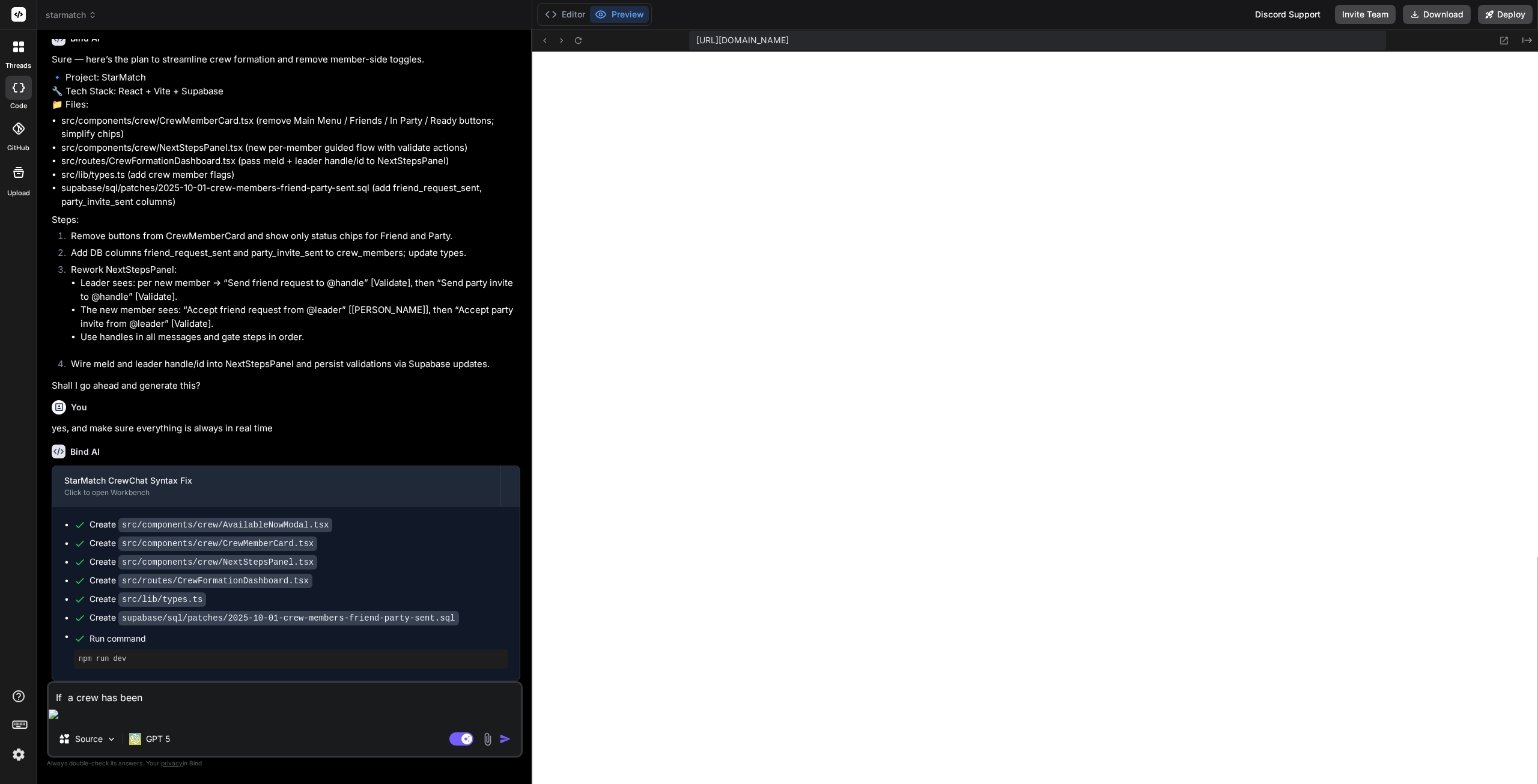
type textarea "x"
type textarea "If a crew has been ab"
type textarea "x"
type textarea "If a crew has been a"
type textarea "x"
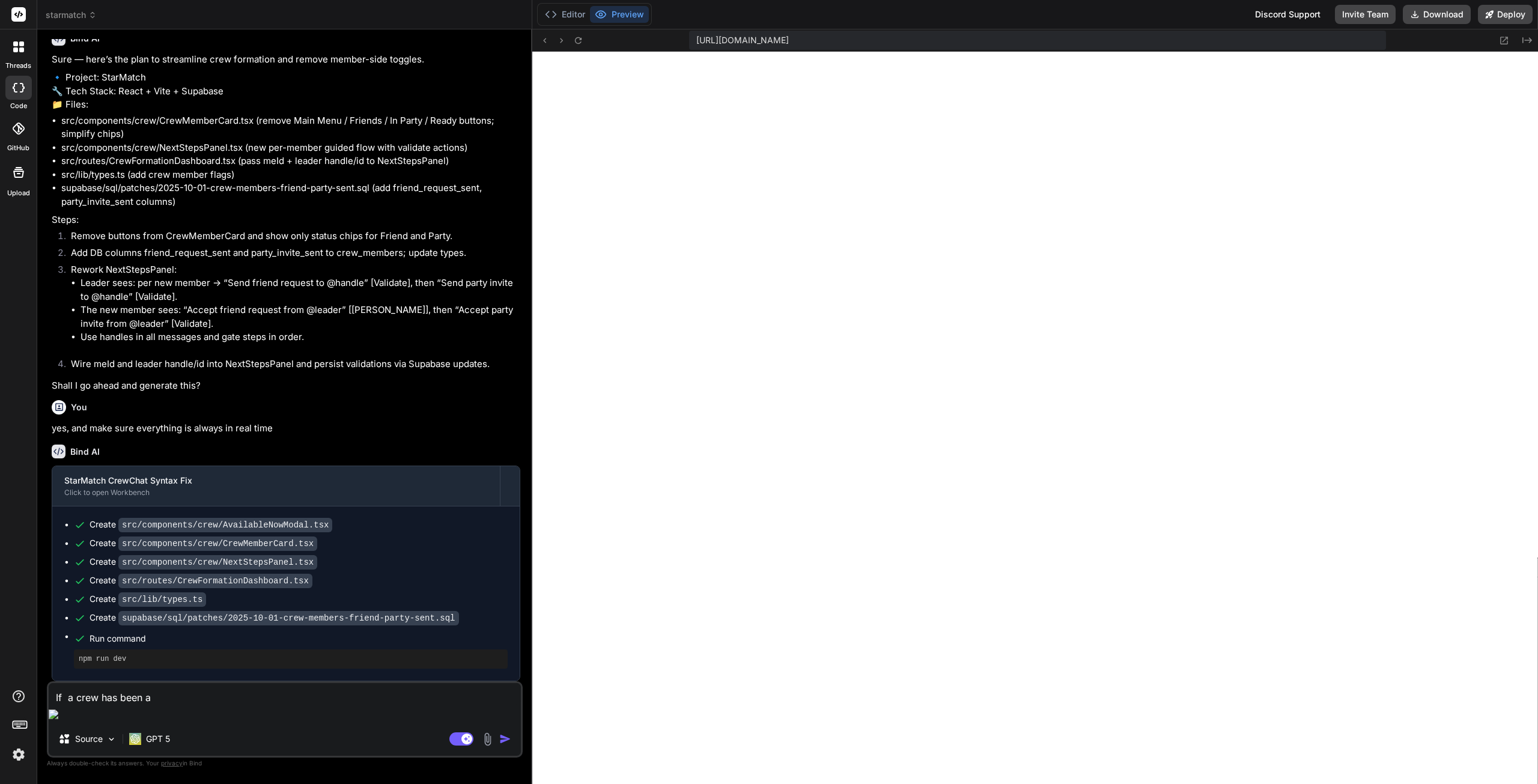
type textarea "If a crew has been"
type textarea "x"
type textarea "If a crew has been c"
type textarea "x"
type textarea "If a crew has been ca"
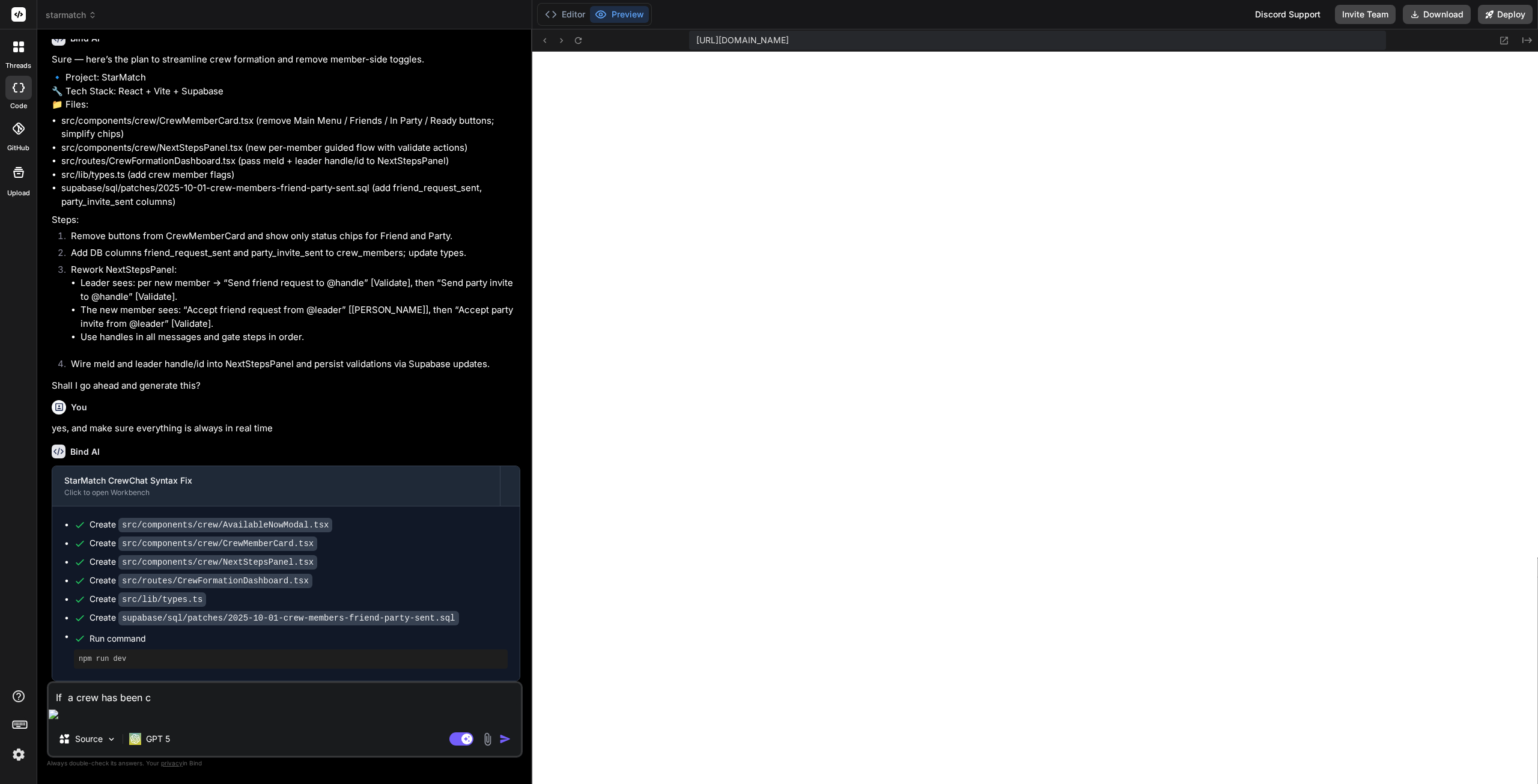
type textarea "x"
type textarea "If a crew has been can"
type textarea "x"
type textarea "If a crew has been canc"
type textarea "x"
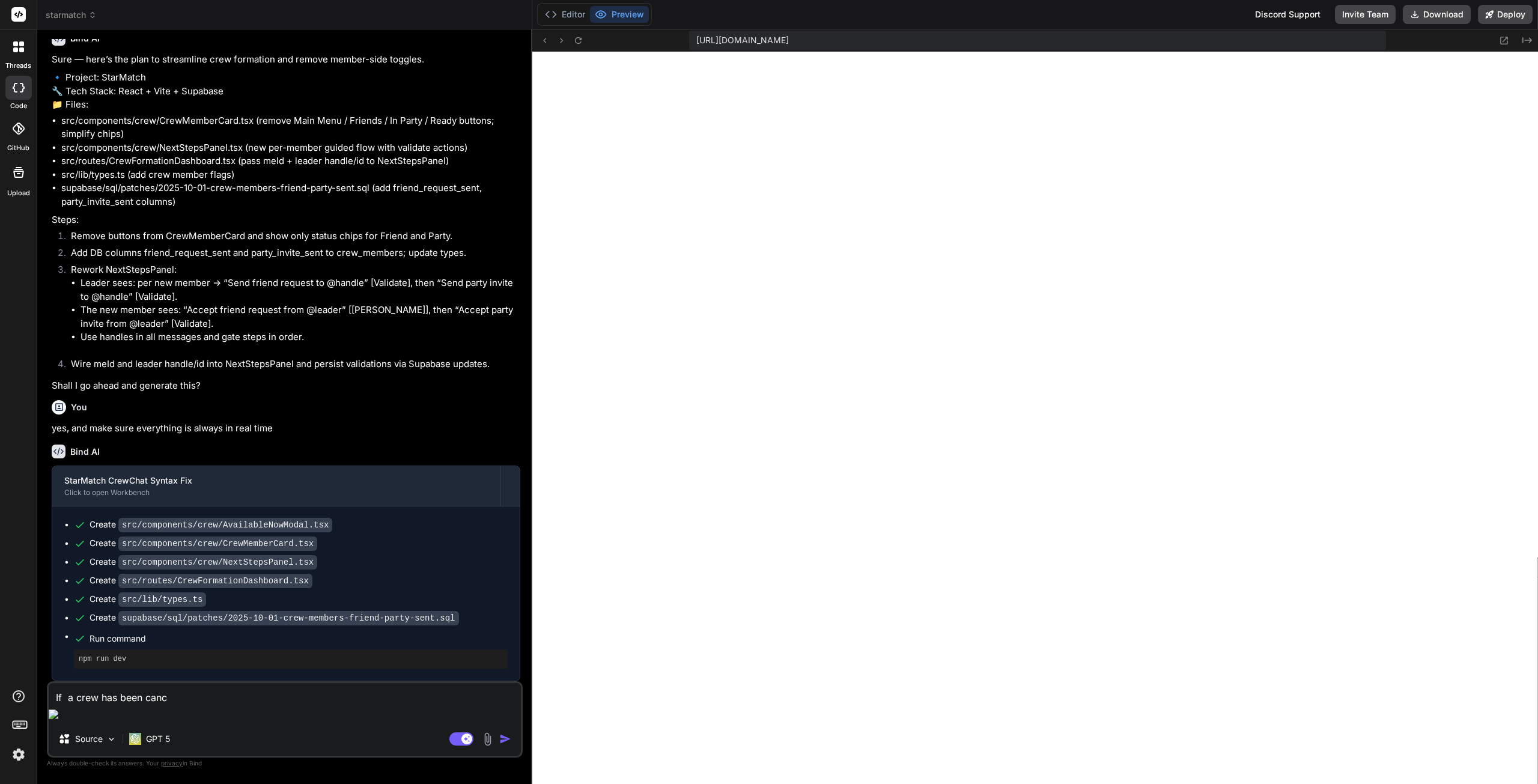
type textarea "If a crew has been cance"
type textarea "x"
type textarea "If a crew has been cancel"
type textarea "x"
type textarea "If a crew has been cancell"
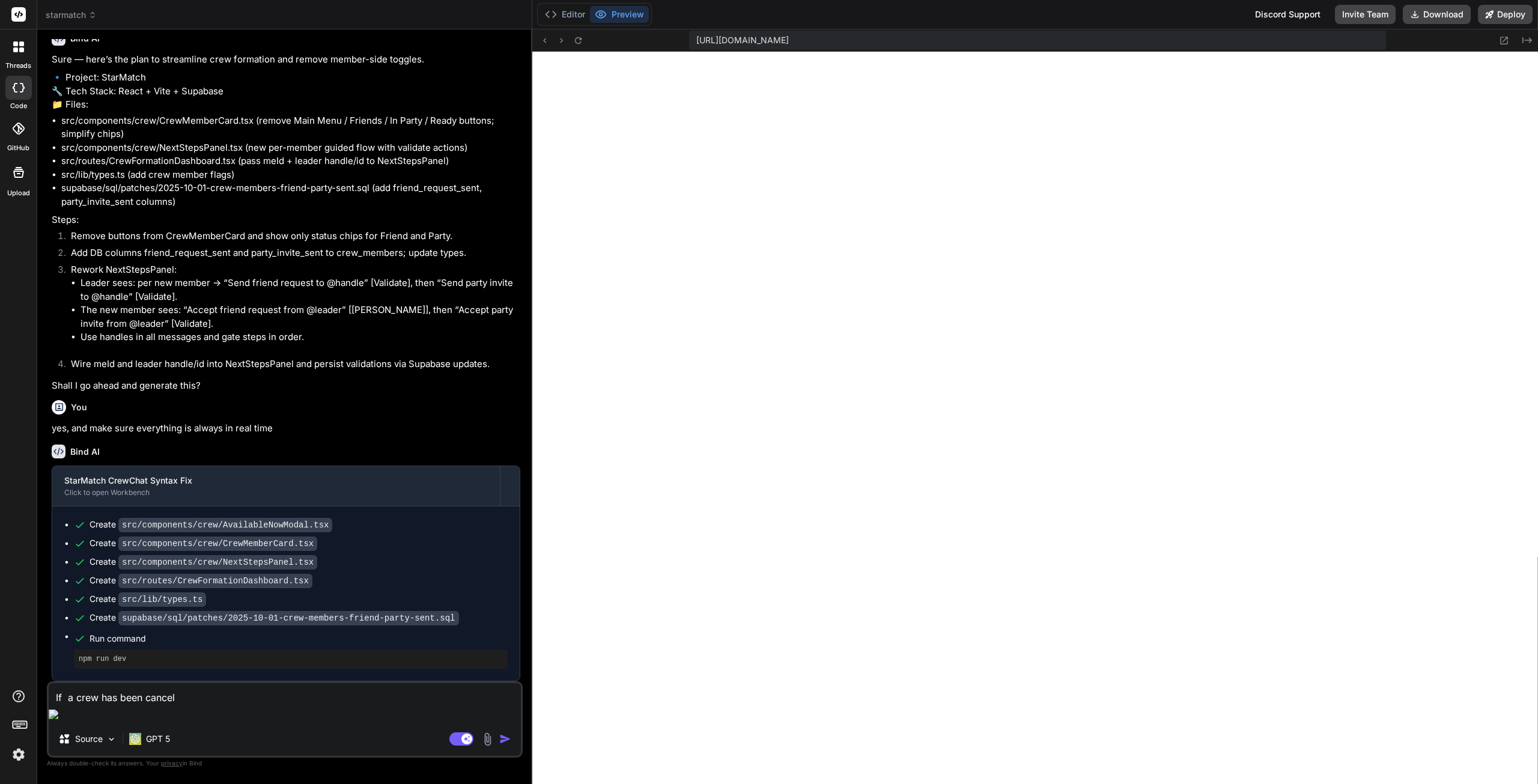
type textarea "x"
type textarea "If a crew has been cancelle"
type textarea "x"
type textarea "If a crew has been cancelled"
type textarea "x"
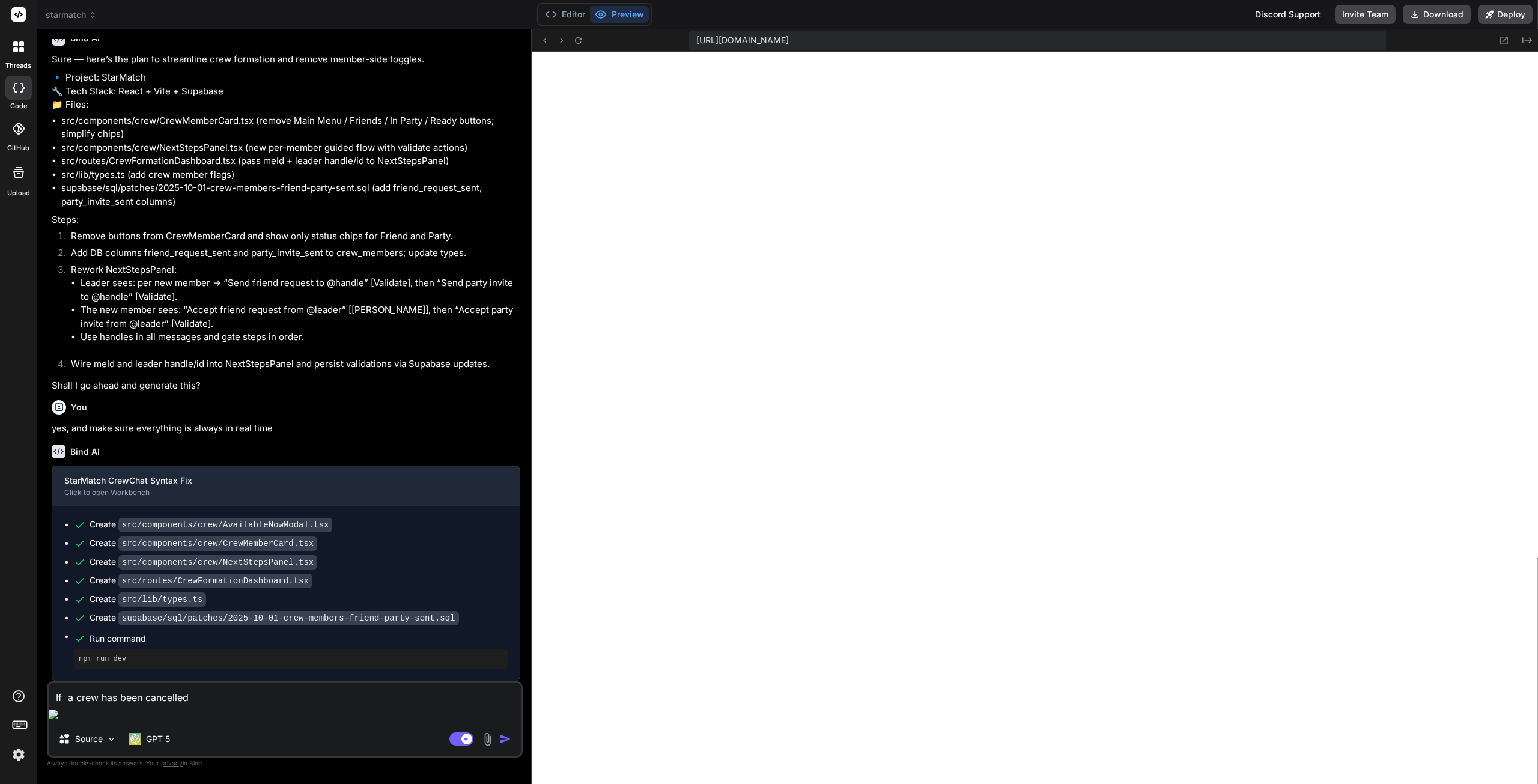
type textarea "If a crew has been cancelled,"
type textarea "x"
type textarea "If a crew has been cancelled,"
type textarea "x"
type textarea "If a crew has been cancelled, e"
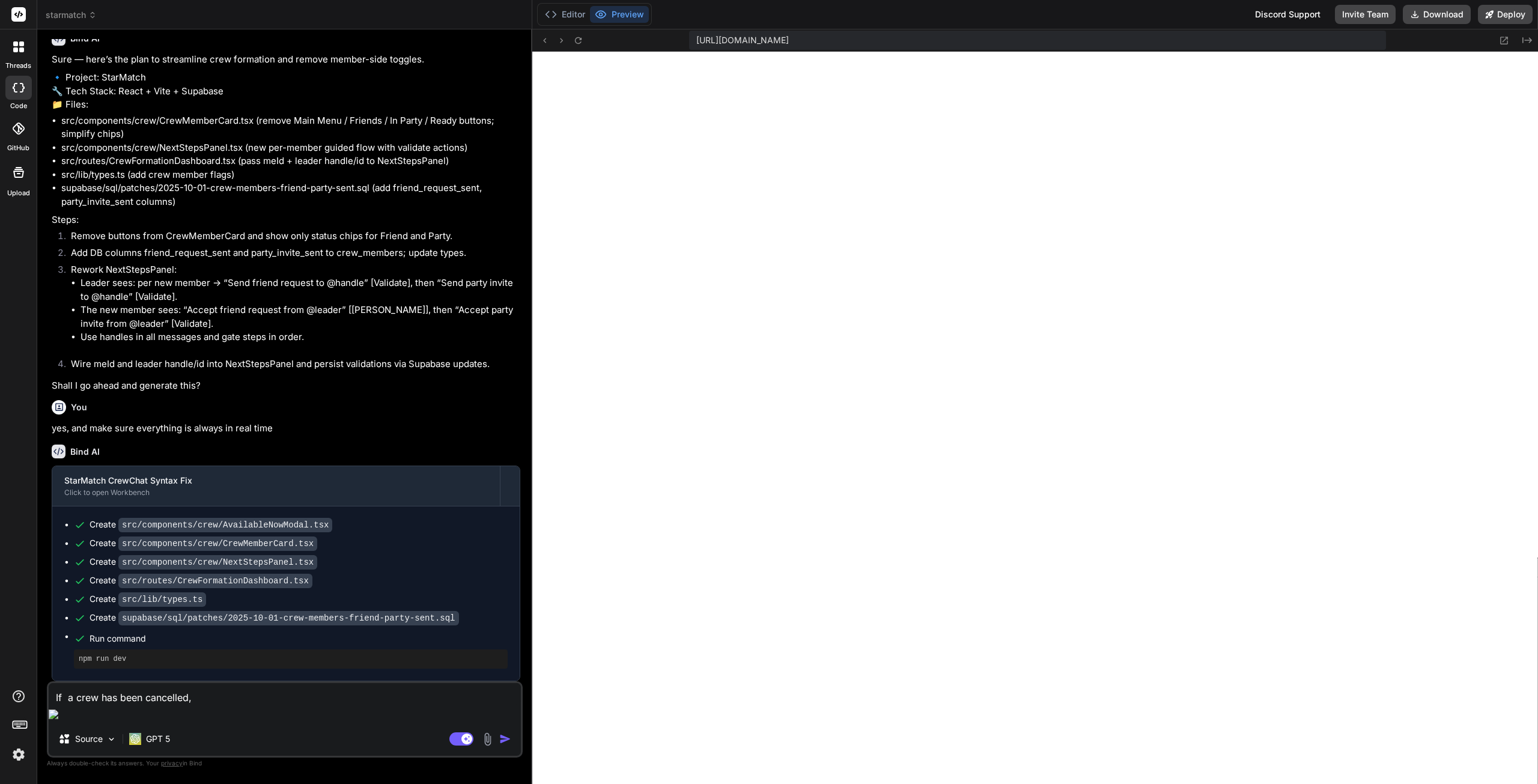
type textarea "x"
type textarea "If a crew has been cancelled, ev"
type textarea "x"
type textarea "If a crew has been cancelled, eve"
type textarea "x"
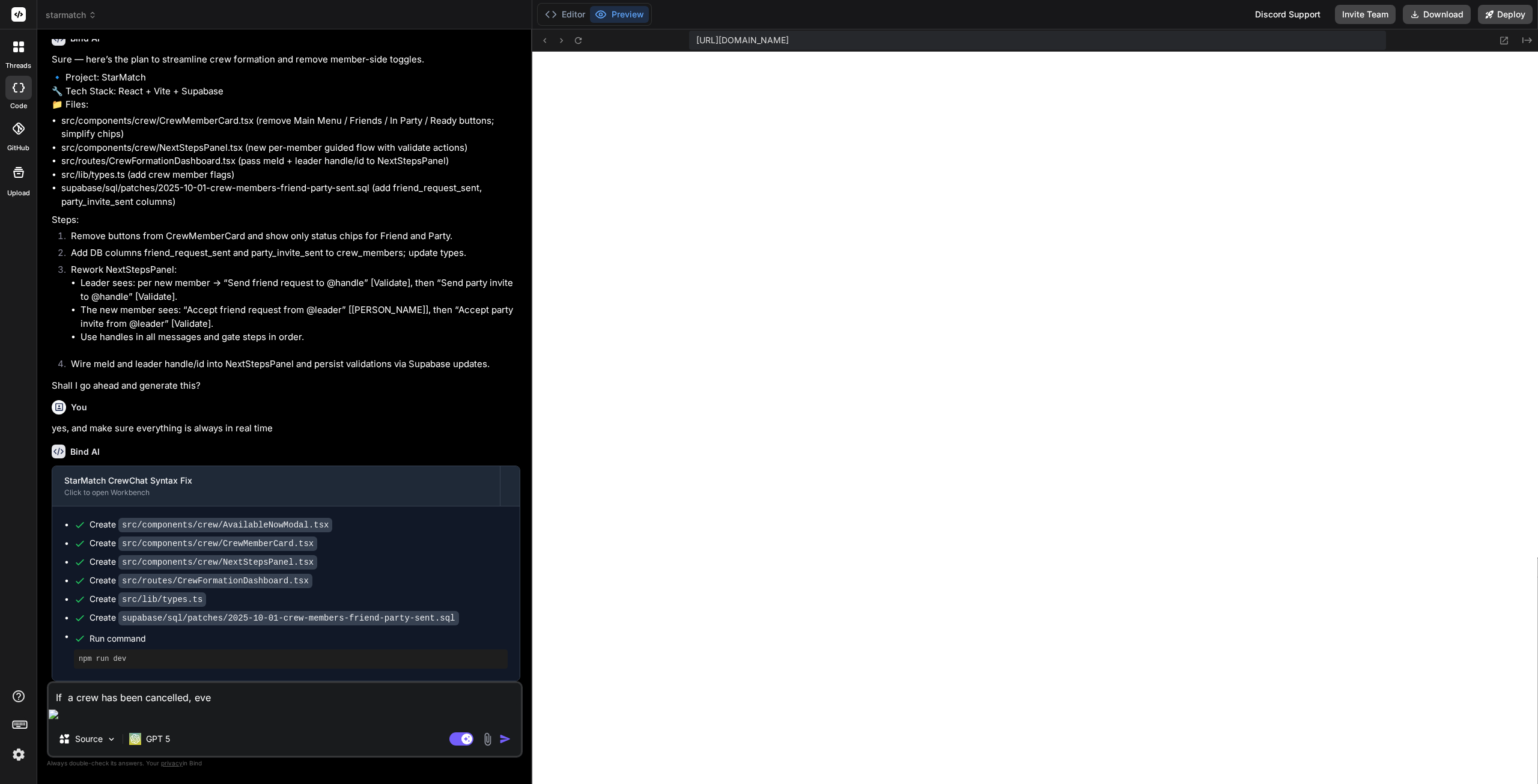
type textarea "If a crew has been cancelled, ever"
type textarea "x"
type textarea "If a crew has been cancelled, every"
type textarea "x"
type textarea "If a crew has been cancelled, everyh"
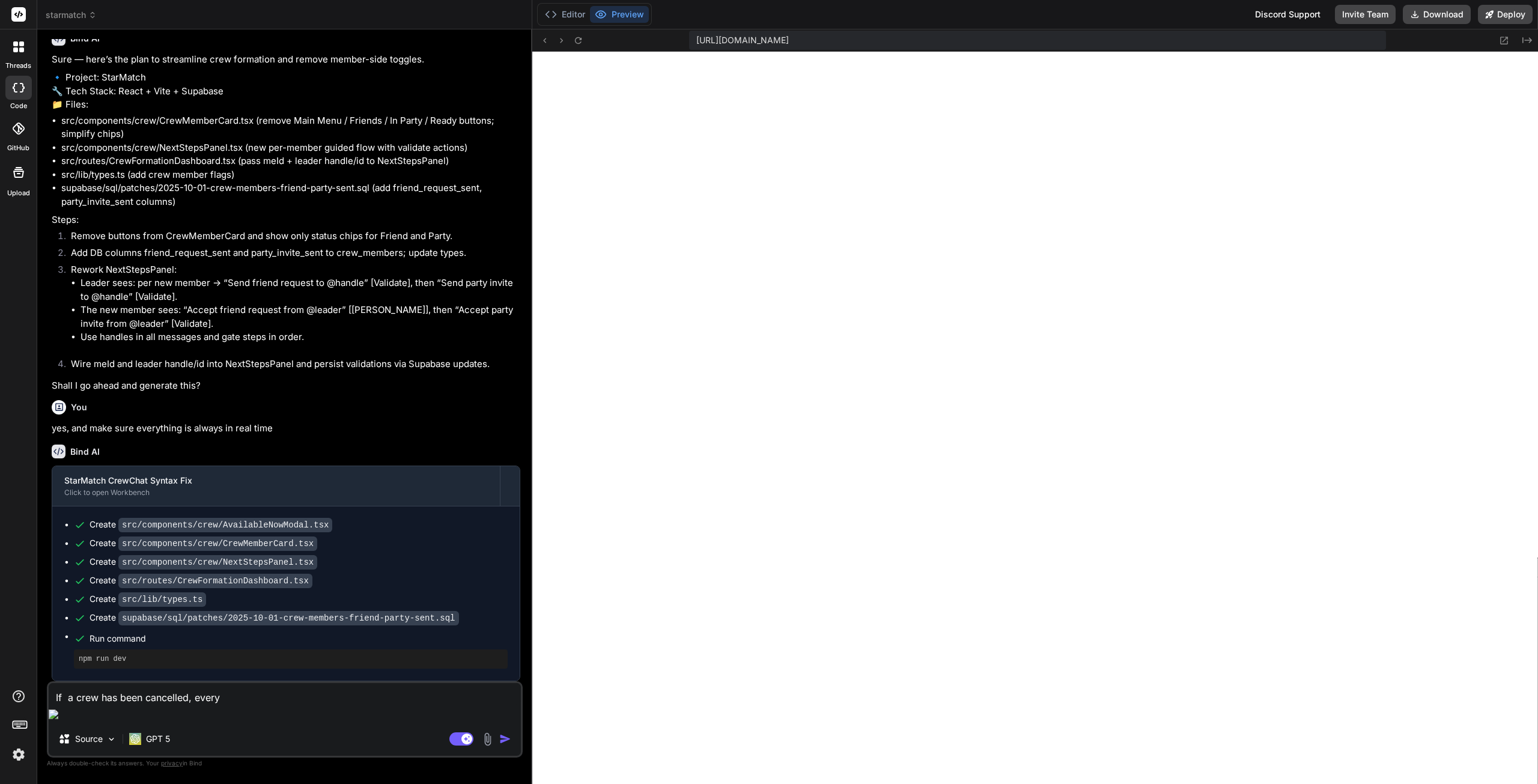
type textarea "x"
type textarea "If a crew has been cancelled, everyht"
type textarea "x"
type textarea "If a crew has been cancelled, everyhti"
type textarea "x"
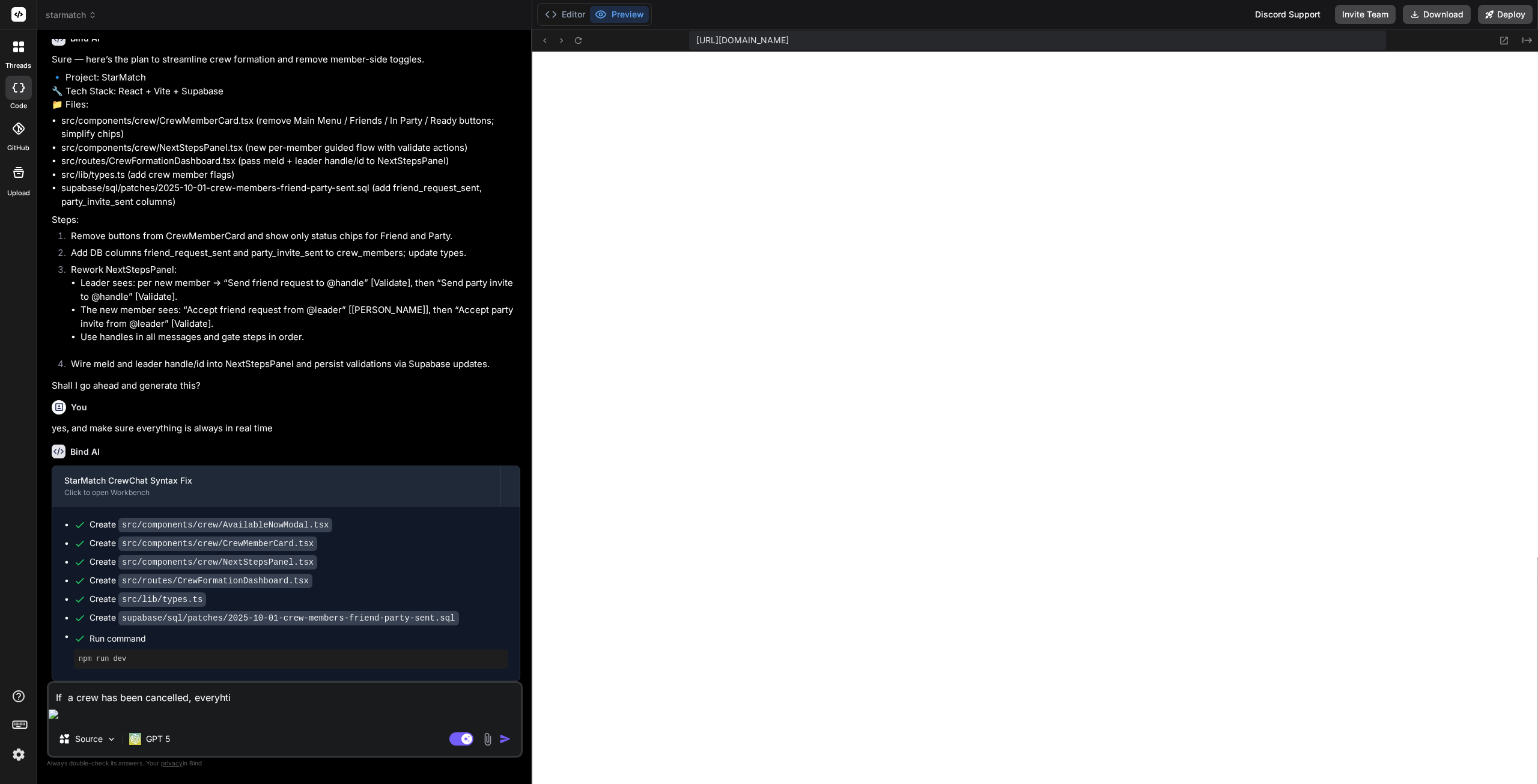
type textarea "If a crew has been cancelled, everyhtin"
type textarea "x"
type textarea "If a crew has been cancelled, everyhting"
type textarea "x"
type textarea "If a crew has been cancelled, everyhting"
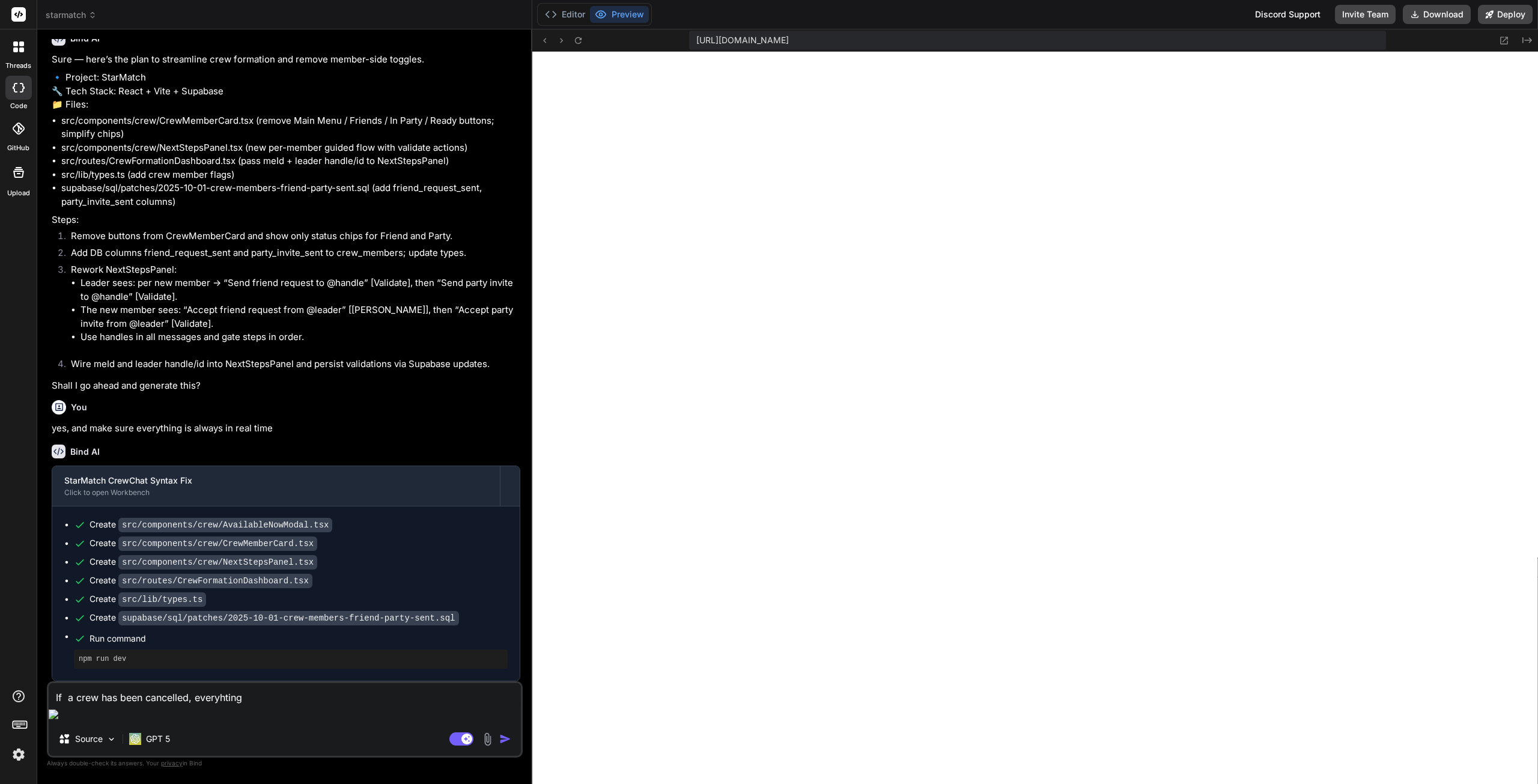
type textarea "x"
type textarea "If a crew has been cancelled, everyhting"
type textarea "x"
type textarea "If a crew has been cancelled, everyhtin"
type textarea "x"
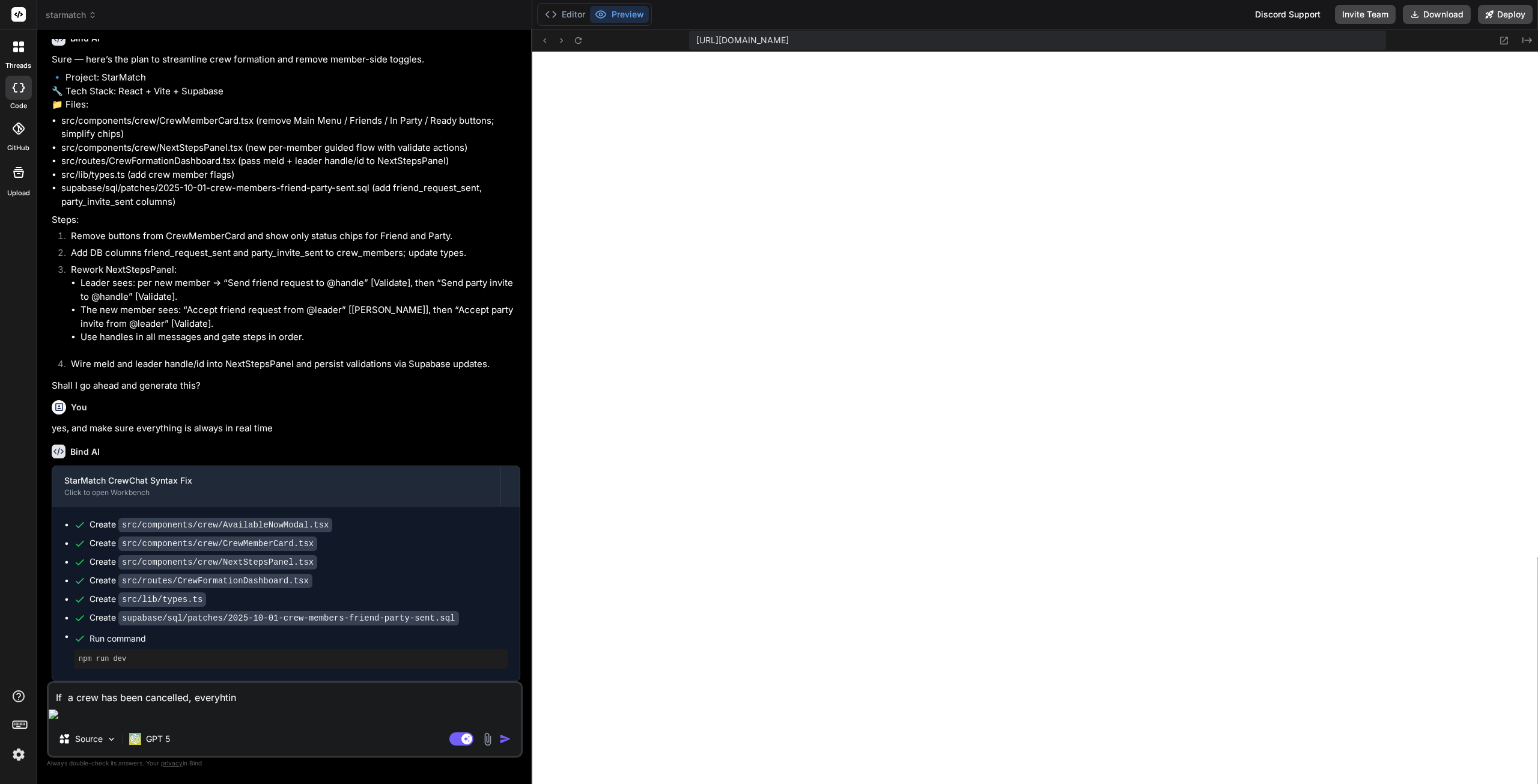
type textarea "If a crew has been cancelled, everyhti"
type textarea "x"
type textarea "If a crew has been cancelled, everyht"
type textarea "x"
type textarea "If a crew has been cancelled, everyh"
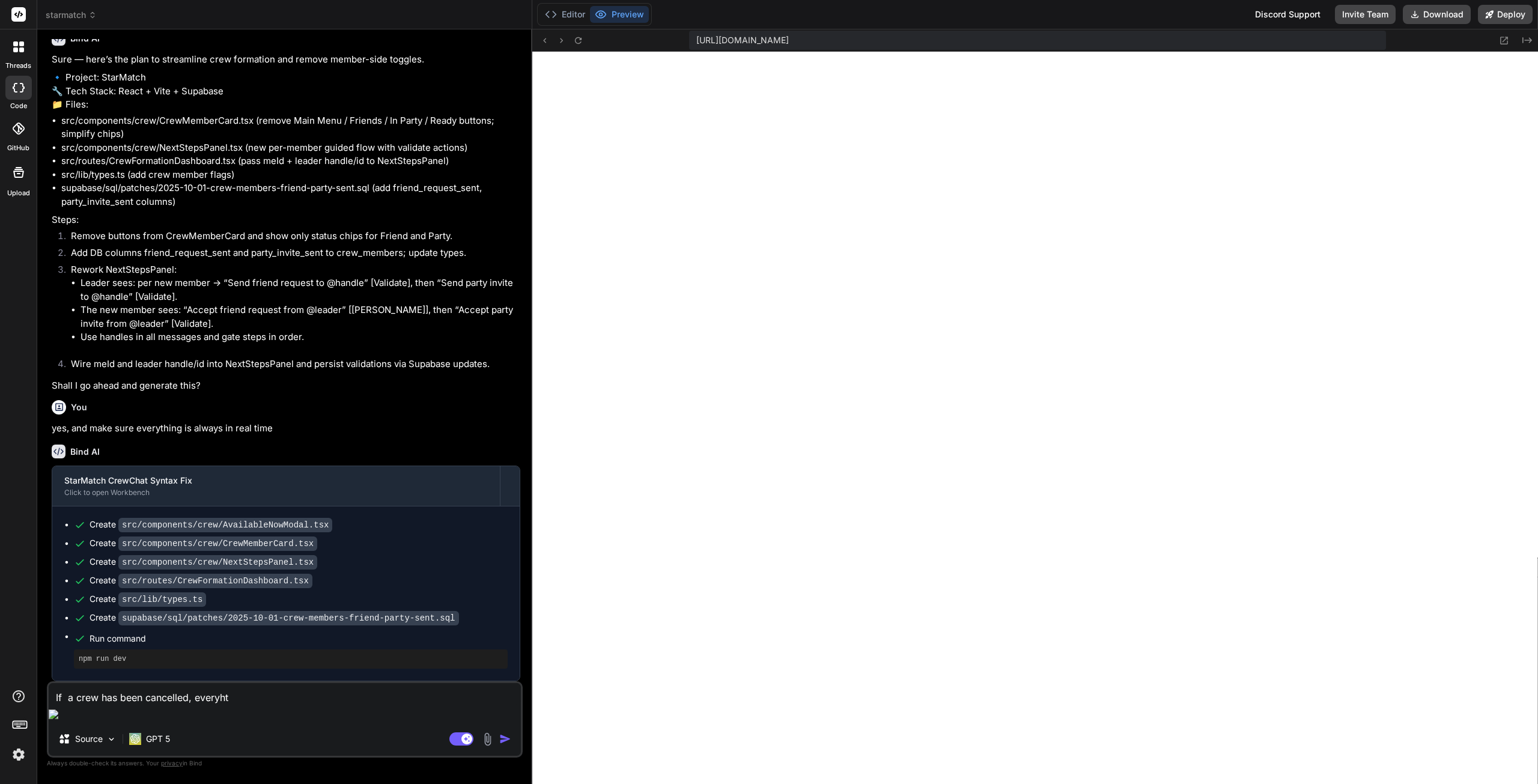
type textarea "x"
type textarea "If a crew has been cancelled, every"
type textarea "x"
type textarea "If a crew has been cancelled, everyt"
type textarea "x"
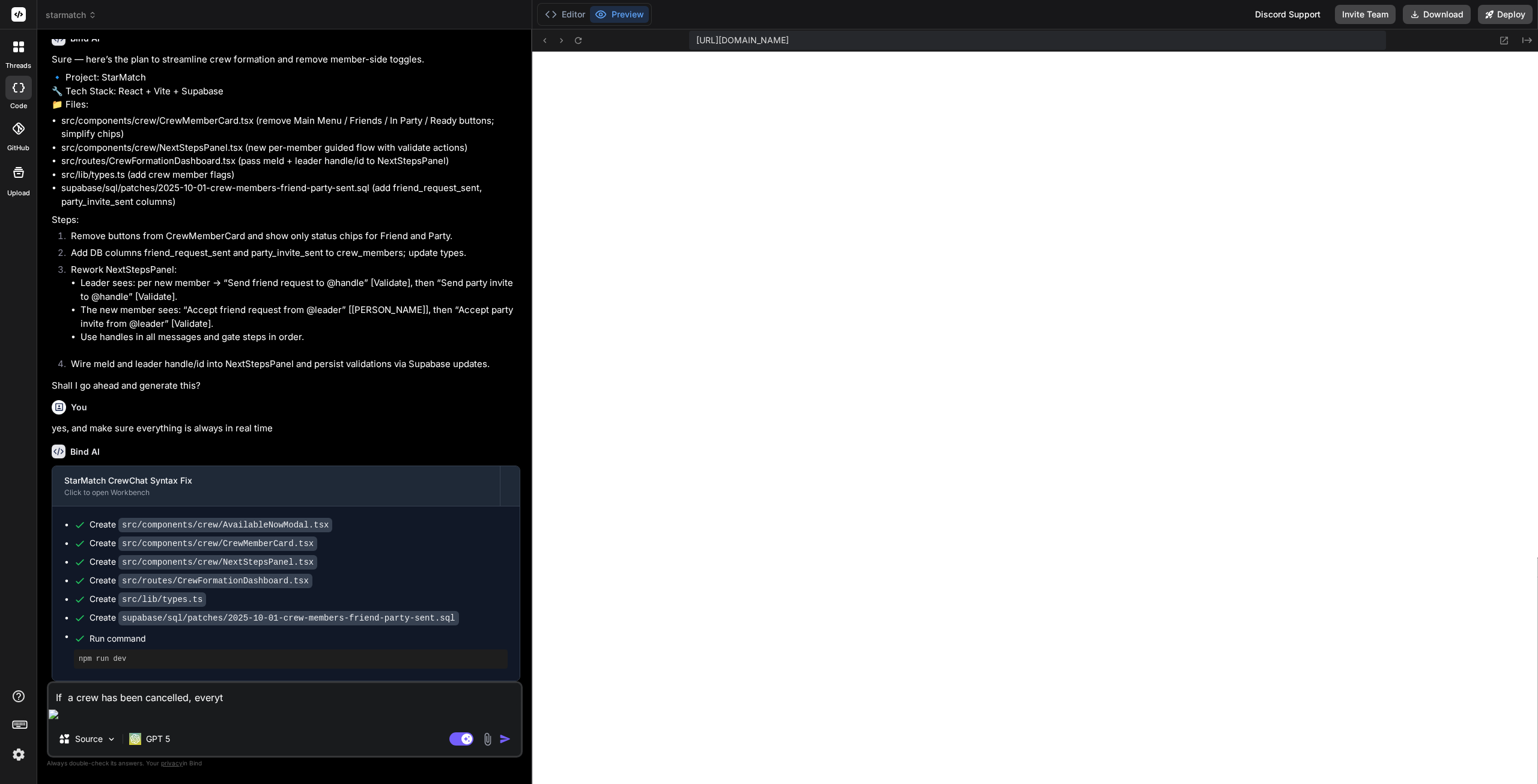
type textarea "If a crew has been cancelled, everyth"
type textarea "x"
type textarea "If a crew has been cancelled, everythi"
type textarea "x"
type textarea "If a crew has been cancelled, everythin"
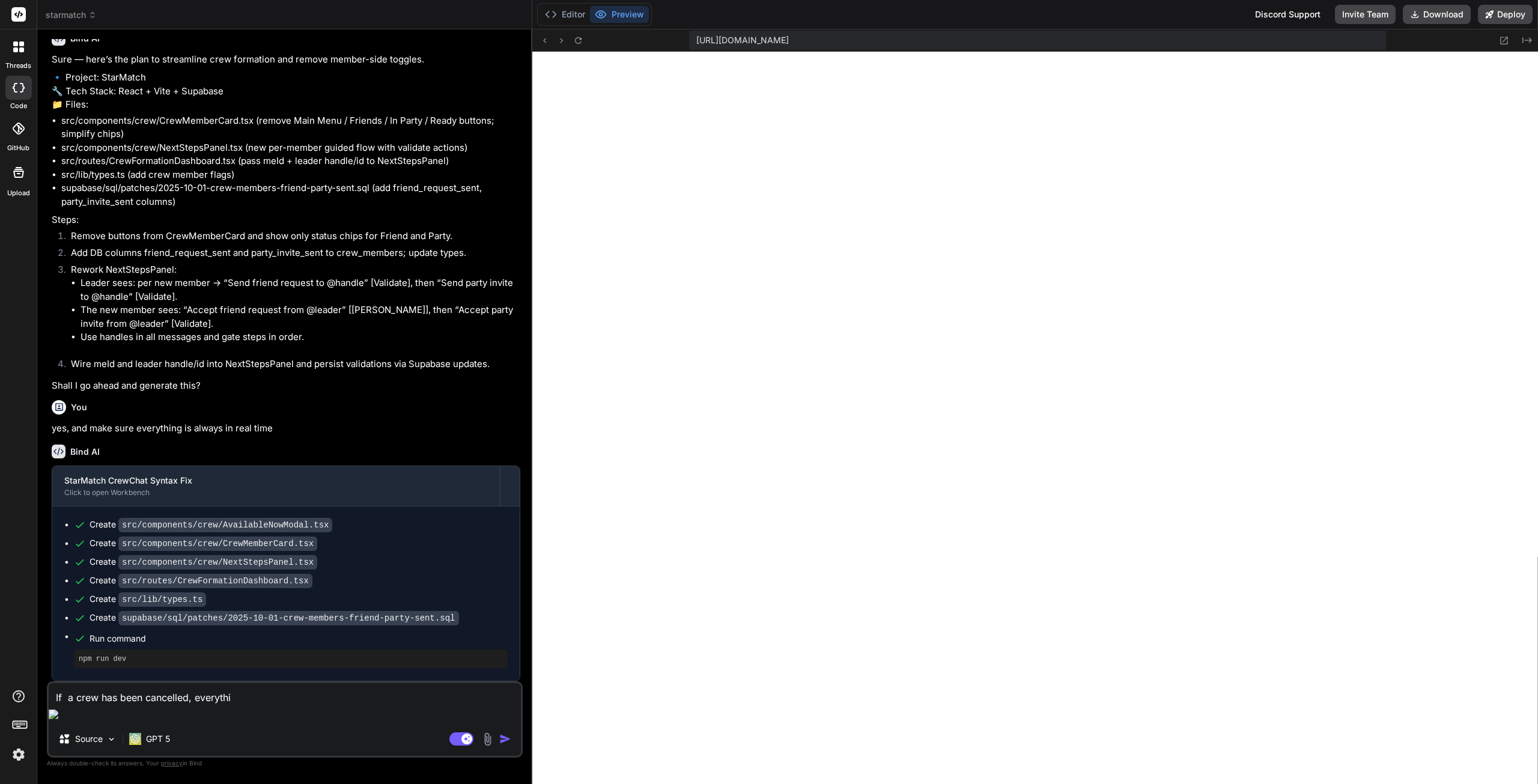
type textarea "x"
type textarea "If a crew has been cancelled, everything"
type textarea "x"
type textarea "If a crew has been cancelled, everything"
type textarea "x"
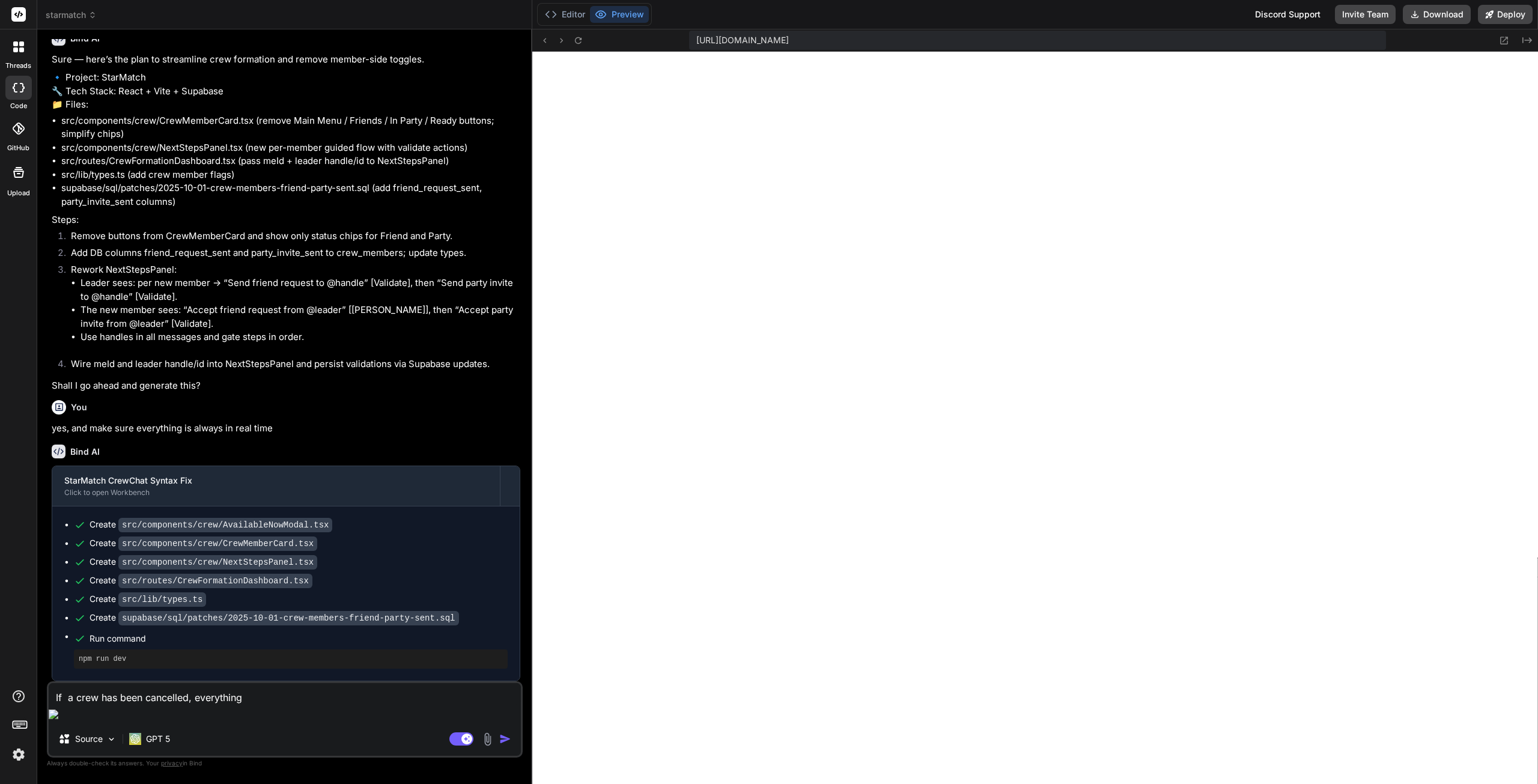
type textarea "If a crew has been cancelled, everything f"
type textarea "x"
type textarea "If a crew has been cancelled, everything fr"
type textarea "x"
type textarea "If a crew has been cancelled, everything fro"
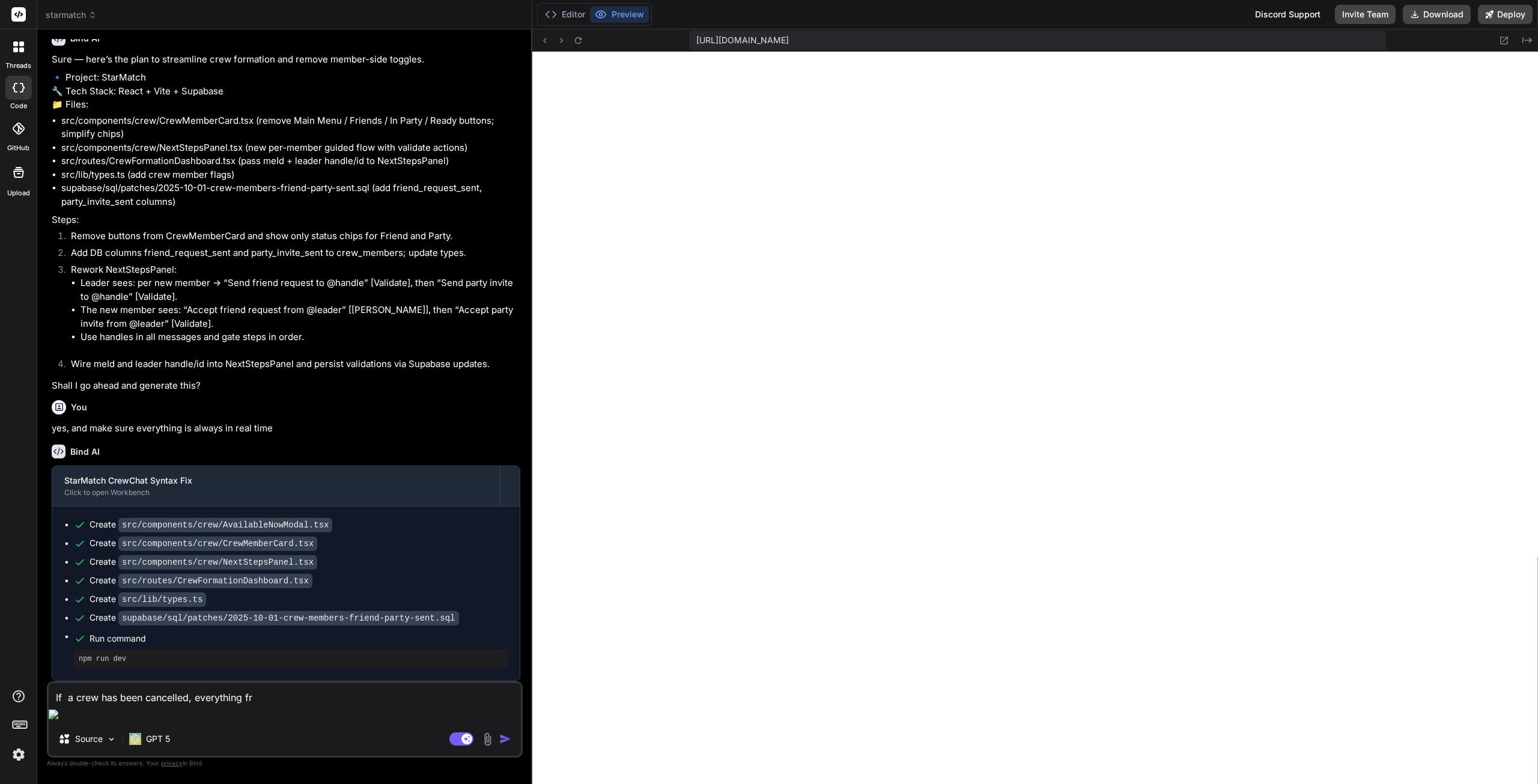
type textarea "x"
type textarea "If a crew has been cancelled, everything from"
type textarea "x"
type textarea "If a crew has been cancelled, everything from"
type textarea "x"
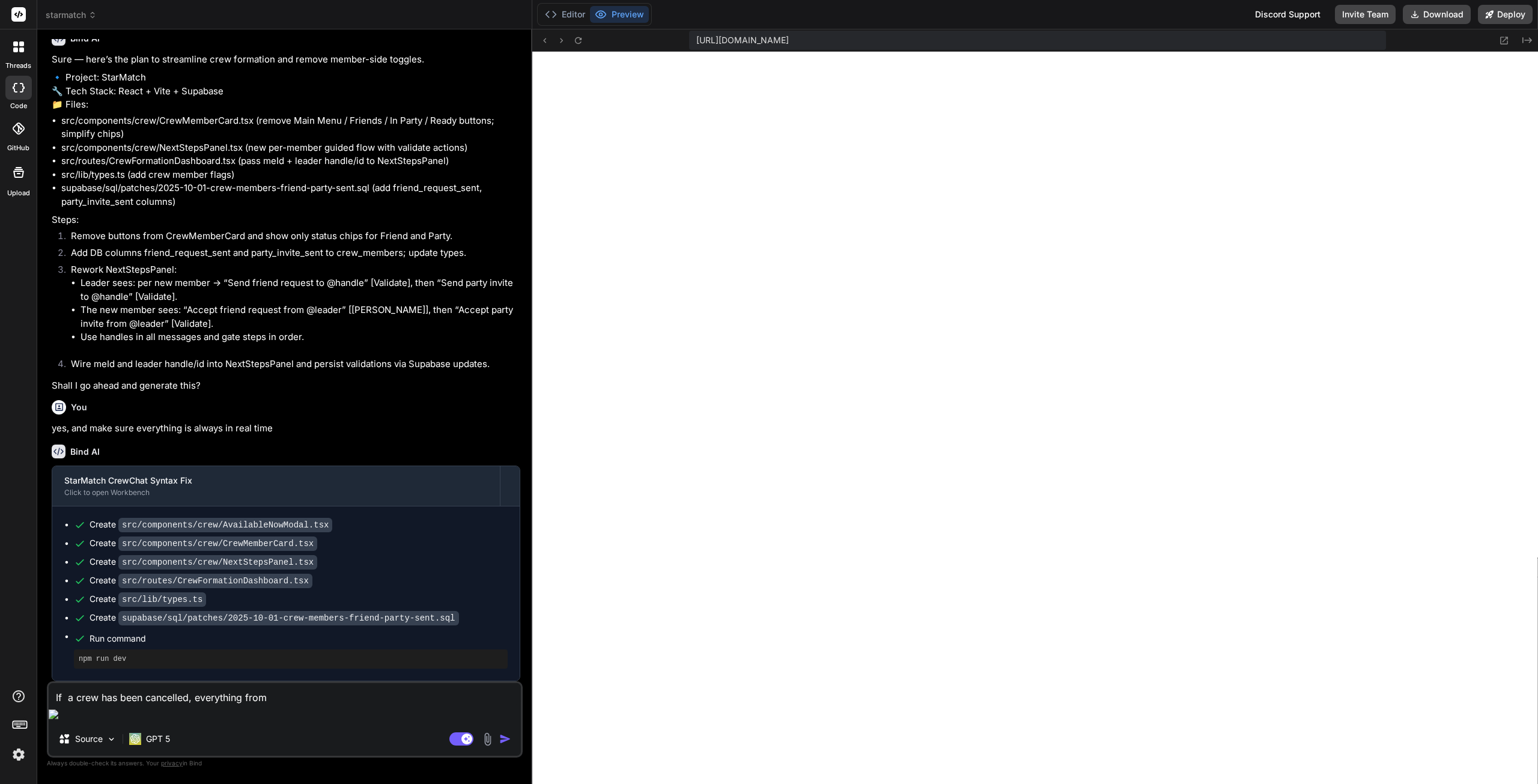
type textarea "If a crew has been cancelled, everything from t"
type textarea "x"
type textarea "If a crew has been cancelled, everything from th"
type textarea "x"
type textarea "If a crew has been cancelled, everything from the"
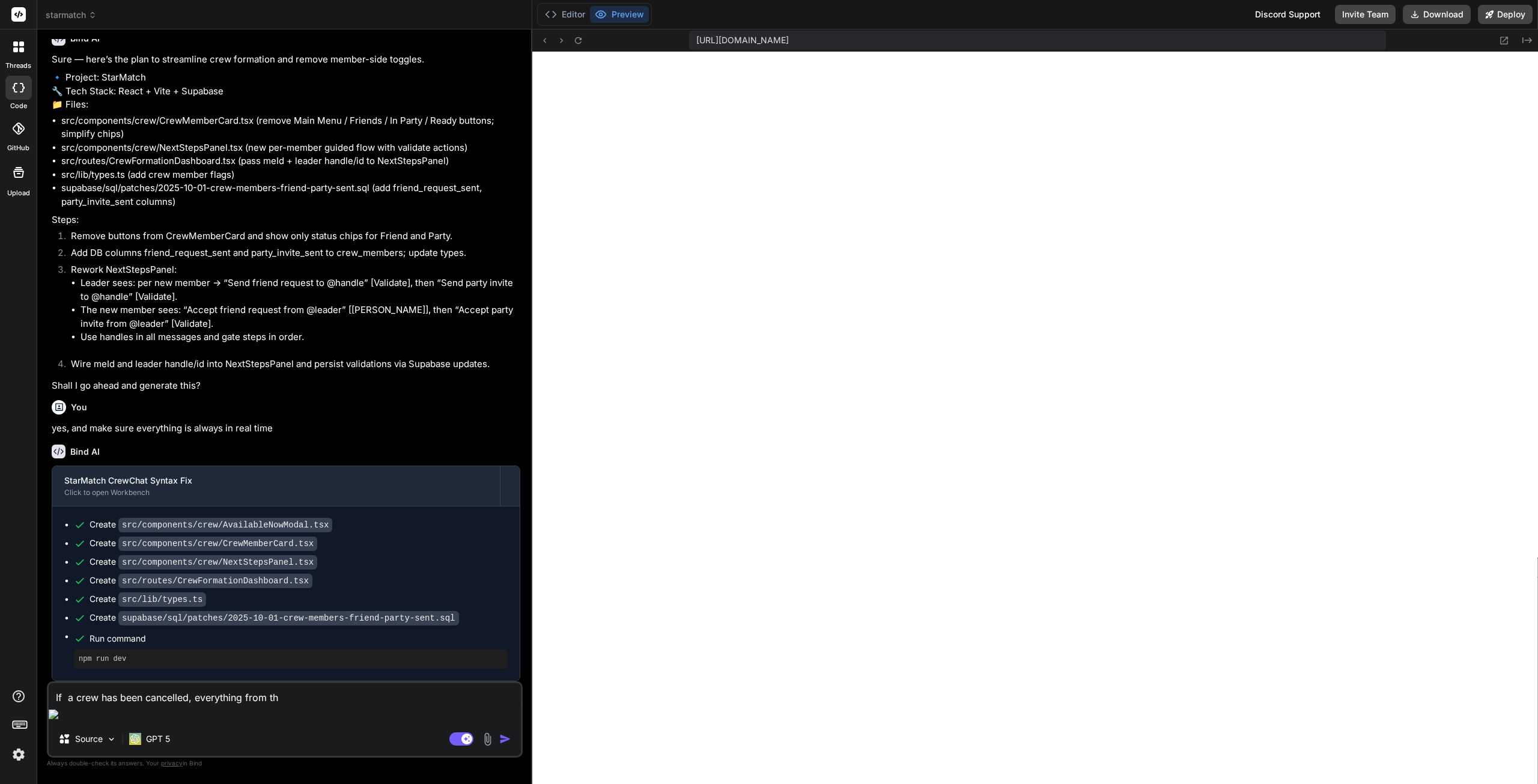
type textarea "x"
type textarea "If a crew has been cancelled, everything from the"
type textarea "x"
type textarea "If a crew has been cancelled, everything from the p"
type textarea "x"
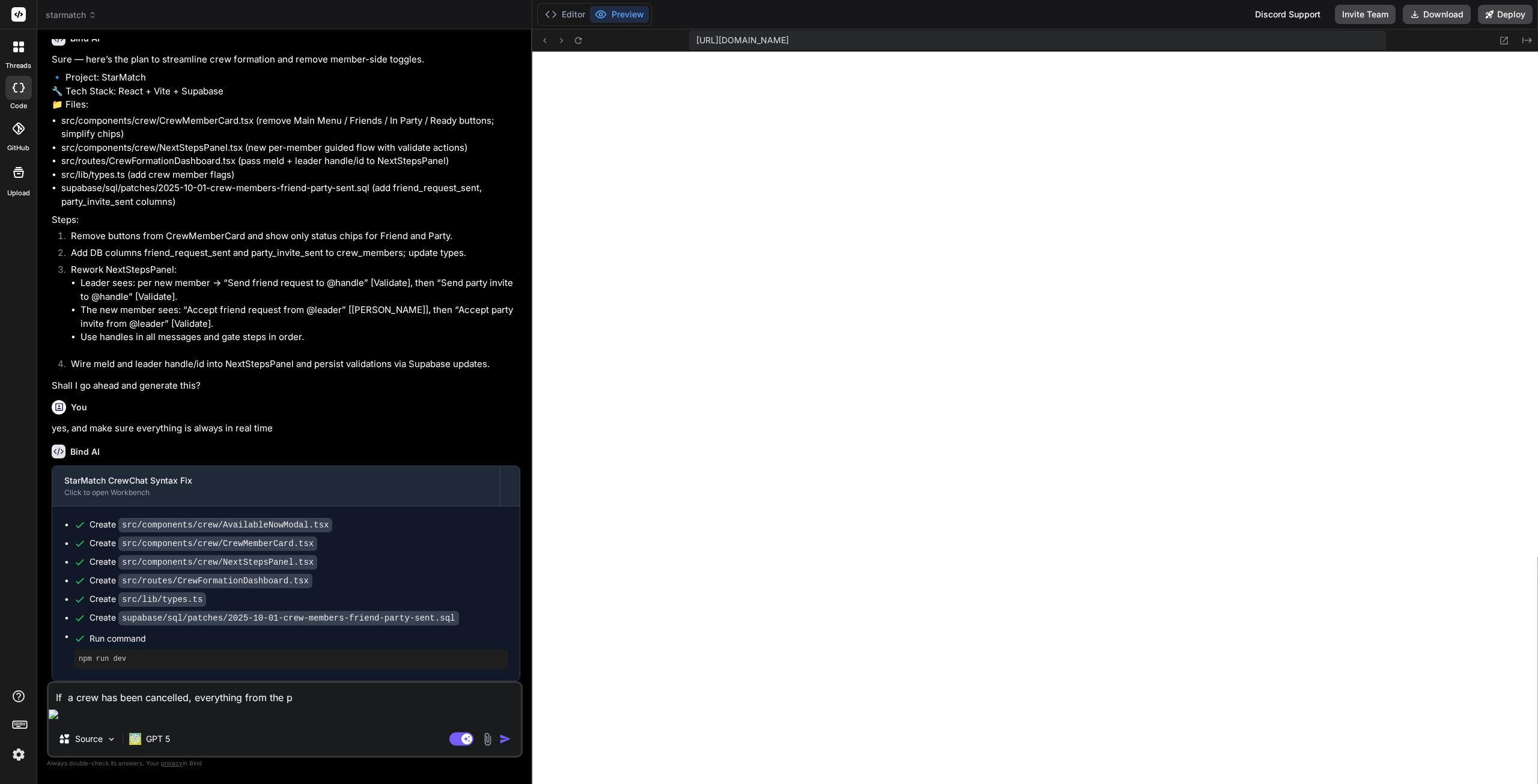
type textarea "If a crew has been cancelled, everything from the pr"
type textarea "x"
type textarea "If a crew has been cancelled, everything from the pro"
type textarea "x"
type textarea "If a crew has been cancelled, everything from the proc"
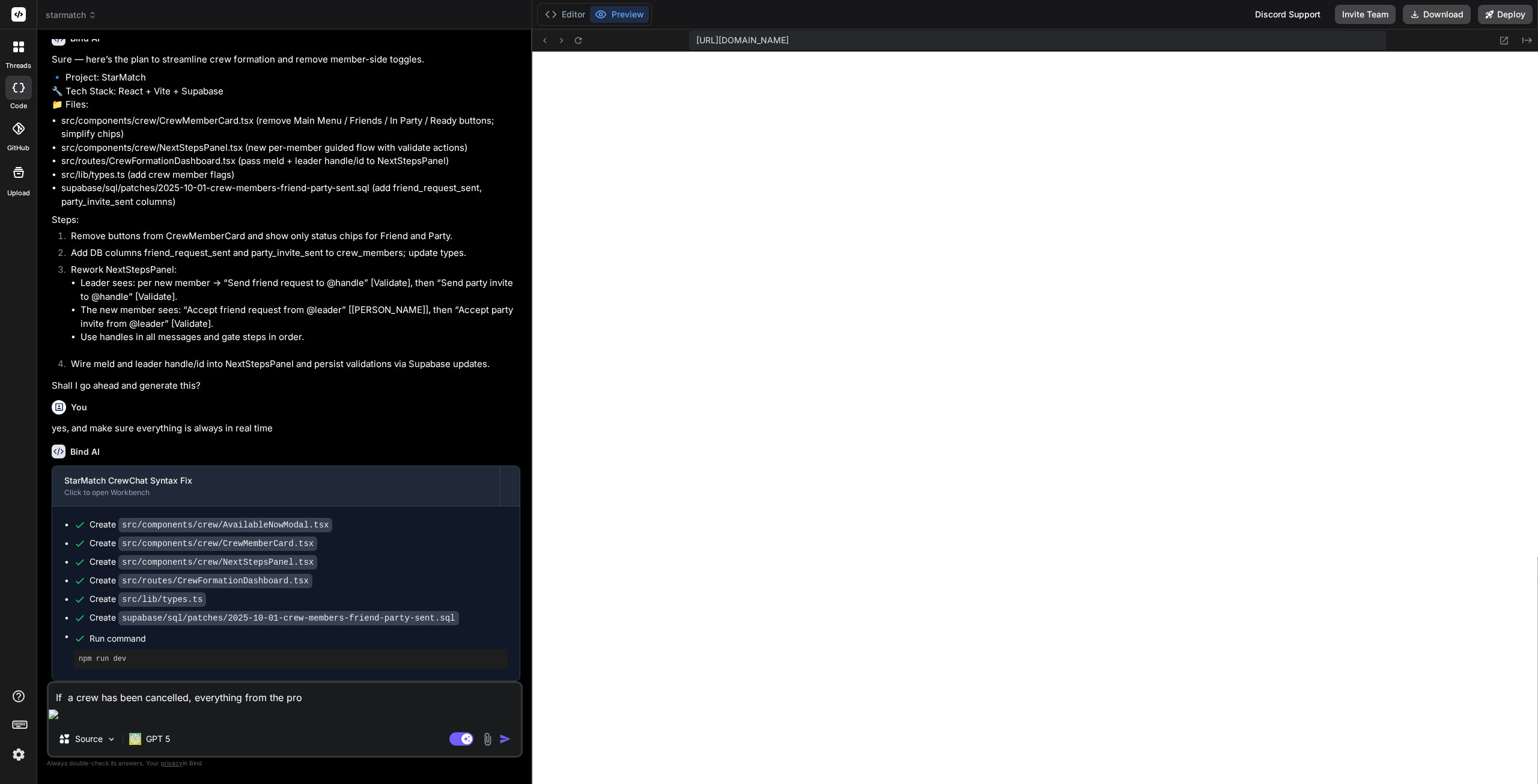
type textarea "x"
type textarea "If a crew has been cancelled, everything from the proce"
type textarea "x"
type textarea "If a crew has been cancelled, everything from the proced"
type textarea "x"
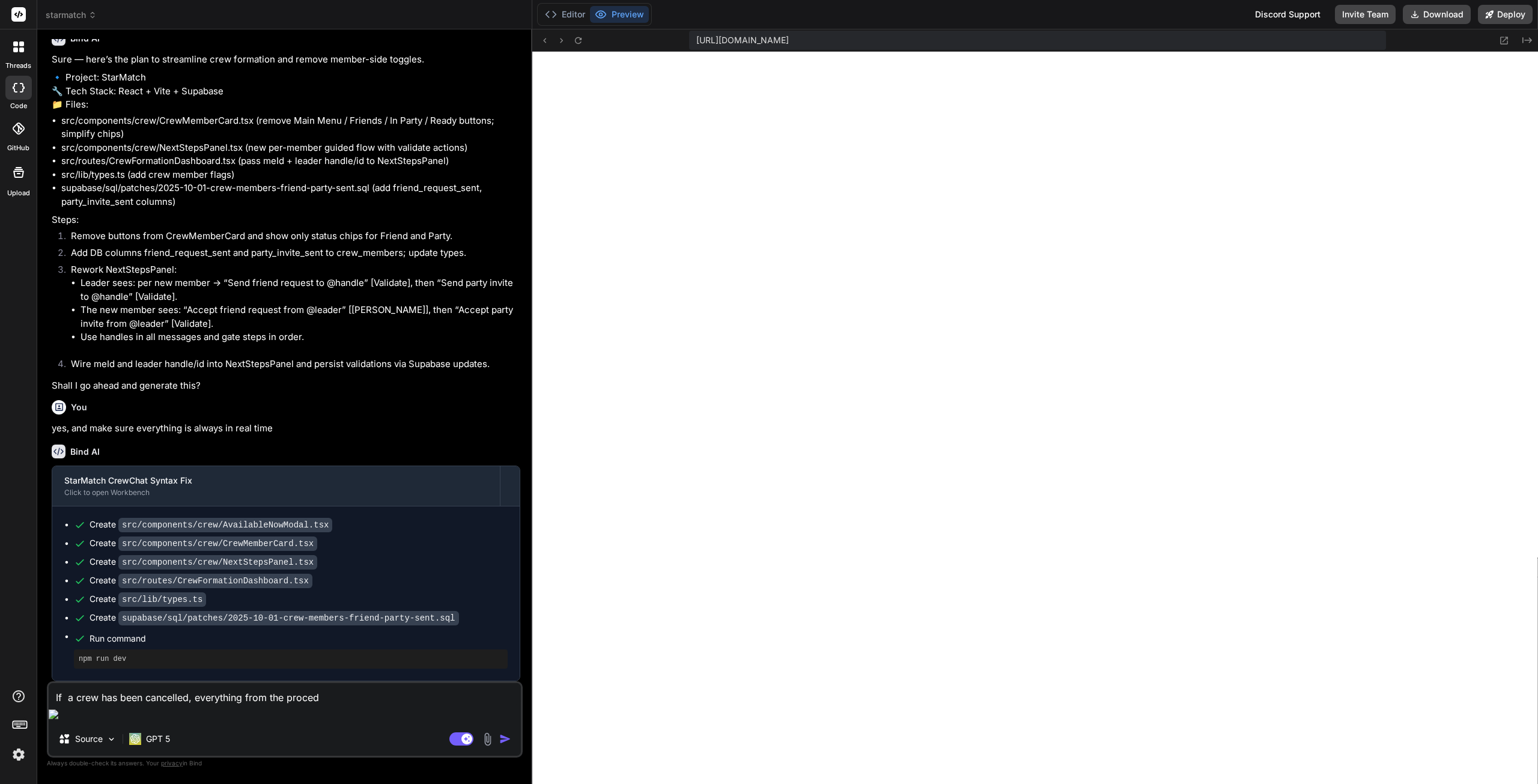
type textarea "If a crew has been cancelled, everything from the procedu"
type textarea "x"
type textarea "If a crew has been cancelled, everything from the procedur"
type textarea "x"
type textarea "If a crew has been cancelled, everything from the procedure"
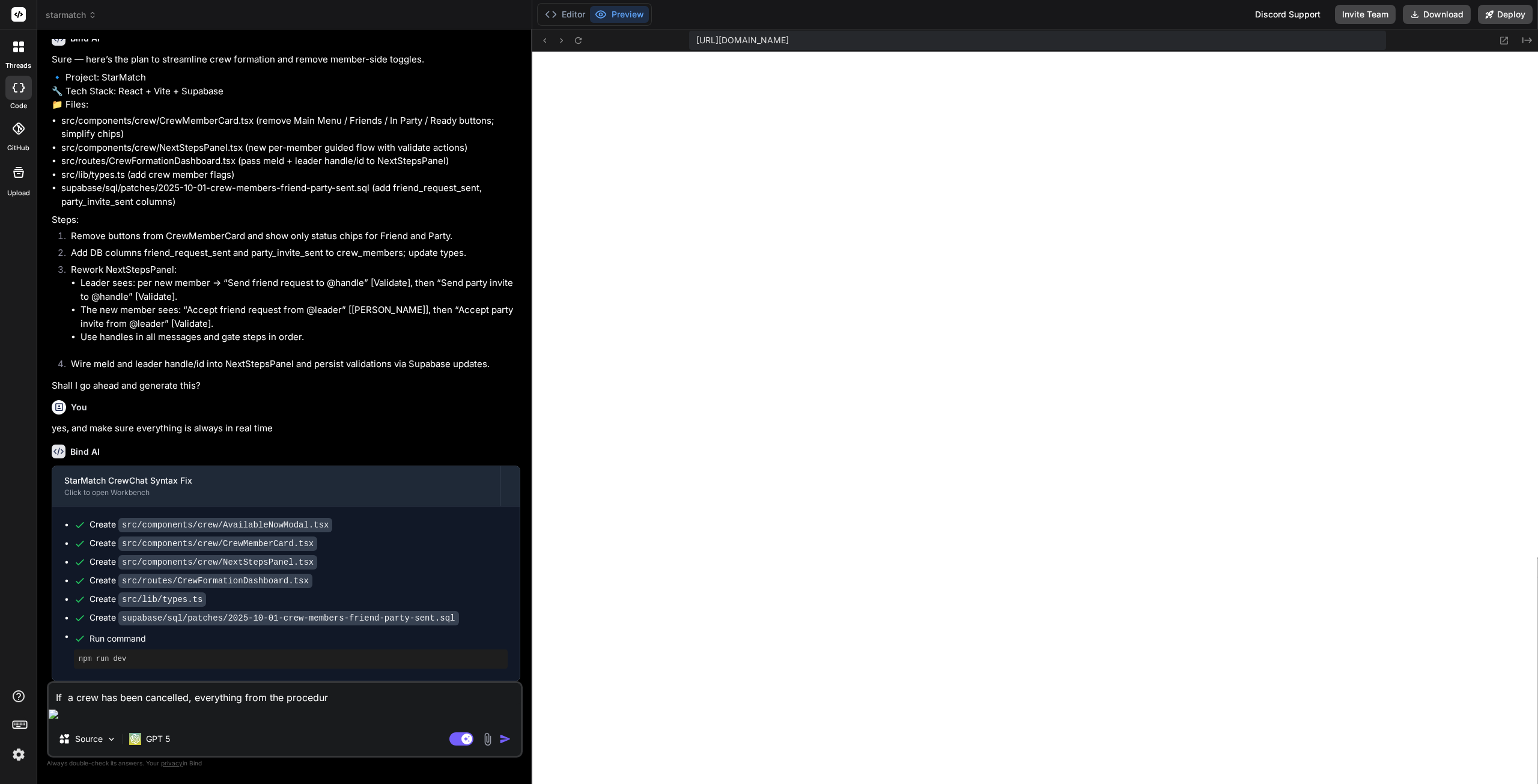
type textarea "x"
type textarea "If a crew has been cancelled, everything from the procedure"
type textarea "x"
type textarea "If a crew has been cancelled, everything from the procedure h"
type textarea "x"
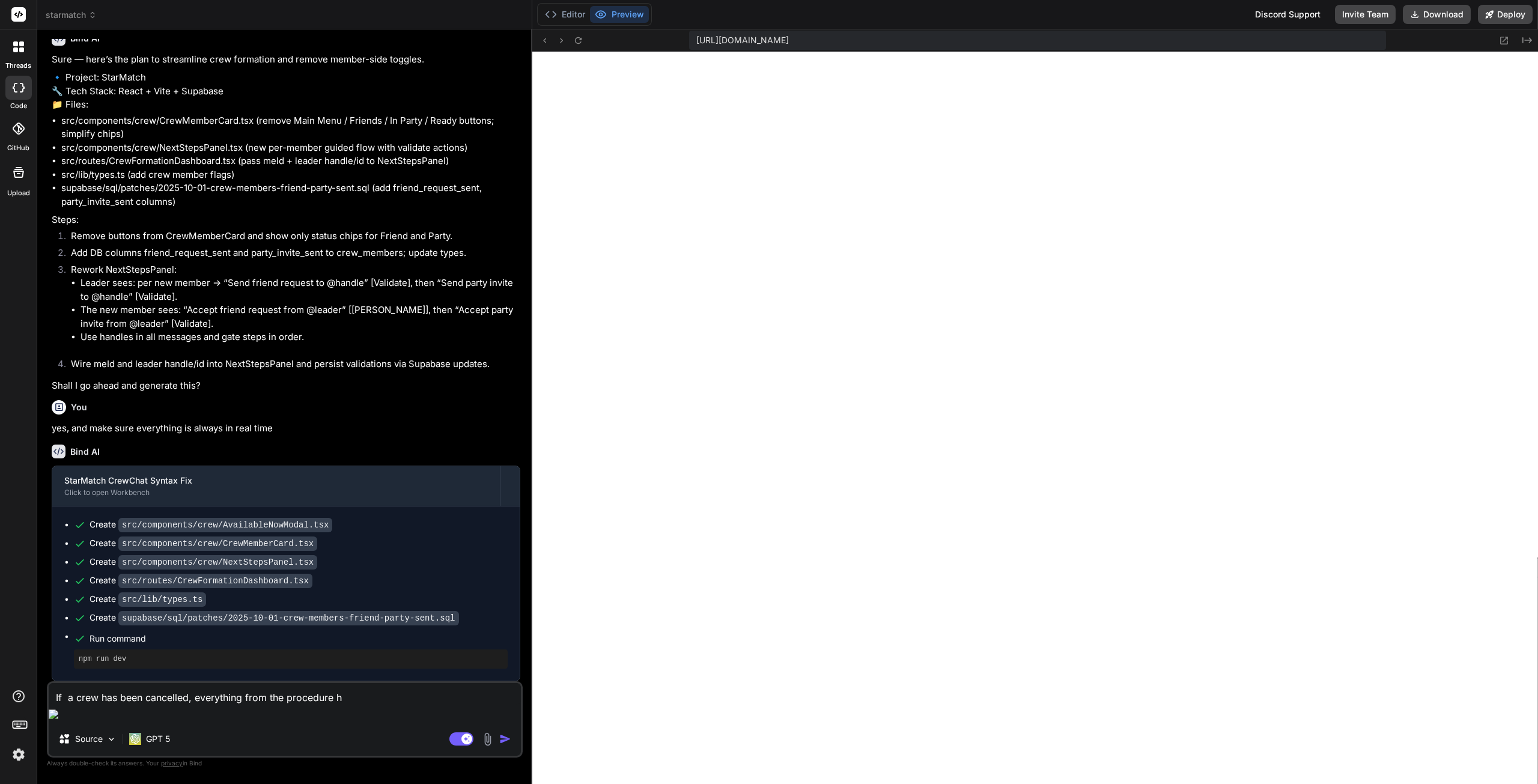
type textarea "If a crew has been cancelled, everything from the procedure ha"
type textarea "x"
type textarea "If a crew has been cancelled, everything from the procedure has"
type textarea "x"
type textarea "If a crew has been cancelled, everything from the procedure has"
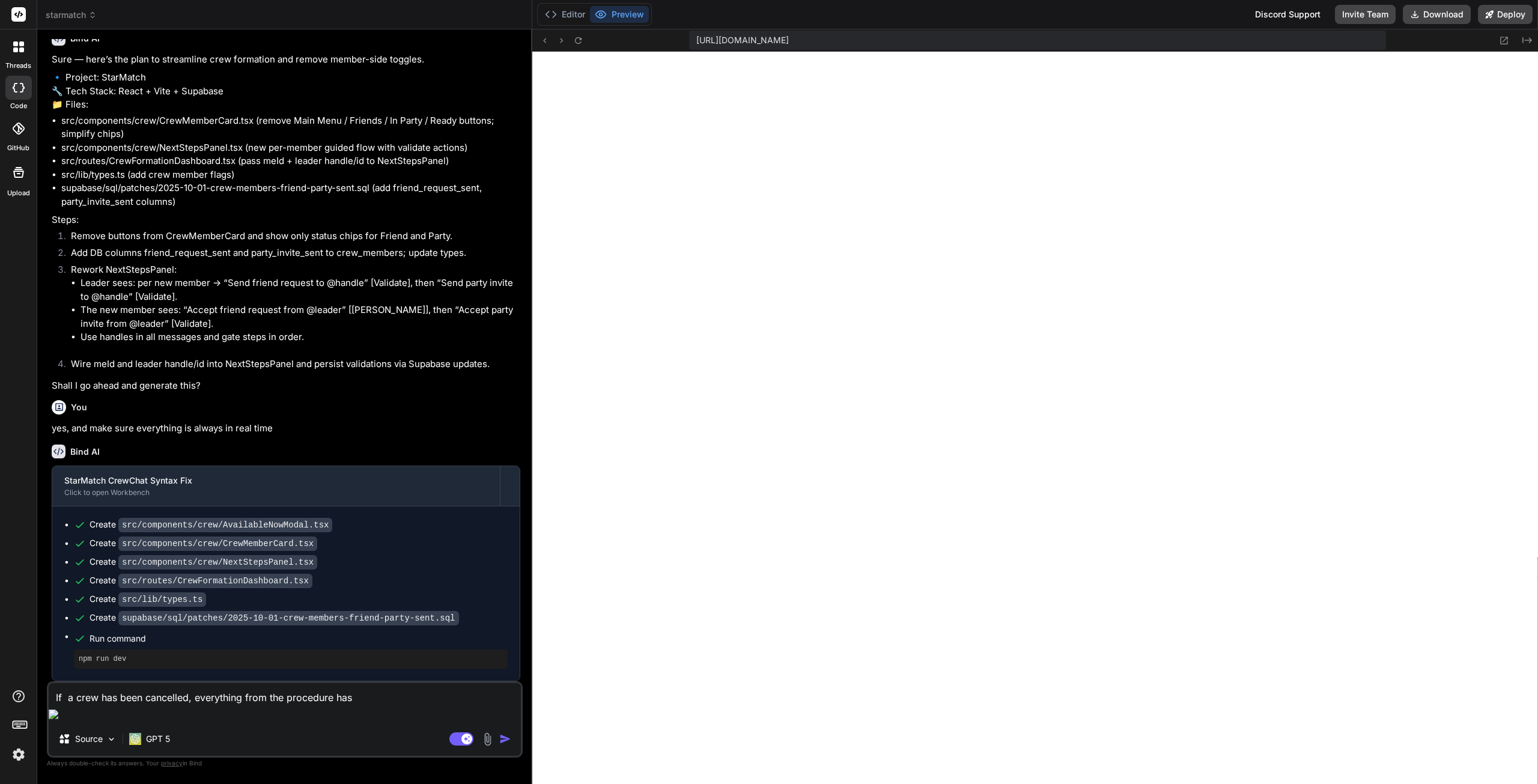
type textarea "x"
type textarea "If a crew has been cancelled, everything from the procedure has t"
type textarea "x"
type textarea "If a crew has been cancelled, everything from the procedure has to"
type textarea "x"
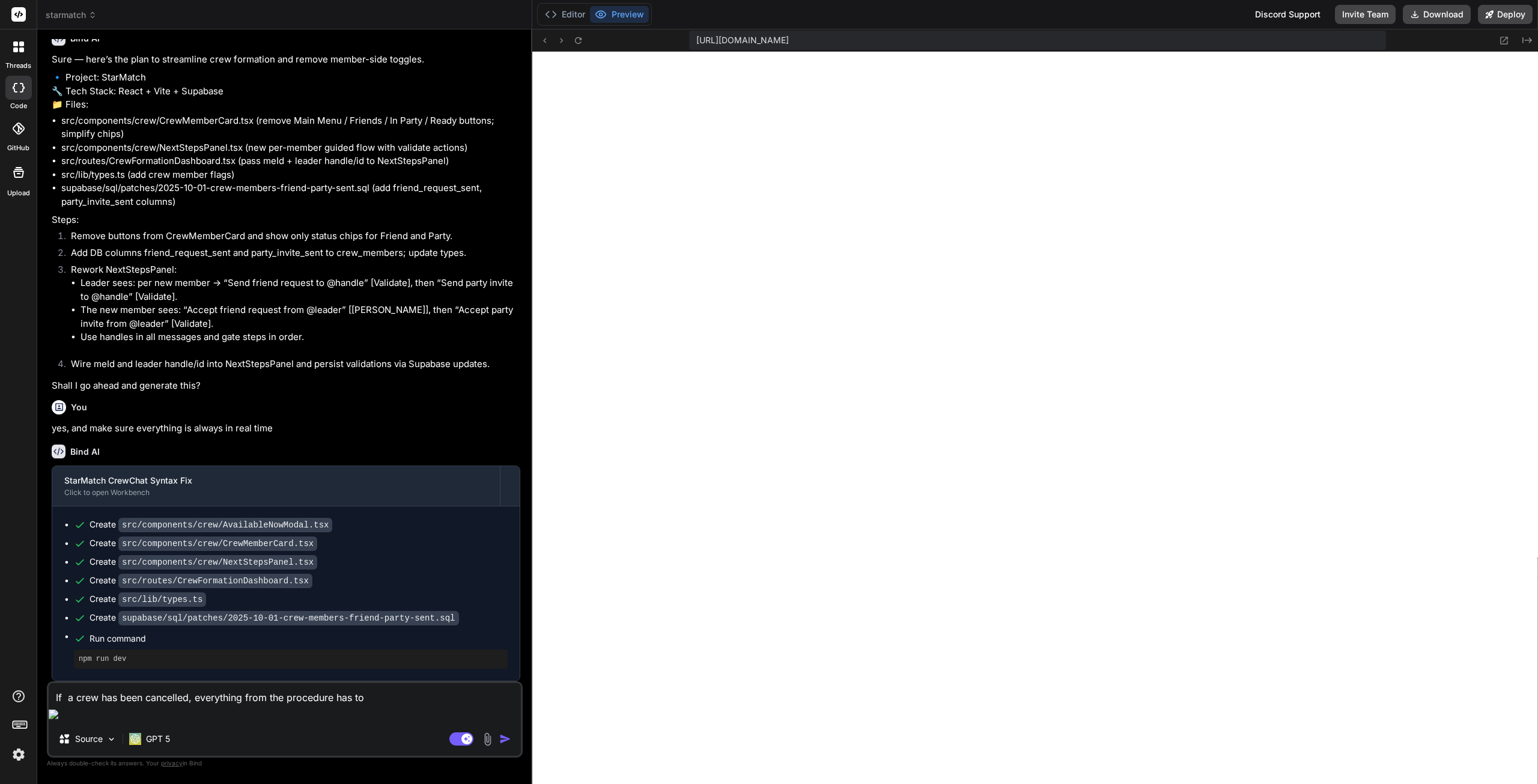
type textarea "If a crew has been cancelled, everything from the procedure has to"
type textarea "x"
type textarea "If a crew has been cancelled, everything from the procedure has to d"
type textarea "x"
type textarea "If a crew has been cancelled, everything from the procedure has to di"
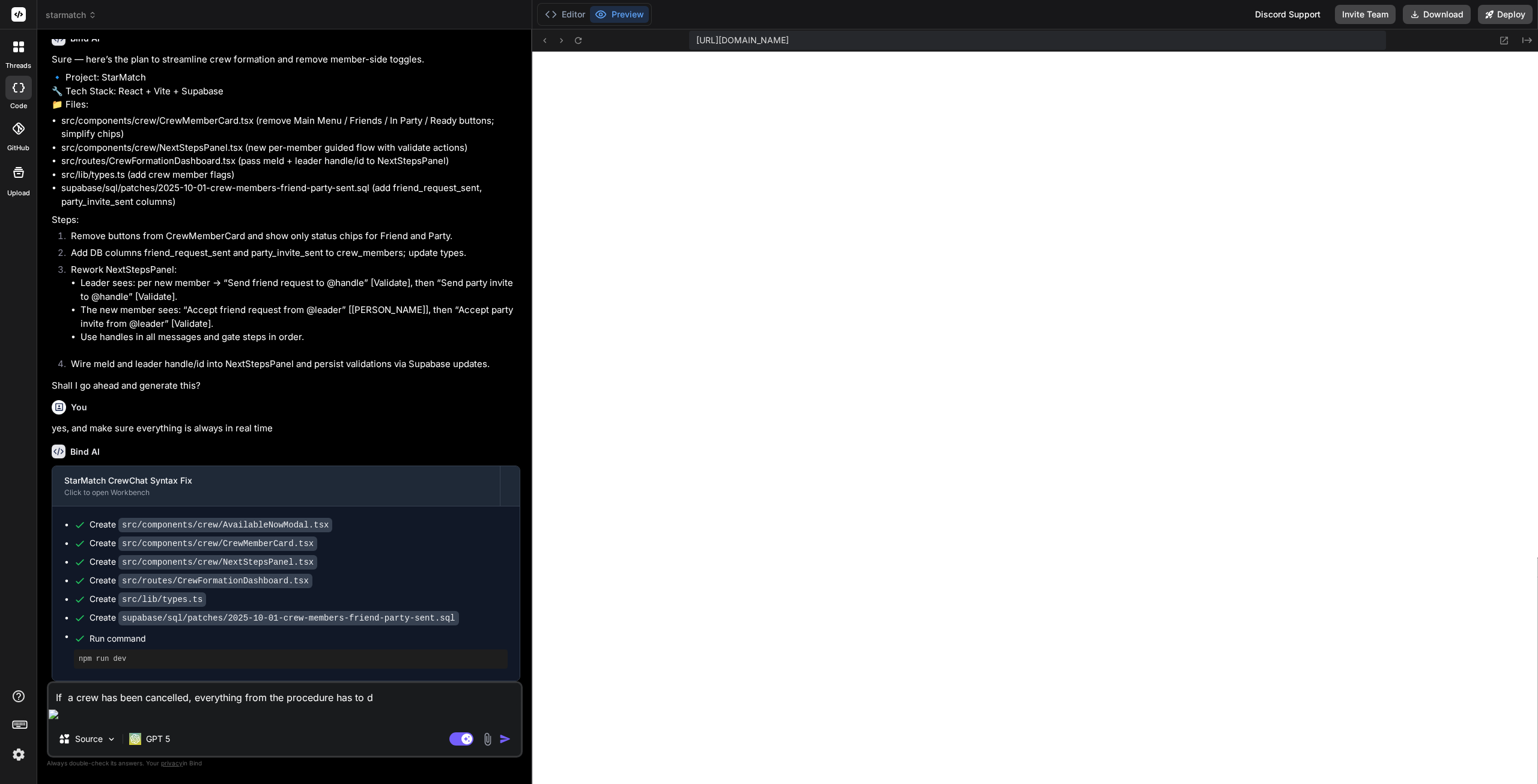
type textarea "x"
type textarea "If a crew has been cancelled, everything from the procedure has to dis"
type textarea "x"
type textarea "If a crew has been cancelled, everything from the procedure has to disp"
type textarea "x"
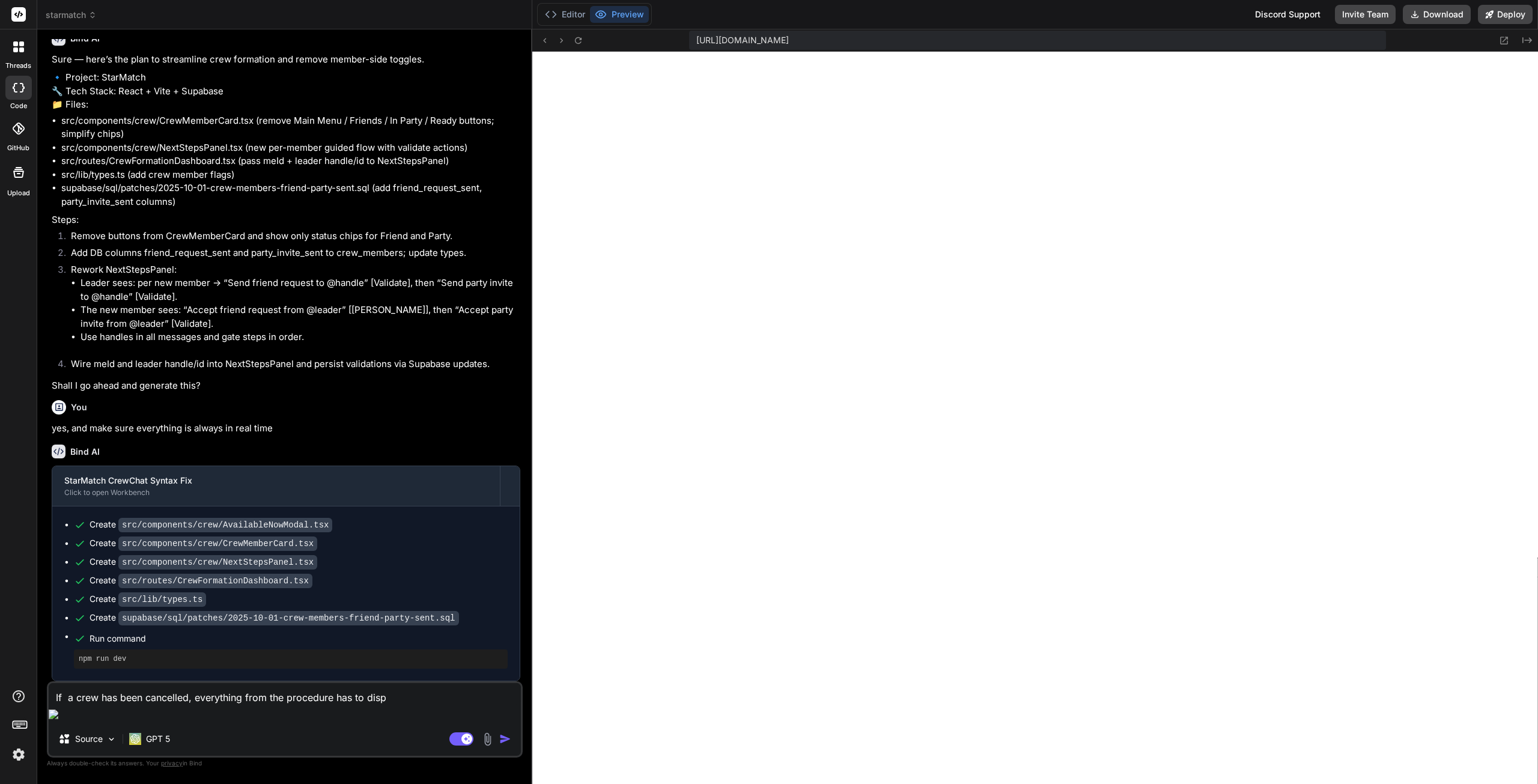
type textarea "If a crew has been cancelled, everything from the procedure has to dis"
type textarea "x"
type textarea "If a crew has been cancelled, everything from the procedure has to disa"
type textarea "x"
type textarea "If a crew has been cancelled, everything from the procedure has to disap"
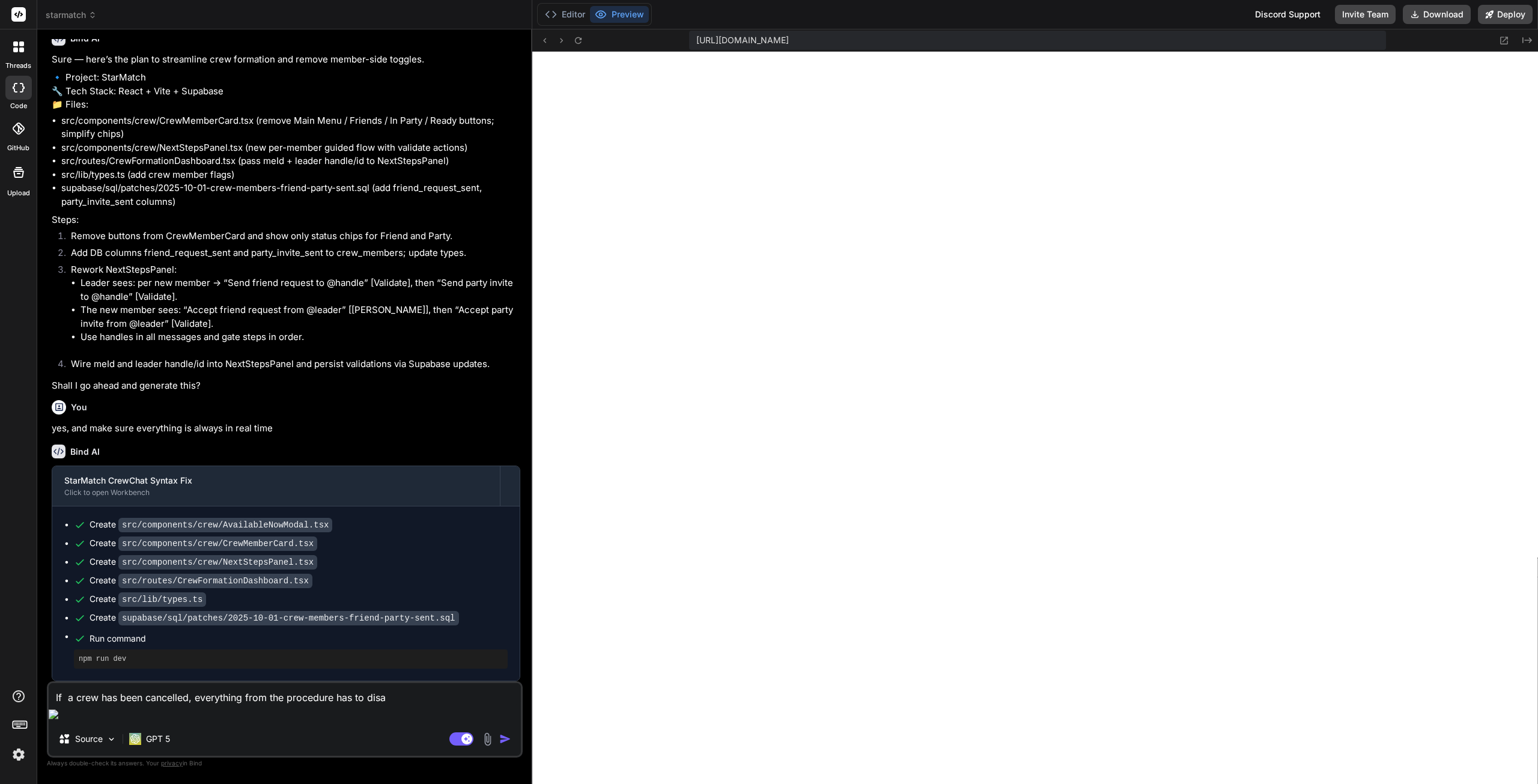
type textarea "x"
type textarea "If a crew has been cancelled, everything from the procedure has to disapp"
type textarea "x"
type textarea "If a crew has been cancelled, everything from the procedure has to disappe"
type textarea "x"
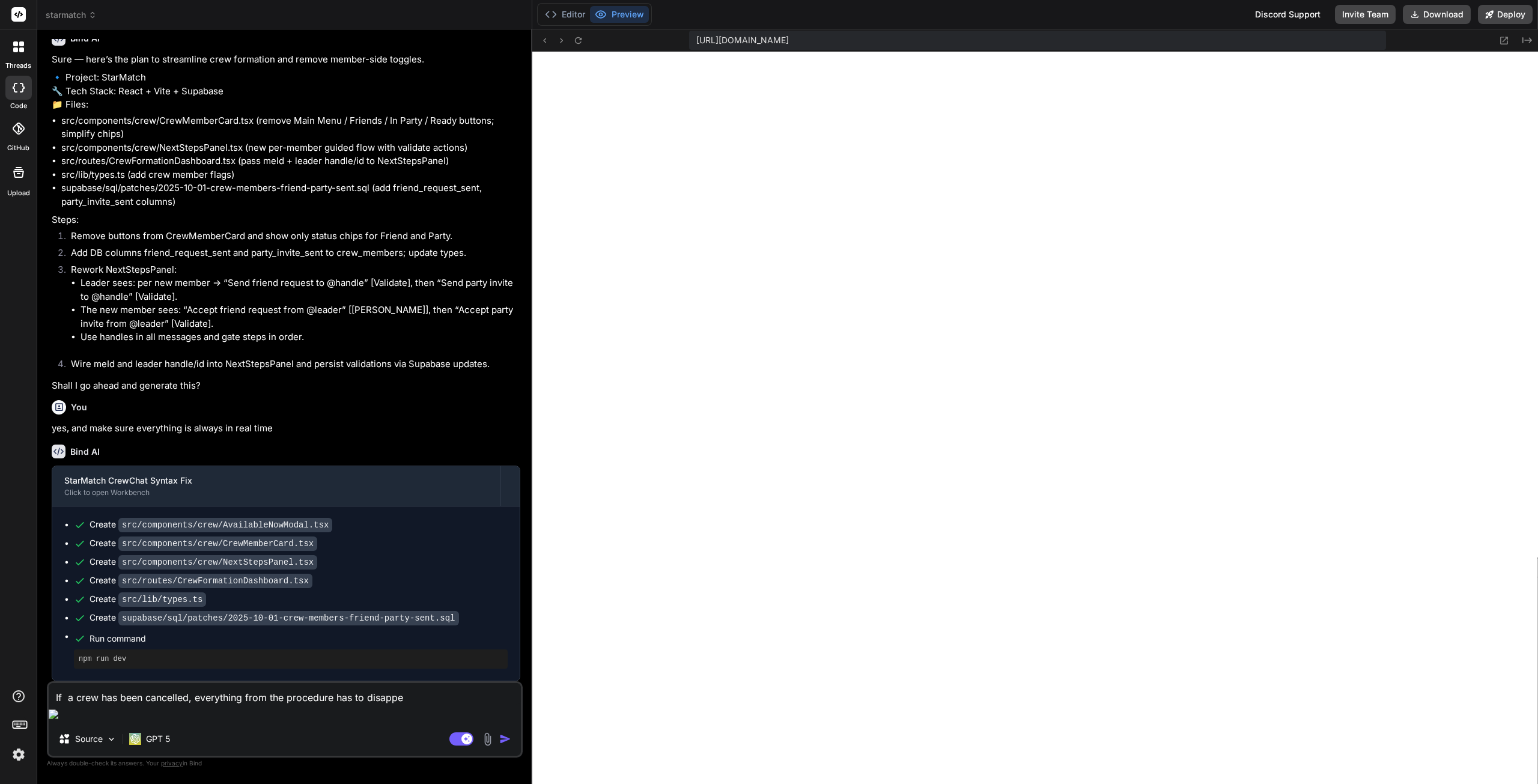
type textarea "If a crew has been cancelled, everything from the procedure has to disappea"
type textarea "x"
type textarea "If a crew has been cancelled, everything from the procedure has to disappear"
type textarea "x"
type textarea "If a crew has been cancelled, everything from the procedure has to disappear"
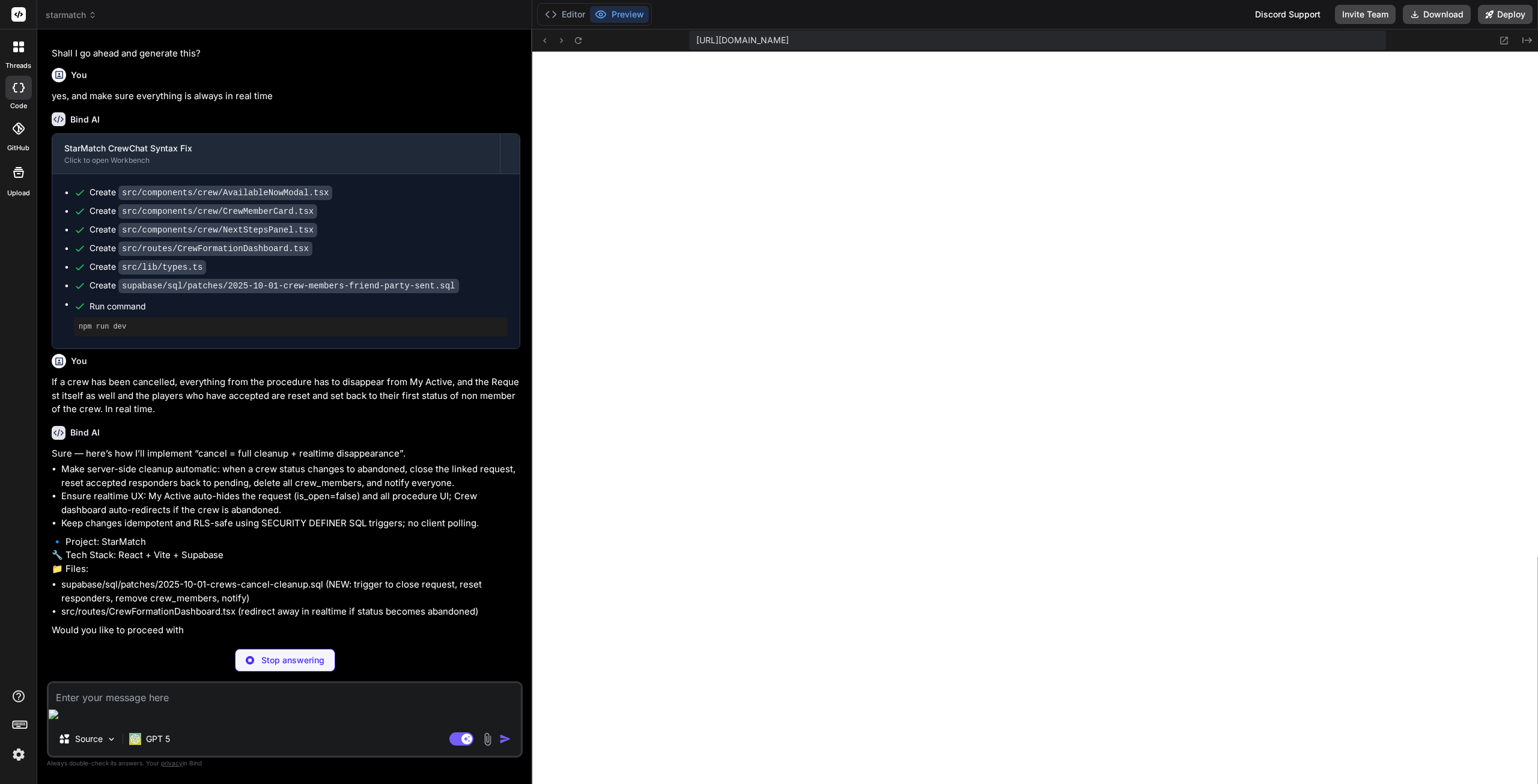
scroll to position [1074, 0]
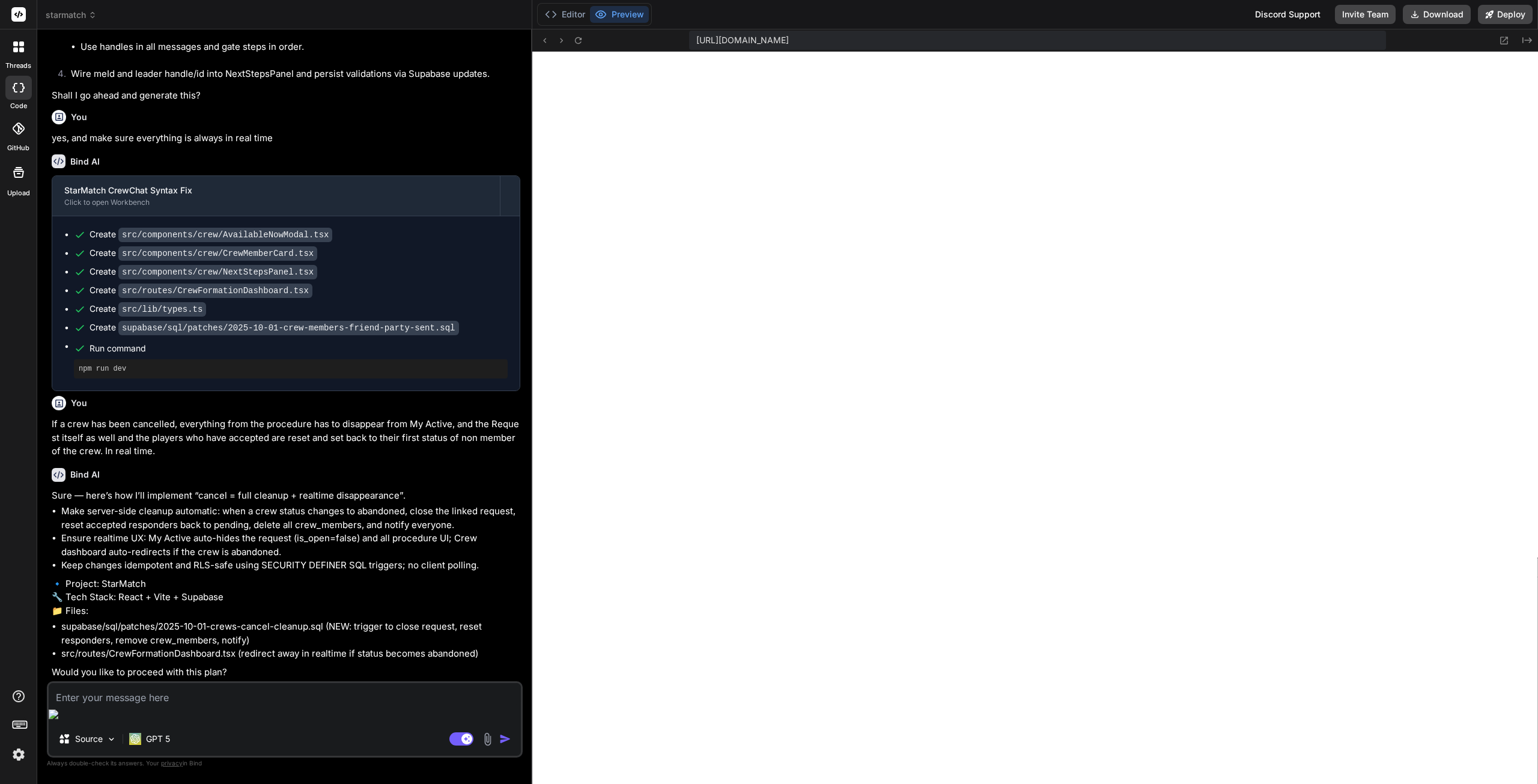
click at [172, 705] on textarea at bounding box center [285, 693] width 472 height 22
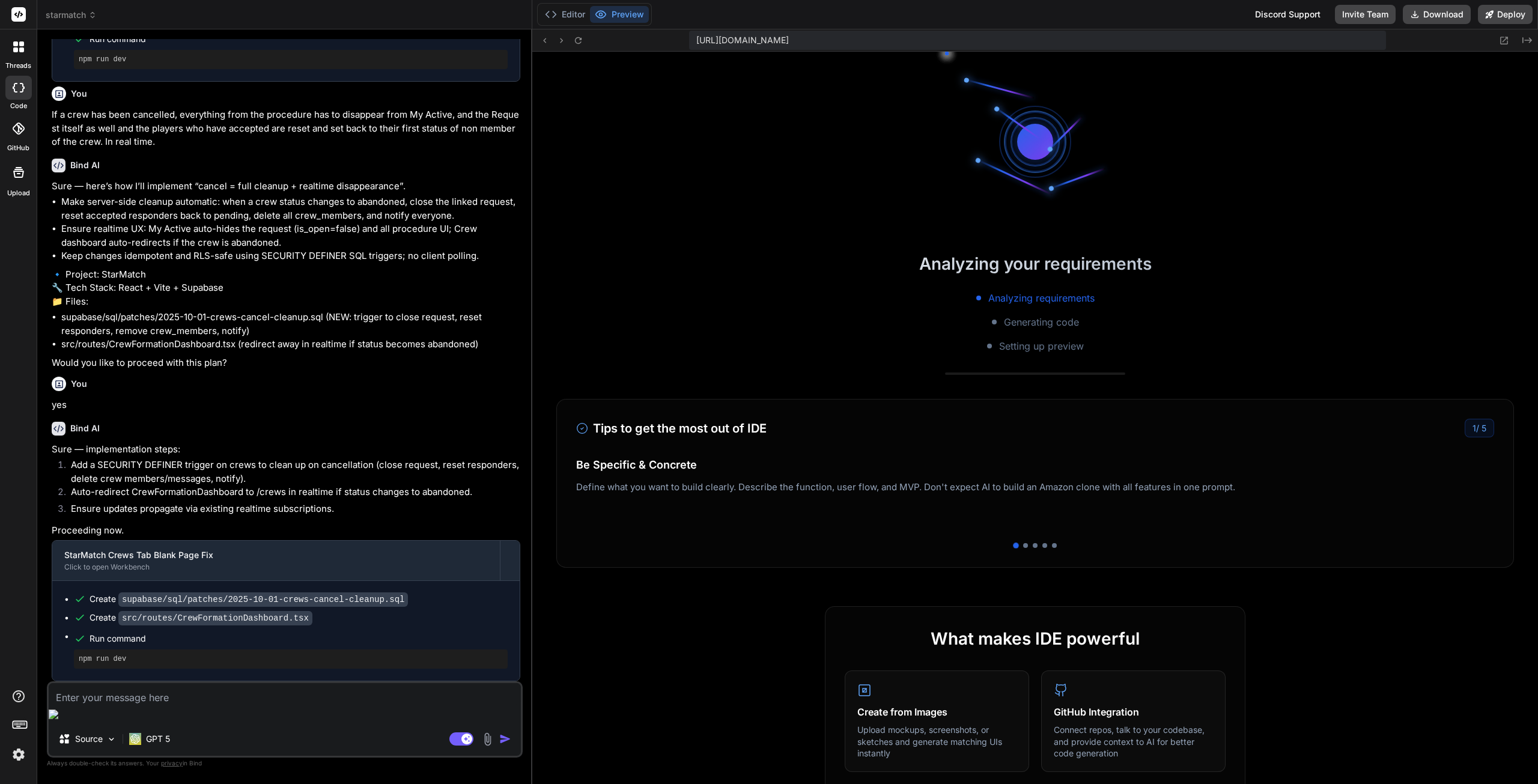
scroll to position [411, 0]
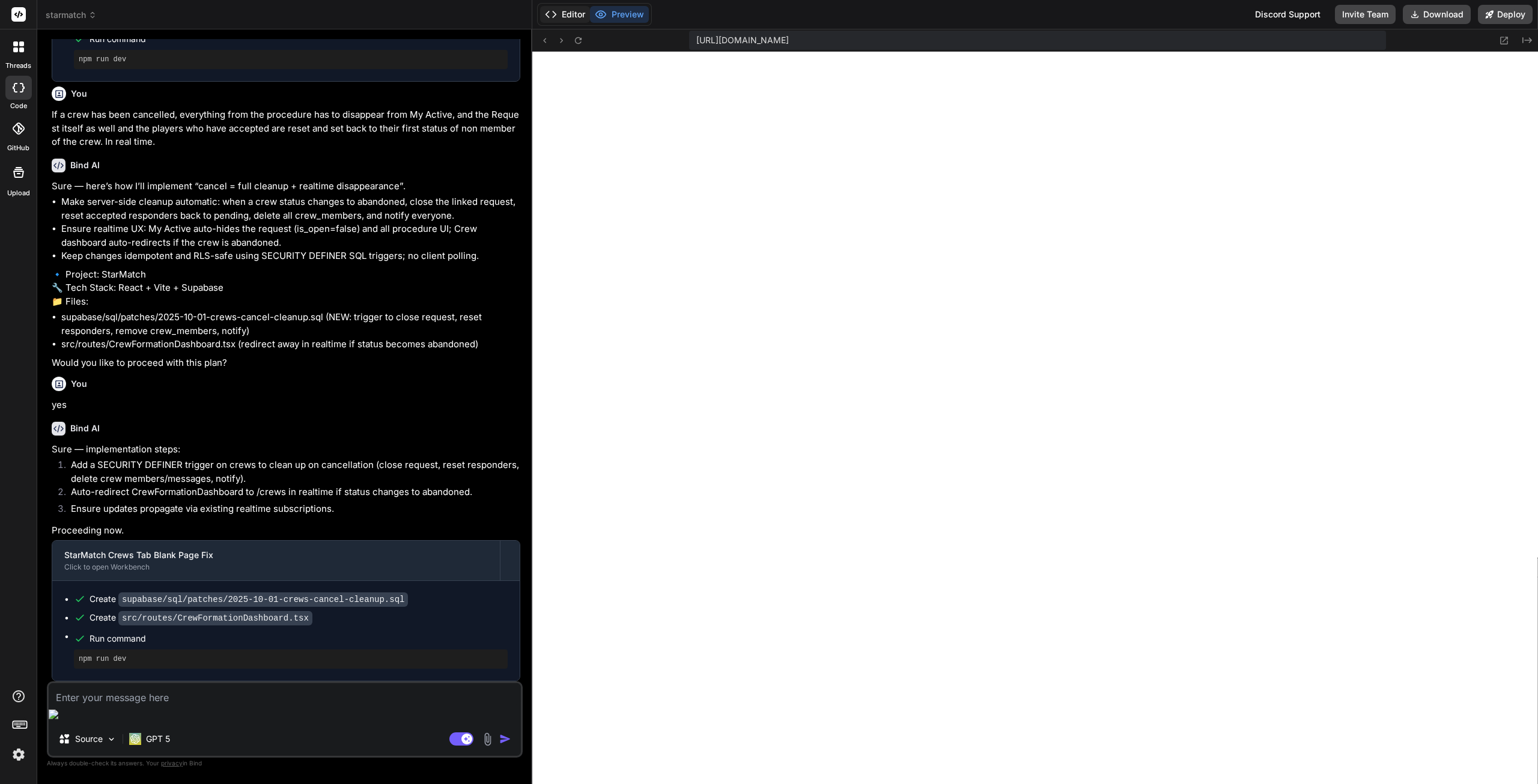
click at [564, 7] on button "Editor" at bounding box center [564, 14] width 50 height 17
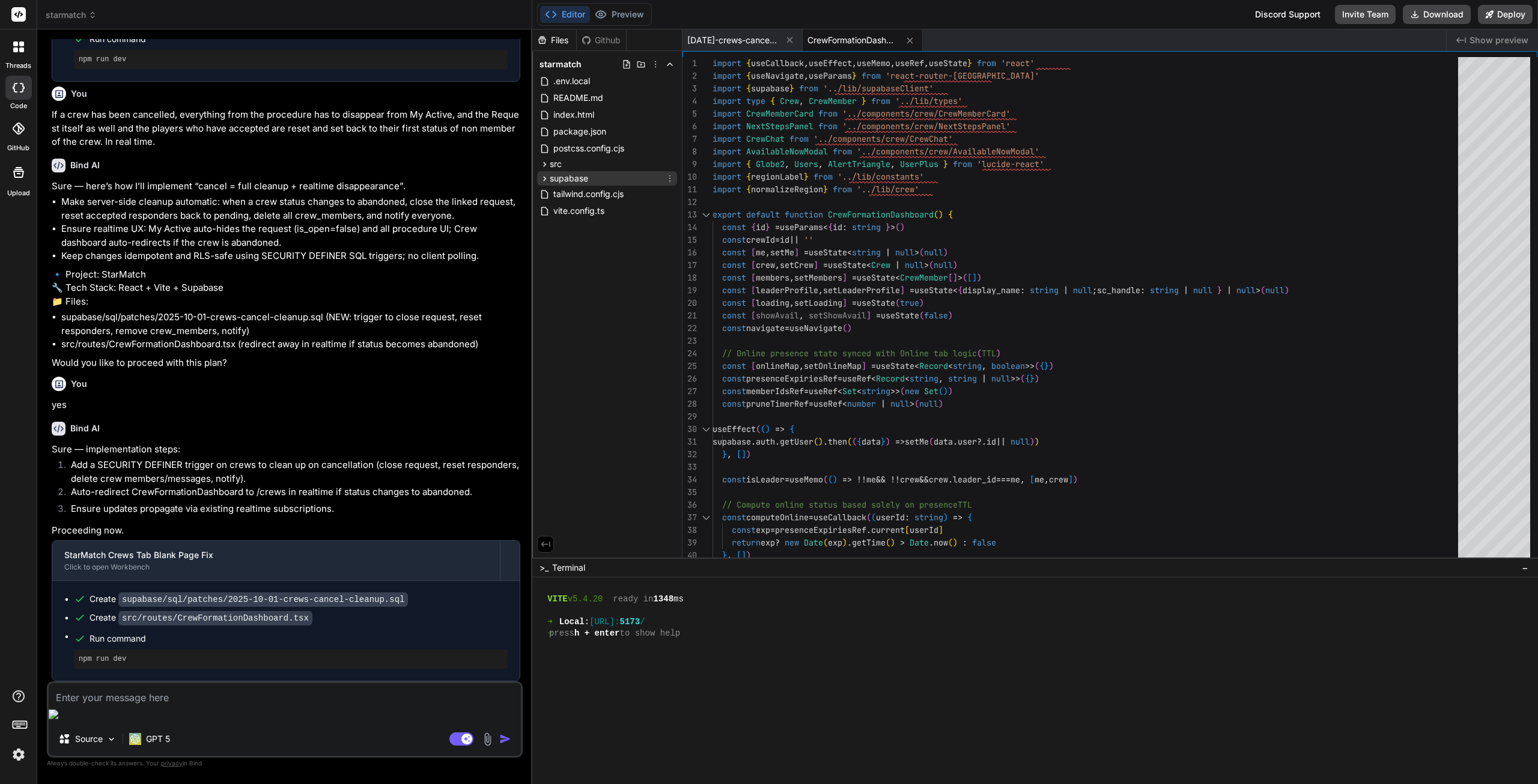
click at [577, 177] on span "supabase" at bounding box center [569, 178] width 39 height 12
click at [576, 221] on div "sql" at bounding box center [612, 222] width 130 height 14
click at [596, 284] on span "patches" at bounding box center [586, 284] width 32 height 12
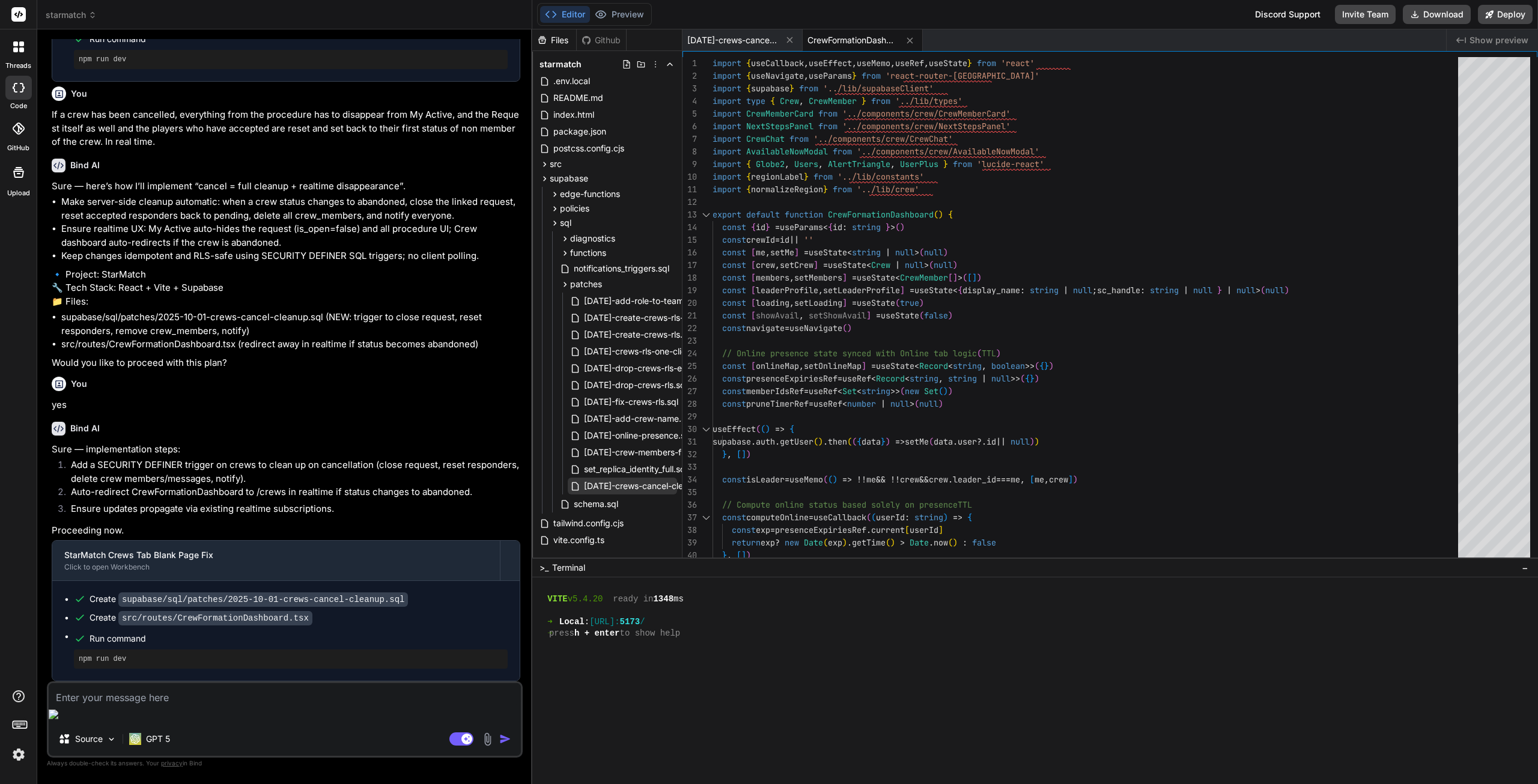
click at [639, 489] on span "[DATE]-crews-cancel-cleanup.sql" at bounding box center [651, 486] width 135 height 14
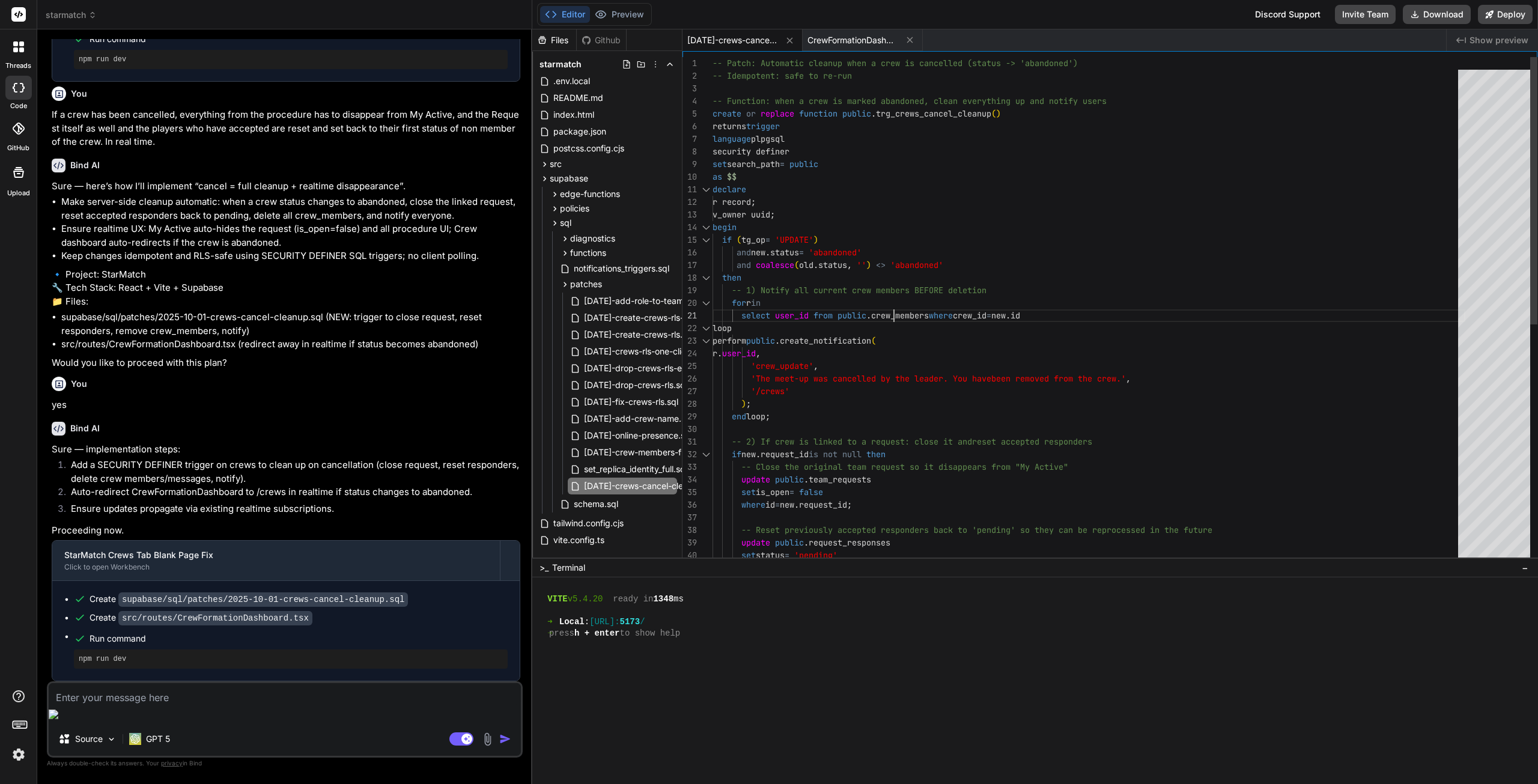
click at [896, 310] on div "-- Patch: Automatic cleanup when a crew is cancell ed (status -> 'abandoned') -…" at bounding box center [1089, 536] width 753 height 958
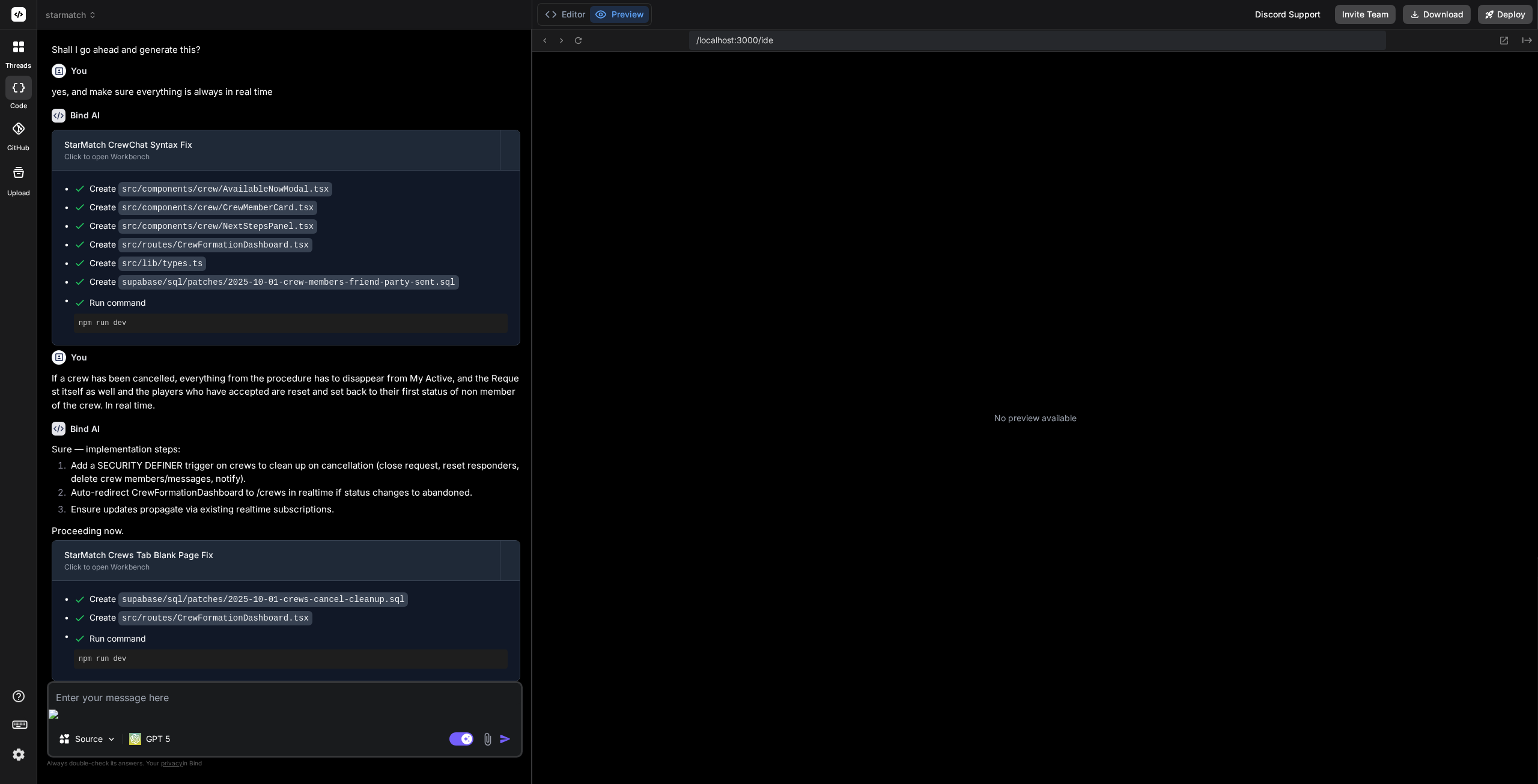
scroll to position [45, 0]
type textarea "x"
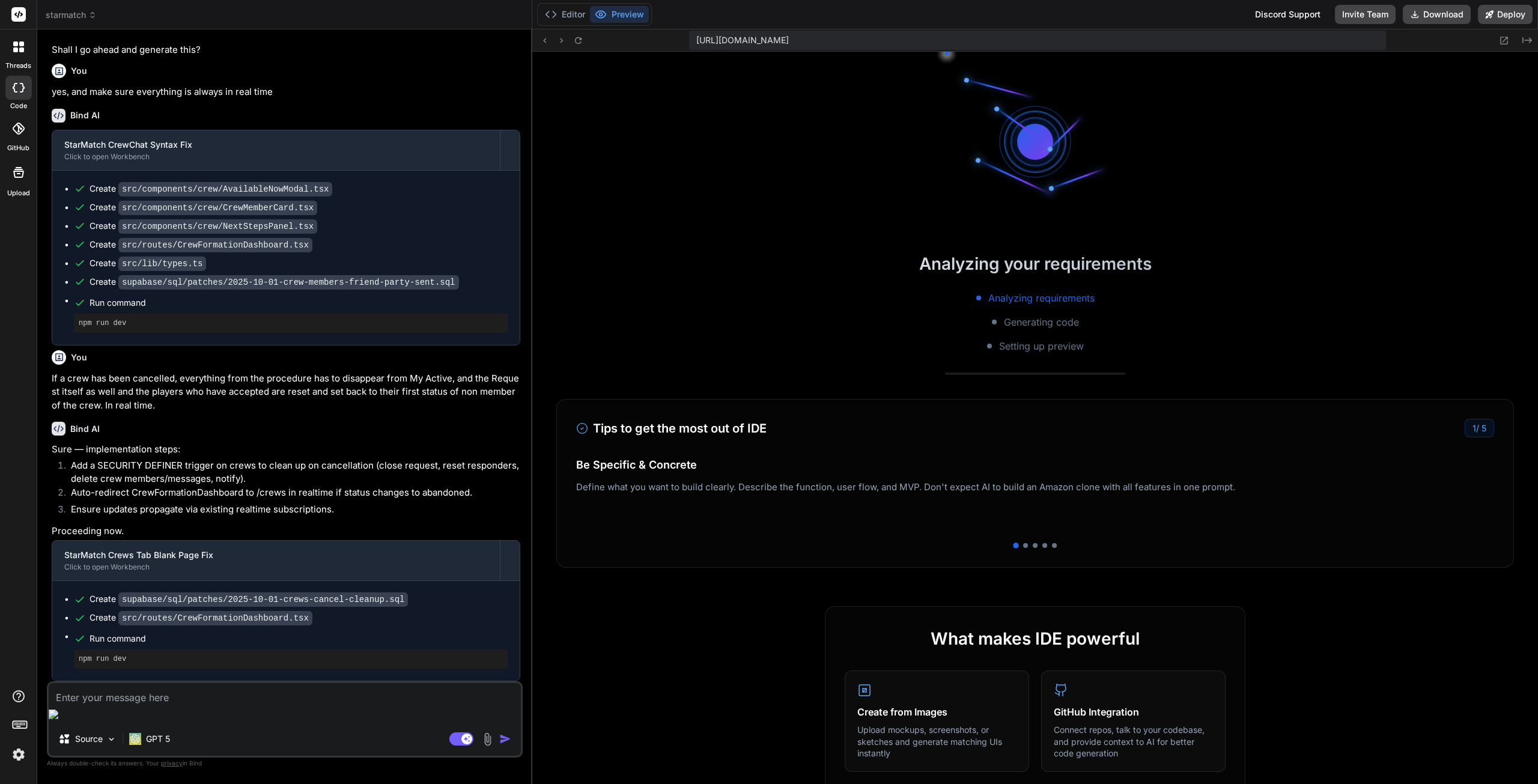
scroll to position [228, 0]
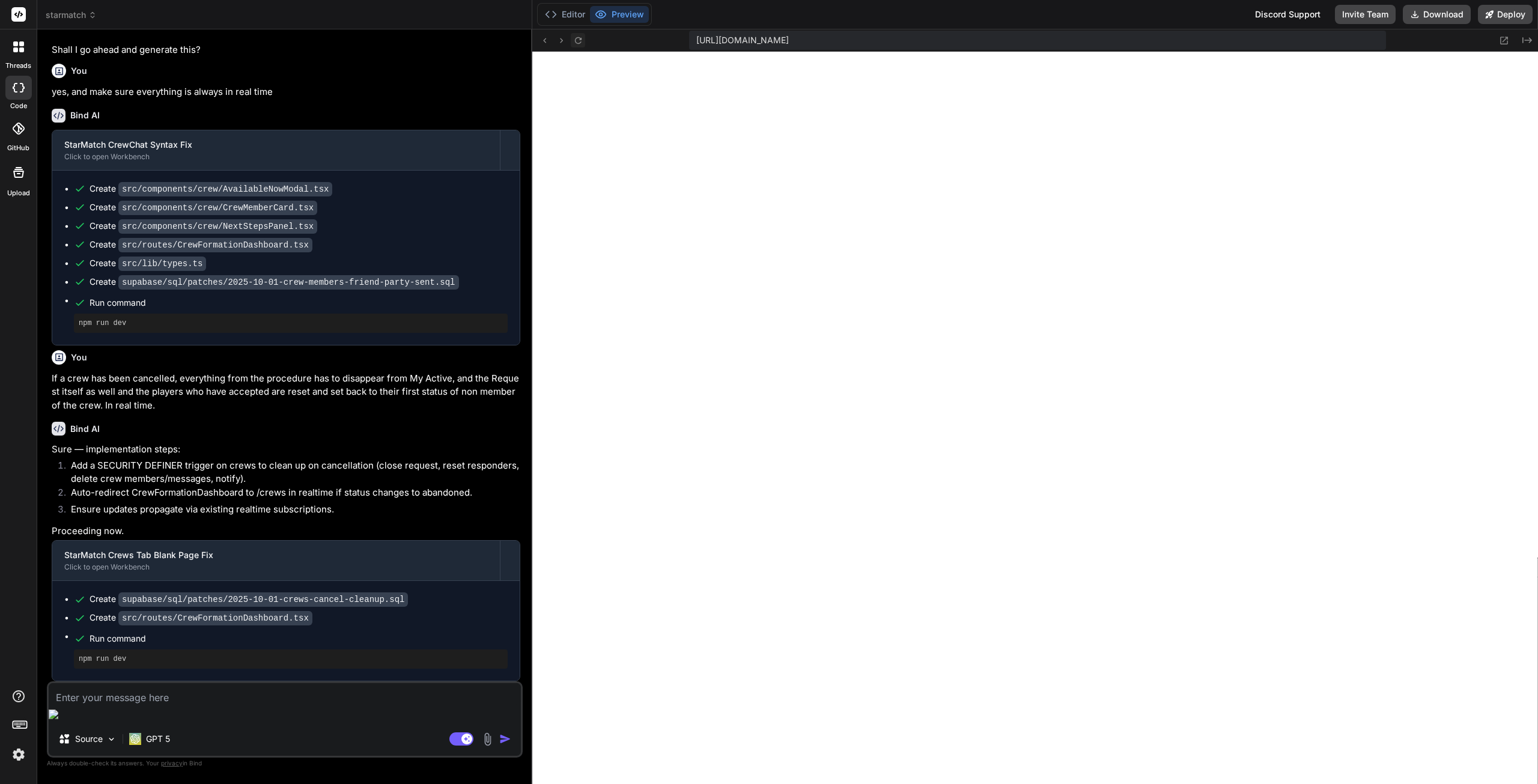
click at [574, 39] on icon at bounding box center [579, 41] width 10 height 10
click at [574, 45] on button at bounding box center [578, 39] width 14 height 14
